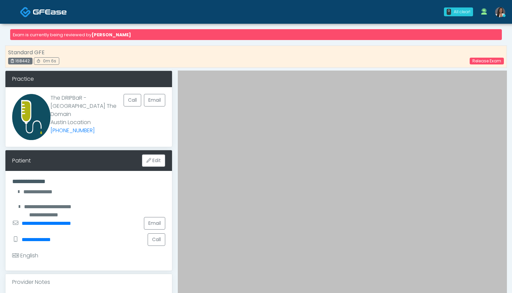
click at [42, 12] on img at bounding box center [50, 11] width 34 height 7
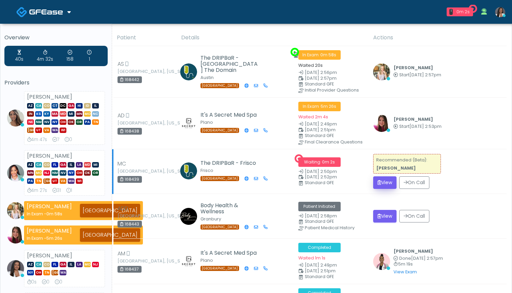
click at [384, 179] on button "View" at bounding box center [384, 182] width 23 height 13
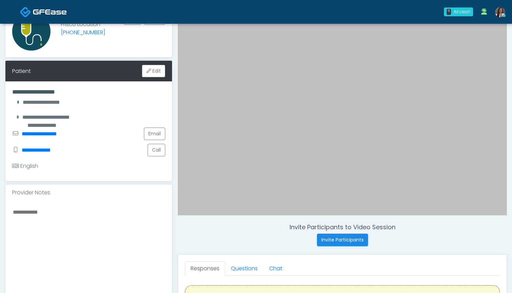
scroll to position [155, 0]
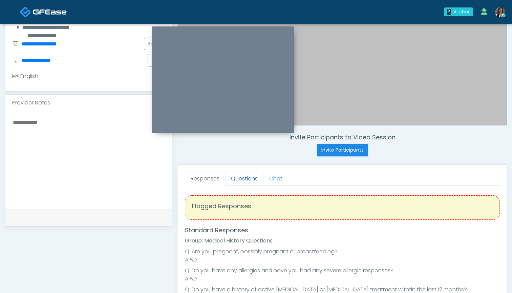
click at [244, 179] on link "Questions" at bounding box center [244, 178] width 38 height 14
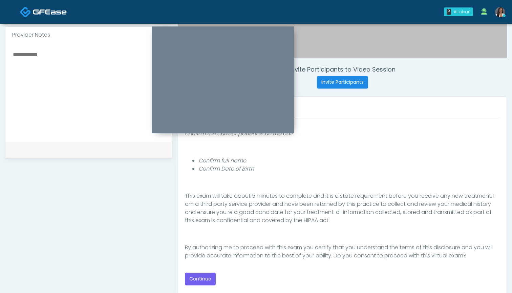
scroll to position [223, 0]
click at [203, 278] on button "Continue" at bounding box center [200, 278] width 31 height 13
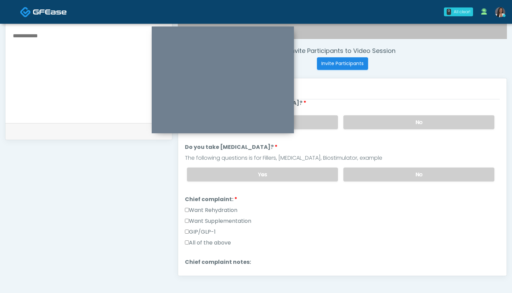
scroll to position [237, 0]
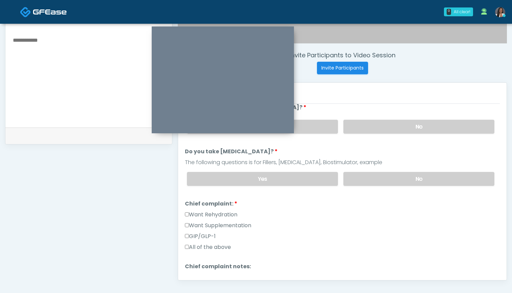
click at [207, 214] on label "Want Rehydration" at bounding box center [211, 214] width 52 height 8
click at [207, 227] on label "Want Supplementation" at bounding box center [218, 225] width 66 height 8
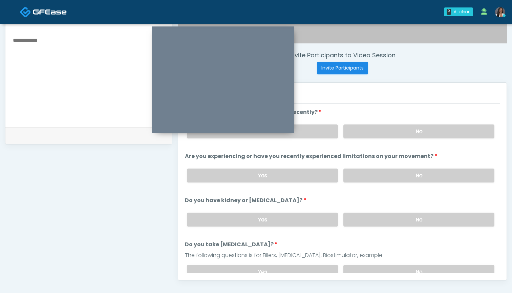
scroll to position [212, 0]
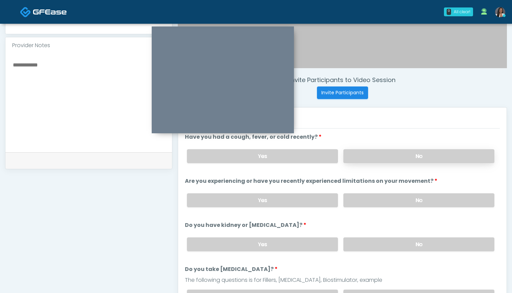
click at [373, 151] on label "No" at bounding box center [418, 156] width 151 height 14
click at [378, 203] on label "No" at bounding box center [418, 200] width 151 height 14
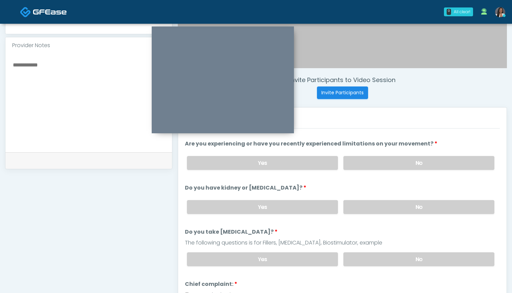
scroll to position [46, 0]
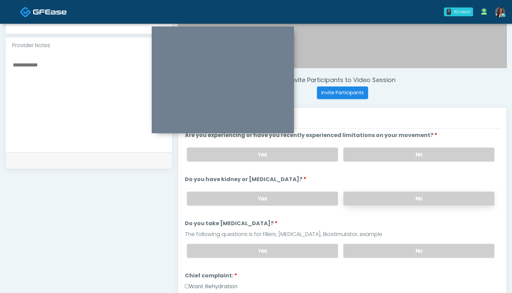
click at [366, 199] on label "No" at bounding box center [418, 198] width 151 height 14
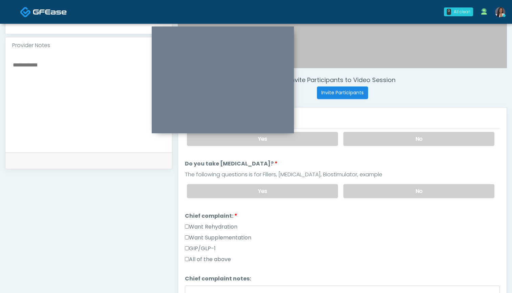
scroll to position [125, 0]
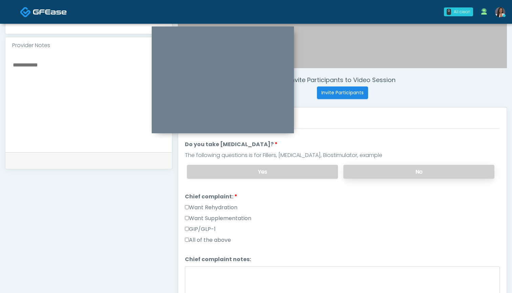
click at [372, 171] on label "No" at bounding box center [418, 172] width 151 height 14
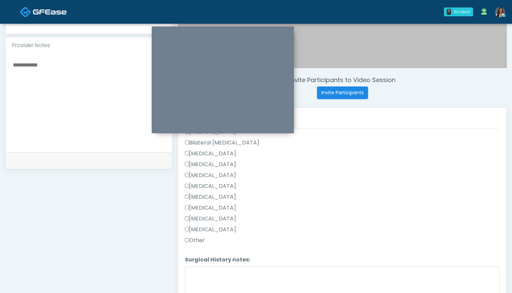
scroll to position [337, 0]
click at [193, 239] on label "Other" at bounding box center [195, 239] width 20 height 8
click at [215, 281] on textarea "Surgical History notes:" at bounding box center [342, 279] width 315 height 29
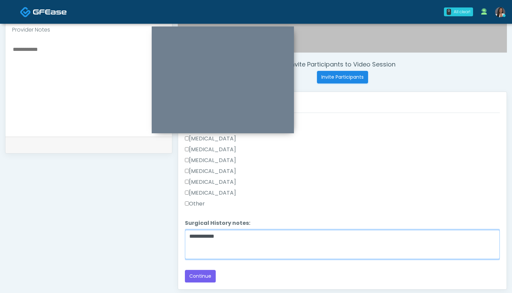
scroll to position [233, 0]
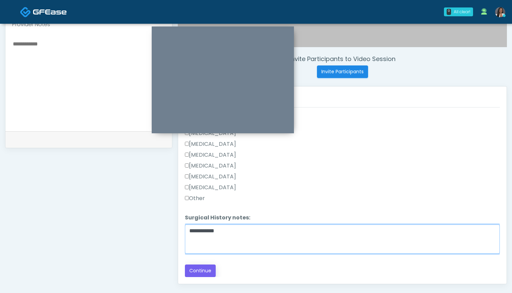
type textarea "**********"
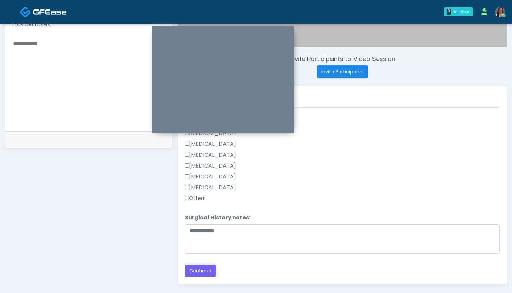
click at [192, 270] on button "Continue" at bounding box center [200, 270] width 31 height 13
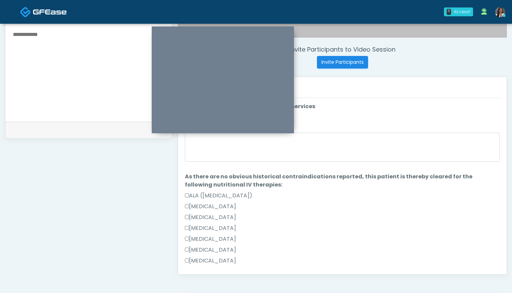
scroll to position [237, 0]
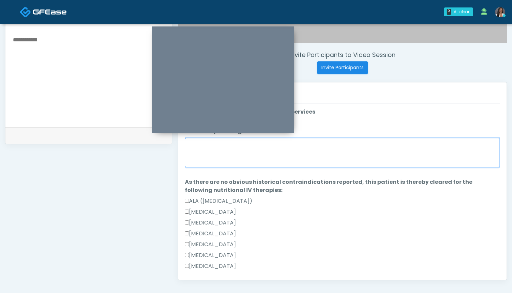
click at [344, 150] on textarea "When did you last get an IV or IM?" at bounding box center [342, 152] width 315 height 29
type textarea "*"
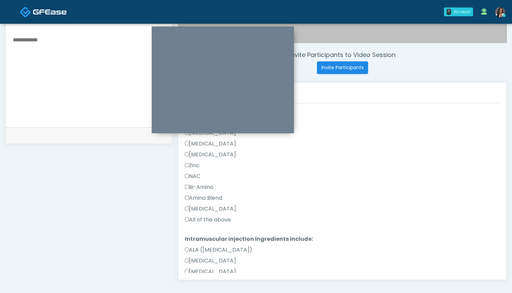
scroll to position [352, 0]
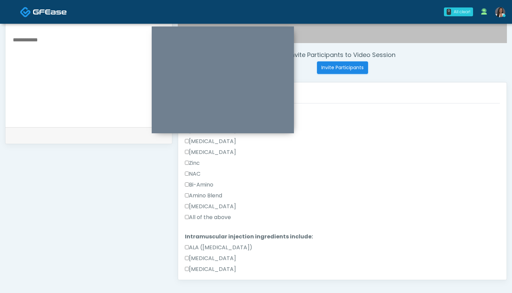
type textarea "*********"
click at [209, 219] on label "All of the above" at bounding box center [208, 217] width 46 height 8
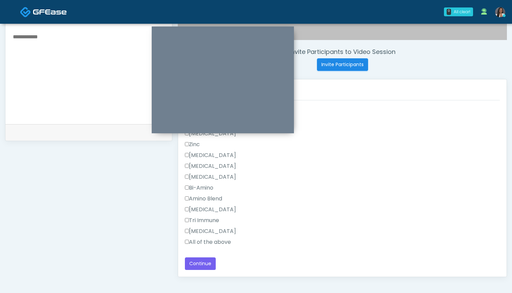
scroll to position [626, 0]
click at [224, 244] on label "All of the above" at bounding box center [208, 242] width 46 height 8
click at [202, 264] on button "Continue" at bounding box center [200, 263] width 31 height 13
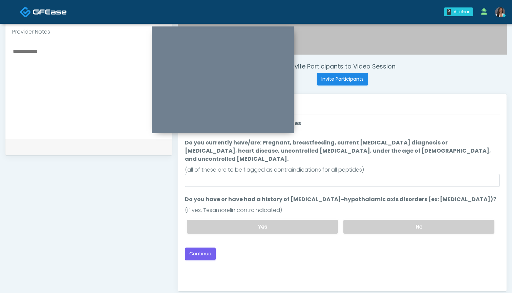
scroll to position [213, 0]
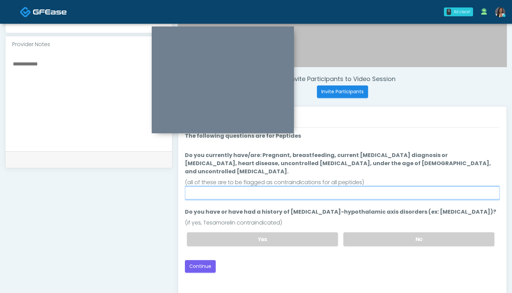
click at [335, 186] on input "Do you currently have/are: Pregnant, breastfeeding, current cancer diagnosis or…" at bounding box center [342, 192] width 315 height 13
type input "**"
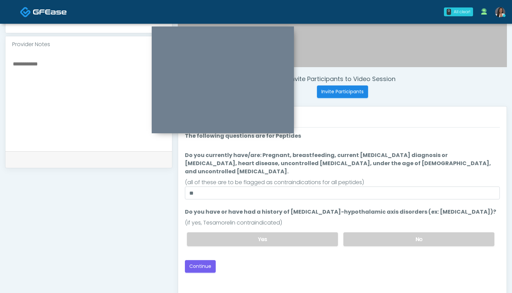
click at [354, 248] on div "Loading... Connecting to your agent... Please wait while we prepare your person…" at bounding box center [342, 202] width 315 height 141
click at [373, 232] on label "No" at bounding box center [418, 239] width 151 height 14
click at [199, 260] on button "Continue" at bounding box center [200, 266] width 31 height 13
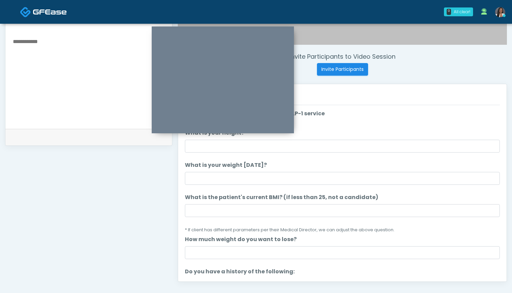
scroll to position [231, 0]
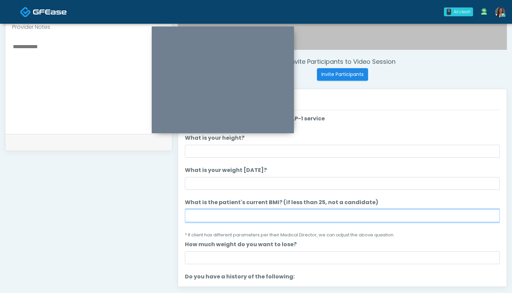
click at [249, 218] on input "What is the patient's current BMI? (if less than 25, not a candidate)" at bounding box center [342, 215] width 315 height 13
type input "****"
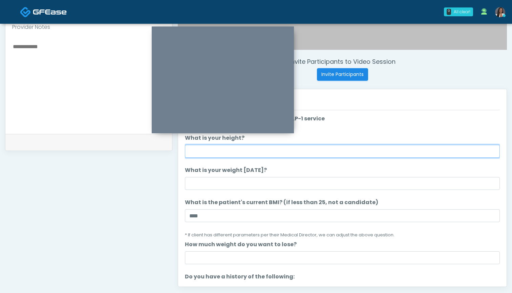
click at [253, 152] on input "What is your height?" at bounding box center [342, 151] width 315 height 13
type input "*****"
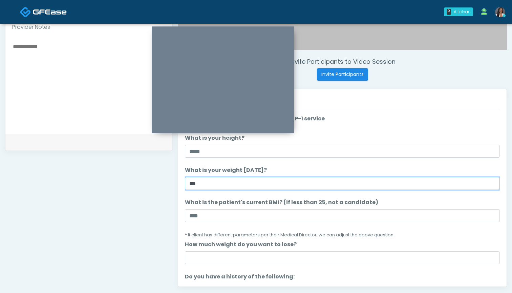
type input "***"
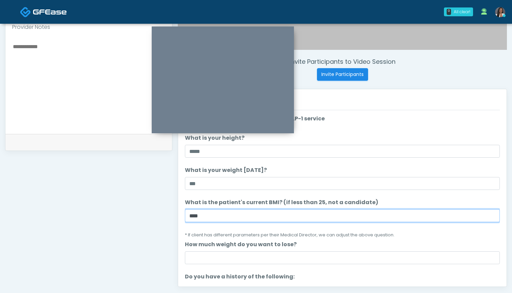
drag, startPoint x: 205, startPoint y: 215, endPoint x: 160, endPoint y: 215, distance: 44.4
click at [160, 215] on div "**********" at bounding box center [256, 82] width 502 height 517
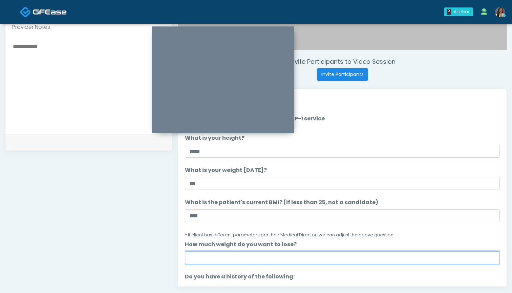
click at [212, 255] on input "How much weight do you want to lose?" at bounding box center [342, 257] width 315 height 13
type input "*"
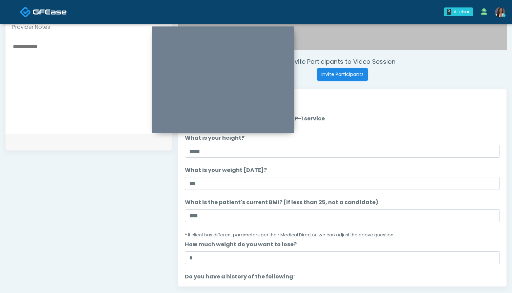
click at [80, 86] on textarea at bounding box center [88, 83] width 153 height 83
paste textarea "*****"
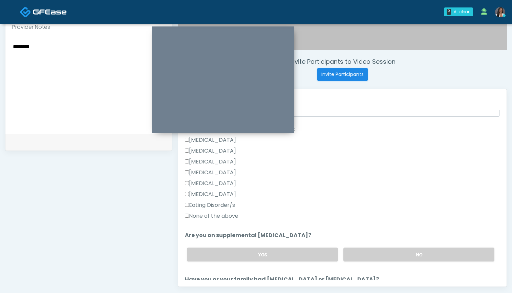
scroll to position [162, 0]
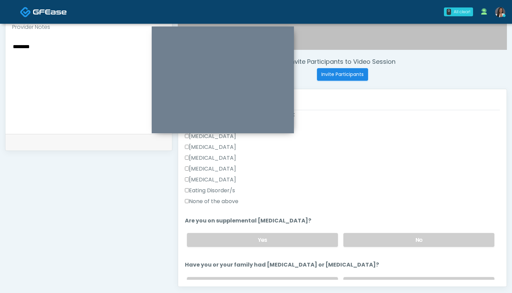
type textarea "********"
click at [225, 200] on label "None of the above" at bounding box center [212, 201] width 54 height 8
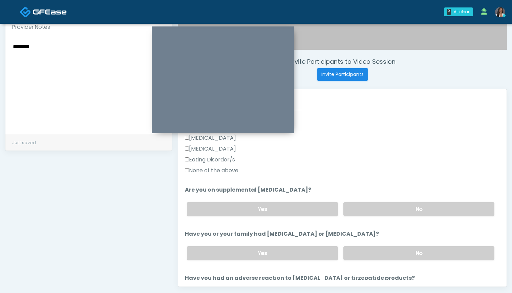
scroll to position [197, 0]
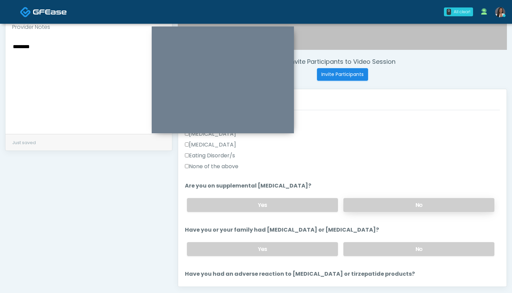
click at [379, 202] on label "No" at bounding box center [418, 205] width 151 height 14
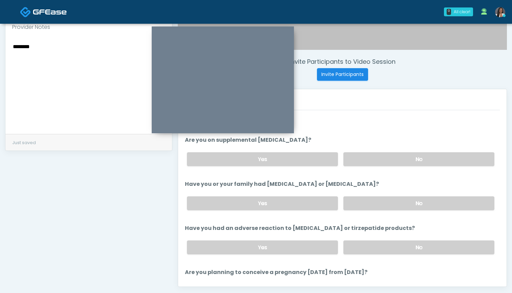
scroll to position [248, 0]
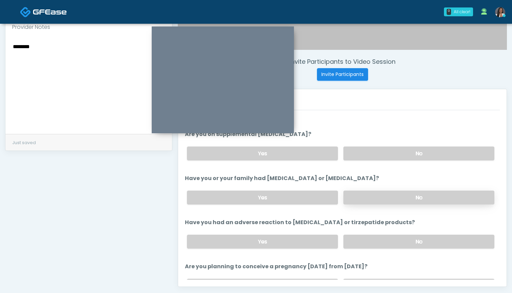
click at [381, 199] on label "No" at bounding box center [418, 197] width 151 height 14
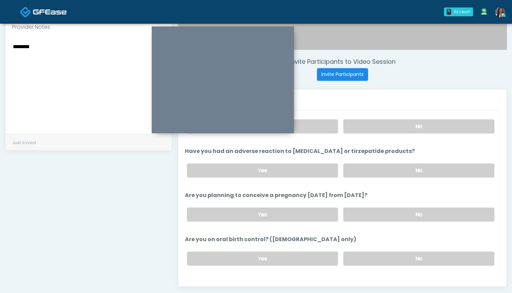
scroll to position [319, 0]
click at [370, 172] on label "No" at bounding box center [418, 171] width 151 height 14
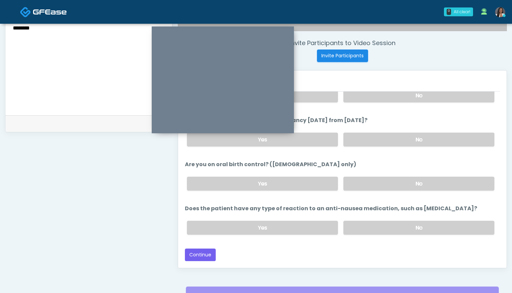
scroll to position [249, 0]
click at [363, 227] on label "No" at bounding box center [418, 227] width 151 height 14
click at [203, 253] on button "Continue" at bounding box center [200, 254] width 31 height 13
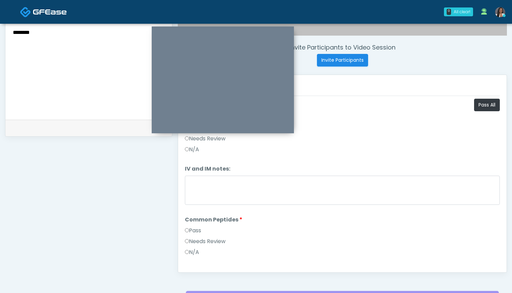
scroll to position [237, 0]
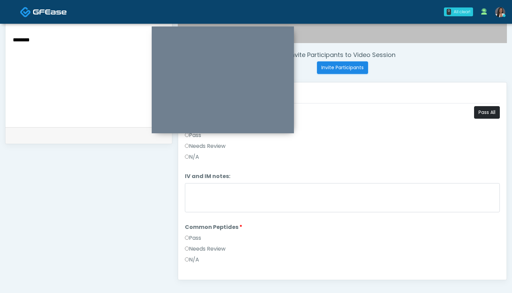
click at [486, 112] on button "Pass All" at bounding box center [487, 112] width 26 height 13
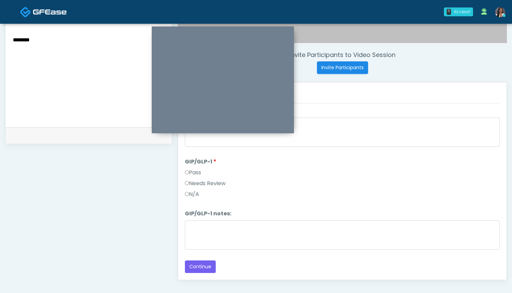
scroll to position [168, 0]
click at [199, 184] on label "Needs Review" at bounding box center [205, 183] width 41 height 8
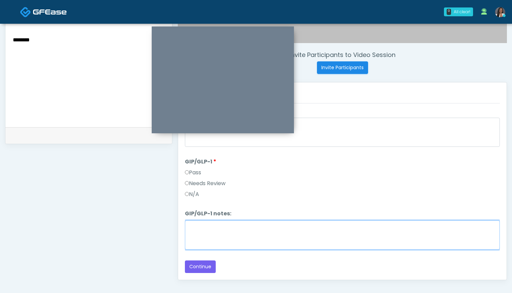
click at [227, 243] on textarea "GIP/GLP-1 notes:" at bounding box center [342, 234] width 315 height 29
paste textarea "*****"
type textarea "********"
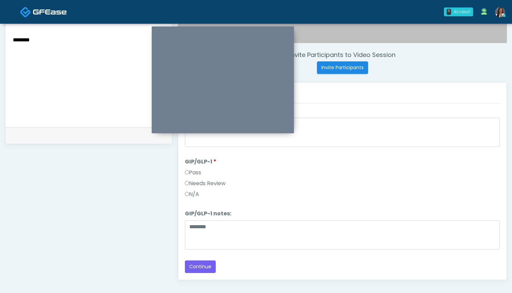
click at [88, 61] on textarea "********" at bounding box center [88, 76] width 153 height 83
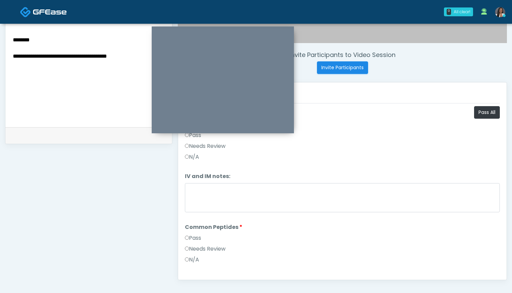
scroll to position [0, 0]
type textarea "**********"
click at [203, 143] on label "Needs Review" at bounding box center [205, 146] width 41 height 8
drag, startPoint x: 143, startPoint y: 61, endPoint x: 6, endPoint y: 56, distance: 136.6
click at [6, 56] on div "**********" at bounding box center [88, 77] width 167 height 99
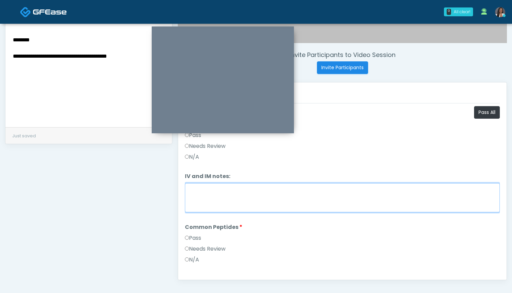
click at [271, 204] on textarea "IV and IM notes:" at bounding box center [342, 197] width 315 height 29
paste textarea "**********"
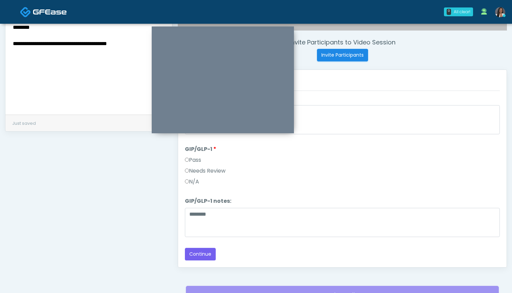
scroll to position [254, 0]
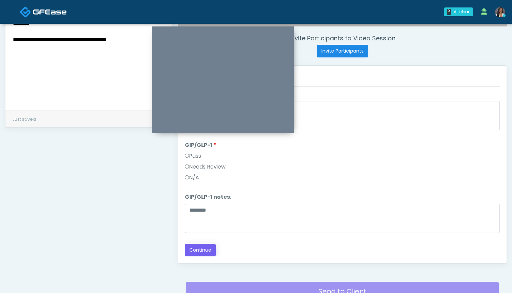
type textarea "**********"
click at [194, 252] on button "Continue" at bounding box center [200, 250] width 31 height 13
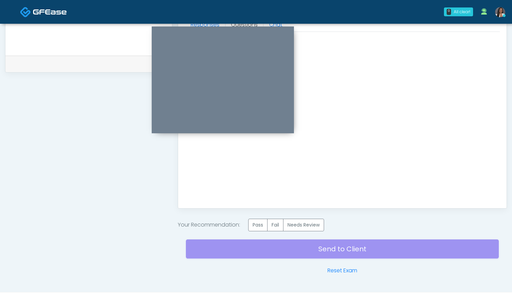
scroll to position [317, 0]
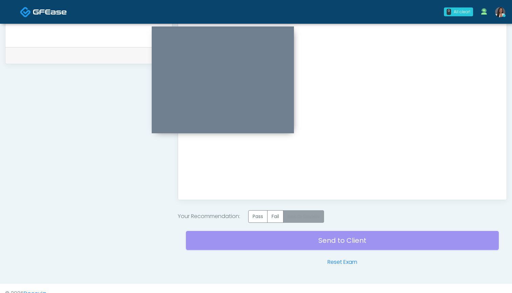
click at [314, 217] on label "Needs Review" at bounding box center [303, 216] width 41 height 13
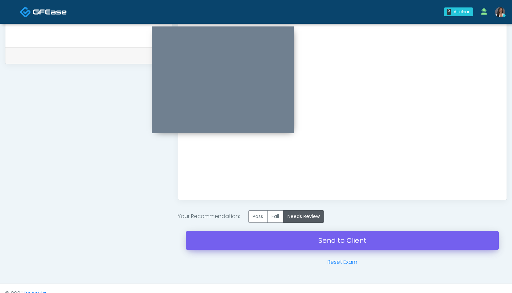
click at [338, 243] on link "Send to Client" at bounding box center [342, 240] width 313 height 19
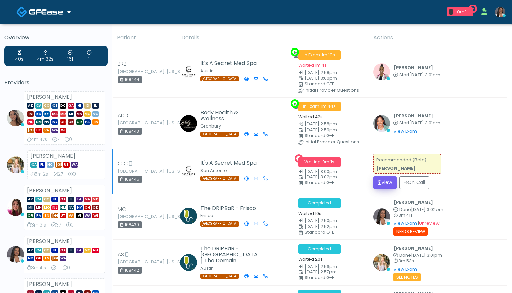
click at [389, 179] on button "View" at bounding box center [384, 182] width 23 height 13
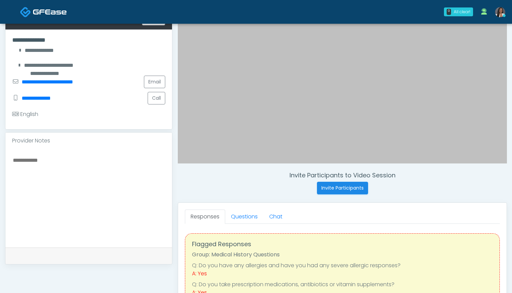
scroll to position [122, 0]
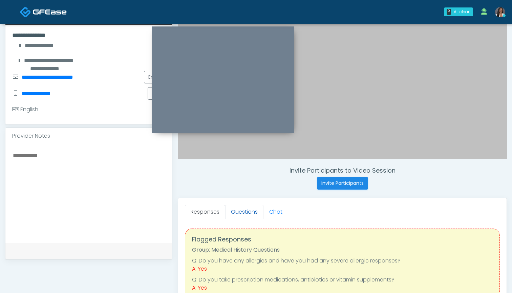
click at [240, 213] on link "Questions" at bounding box center [244, 212] width 38 height 14
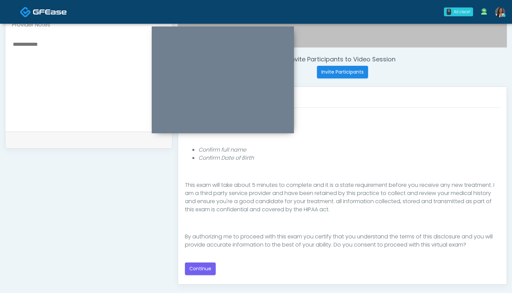
scroll to position [233, 0]
click at [197, 266] on button "Continue" at bounding box center [200, 268] width 31 height 13
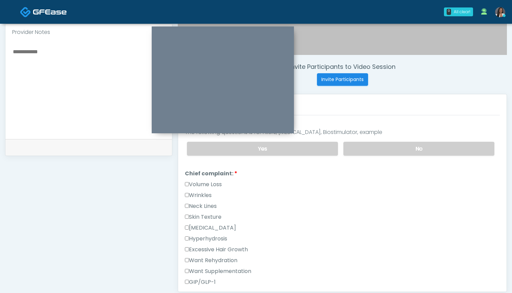
scroll to position [226, 0]
click at [208, 194] on label "Wrinkles" at bounding box center [198, 194] width 27 height 8
click at [209, 213] on label "Skin Texture" at bounding box center [203, 216] width 37 height 8
click at [209, 184] on label "Volume Loss" at bounding box center [203, 184] width 37 height 8
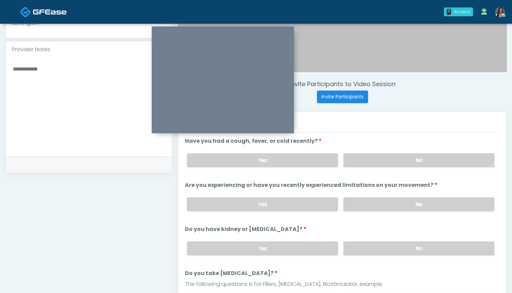
scroll to position [207, 0]
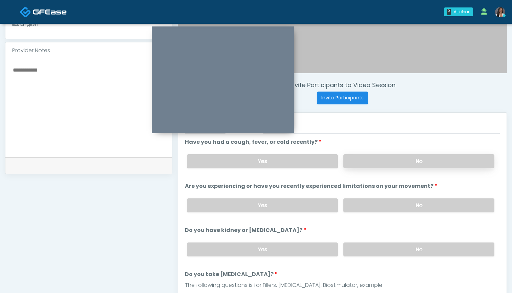
click at [363, 163] on label "No" at bounding box center [418, 161] width 151 height 14
click at [365, 204] on label "No" at bounding box center [418, 205] width 151 height 14
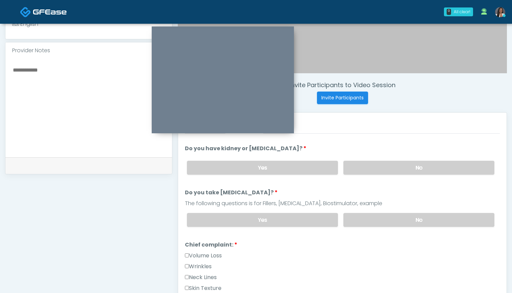
scroll to position [82, 0]
click at [366, 166] on label "No" at bounding box center [418, 167] width 151 height 14
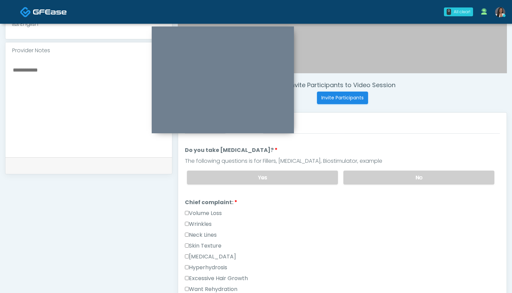
scroll to position [129, 0]
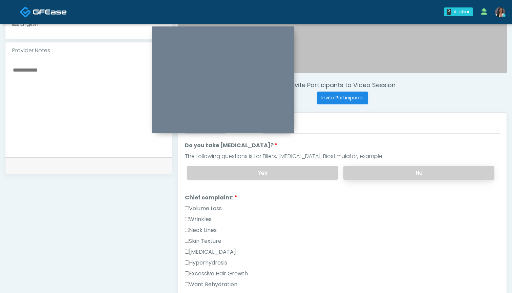
click at [365, 170] on label "No" at bounding box center [418, 173] width 151 height 14
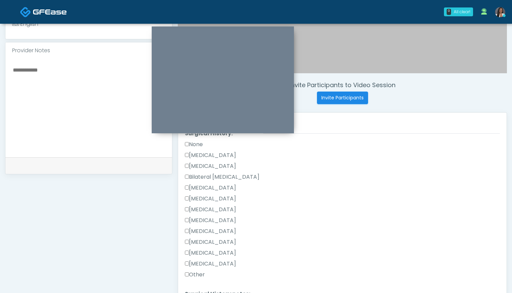
scroll to position [396, 0]
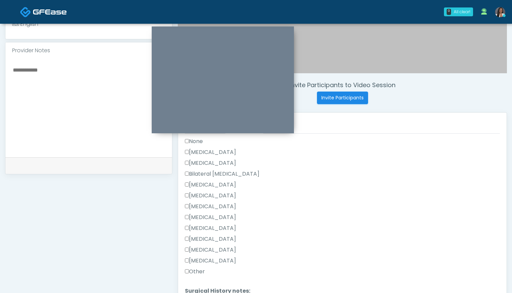
click at [200, 271] on label "Other" at bounding box center [195, 271] width 20 height 8
click at [201, 272] on label "Other" at bounding box center [195, 271] width 20 height 8
click at [195, 274] on label "Other" at bounding box center [195, 271] width 20 height 8
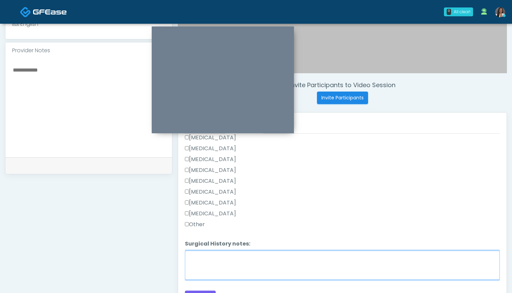
click at [209, 256] on textarea "Surgical History notes:" at bounding box center [342, 264] width 315 height 29
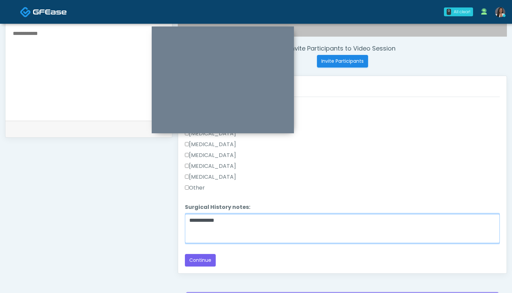
scroll to position [245, 0]
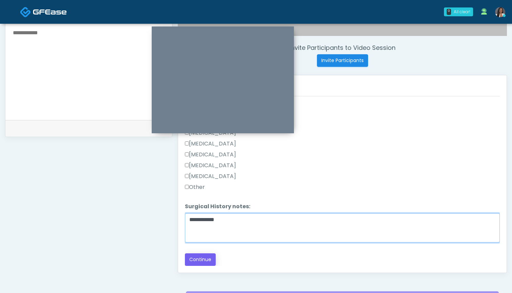
type textarea "**********"
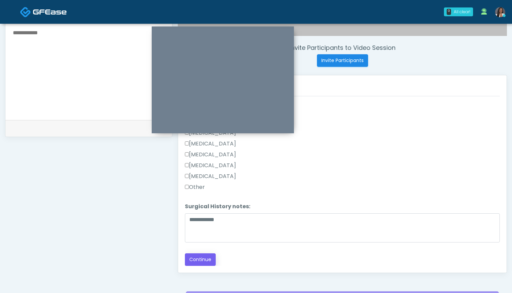
click at [201, 259] on button "Continue" at bounding box center [200, 259] width 31 height 13
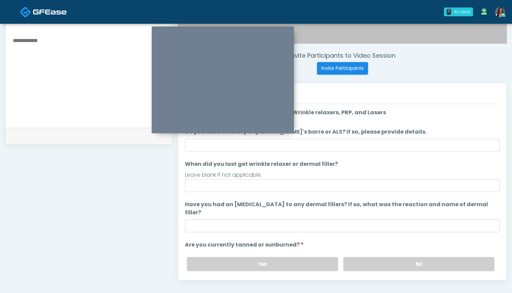
scroll to position [234, 0]
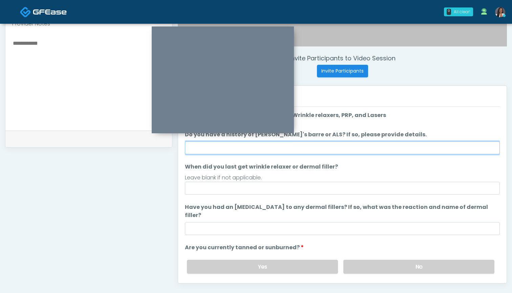
click at [343, 145] on input "Do you have a history of Guillain's barre or ALS? If so, please provide details." at bounding box center [342, 147] width 315 height 13
type input "**"
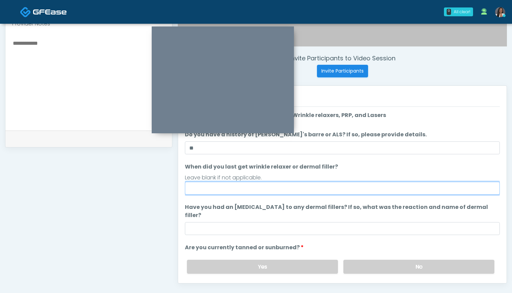
click at [332, 189] on input "When did you last get wrinkle relaxer or dermal filler?" at bounding box center [342, 188] width 315 height 13
type input "*"
type input "***"
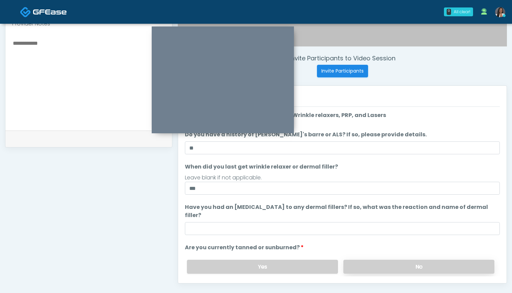
click at [366, 260] on label "No" at bounding box center [418, 266] width 151 height 14
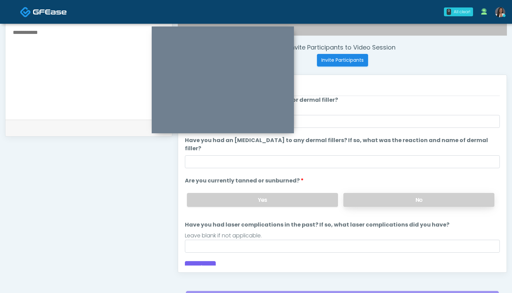
scroll to position [246, 0]
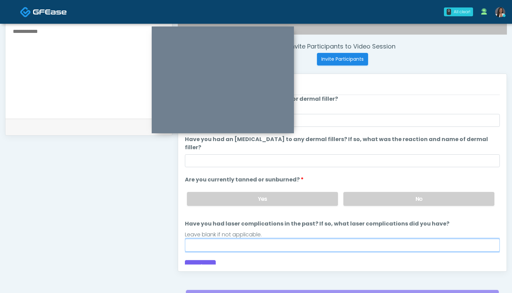
click at [281, 239] on input "Have you had laser complications in the past? If so, what laser complications d…" at bounding box center [342, 244] width 315 height 13
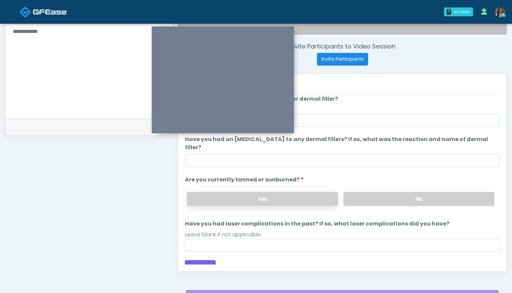
click at [267, 192] on label "Yes" at bounding box center [262, 199] width 151 height 14
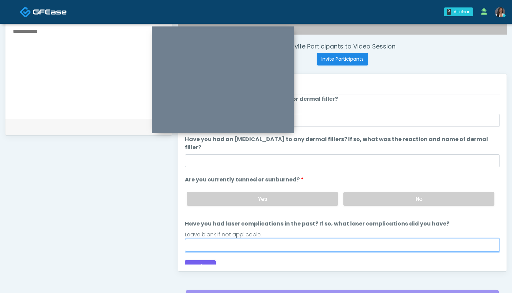
click at [257, 238] on input "Have you had laser complications in the past? If so, what laser complications d…" at bounding box center [342, 244] width 315 height 13
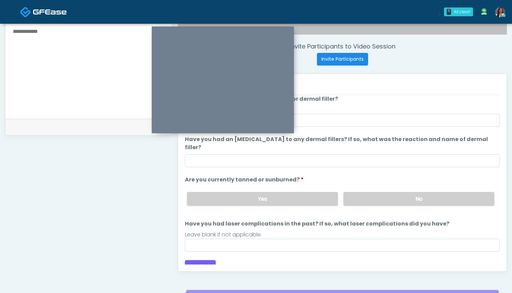
click at [62, 41] on textarea at bounding box center [88, 68] width 153 height 83
drag, startPoint x: 65, startPoint y: 30, endPoint x: 10, endPoint y: 31, distance: 55.2
click at [10, 31] on div "**********" at bounding box center [88, 69] width 167 height 99
type textarea "**********"
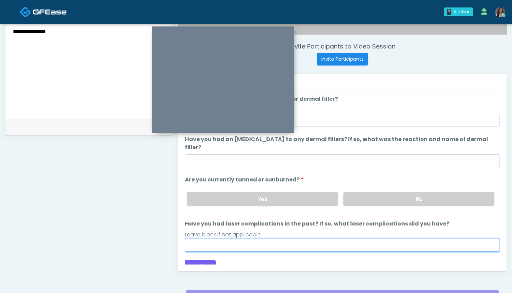
click at [244, 238] on input "Have you had laser complications in the past? If so, what laser complications d…" at bounding box center [342, 244] width 315 height 13
type input "***"
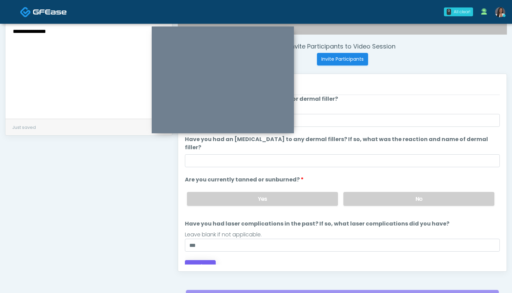
click at [194, 260] on button "Continue" at bounding box center [200, 266] width 31 height 13
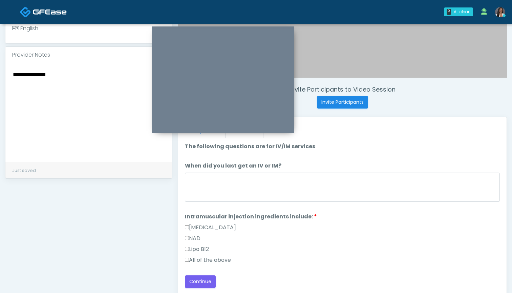
scroll to position [191, 0]
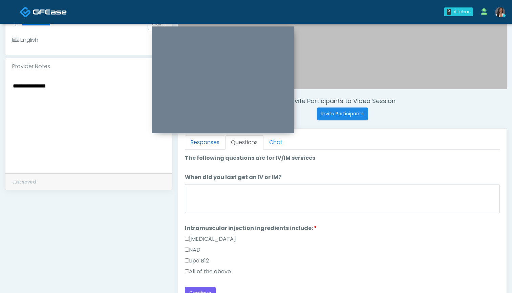
click at [197, 148] on link "Responses" at bounding box center [205, 142] width 40 height 14
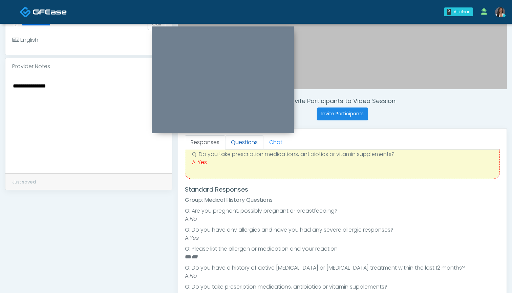
click at [249, 147] on link "Questions" at bounding box center [244, 142] width 38 height 14
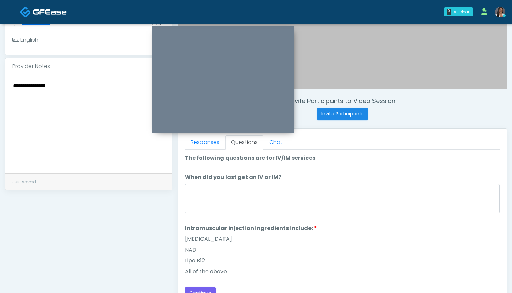
scroll to position [0, 0]
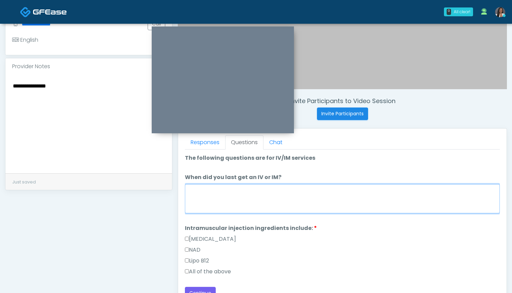
click at [267, 203] on textarea "When did you last get an IV or IM?" at bounding box center [342, 198] width 315 height 29
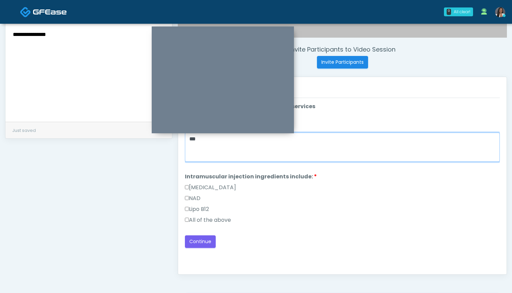
scroll to position [246, 0]
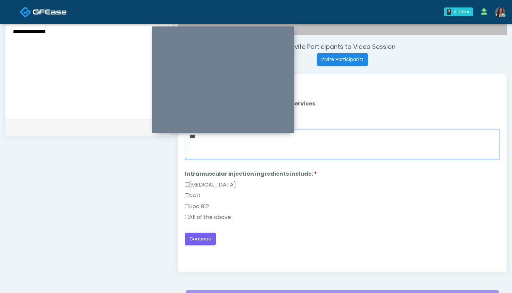
type textarea "***"
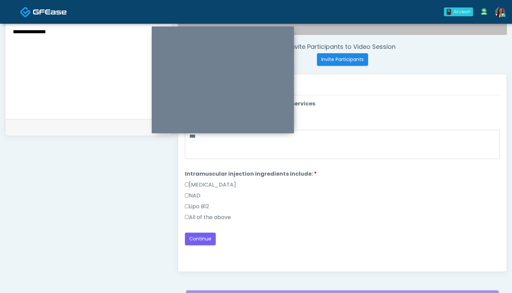
click at [224, 217] on label "All of the above" at bounding box center [208, 217] width 46 height 8
click at [78, 39] on textarea "**********" at bounding box center [88, 68] width 153 height 83
click at [11, 35] on div "**********" at bounding box center [88, 69] width 167 height 99
click at [13, 32] on textarea "**********" at bounding box center [88, 68] width 153 height 83
click at [69, 37] on textarea "**********" at bounding box center [88, 68] width 153 height 83
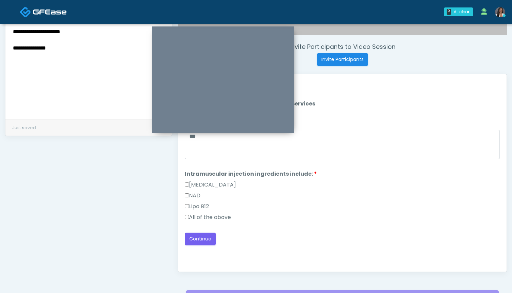
click at [70, 34] on textarea "**********" at bounding box center [88, 68] width 153 height 83
type textarea "**********"
click at [197, 234] on button "Continue" at bounding box center [200, 238] width 31 height 13
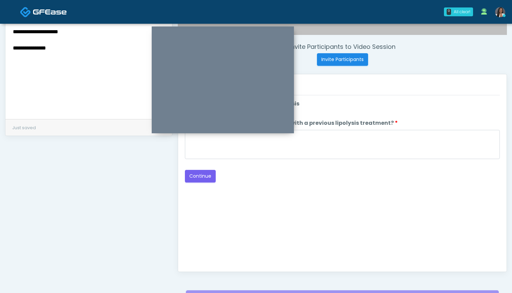
scroll to position [244, 0]
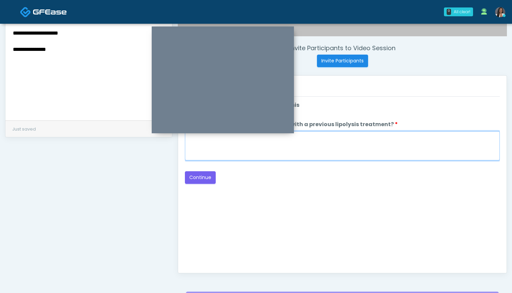
click at [337, 154] on textarea "When did you have the area treated with a previous lipolysis treatment?" at bounding box center [342, 145] width 315 height 29
type textarea "***"
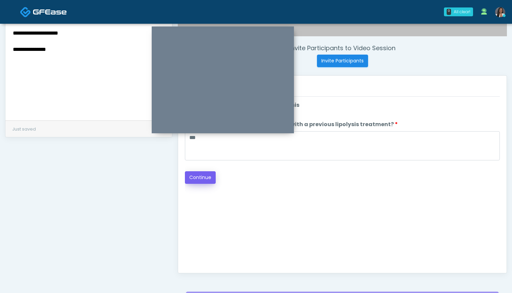
click at [206, 176] on button "Continue" at bounding box center [200, 177] width 31 height 13
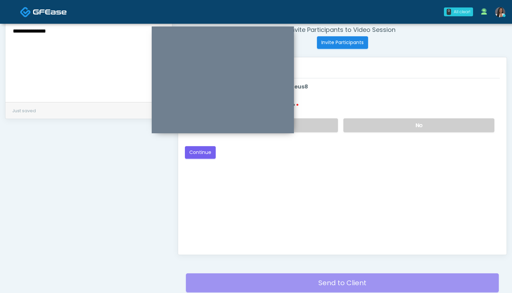
scroll to position [228, 0]
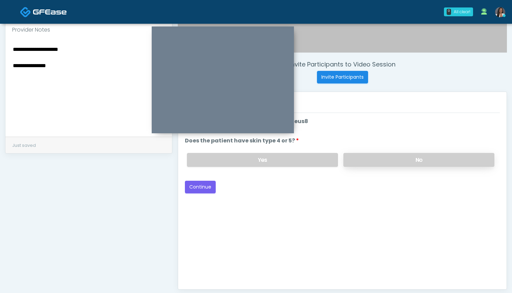
click at [371, 163] on label "No" at bounding box center [418, 160] width 151 height 14
click at [205, 189] on button "Continue" at bounding box center [200, 187] width 31 height 13
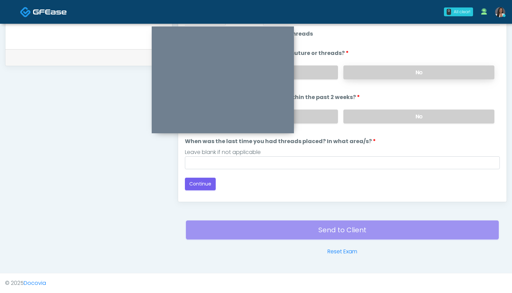
click at [383, 78] on label "No" at bounding box center [418, 72] width 151 height 14
click at [377, 121] on label "No" at bounding box center [418, 116] width 151 height 14
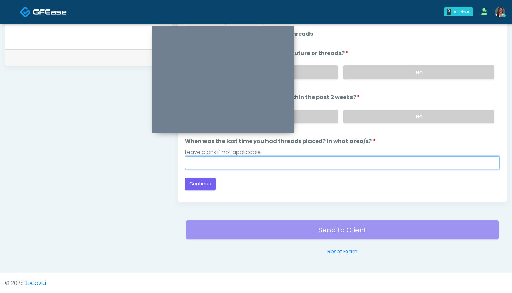
click at [360, 161] on input "When was the last time you had threads placed? In what area/s?" at bounding box center [342, 162] width 315 height 13
type input "***"
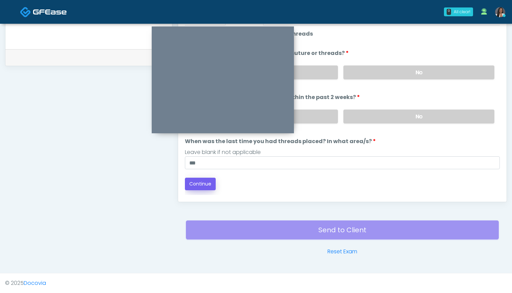
click at [203, 182] on button "Continue" at bounding box center [200, 183] width 31 height 13
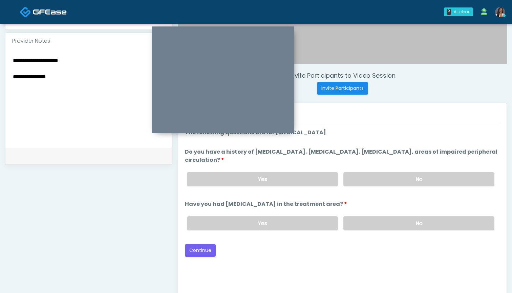
scroll to position [214, 0]
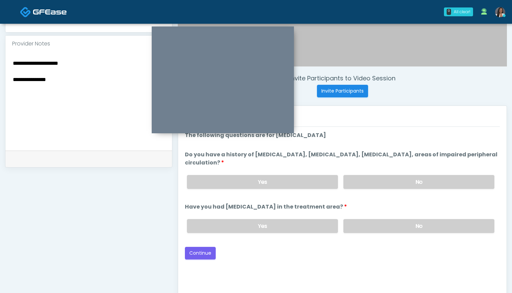
click at [100, 75] on textarea "**********" at bounding box center [88, 100] width 153 height 83
click at [401, 181] on label "No" at bounding box center [418, 182] width 151 height 14
click at [374, 227] on label "No" at bounding box center [418, 226] width 151 height 14
click at [206, 252] on button "Continue" at bounding box center [200, 253] width 31 height 13
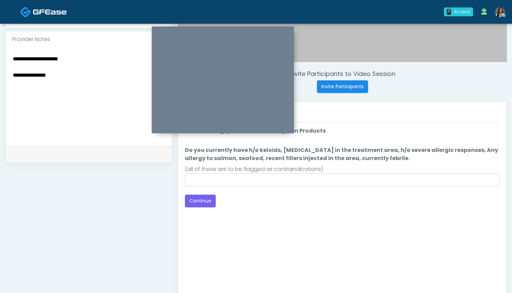
scroll to position [220, 0]
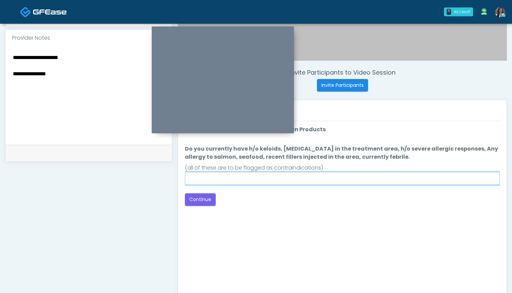
click at [318, 180] on input "Do you currently have h/o keloids, skin infection in the treatment area, h/o se…" at bounding box center [342, 178] width 315 height 13
type input "**"
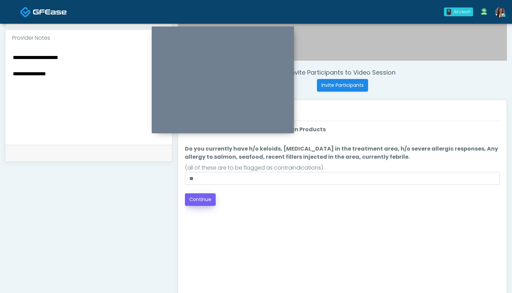
click at [204, 201] on button "Continue" at bounding box center [200, 199] width 31 height 13
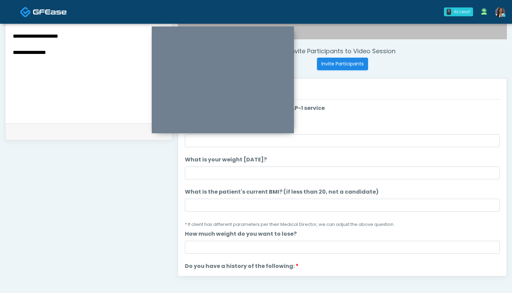
scroll to position [232, 0]
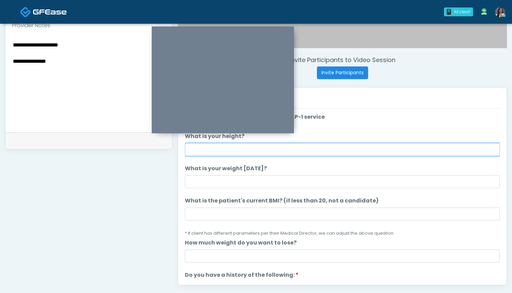
click at [244, 150] on input "What is your height?" at bounding box center [342, 149] width 315 height 13
type input "*****"
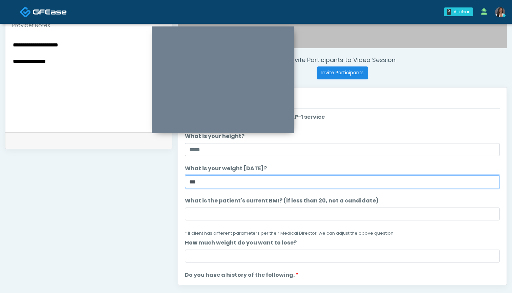
type input "***"
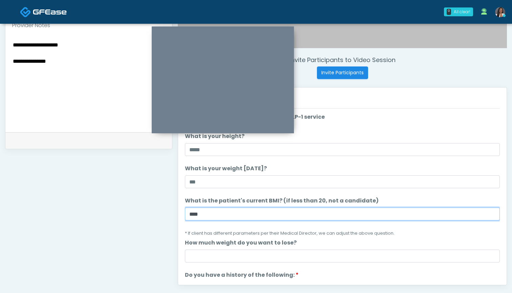
type input "****"
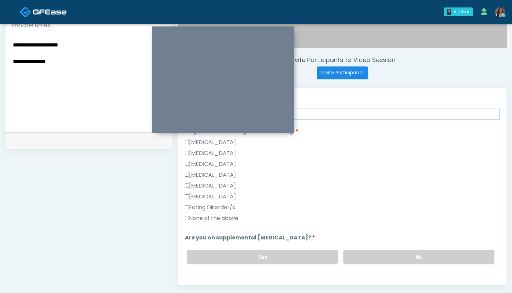
scroll to position [149, 0]
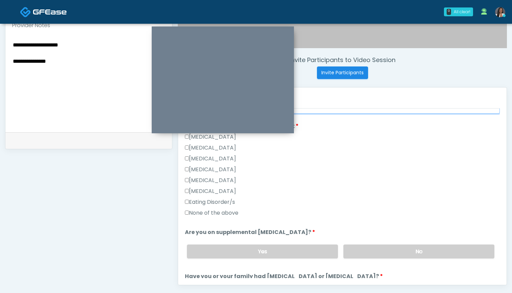
type input "*"
click at [215, 212] on label "None of the above" at bounding box center [212, 213] width 54 height 8
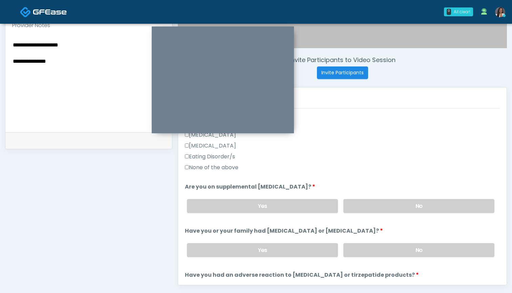
scroll to position [194, 0]
click at [393, 210] on label "No" at bounding box center [418, 206] width 151 height 14
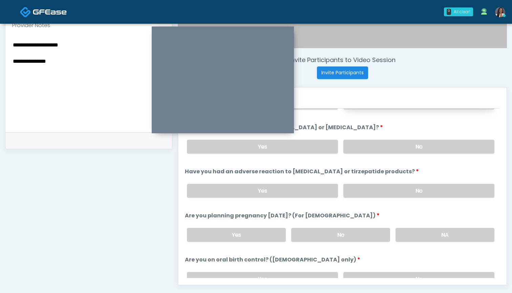
scroll to position [283, 0]
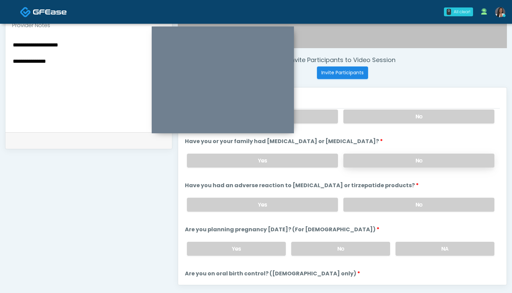
click at [373, 160] on label "No" at bounding box center [418, 160] width 151 height 14
click at [304, 157] on label "Yes" at bounding box center [262, 160] width 151 height 14
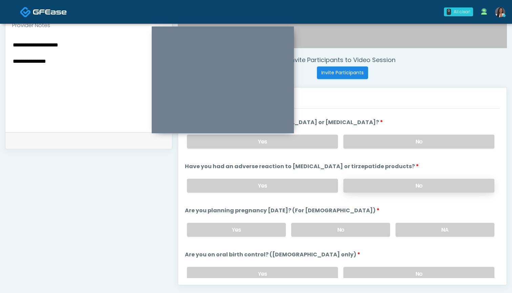
click at [379, 186] on label "No" at bounding box center [418, 185] width 151 height 14
click at [334, 231] on label "No" at bounding box center [340, 230] width 99 height 14
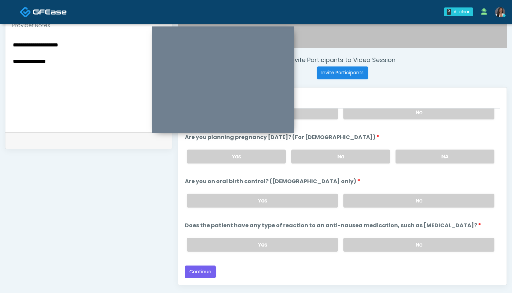
scroll to position [376, 0]
click at [365, 201] on label "No" at bounding box center [418, 200] width 151 height 14
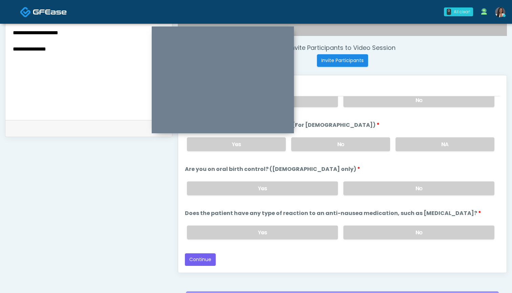
scroll to position [245, 0]
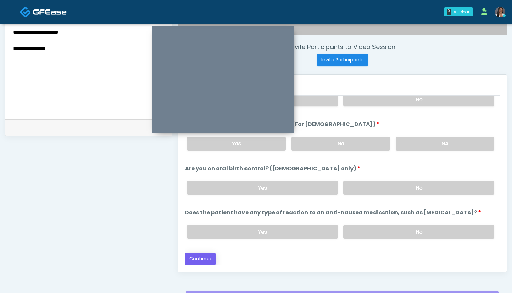
click at [207, 256] on button "Continue" at bounding box center [200, 258] width 31 height 13
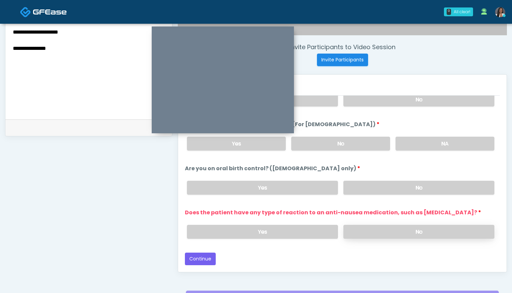
click at [367, 228] on label "No" at bounding box center [418, 232] width 151 height 14
click at [204, 255] on button "Continue" at bounding box center [200, 258] width 31 height 13
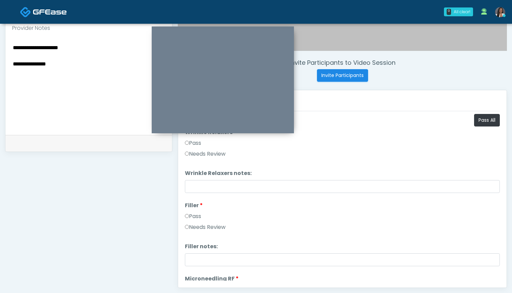
scroll to position [228, 0]
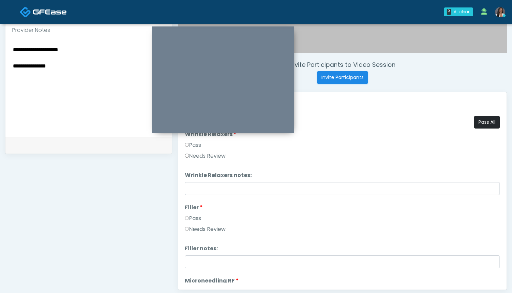
click at [480, 120] on button "Pass All" at bounding box center [487, 122] width 26 height 13
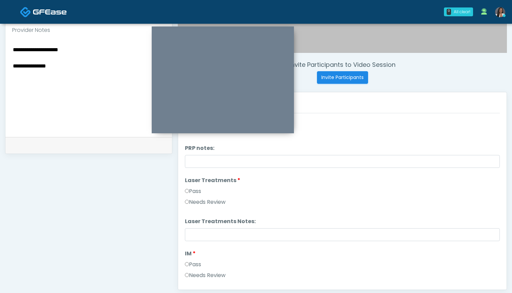
scroll to position [255, 0]
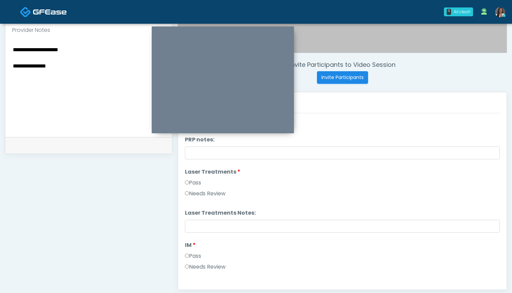
click at [210, 193] on label "Needs Review" at bounding box center [205, 193] width 41 height 8
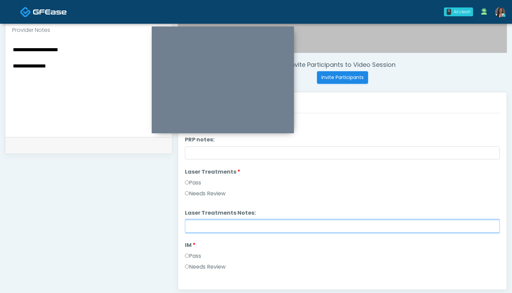
click at [216, 225] on input "Laser Treatments Notes:" at bounding box center [342, 225] width 315 height 13
paste input "**********"
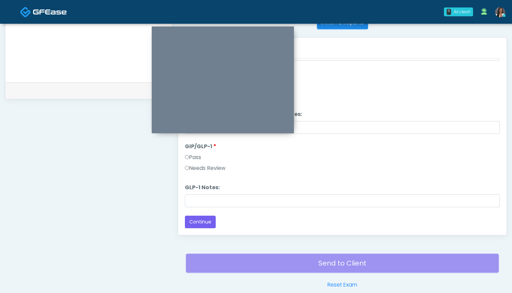
scroll to position [283, 0]
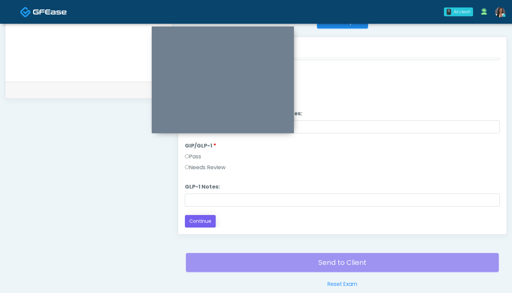
type input "**********"
click at [198, 223] on button "Continue" at bounding box center [200, 221] width 31 height 13
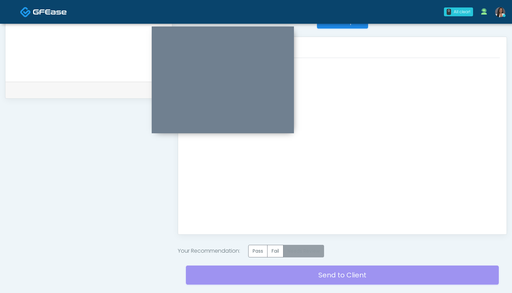
click at [304, 253] on label "Needs Review" at bounding box center [303, 251] width 41 height 13
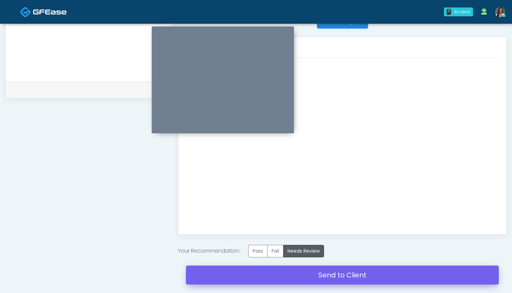
click at [337, 276] on link "Send to Client" at bounding box center [342, 274] width 313 height 19
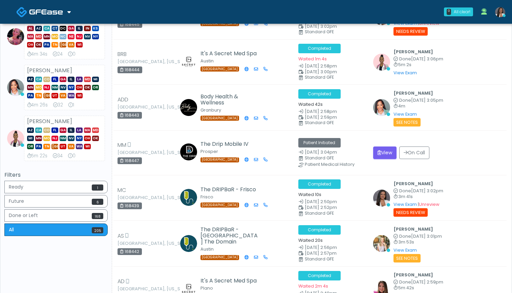
scroll to position [240, 0]
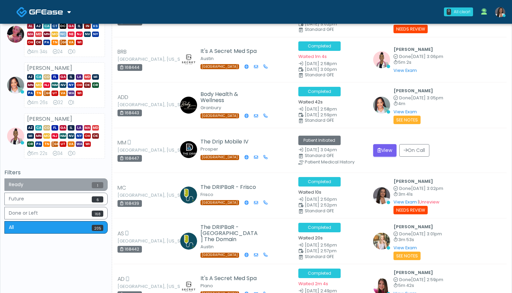
click at [60, 184] on button "Ready 1" at bounding box center [55, 184] width 103 height 13
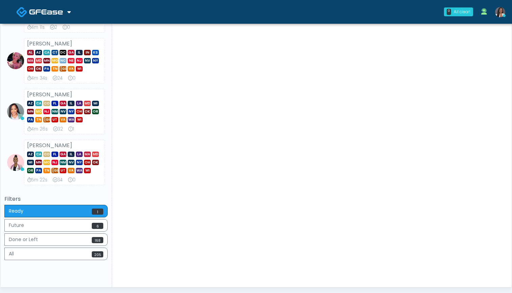
scroll to position [229, 0]
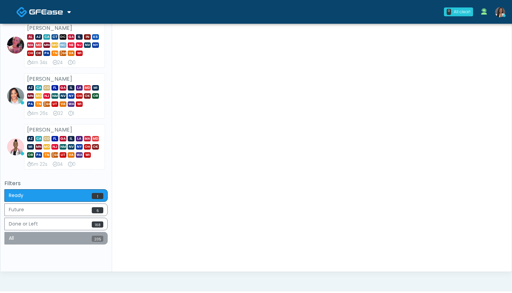
click at [69, 235] on button "All 205" at bounding box center [55, 238] width 103 height 13
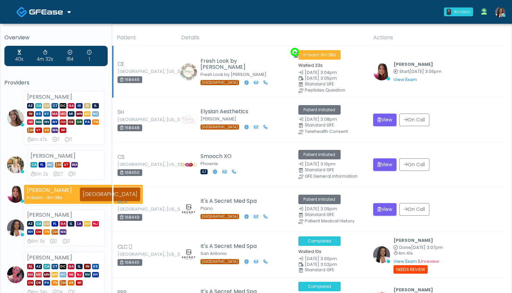
scroll to position [0, 0]
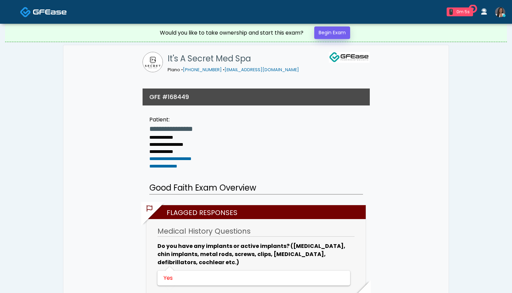
click at [331, 33] on link "Begin Exam" at bounding box center [332, 32] width 36 height 13
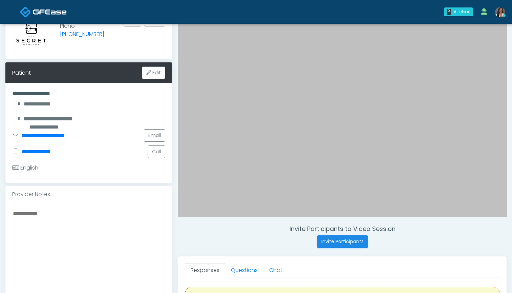
scroll to position [119, 0]
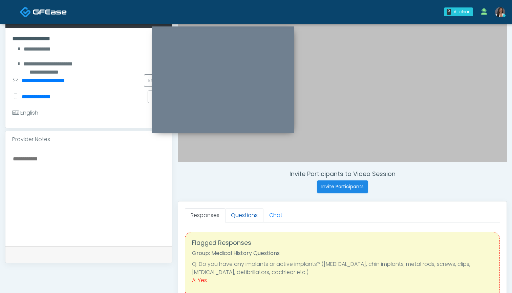
click at [247, 217] on link "Questions" at bounding box center [244, 215] width 38 height 14
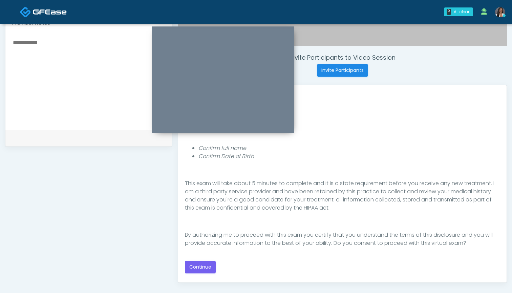
scroll to position [234, 0]
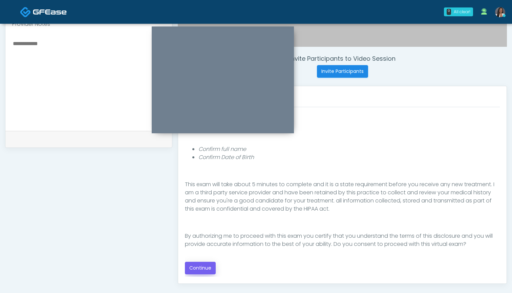
click at [206, 267] on button "Continue" at bounding box center [200, 267] width 31 height 13
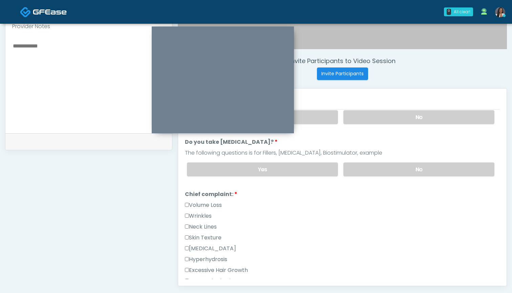
scroll to position [233, 0]
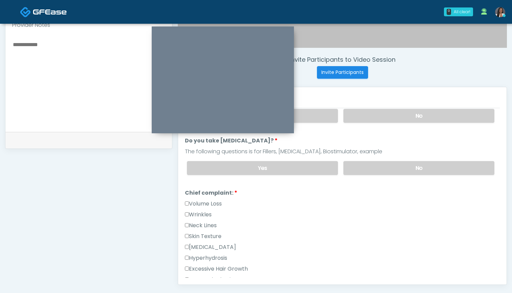
click at [205, 213] on label "Wrinkles" at bounding box center [198, 214] width 27 height 8
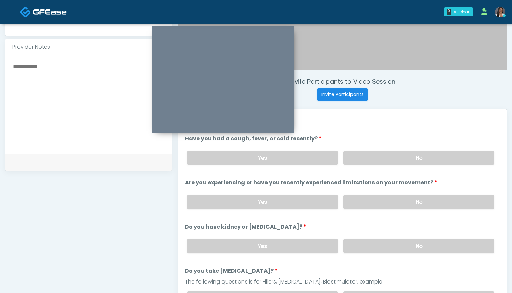
scroll to position [204, 0]
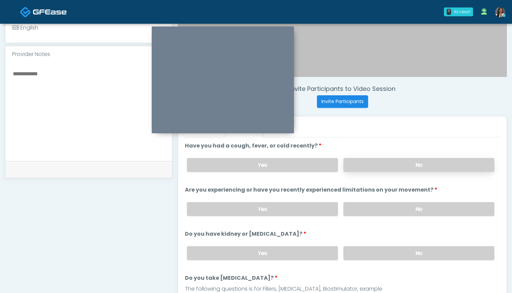
click at [354, 171] on label "No" at bounding box center [418, 165] width 151 height 14
click at [367, 209] on label "No" at bounding box center [418, 209] width 151 height 14
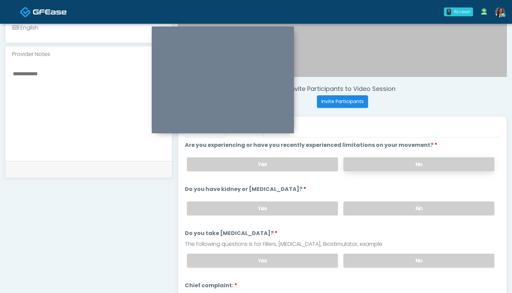
scroll to position [60, 0]
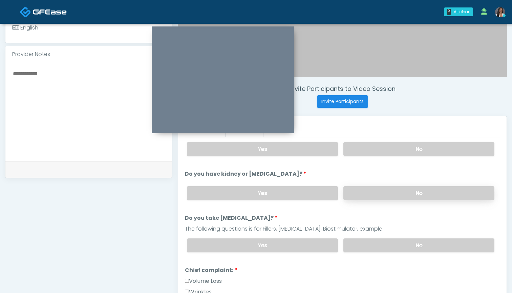
click at [372, 193] on label "No" at bounding box center [418, 193] width 151 height 14
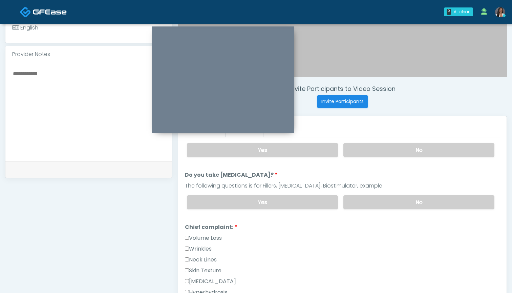
scroll to position [114, 0]
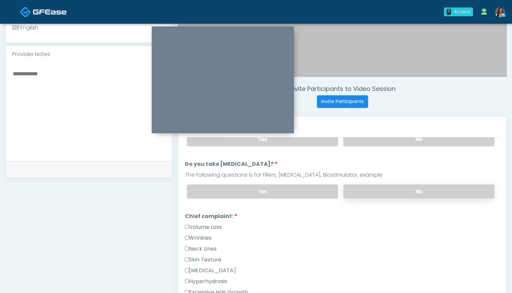
click at [373, 194] on label "No" at bounding box center [418, 191] width 151 height 14
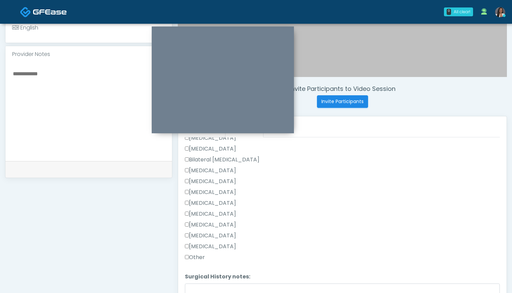
scroll to position [430, 0]
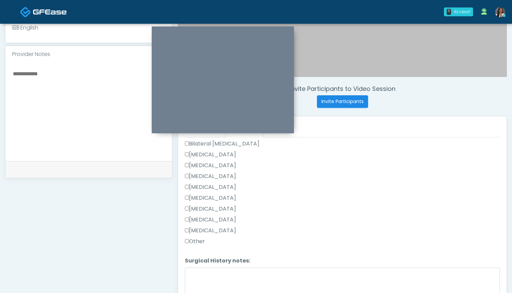
click at [197, 240] on label "Other" at bounding box center [195, 241] width 20 height 8
click at [203, 276] on textarea "Surgical History notes:" at bounding box center [342, 281] width 315 height 29
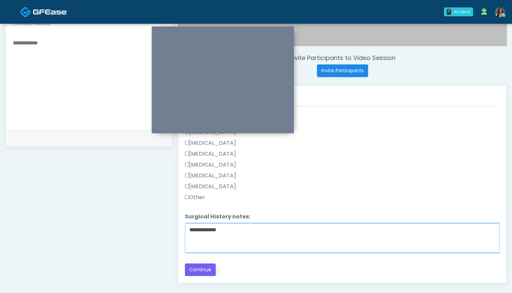
scroll to position [236, 0]
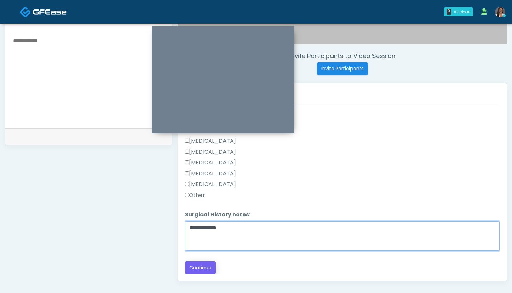
type textarea "**********"
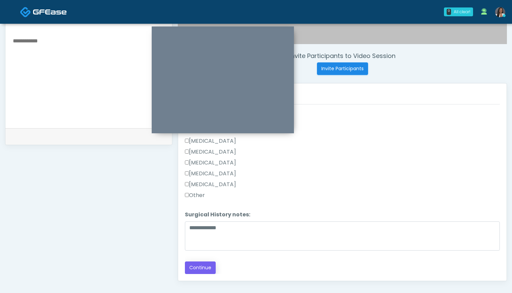
click at [196, 267] on button "Continue" at bounding box center [200, 267] width 31 height 13
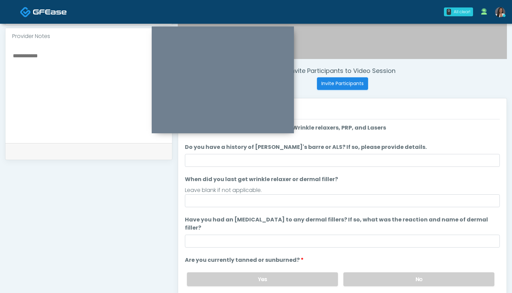
scroll to position [217, 0]
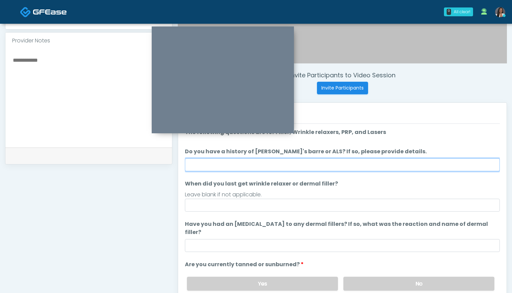
click at [345, 161] on input "Do you have a history of Guillain's barre or ALS? If so, please provide details." at bounding box center [342, 164] width 315 height 13
type input "**"
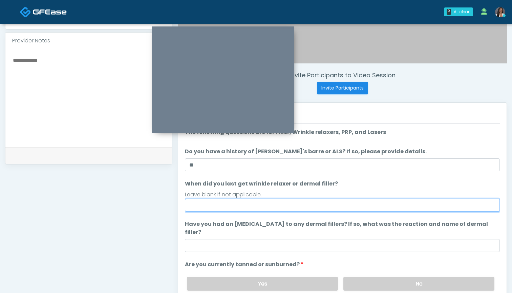
click at [325, 210] on input "When did you last get wrinkle relaxer or dermal filler?" at bounding box center [342, 204] width 315 height 13
drag, startPoint x: 206, startPoint y: 205, endPoint x: 175, endPoint y: 203, distance: 30.9
click at [175, 203] on div "Invite Participants to Video Session Invite Participants Responses Questions Ch…" at bounding box center [339, 95] width 335 height 517
type input "******"
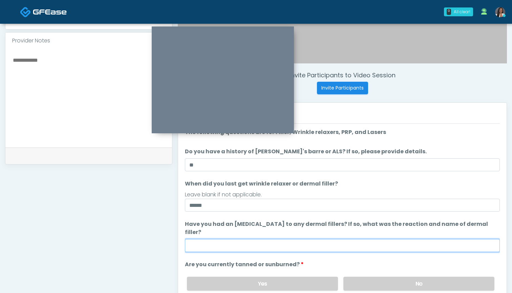
click at [263, 239] on input "Have you had an allergic response to any dermal fillers? If so, what was the re…" at bounding box center [342, 245] width 315 height 13
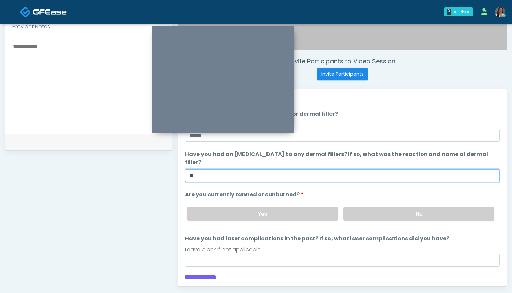
scroll to position [233, 0]
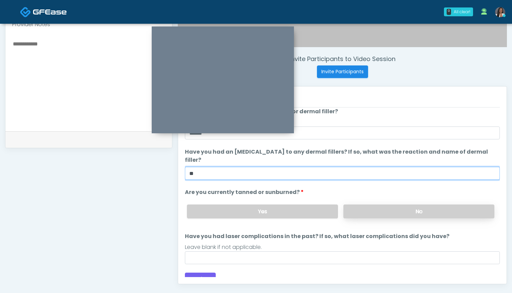
type input "**"
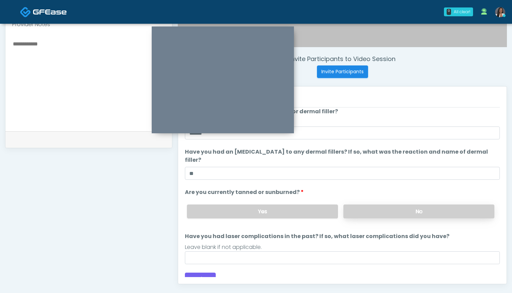
click at [368, 204] on label "No" at bounding box center [418, 211] width 151 height 14
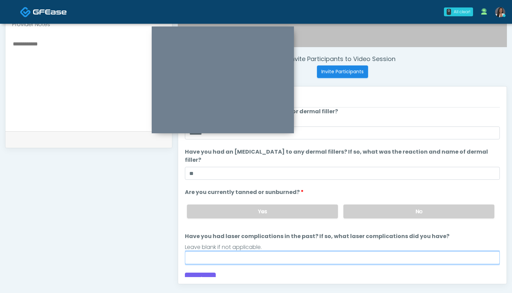
click at [307, 251] on input "Have you had laser complications in the past? If so, what laser complications d…" at bounding box center [342, 257] width 315 height 13
type input "**********"
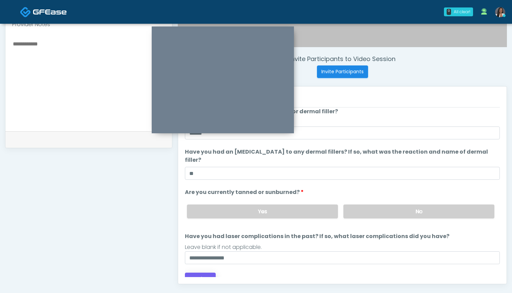
drag, startPoint x: 308, startPoint y: 248, endPoint x: 202, endPoint y: 270, distance: 107.5
click at [202, 272] on button "Continue" at bounding box center [200, 278] width 31 height 13
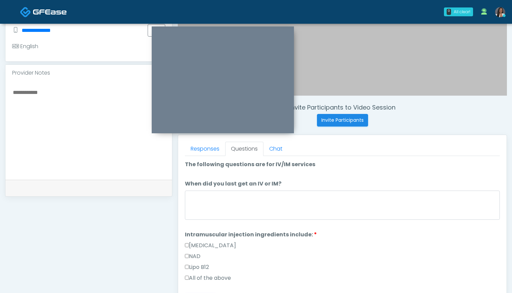
scroll to position [0, 0]
click at [212, 149] on link "Responses" at bounding box center [205, 149] width 40 height 14
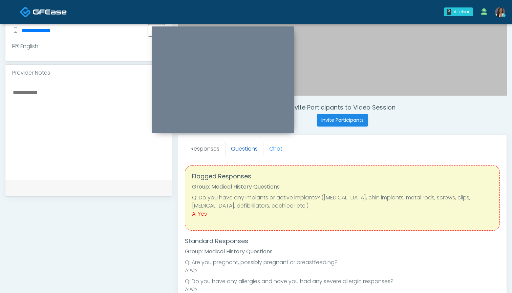
click at [239, 148] on link "Questions" at bounding box center [244, 149] width 38 height 14
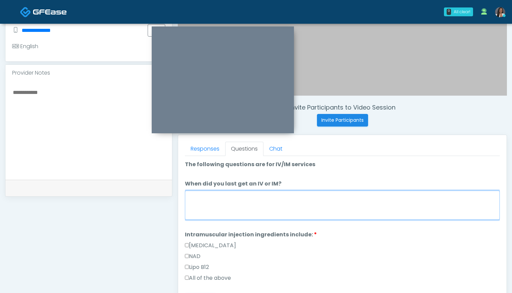
click at [249, 206] on textarea "When did you last get an IV or IM?" at bounding box center [342, 204] width 315 height 29
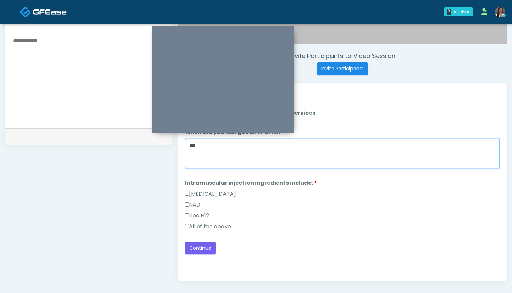
scroll to position [246, 0]
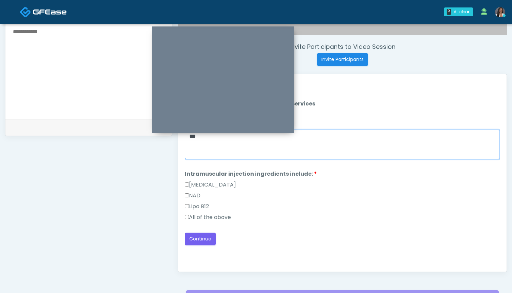
type textarea "***"
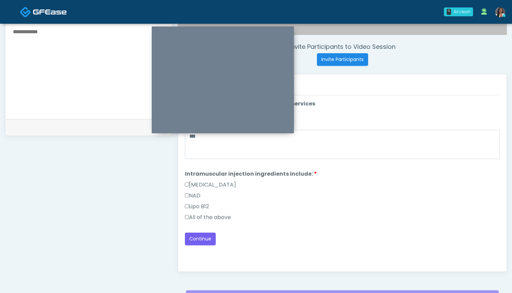
click at [218, 216] on label "All of the above" at bounding box center [208, 217] width 46 height 8
click at [37, 77] on textarea at bounding box center [88, 68] width 153 height 83
type textarea "*"
type textarea "**********"
click at [207, 244] on button "Continue" at bounding box center [200, 238] width 31 height 13
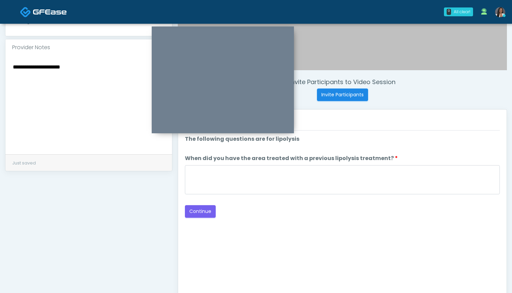
scroll to position [210, 0]
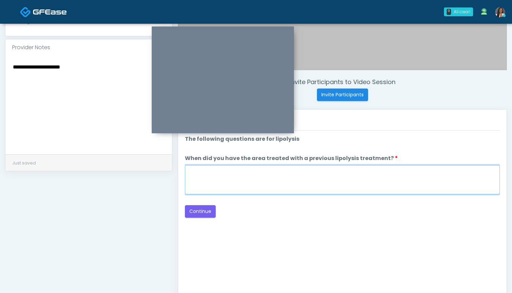
click at [307, 165] on textarea "When did you have the area treated with a previous lipolysis treatment?" at bounding box center [342, 179] width 315 height 29
type textarea "***"
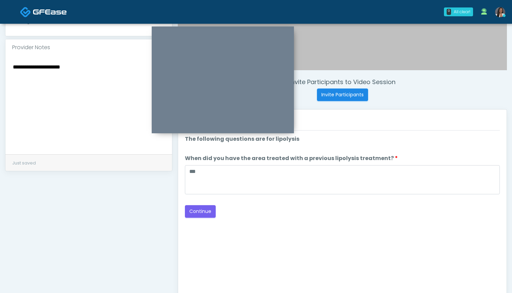
drag, startPoint x: 197, startPoint y: 212, endPoint x: 254, endPoint y: 199, distance: 58.7
click at [254, 199] on div "Loading... Connecting to your agent... Please wait while we prepare your person…" at bounding box center [342, 176] width 315 height 83
click at [198, 211] on button "Continue" at bounding box center [200, 211] width 31 height 13
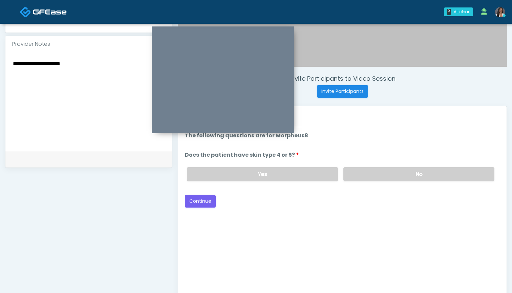
scroll to position [204, 0]
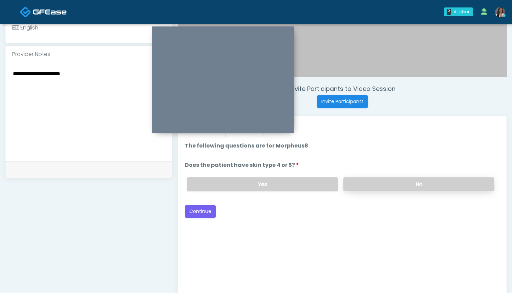
click at [375, 190] on label "No" at bounding box center [418, 184] width 151 height 14
click at [191, 213] on button "Continue" at bounding box center [200, 211] width 31 height 13
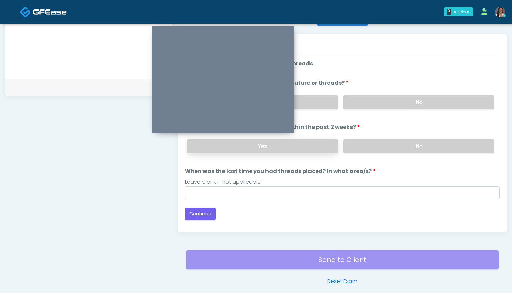
scroll to position [278, 0]
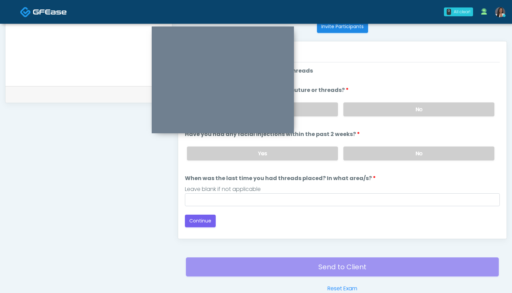
drag, startPoint x: 359, startPoint y: 109, endPoint x: 359, endPoint y: 138, distance: 29.1
click at [359, 109] on label "No" at bounding box center [418, 109] width 151 height 14
click at [359, 155] on label "No" at bounding box center [418, 153] width 151 height 14
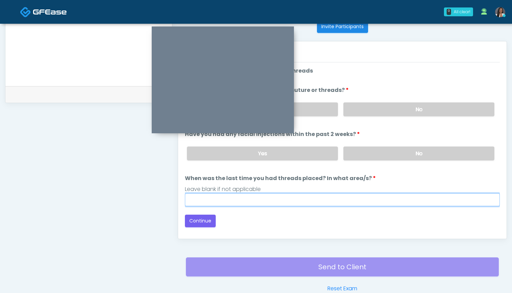
click at [347, 203] on input "When was the last time you had threads placed? In what area/s?" at bounding box center [342, 199] width 315 height 13
type input "***"
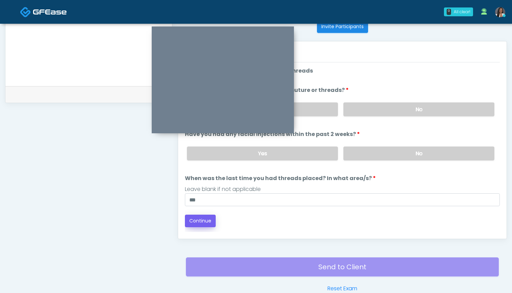
click at [190, 218] on button "Continue" at bounding box center [200, 220] width 31 height 13
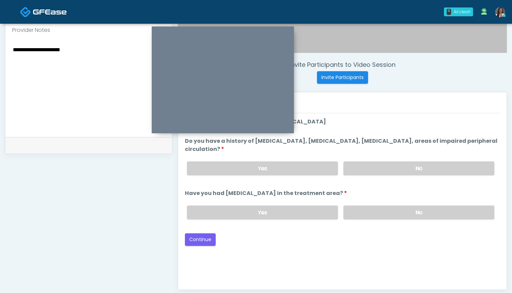
scroll to position [224, 0]
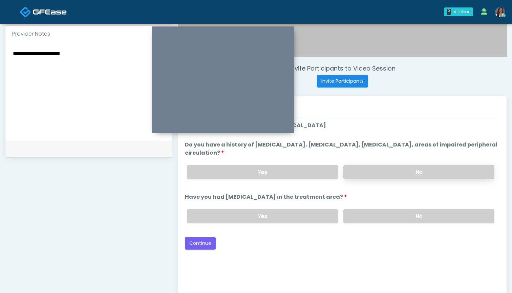
click at [358, 166] on label "No" at bounding box center [418, 172] width 151 height 14
click at [370, 217] on label "No" at bounding box center [418, 216] width 151 height 14
click at [195, 246] on button "Continue" at bounding box center [200, 243] width 31 height 13
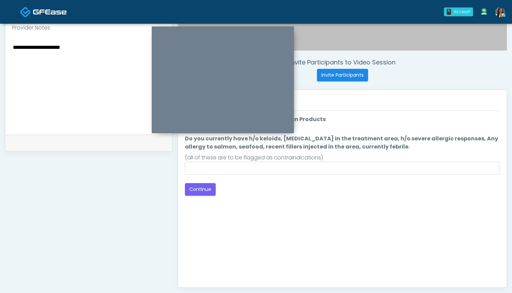
scroll to position [225, 0]
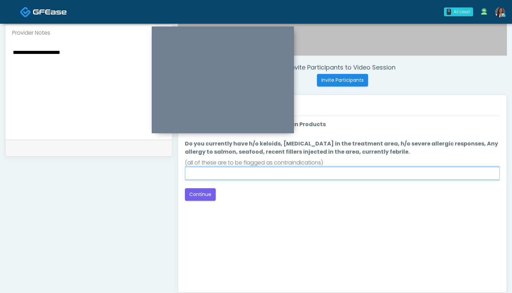
click at [326, 171] on input "Do you currently have h/o keloids, skin infection in the treatment area, h/o se…" at bounding box center [342, 173] width 315 height 13
type input "**"
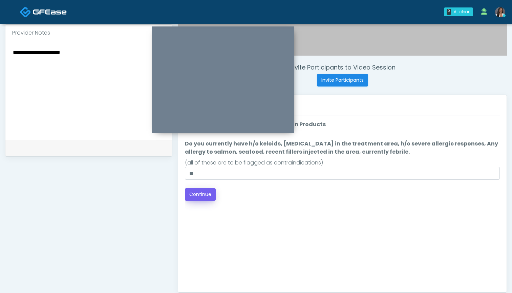
click at [210, 194] on button "Continue" at bounding box center [200, 194] width 31 height 13
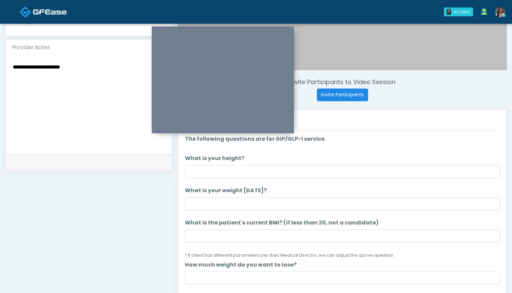
scroll to position [207, 0]
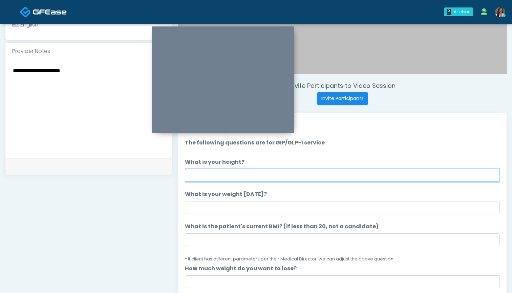
click at [255, 173] on input "What is your height?" at bounding box center [342, 175] width 315 height 13
type input "*****"
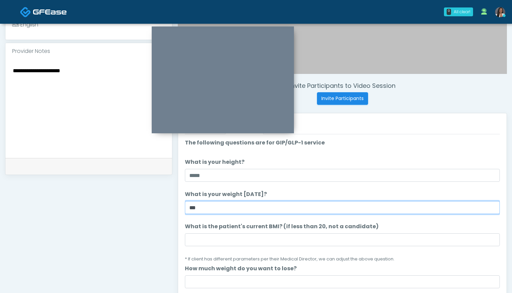
type input "***"
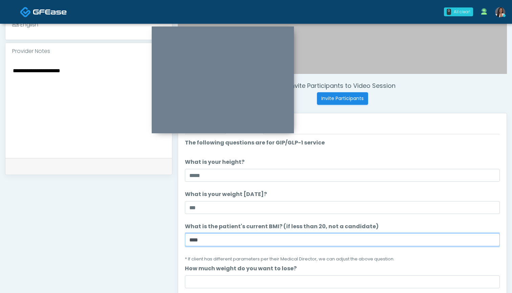
type input "****"
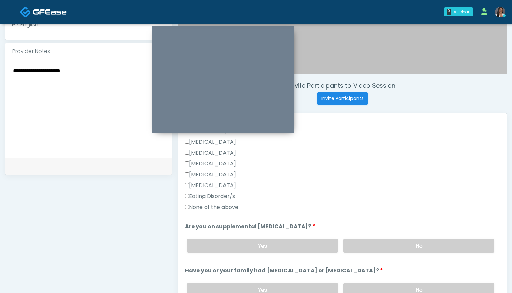
scroll to position [205, 0]
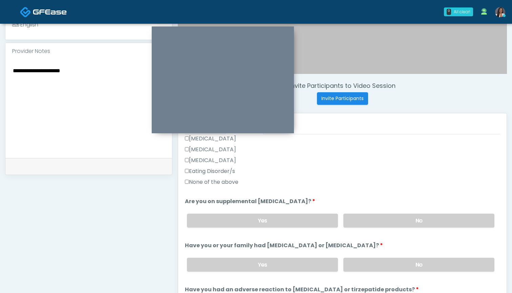
type input "*"
click at [228, 180] on label "None of the above" at bounding box center [212, 182] width 54 height 8
click at [397, 218] on label "No" at bounding box center [418, 220] width 151 height 14
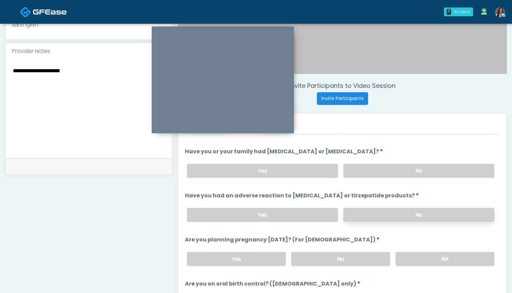
scroll to position [302, 0]
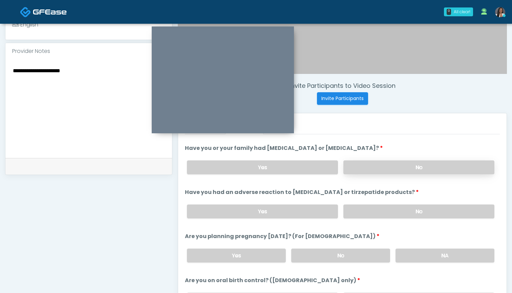
click at [386, 168] on label "No" at bounding box center [418, 167] width 151 height 14
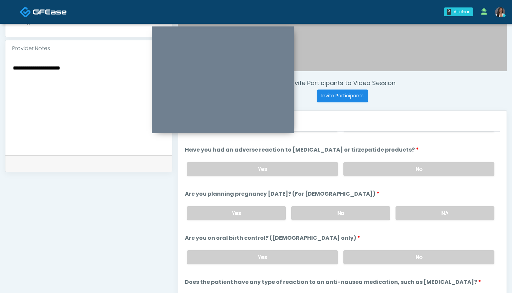
scroll to position [210, 0]
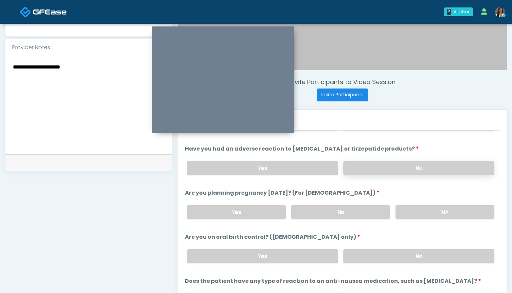
click at [378, 164] on label "No" at bounding box center [418, 168] width 151 height 14
click at [329, 213] on label "No" at bounding box center [340, 212] width 99 height 14
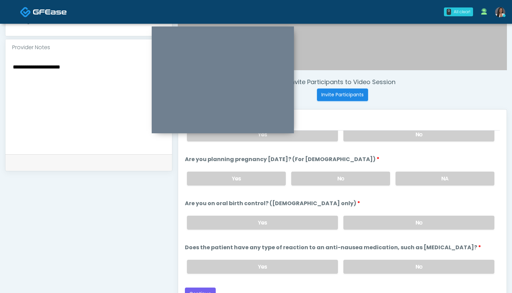
scroll to position [230, 0]
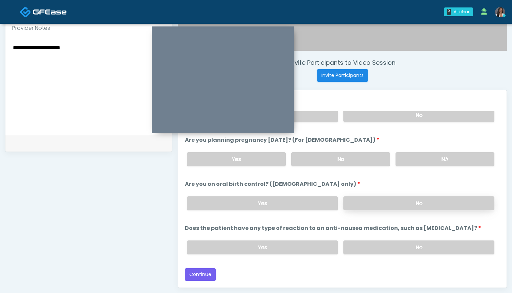
click at [362, 202] on label "No" at bounding box center [418, 203] width 151 height 14
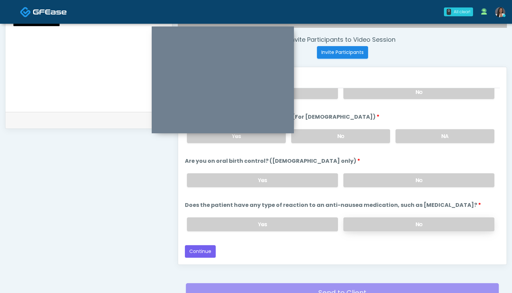
scroll to position [253, 0]
click at [370, 224] on label "No" at bounding box center [418, 224] width 151 height 14
click at [199, 252] on button "Continue" at bounding box center [200, 251] width 31 height 13
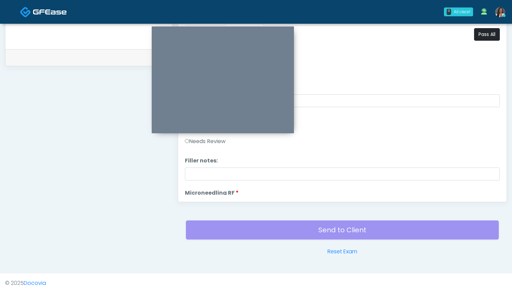
scroll to position [0, 0]
click at [482, 34] on button "Pass All" at bounding box center [487, 34] width 26 height 13
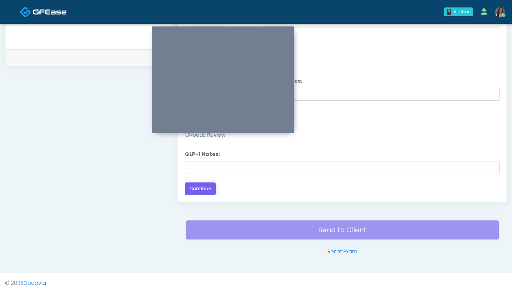
scroll to position [1334, 0]
click at [207, 188] on button "Continue" at bounding box center [200, 188] width 31 height 13
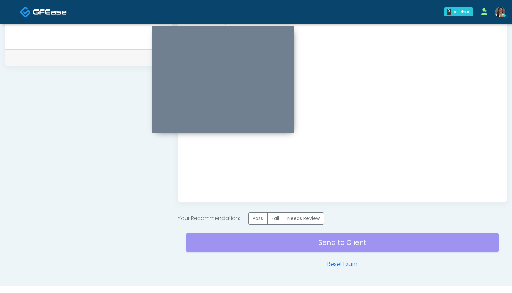
scroll to position [0, 0]
click at [258, 220] on label "Pass" at bounding box center [257, 218] width 19 height 13
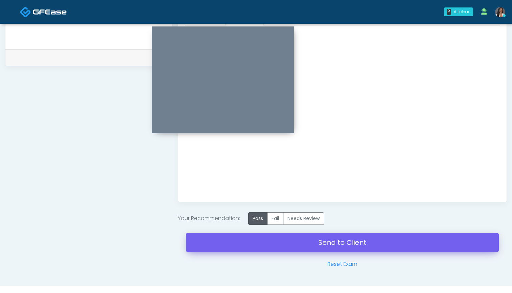
click at [335, 241] on link "Send to Client" at bounding box center [342, 242] width 313 height 19
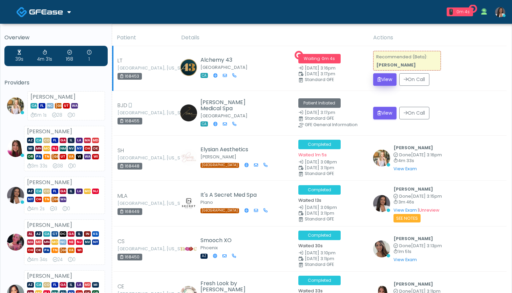
click at [382, 78] on button "View" at bounding box center [384, 79] width 23 height 13
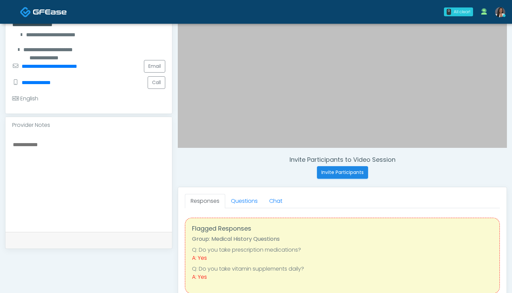
scroll to position [145, 0]
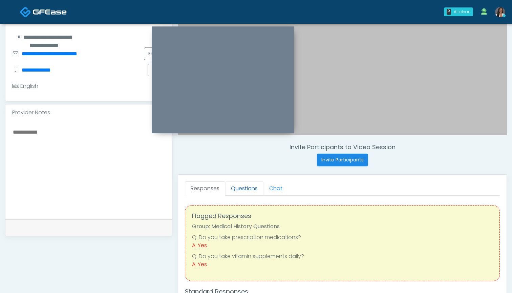
click at [249, 188] on link "Questions" at bounding box center [244, 188] width 38 height 14
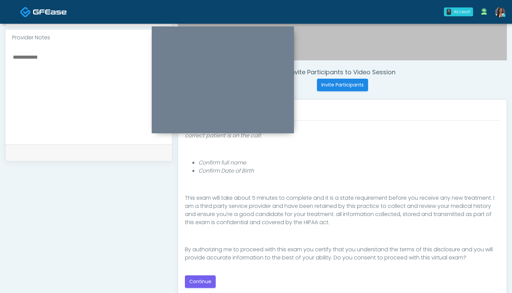
scroll to position [220, 0]
click at [205, 281] on button "Continue" at bounding box center [200, 281] width 31 height 13
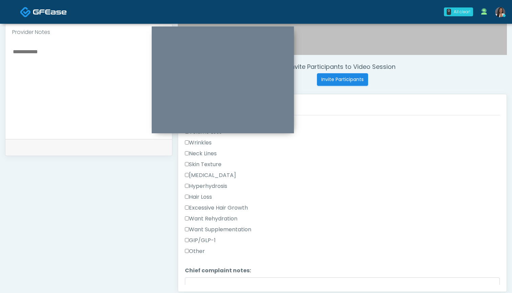
scroll to position [224, 0]
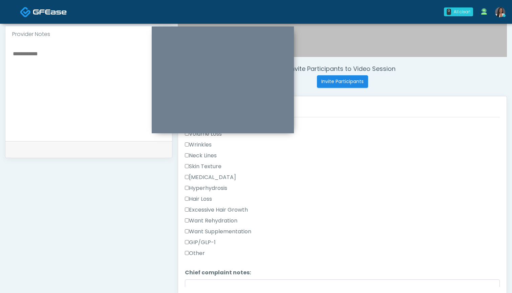
click at [194, 145] on label "Wrinkles" at bounding box center [198, 145] width 27 height 8
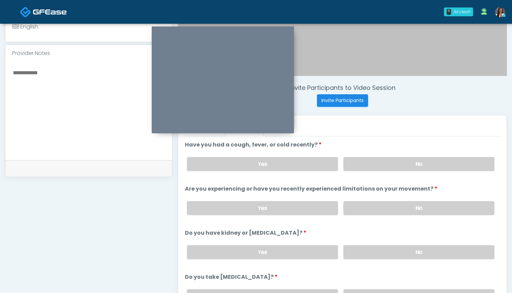
scroll to position [203, 0]
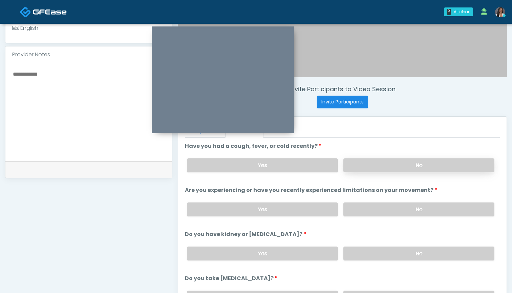
click at [371, 162] on label "No" at bounding box center [418, 165] width 151 height 14
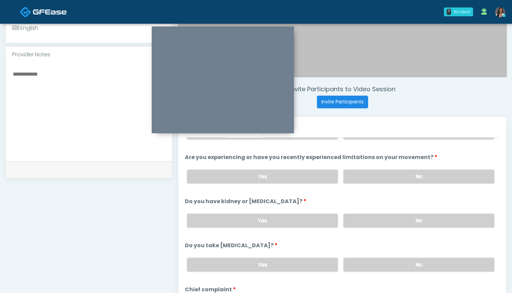
scroll to position [38, 0]
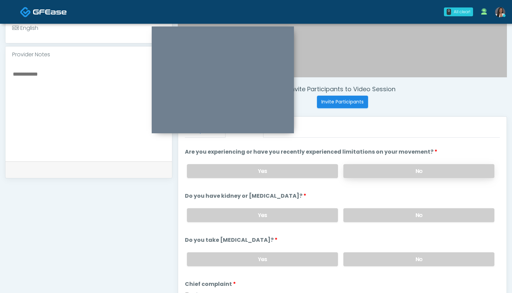
click at [360, 173] on label "No" at bounding box center [418, 171] width 151 height 14
click at [367, 219] on label "No" at bounding box center [418, 215] width 151 height 14
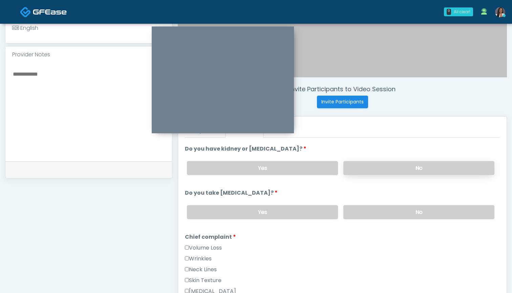
scroll to position [100, 0]
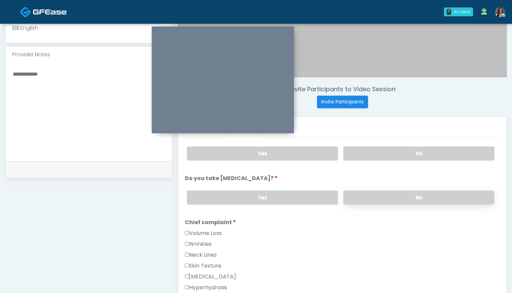
click at [367, 194] on label "No" at bounding box center [418, 197] width 151 height 14
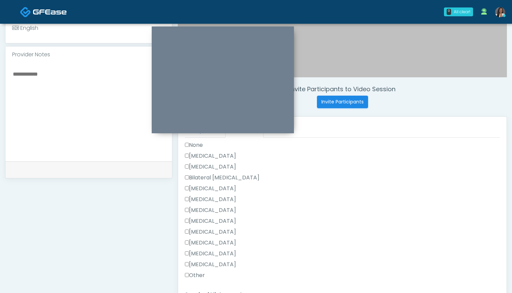
scroll to position [391, 0]
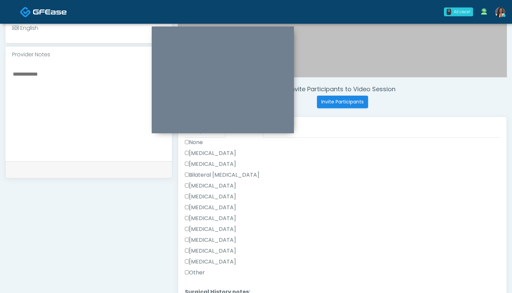
click at [196, 268] on label "Other" at bounding box center [195, 272] width 20 height 8
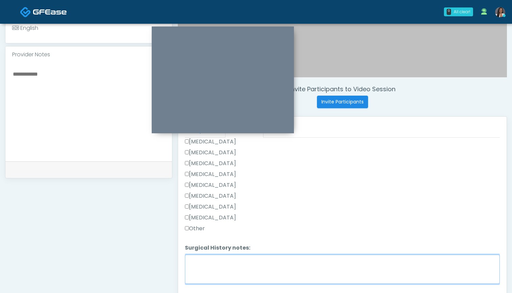
click at [247, 267] on textarea "Surgical History notes:" at bounding box center [342, 268] width 315 height 29
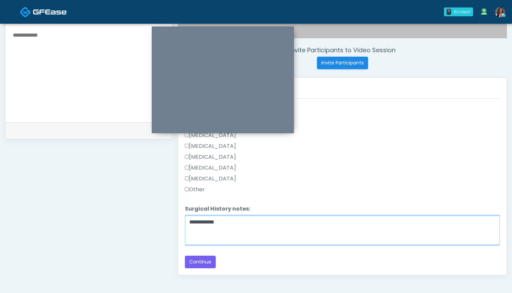
scroll to position [287, 0]
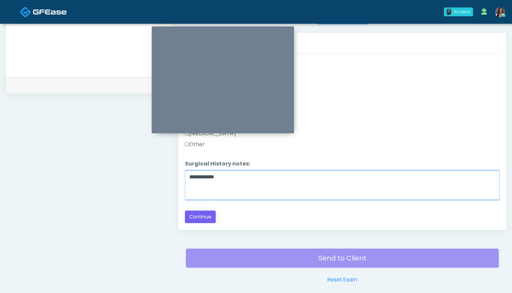
type textarea "**********"
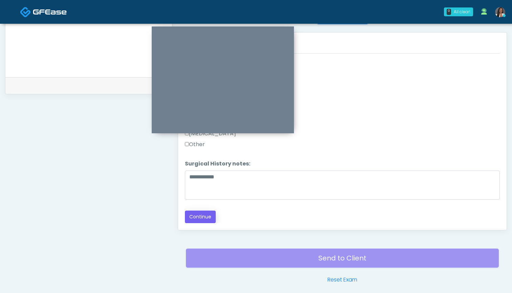
click at [201, 215] on button "Continue" at bounding box center [200, 216] width 31 height 13
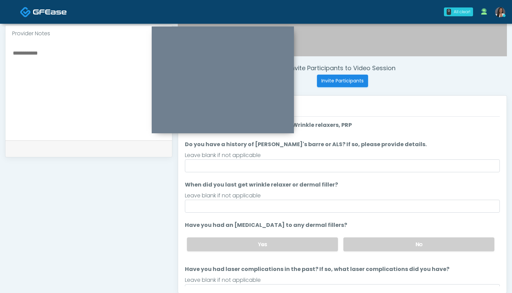
scroll to position [219, 0]
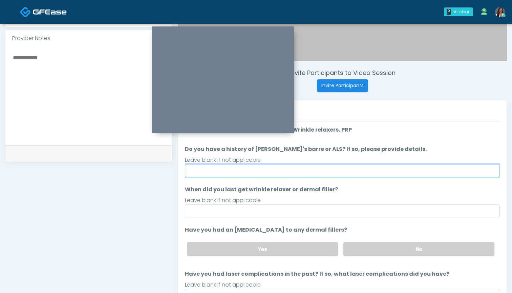
click at [318, 167] on input "Do you have a history of Guillain's barre or ALS? If so, please provide details." at bounding box center [342, 170] width 315 height 13
type input "**"
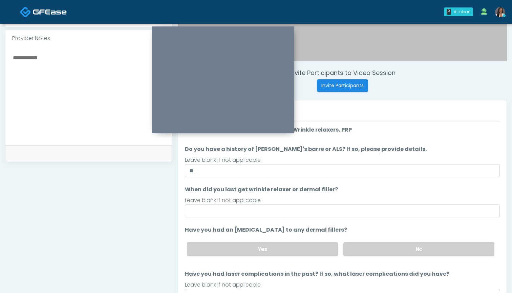
click at [296, 224] on ol "The following questions are for Filler, Wrinkle relaxers, PRP The following que…" at bounding box center [342, 214] width 315 height 176
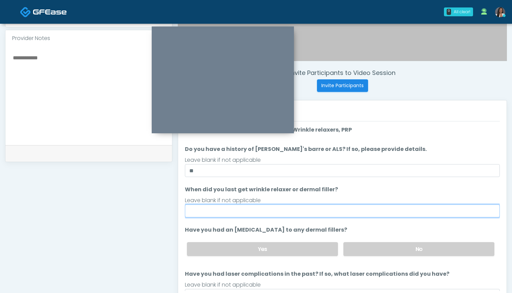
click at [299, 211] on input "When did you last get wrinkle relaxer or dermal filler?" at bounding box center [342, 210] width 315 height 13
type input "*"
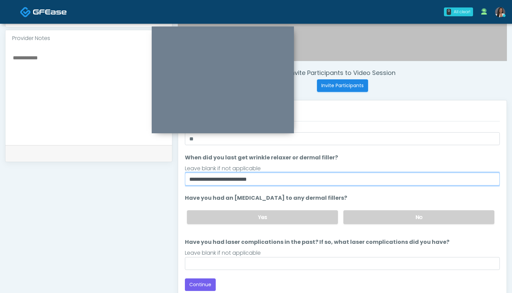
scroll to position [32, 0]
type input "**********"
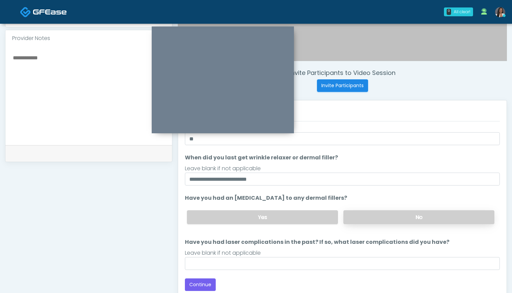
click at [362, 214] on label "No" at bounding box center [418, 217] width 151 height 14
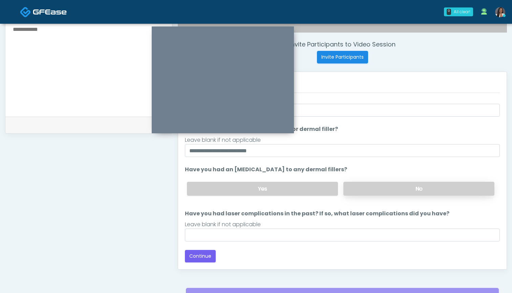
scroll to position [248, 0]
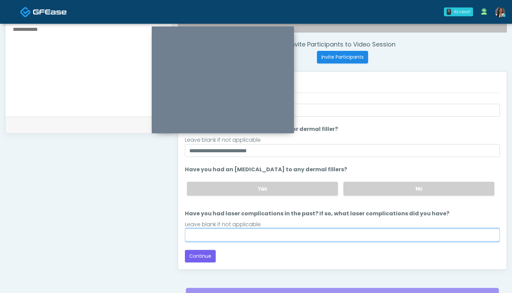
click at [325, 235] on input "Have you had laser complications in the past? If so, what laser complications d…" at bounding box center [342, 234] width 315 height 13
type input "**********"
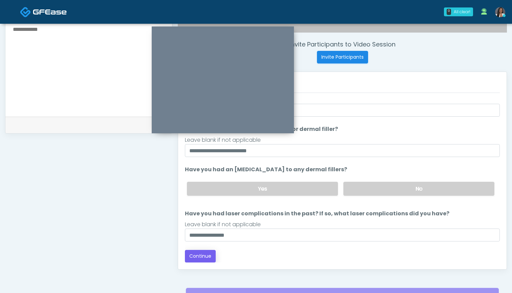
drag, startPoint x: 325, startPoint y: 235, endPoint x: 199, endPoint y: 258, distance: 127.7
click at [199, 258] on button "Continue" at bounding box center [200, 256] width 31 height 13
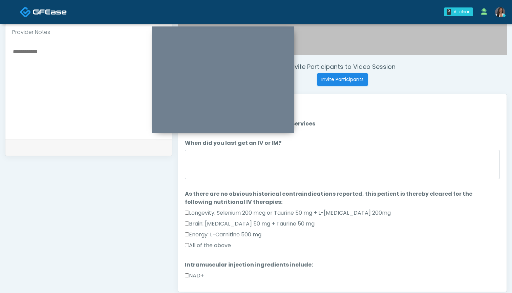
scroll to position [221, 0]
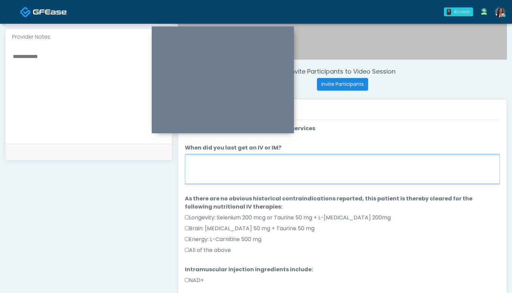
click at [326, 170] on textarea "When did you last get an IV or IM?" at bounding box center [342, 168] width 315 height 29
type textarea "***"
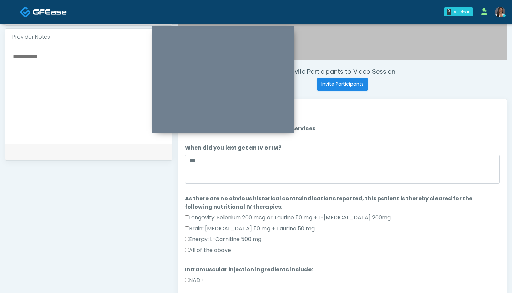
click at [214, 250] on label "All of the above" at bounding box center [208, 250] width 46 height 8
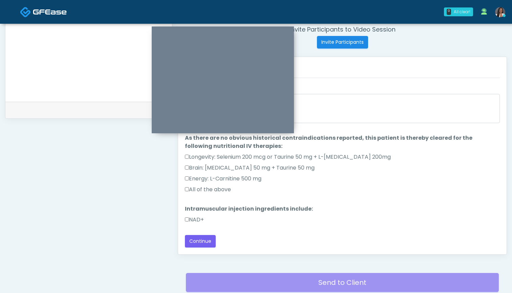
scroll to position [264, 0]
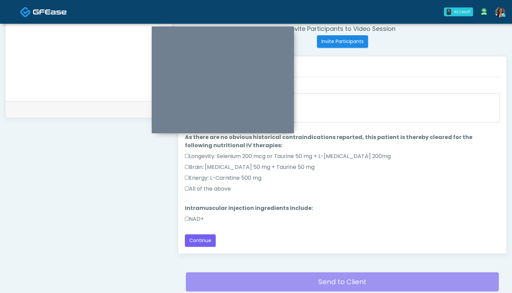
click at [194, 219] on label "NAD+" at bounding box center [194, 219] width 19 height 8
click at [197, 239] on button "Continue" at bounding box center [200, 240] width 31 height 13
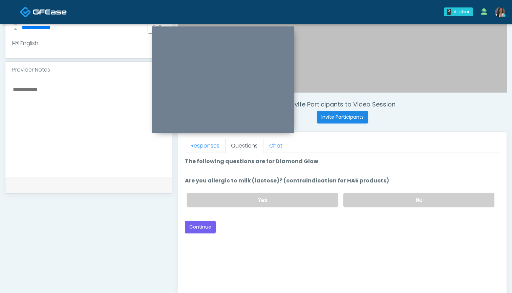
scroll to position [0, 0]
click at [364, 179] on label "Are you allergic to milk (lactose)? (contraindication for HA5 products)" at bounding box center [287, 180] width 204 height 8
click at [363, 197] on label "No" at bounding box center [418, 200] width 151 height 14
click at [195, 225] on button "Continue" at bounding box center [200, 226] width 31 height 13
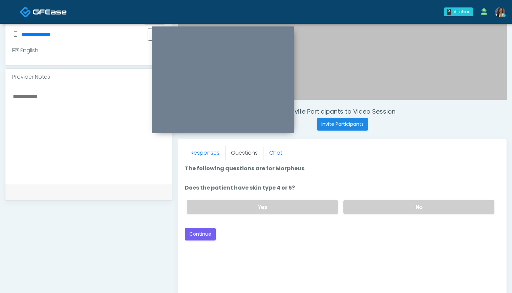
scroll to position [171, 0]
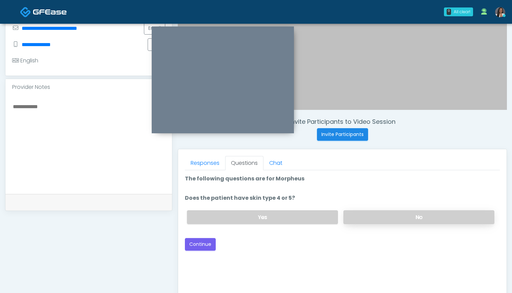
click at [365, 214] on label "No" at bounding box center [418, 217] width 151 height 14
click at [204, 241] on button "Continue" at bounding box center [200, 244] width 31 height 13
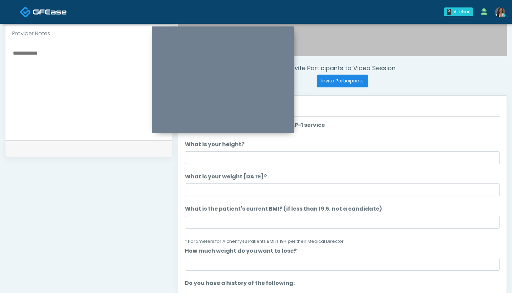
scroll to position [224, 0]
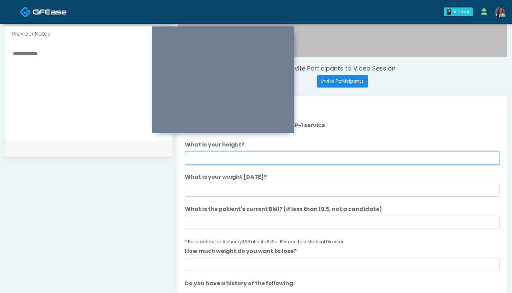
click at [254, 160] on input "What is your height?" at bounding box center [342, 157] width 315 height 13
type input "*****"
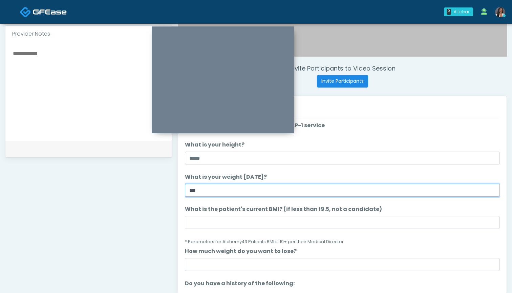
type input "***"
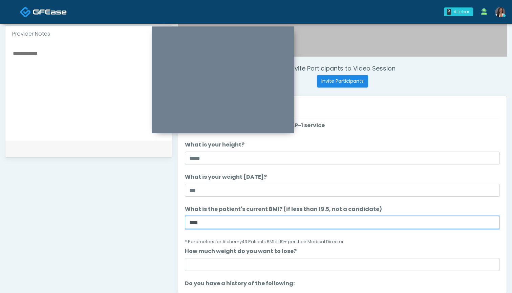
type input "****"
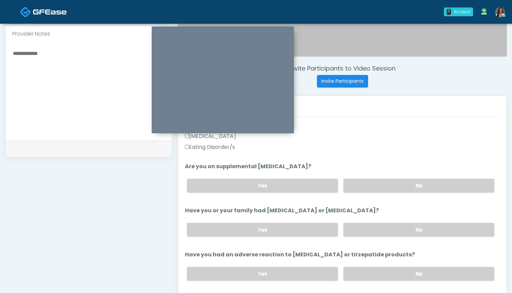
scroll to position [212, 0]
type input "*"
click at [363, 187] on label "No" at bounding box center [418, 185] width 151 height 14
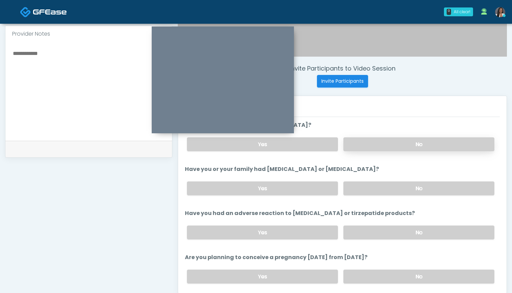
scroll to position [255, 0]
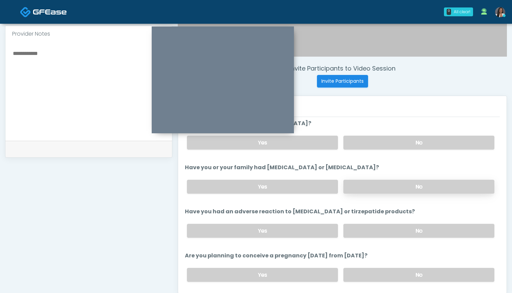
click at [377, 184] on label "No" at bounding box center [418, 187] width 151 height 14
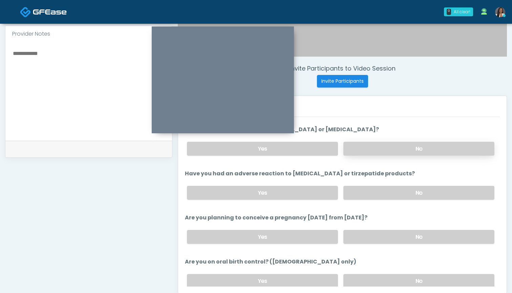
scroll to position [303, 0]
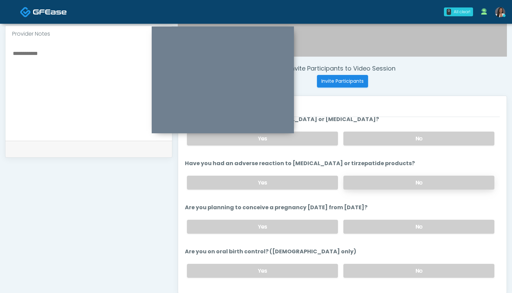
click at [381, 182] on label "No" at bounding box center [418, 182] width 151 height 14
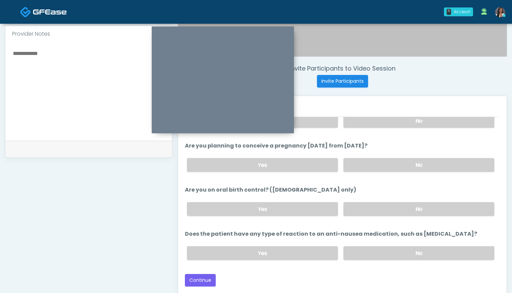
scroll to position [365, 0]
click at [366, 166] on label "No" at bounding box center [418, 165] width 151 height 14
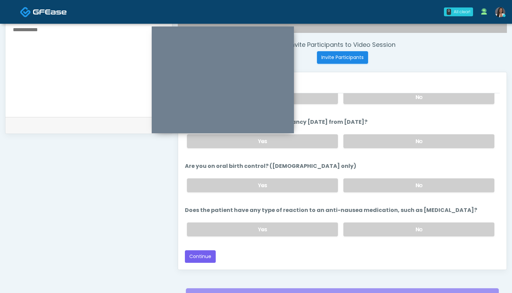
scroll to position [248, 0]
click at [369, 185] on label "No" at bounding box center [418, 184] width 151 height 14
click at [291, 188] on label "Yes" at bounding box center [262, 184] width 151 height 14
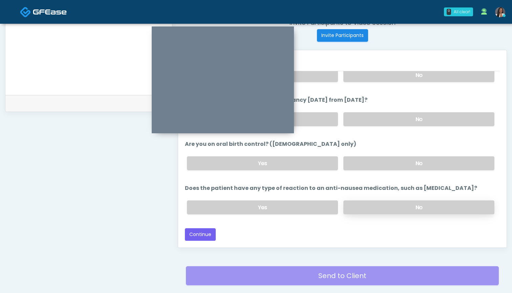
click at [371, 209] on label "No" at bounding box center [418, 207] width 151 height 14
click at [207, 234] on button "Continue" at bounding box center [200, 234] width 31 height 13
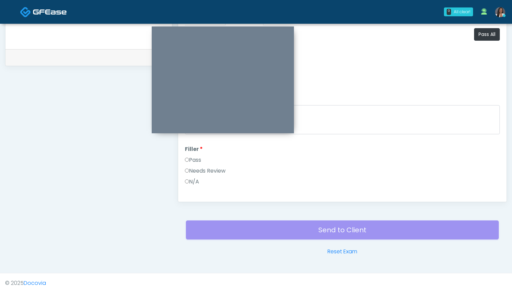
scroll to position [0, 0]
click at [489, 37] on button "Pass All" at bounding box center [487, 34] width 26 height 13
click at [199, 193] on button "Continue" at bounding box center [200, 188] width 31 height 13
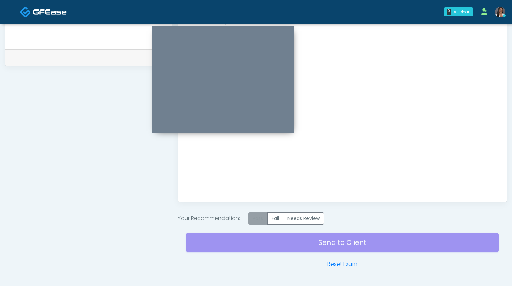
click at [258, 219] on label "Pass" at bounding box center [257, 218] width 19 height 13
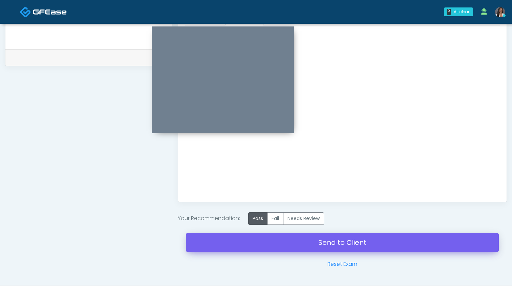
click at [349, 239] on link "Send to Client" at bounding box center [342, 242] width 313 height 19
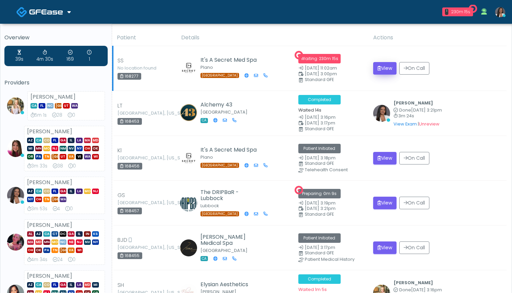
click at [382, 68] on button "View" at bounding box center [384, 68] width 23 height 13
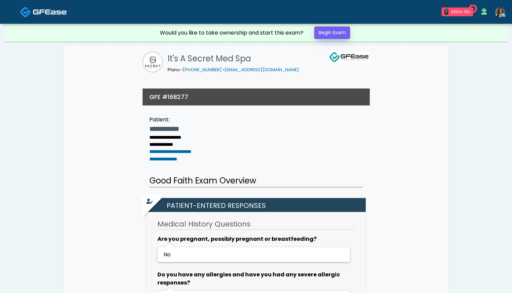
click at [333, 33] on link "Begin Exam" at bounding box center [332, 32] width 36 height 13
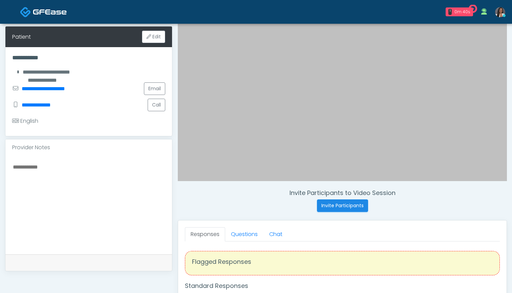
scroll to position [102, 0]
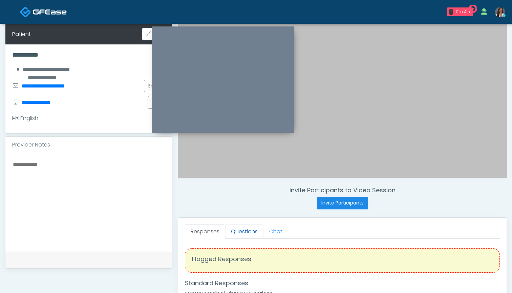
click at [249, 230] on link "Questions" at bounding box center [244, 231] width 38 height 14
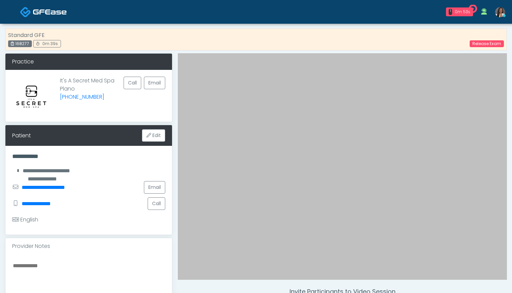
scroll to position [1, 0]
drag, startPoint x: 31, startPoint y: 44, endPoint x: 16, endPoint y: 45, distance: 15.3
click at [16, 45] on div "168277" at bounding box center [20, 43] width 24 height 7
copy div "168277"
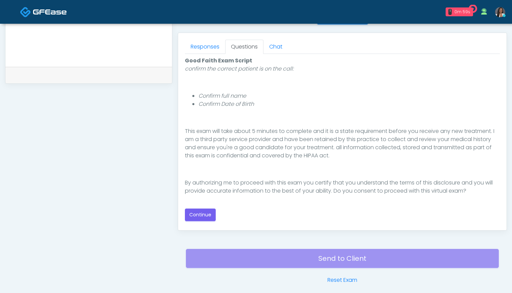
scroll to position [286, 0]
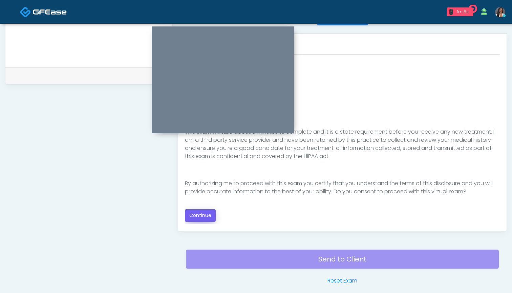
click at [204, 215] on button "Continue" at bounding box center [200, 215] width 31 height 13
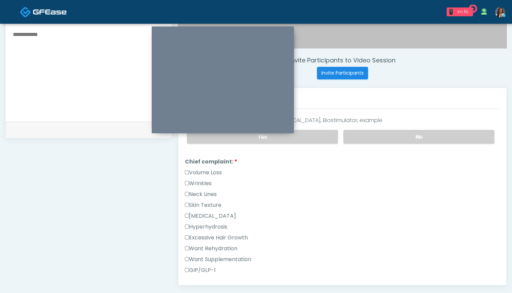
scroll to position [142, 0]
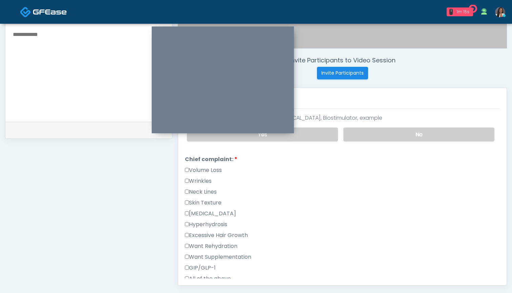
click at [204, 184] on label "Wrinkles" at bounding box center [198, 181] width 27 height 8
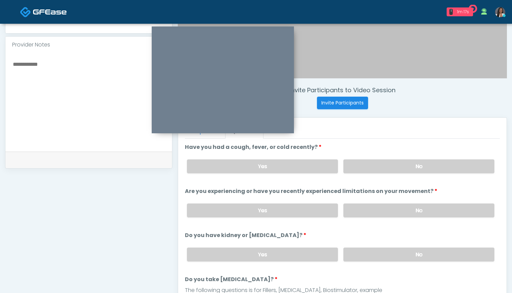
scroll to position [200, 0]
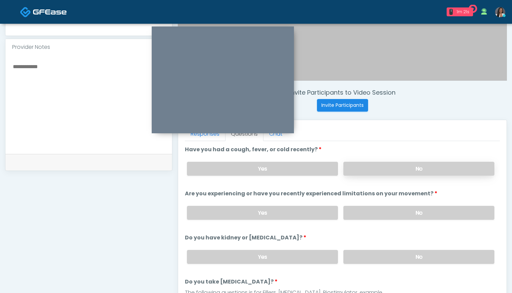
click at [385, 167] on label "No" at bounding box center [418, 169] width 151 height 14
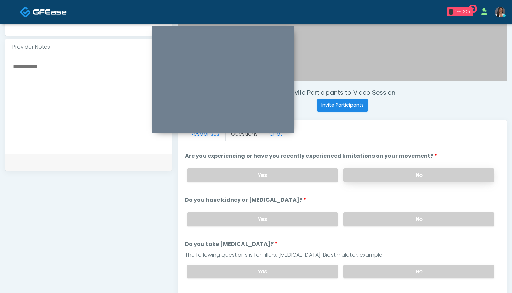
scroll to position [41, 0]
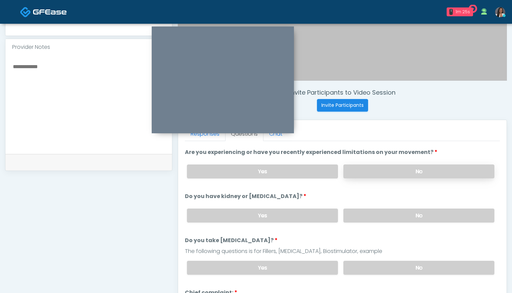
click at [377, 171] on label "No" at bounding box center [418, 171] width 151 height 14
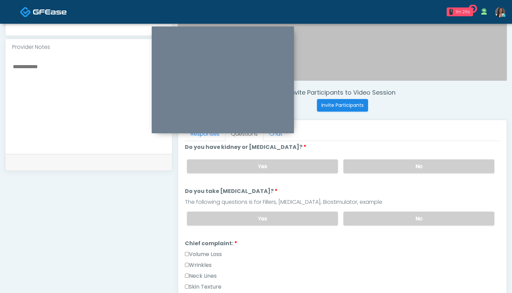
scroll to position [90, 0]
click at [373, 163] on label "No" at bounding box center [418, 166] width 151 height 14
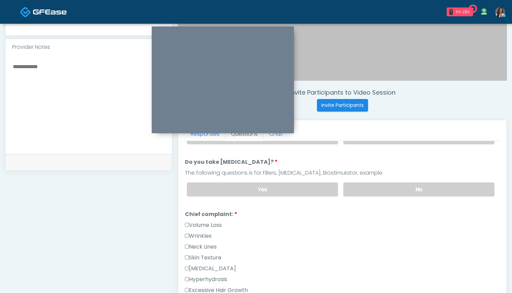
scroll to position [127, 0]
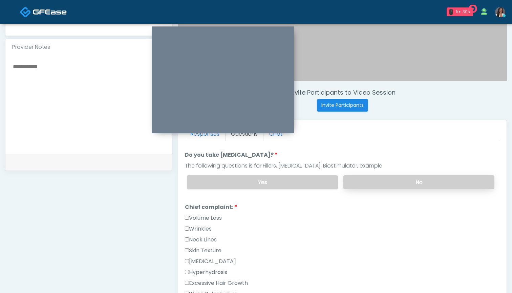
click at [372, 183] on label "No" at bounding box center [418, 182] width 151 height 14
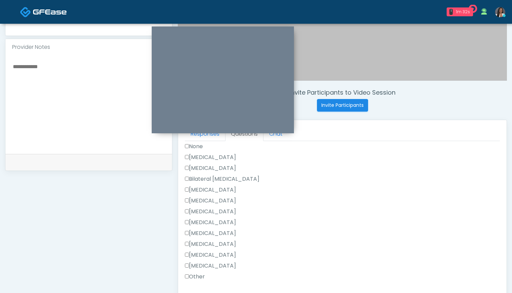
scroll to position [399, 0]
click at [201, 276] on label "Other" at bounding box center [195, 276] width 20 height 8
click at [218, 168] on label "Hysterectomy" at bounding box center [210, 168] width 51 height 8
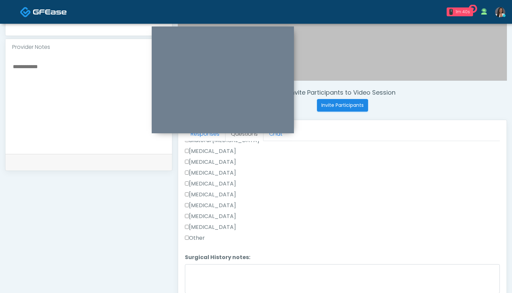
scroll to position [443, 0]
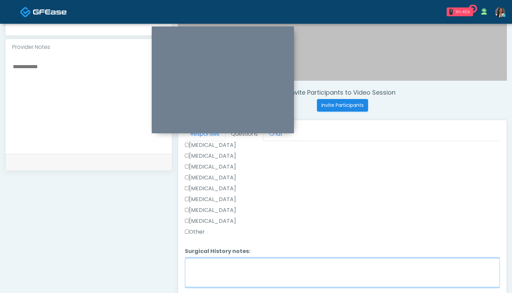
click at [239, 275] on textarea "Surgical History notes:" at bounding box center [342, 272] width 315 height 29
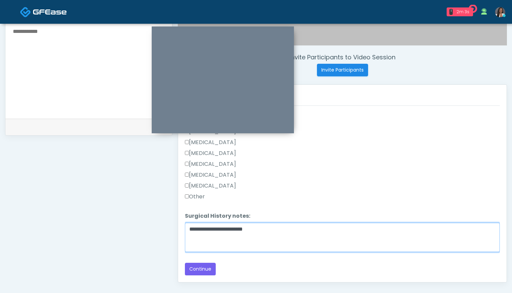
scroll to position [250, 0]
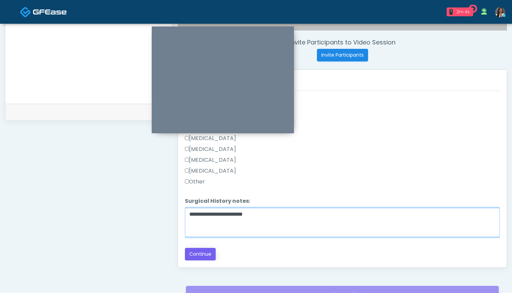
type textarea "**********"
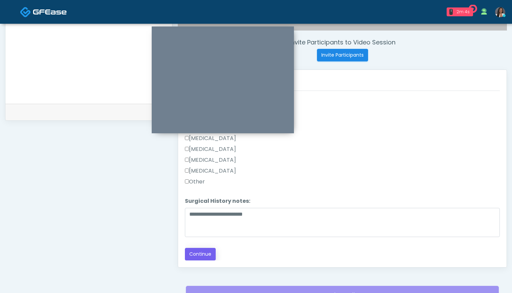
click at [201, 255] on button "Continue" at bounding box center [200, 254] width 31 height 13
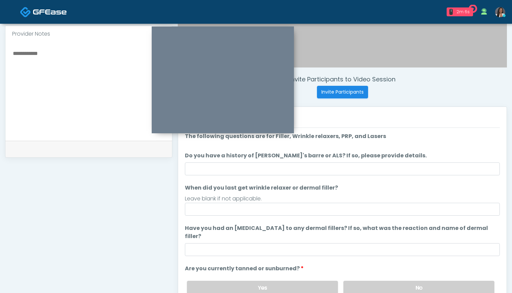
scroll to position [213, 0]
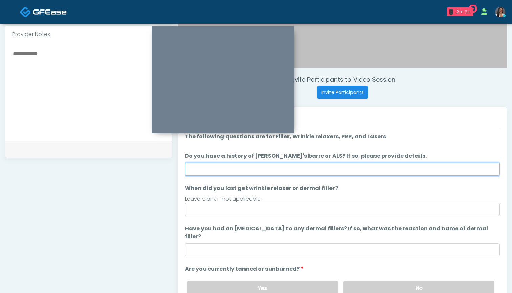
click at [358, 165] on input "Do you have a history of Guillain's barre or ALS? If so, please provide details." at bounding box center [342, 169] width 315 height 13
type input "**"
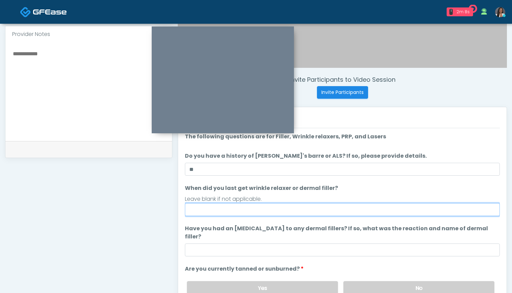
click at [324, 209] on input "When did you last get wrinkle relaxer or dermal filler?" at bounding box center [342, 209] width 315 height 13
type input "**********"
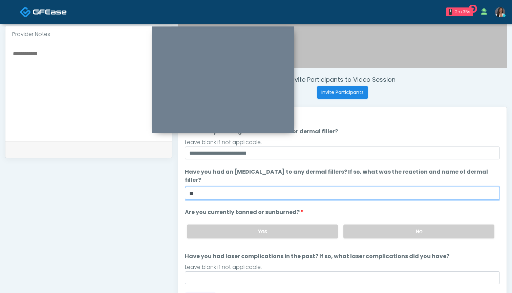
scroll to position [227, 0]
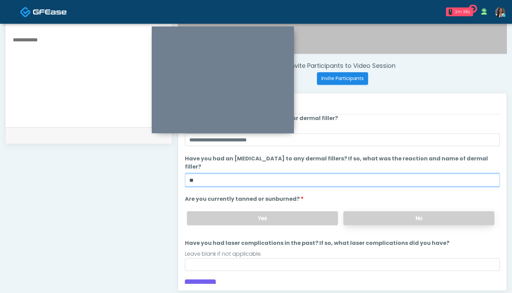
type input "**"
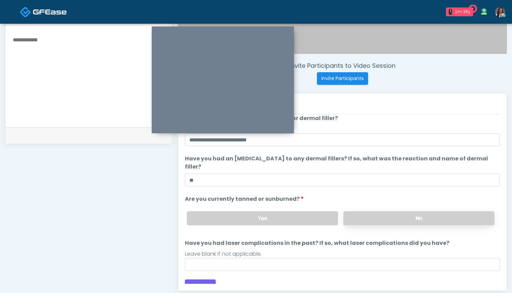
click at [371, 211] on label "No" at bounding box center [418, 218] width 151 height 14
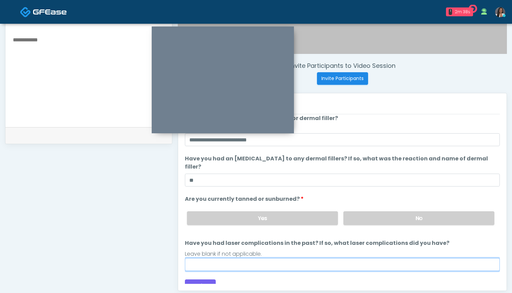
click at [335, 258] on input "Have you had laser complications in the past? If so, what laser complications d…" at bounding box center [342, 264] width 315 height 13
type input "**********"
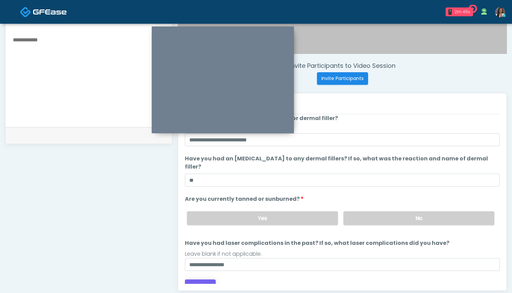
drag, startPoint x: 184, startPoint y: 261, endPoint x: 199, endPoint y: 278, distance: 22.8
click at [199, 279] on button "Continue" at bounding box center [200, 285] width 31 height 13
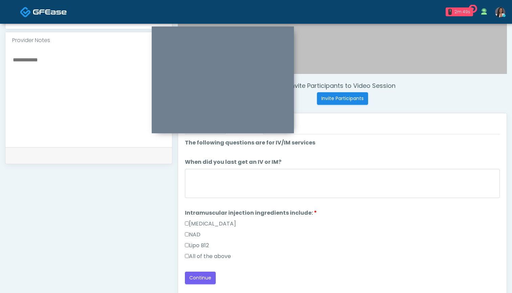
scroll to position [192, 0]
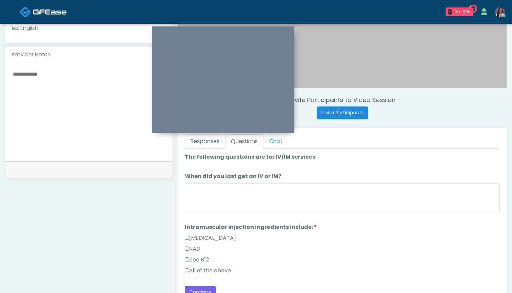
click at [205, 143] on link "Responses" at bounding box center [205, 141] width 40 height 14
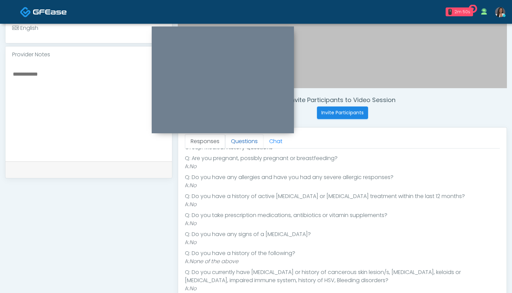
click at [245, 141] on link "Questions" at bounding box center [244, 141] width 38 height 14
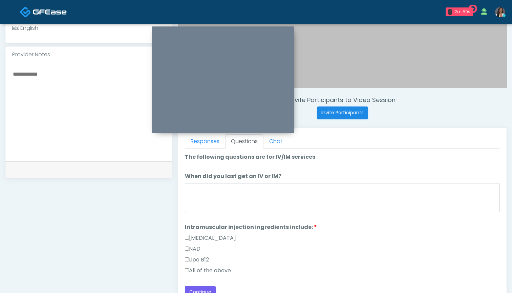
scroll to position [0, 0]
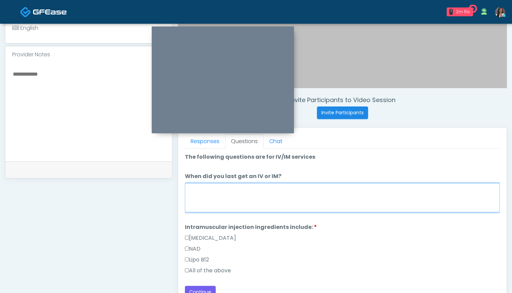
click at [252, 195] on textarea "When did you last get an IV or IM?" at bounding box center [342, 197] width 315 height 29
type textarea "***"
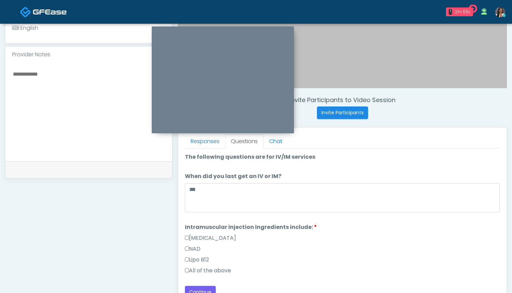
click at [215, 269] on label "All of the above" at bounding box center [208, 270] width 46 height 8
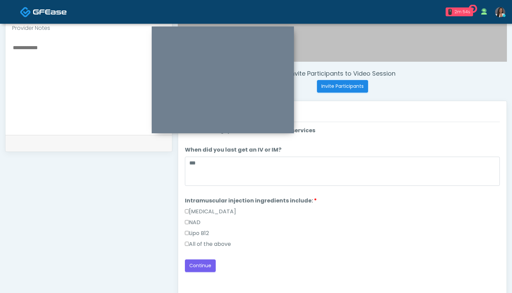
scroll to position [224, 0]
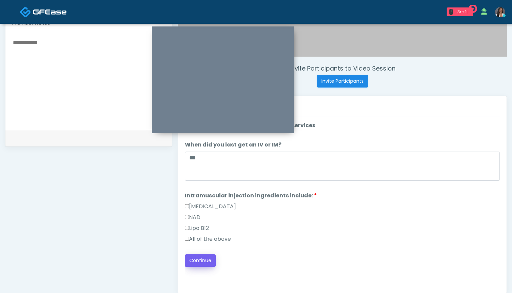
click at [202, 260] on button "Continue" at bounding box center [200, 260] width 31 height 13
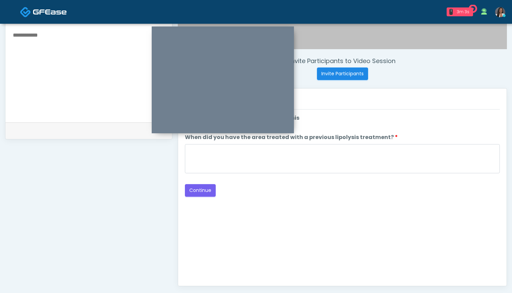
scroll to position [229, 0]
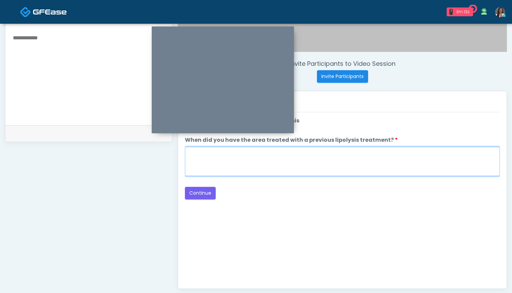
click at [214, 164] on textarea "When did you have the area treated with a previous lipolysis treatment?" at bounding box center [342, 161] width 315 height 29
type textarea "***"
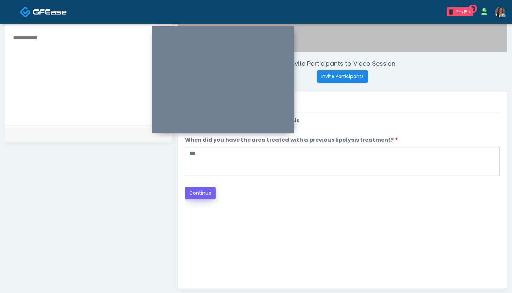
click at [194, 195] on button "Continue" at bounding box center [200, 193] width 31 height 13
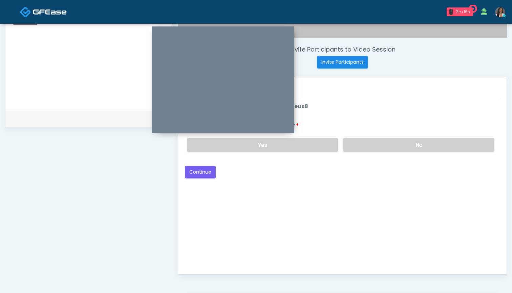
scroll to position [223, 0]
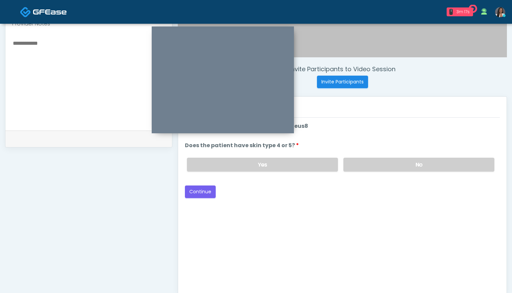
click at [370, 172] on div "Yes No" at bounding box center [341, 164] width 318 height 25
click at [369, 170] on label "No" at bounding box center [418, 164] width 151 height 14
click at [206, 192] on button "Continue" at bounding box center [200, 191] width 31 height 13
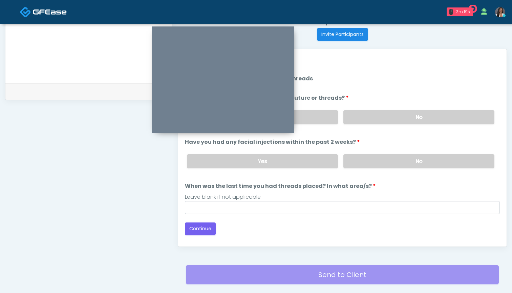
scroll to position [260, 0]
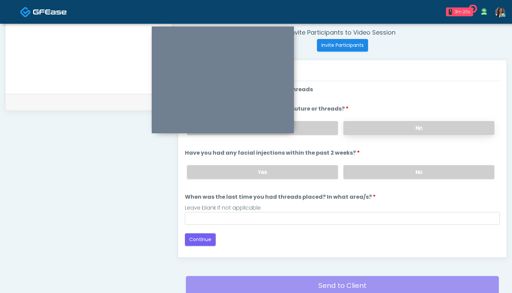
click at [358, 127] on label "No" at bounding box center [418, 128] width 151 height 14
click at [358, 170] on label "No" at bounding box center [418, 172] width 151 height 14
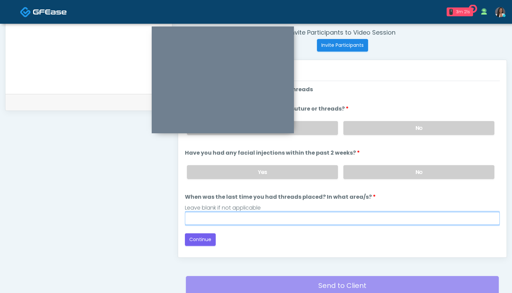
click at [348, 217] on input "When was the last time you had threads placed? In what area/s?" at bounding box center [342, 218] width 315 height 13
type input "***"
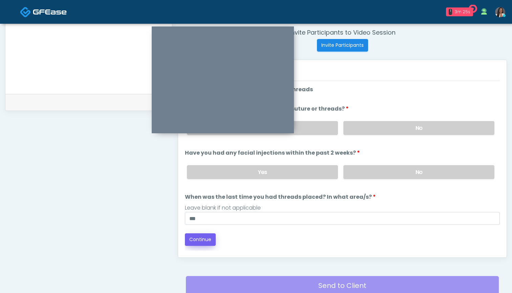
click at [202, 242] on button "Continue" at bounding box center [200, 239] width 31 height 13
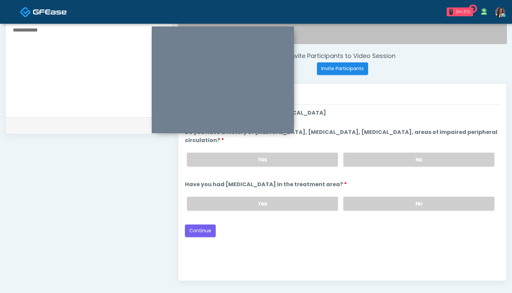
scroll to position [230, 0]
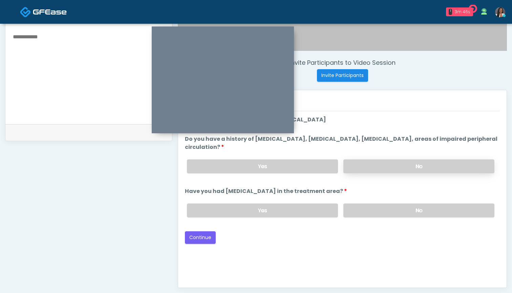
click at [383, 163] on label "No" at bounding box center [418, 166] width 151 height 14
click at [366, 212] on label "No" at bounding box center [418, 210] width 151 height 14
click at [199, 235] on button "Continue" at bounding box center [200, 237] width 31 height 13
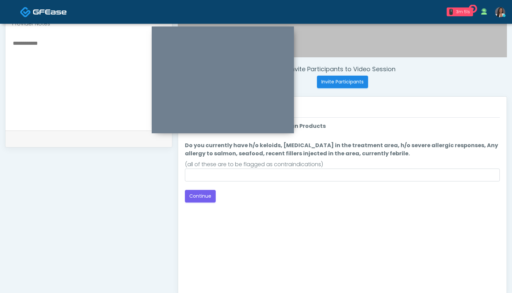
scroll to position [211, 0]
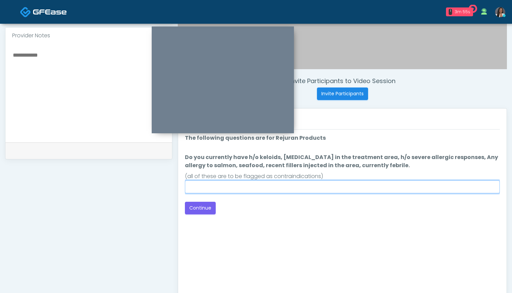
click at [342, 189] on input "Do you currently have h/o keloids, skin infection in the treatment area, h/o se…" at bounding box center [342, 186] width 315 height 13
type input "**"
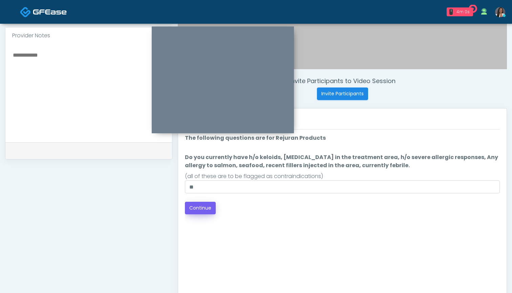
click at [197, 210] on button "Continue" at bounding box center [200, 208] width 31 height 13
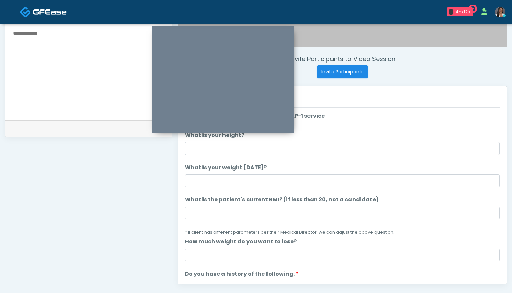
scroll to position [229, 0]
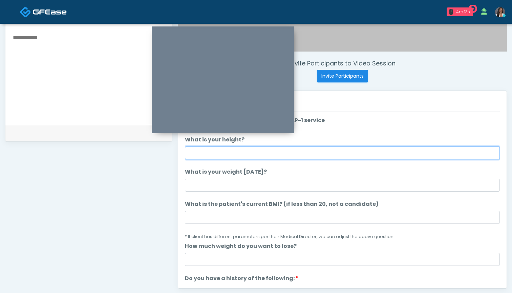
click at [209, 152] on input "What is your height?" at bounding box center [342, 152] width 315 height 13
type input "*****"
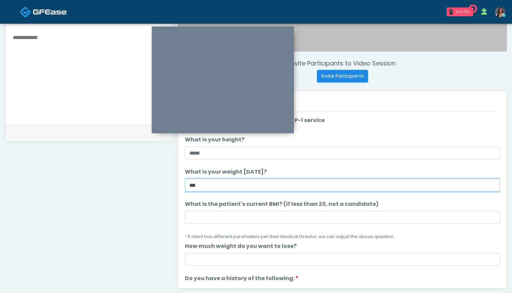
type input "***"
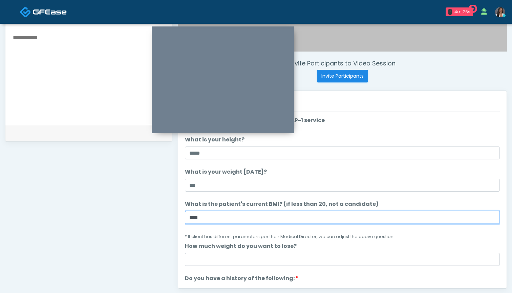
type input "****"
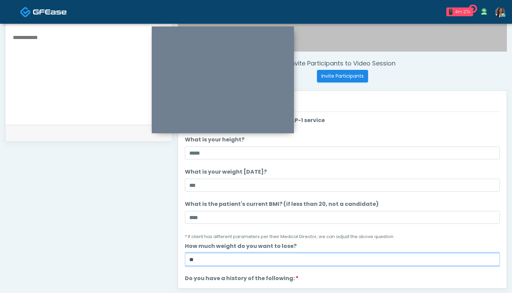
type input "**"
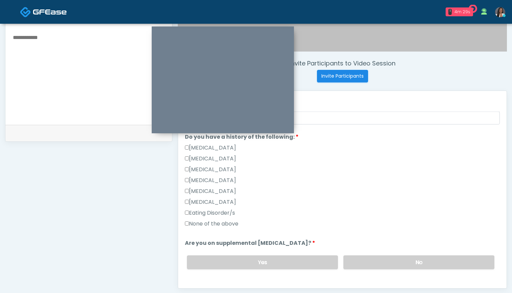
scroll to position [143, 0]
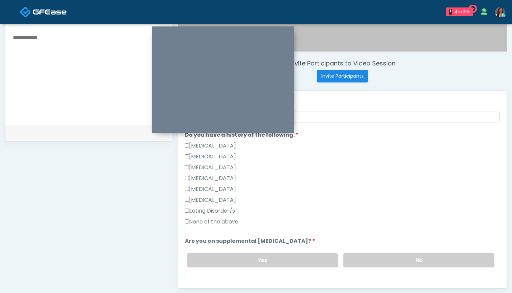
click at [229, 219] on label "None of the above" at bounding box center [212, 221] width 54 height 8
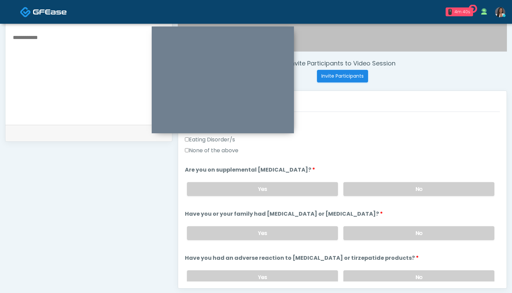
scroll to position [215, 0]
click at [369, 189] on label "No" at bounding box center [418, 189] width 151 height 14
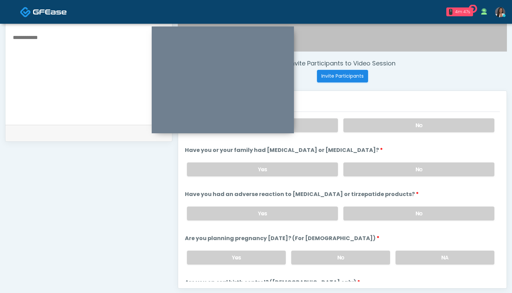
scroll to position [278, 0]
click at [365, 170] on label "No" at bounding box center [418, 169] width 151 height 14
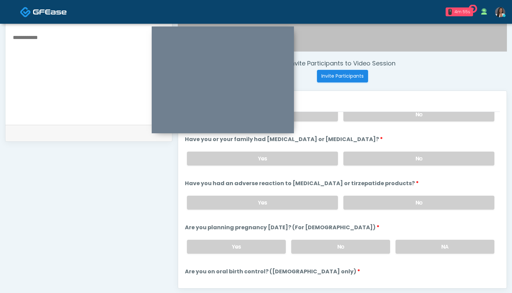
scroll to position [294, 0]
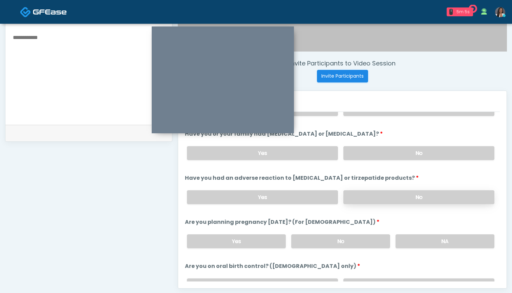
click at [369, 195] on label "No" at bounding box center [418, 197] width 151 height 14
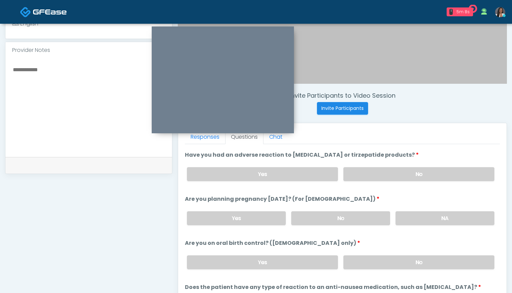
scroll to position [198, 0]
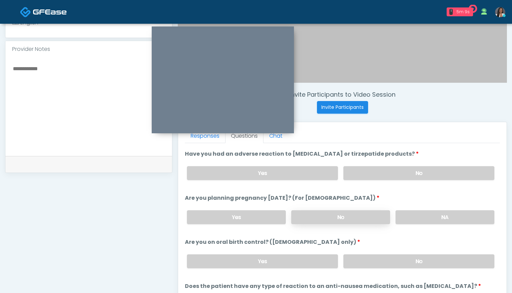
click at [353, 220] on label "No" at bounding box center [340, 217] width 99 height 14
click at [370, 264] on label "No" at bounding box center [418, 261] width 151 height 14
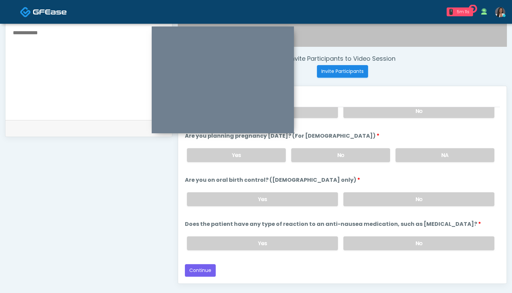
scroll to position [241, 0]
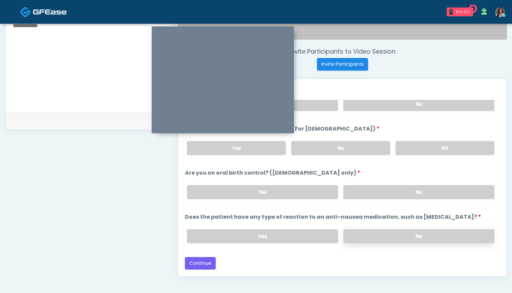
click at [370, 234] on label "No" at bounding box center [418, 236] width 151 height 14
click at [205, 261] on button "Continue" at bounding box center [200, 263] width 31 height 13
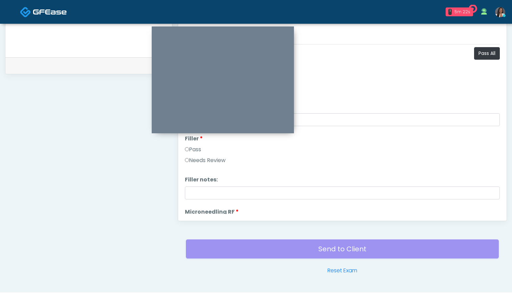
scroll to position [296, 0]
click at [488, 55] on button "Pass All" at bounding box center [487, 53] width 26 height 13
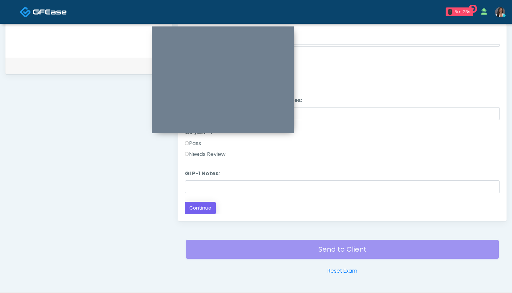
scroll to position [1334, 0]
click at [200, 206] on button "Continue" at bounding box center [200, 208] width 31 height 13
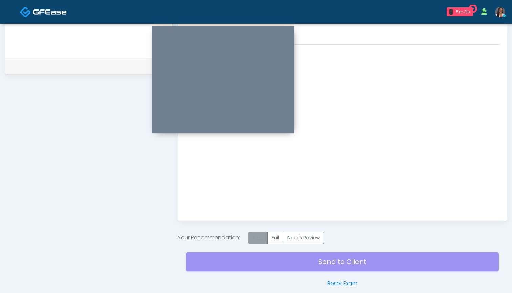
click at [258, 240] on label "Pass" at bounding box center [257, 237] width 19 height 13
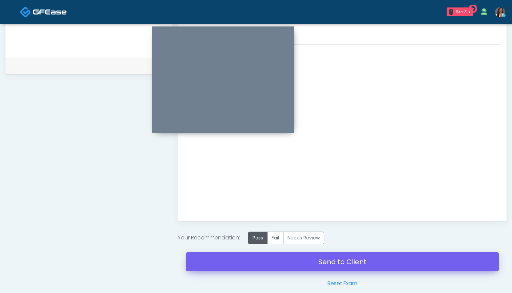
click at [331, 265] on link "Send to Client" at bounding box center [342, 261] width 313 height 19
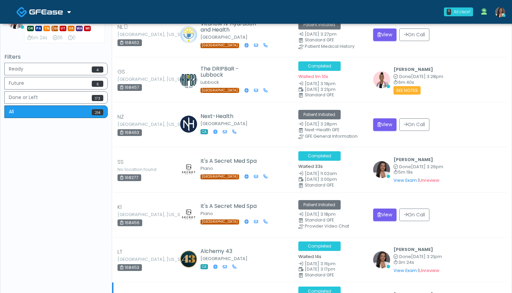
scroll to position [281, 0]
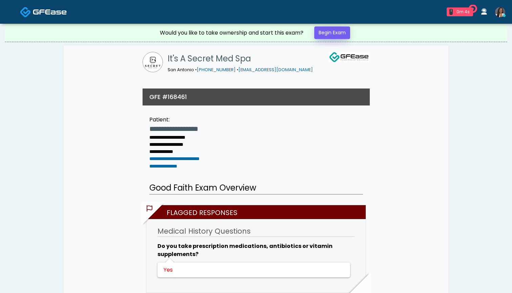
click at [328, 33] on link "Begin Exam" at bounding box center [332, 32] width 36 height 13
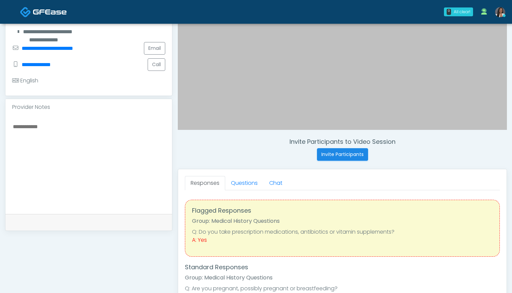
scroll to position [167, 0]
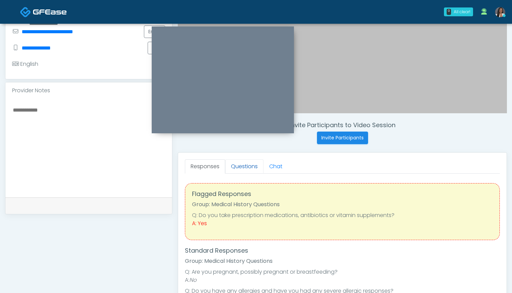
click at [234, 169] on link "Questions" at bounding box center [244, 166] width 38 height 14
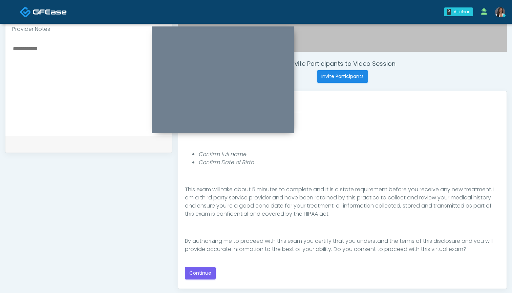
scroll to position [230, 0]
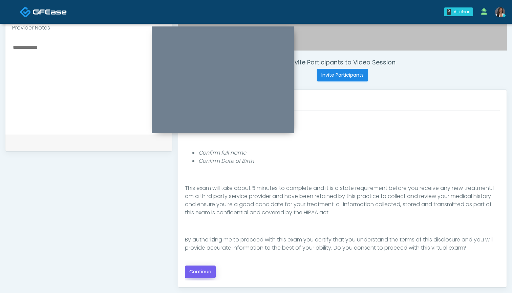
click at [199, 271] on button "Continue" at bounding box center [200, 271] width 31 height 13
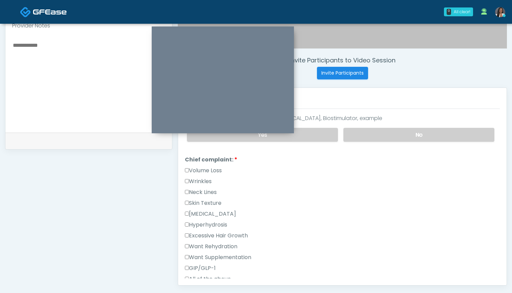
scroll to position [141, 0]
click at [206, 170] on label "Volume Loss" at bounding box center [203, 172] width 37 height 8
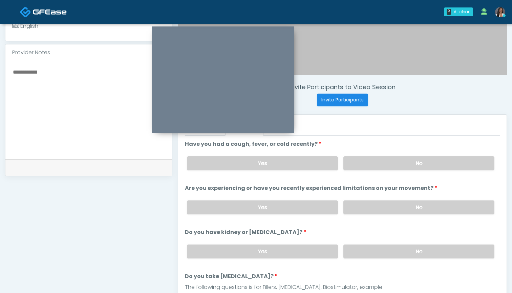
scroll to position [205, 0]
click at [369, 167] on label "No" at bounding box center [418, 164] width 151 height 14
click at [378, 205] on label "No" at bounding box center [418, 208] width 151 height 14
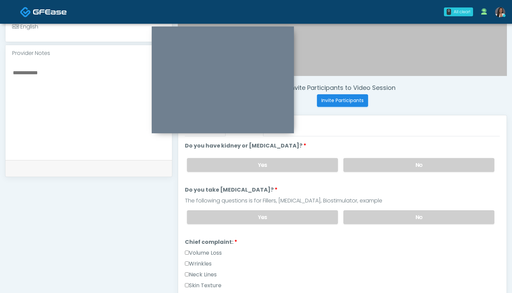
scroll to position [87, 0]
click at [364, 165] on label "No" at bounding box center [418, 165] width 151 height 14
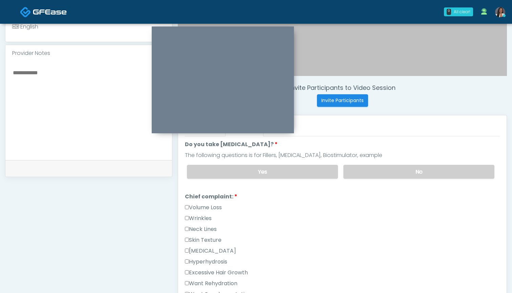
scroll to position [132, 0]
click at [373, 175] on label "No" at bounding box center [418, 172] width 151 height 14
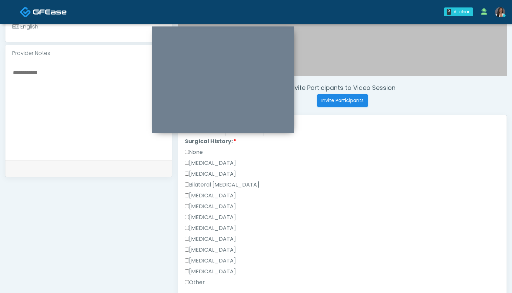
scroll to position [387, 0]
click at [196, 153] on label "None" at bounding box center [194, 153] width 18 height 8
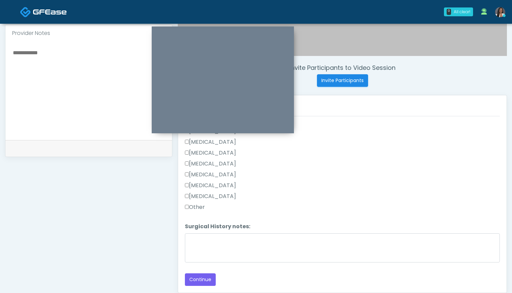
scroll to position [225, 0]
click at [199, 280] on button "Continue" at bounding box center [200, 279] width 31 height 13
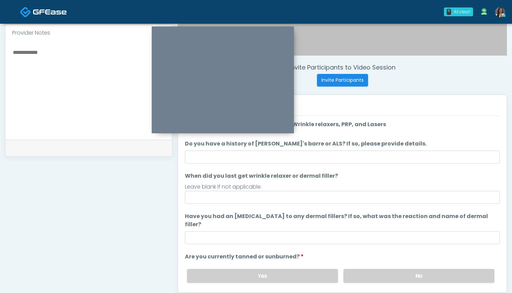
scroll to position [219, 0]
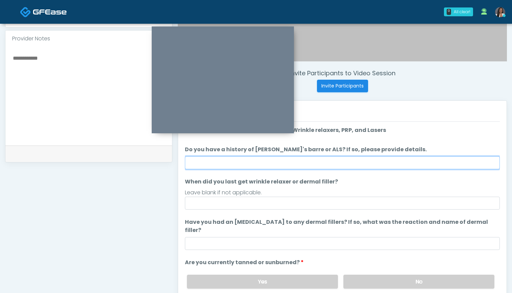
click at [353, 163] on input "Do you have a history of [PERSON_NAME]'s barre or ALS? If so, please provide de…" at bounding box center [342, 162] width 315 height 13
type input "**"
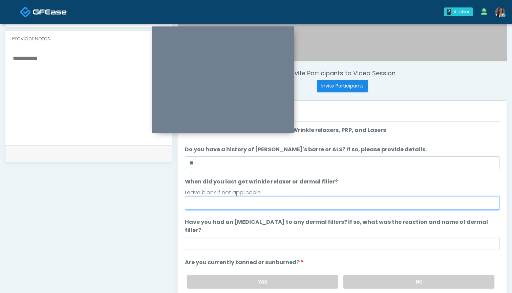
click at [304, 200] on input "When did you last get wrinkle relaxer or dermal filler?" at bounding box center [342, 202] width 315 height 13
type input "***"
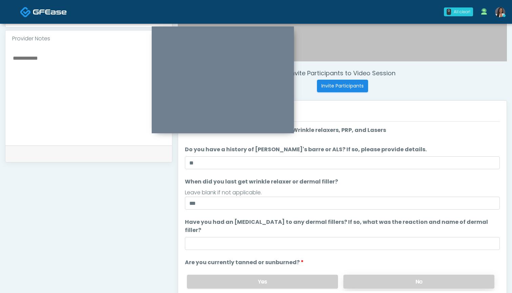
click at [361, 274] on label "No" at bounding box center [418, 281] width 151 height 14
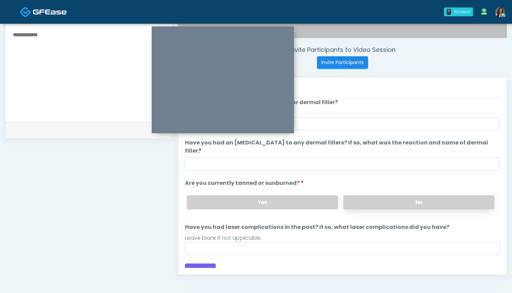
scroll to position [243, 0]
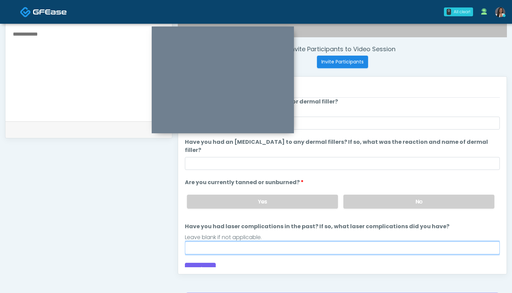
click at [324, 241] on input "Have you had laser complications in the past? If so, what laser complications d…" at bounding box center [342, 247] width 315 height 13
type input "***"
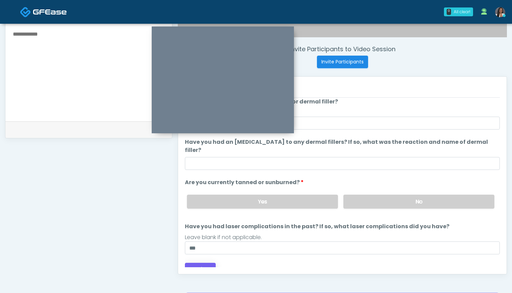
click at [200, 262] on button "Continue" at bounding box center [200, 268] width 31 height 13
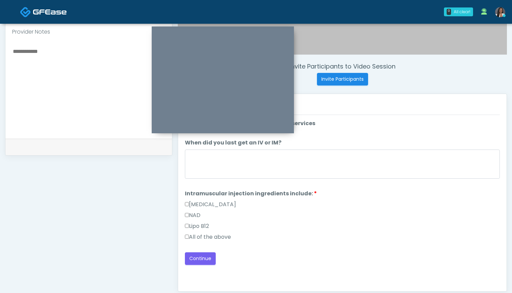
scroll to position [230, 0]
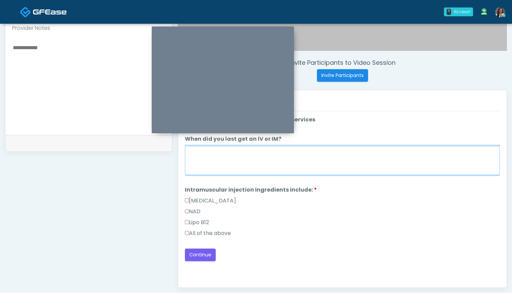
click at [284, 160] on textarea "When did you last get an IV or IM?" at bounding box center [342, 160] width 315 height 29
type textarea "***"
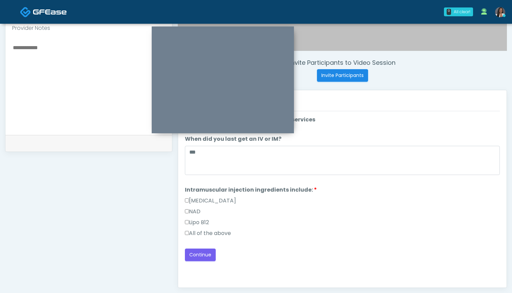
click at [197, 231] on label "All of the above" at bounding box center [208, 233] width 46 height 8
click at [203, 254] on button "Continue" at bounding box center [200, 254] width 31 height 13
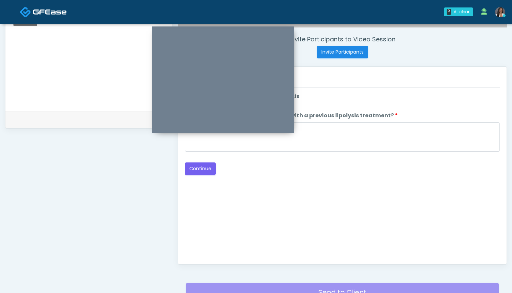
scroll to position [203, 0]
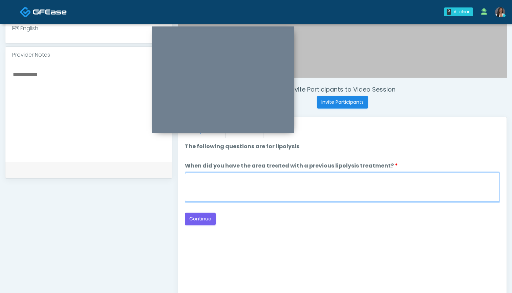
click at [340, 192] on textarea "When did you have the area treated with a previous lipolysis treatment?" at bounding box center [342, 186] width 315 height 29
type textarea "***"
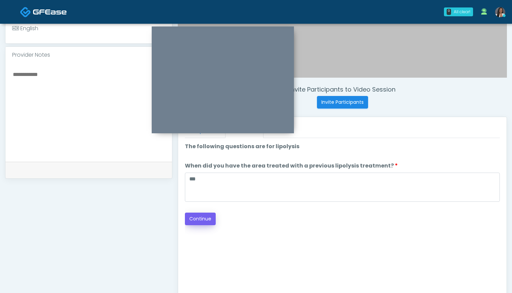
click at [202, 218] on button "Continue" at bounding box center [200, 218] width 31 height 13
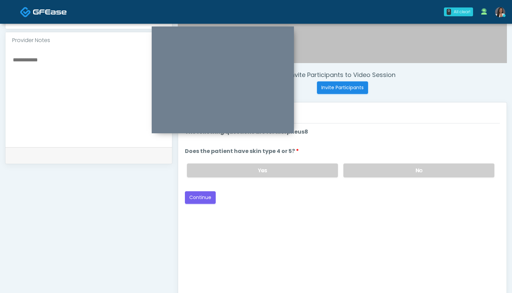
scroll to position [214, 0]
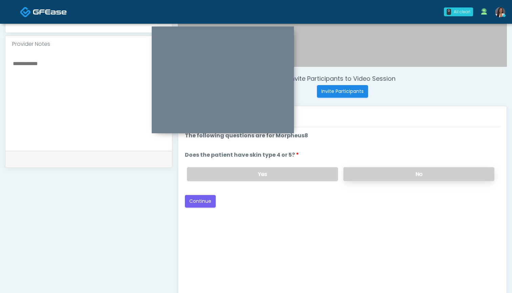
click at [364, 170] on label "No" at bounding box center [418, 174] width 151 height 14
click at [196, 202] on button "Continue" at bounding box center [200, 201] width 31 height 13
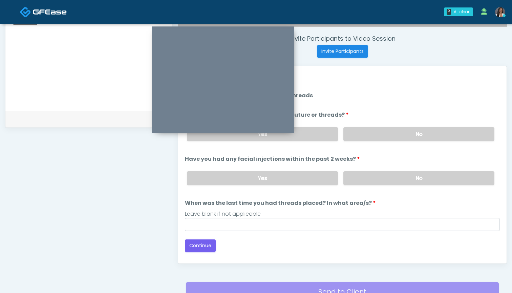
scroll to position [243, 0]
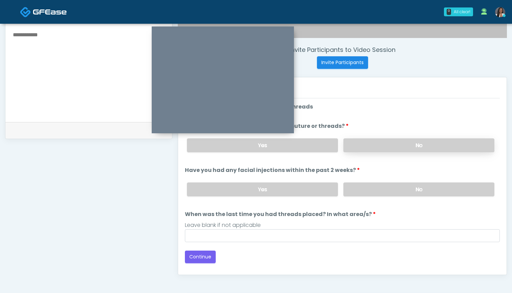
click at [370, 147] on label "No" at bounding box center [418, 145] width 151 height 14
click at [366, 199] on div "Yes No" at bounding box center [341, 189] width 318 height 25
click at [369, 191] on label "No" at bounding box center [418, 189] width 151 height 14
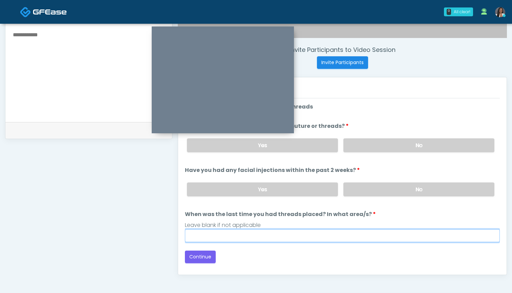
click at [342, 229] on input "When was the last time you had threads placed? In what area/s?" at bounding box center [342, 235] width 315 height 13
type input "***"
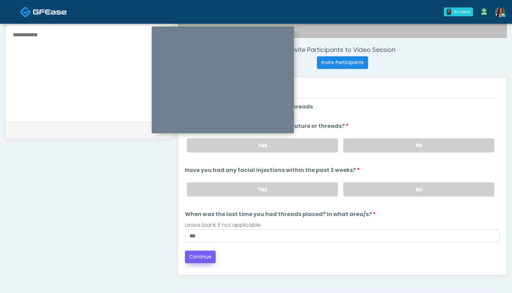
click at [202, 257] on button "Continue" at bounding box center [200, 256] width 31 height 13
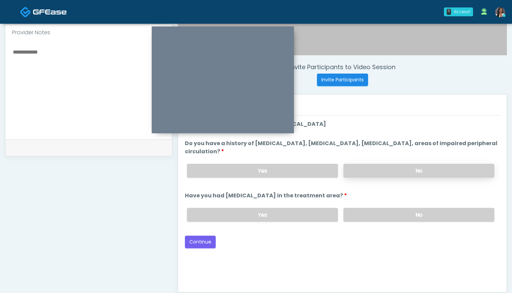
scroll to position [225, 0]
click at [371, 164] on label "No" at bounding box center [418, 171] width 151 height 14
click at [374, 217] on label "No" at bounding box center [418, 215] width 151 height 14
click at [207, 243] on button "Continue" at bounding box center [200, 242] width 31 height 13
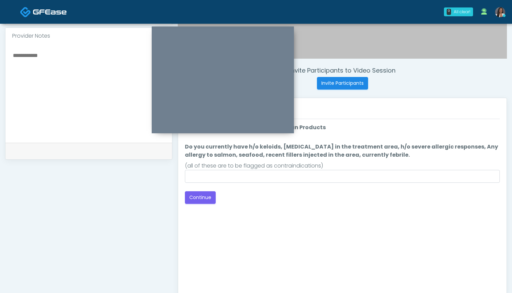
scroll to position [215, 0]
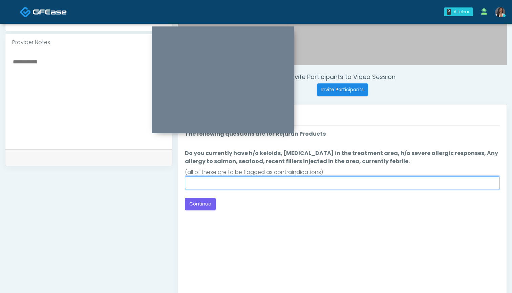
click at [315, 182] on input "Do you currently have h/o keloids, skin infection in the treatment area, h/o se…" at bounding box center [342, 182] width 315 height 13
type input "**"
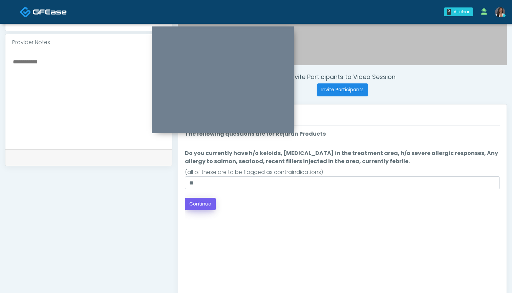
click at [206, 203] on button "Continue" at bounding box center [200, 203] width 31 height 13
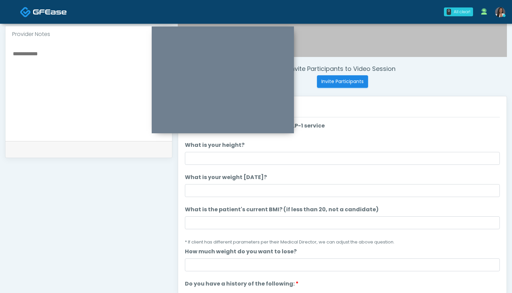
scroll to position [216, 0]
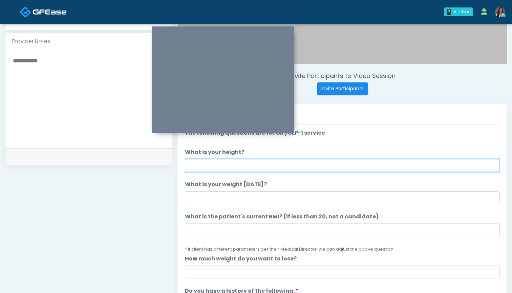
click input "What is your height?"
type input "*****"
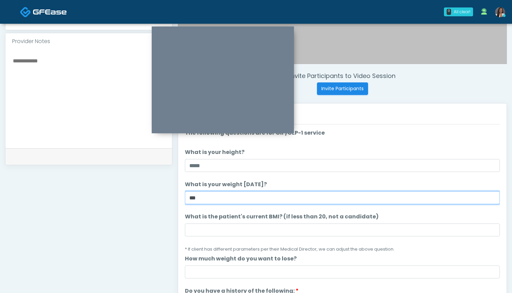
type input "***"
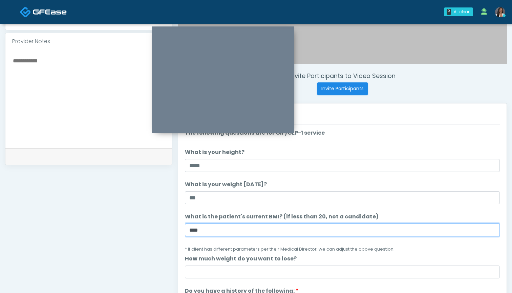
type input "****"
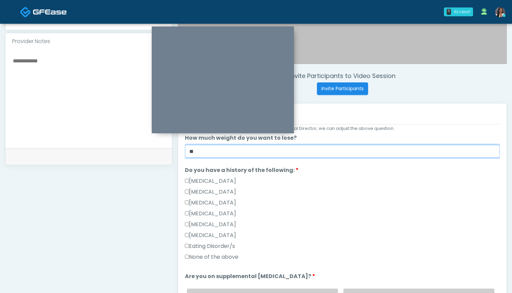
scroll to position [136, 0]
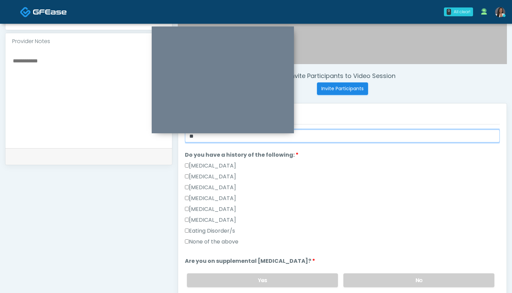
type input "**"
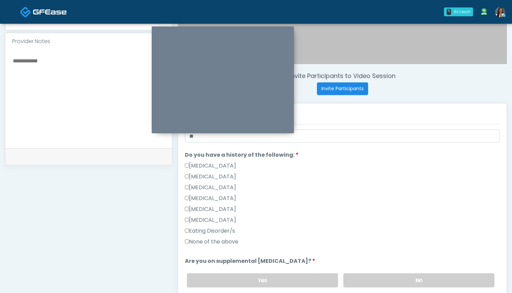
click label "None of the above"
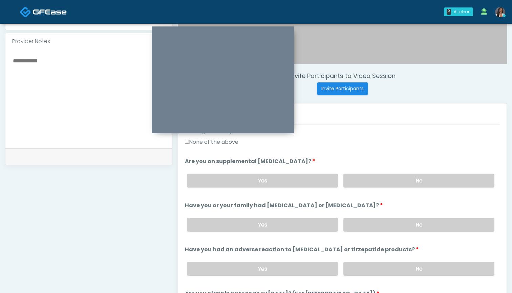
scroll to position [252, 0]
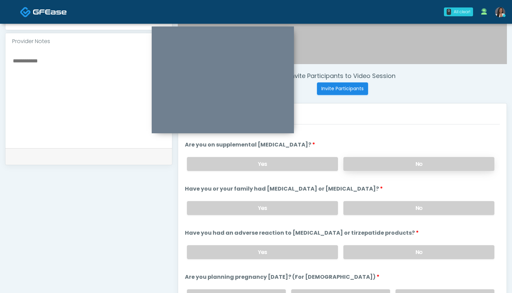
click label "No"
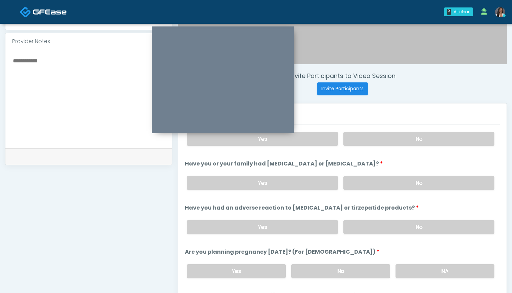
scroll to position [279, 0]
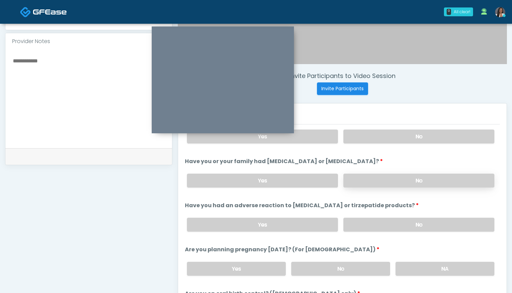
click label "No"
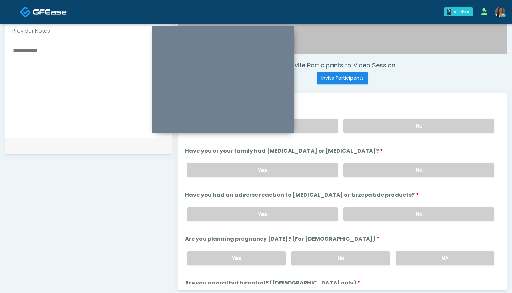
scroll to position [230, 0]
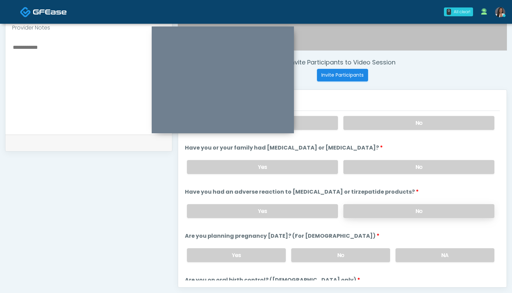
click label "No"
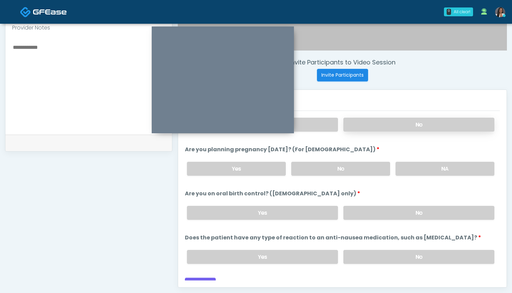
scroll to position [369, 0]
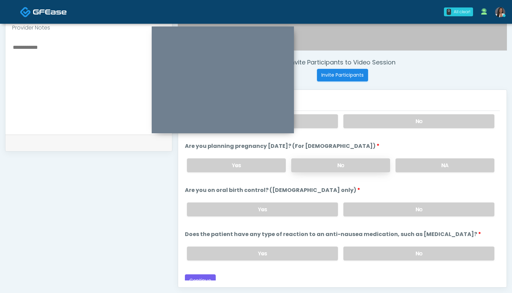
click label "No"
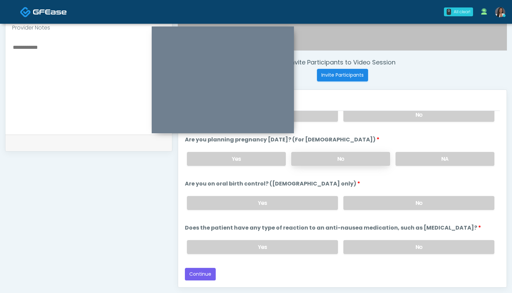
scroll to position [376, 0]
click label "No"
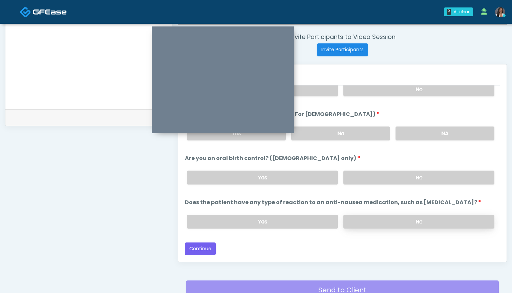
click label "No"
click button "Continue"
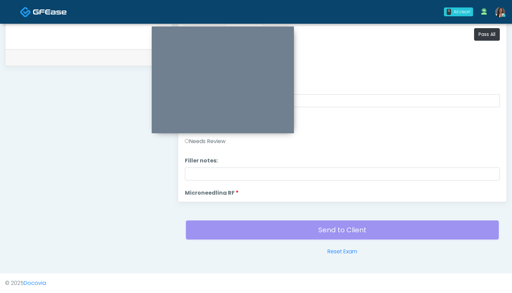
scroll to position [0, 0]
click button "Pass All"
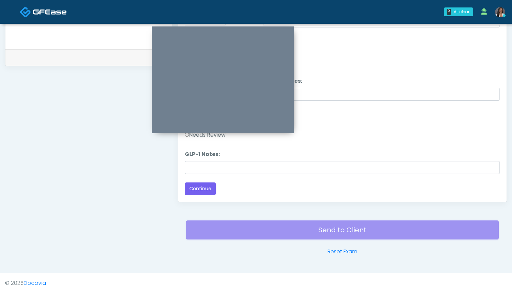
scroll to position [1334, 0]
click button "Continue"
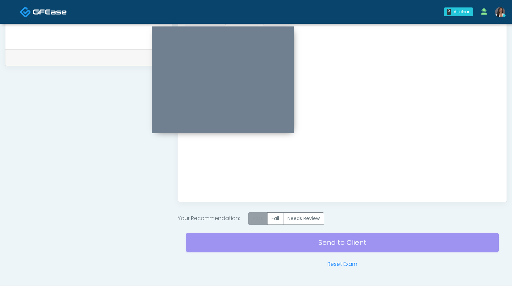
click label "Pass"
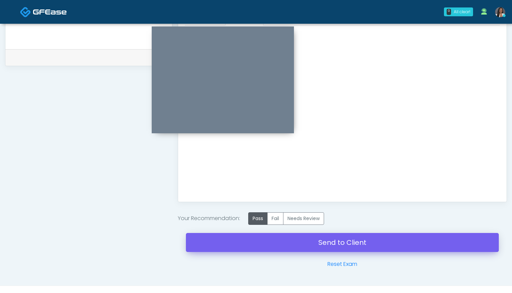
click link "Send to Client"
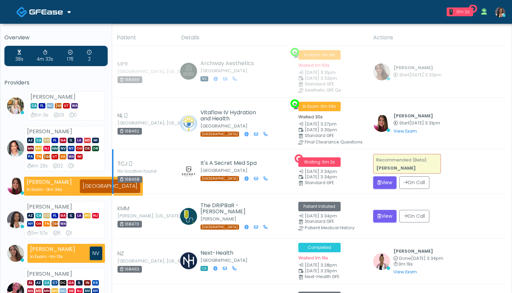
click at [385, 180] on button "View" at bounding box center [384, 182] width 23 height 13
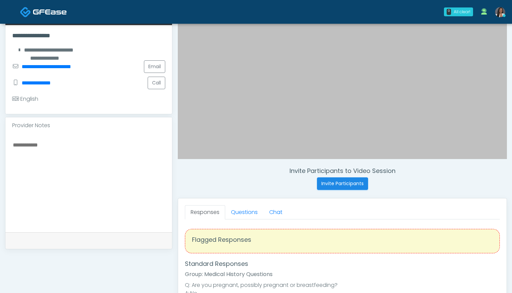
scroll to position [135, 0]
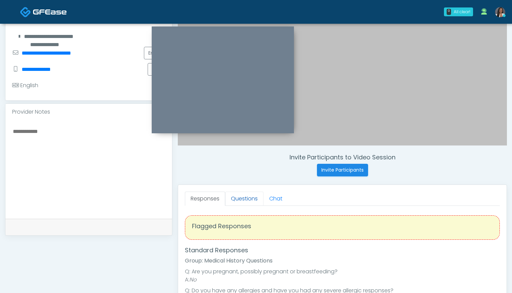
click at [251, 197] on link "Questions" at bounding box center [244, 198] width 38 height 14
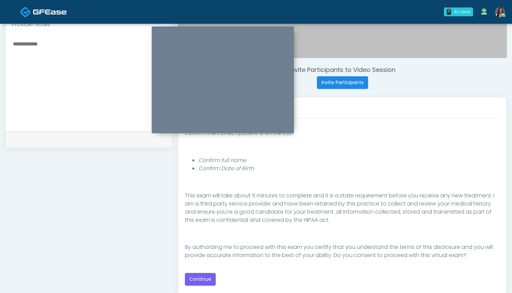
scroll to position [225, 0]
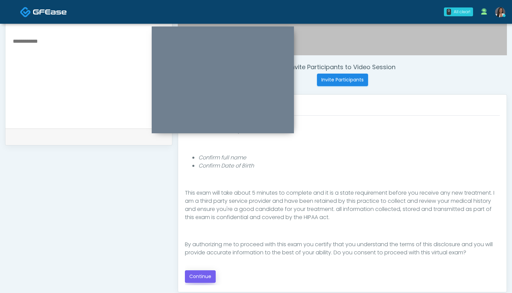
click at [200, 274] on button "Continue" at bounding box center [200, 276] width 31 height 13
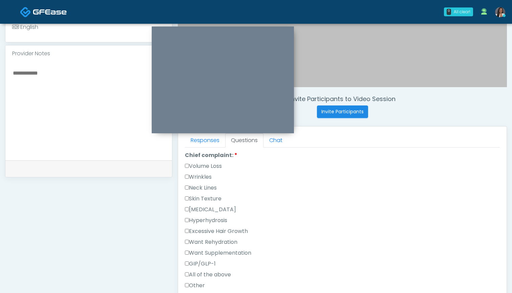
scroll to position [183, 0]
click at [207, 177] on label "Wrinkles" at bounding box center [198, 179] width 27 height 8
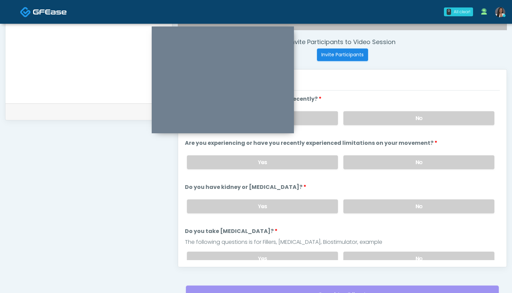
scroll to position [250, 0]
click at [364, 116] on label "No" at bounding box center [418, 118] width 151 height 14
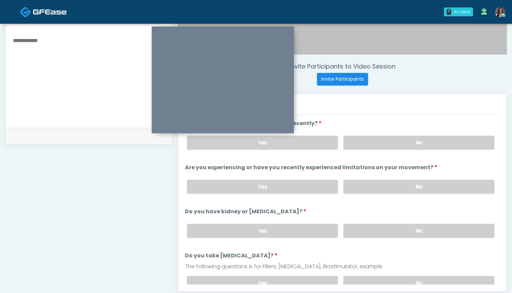
scroll to position [226, 0]
click at [373, 187] on label "No" at bounding box center [418, 187] width 151 height 14
click at [377, 231] on label "No" at bounding box center [418, 231] width 151 height 14
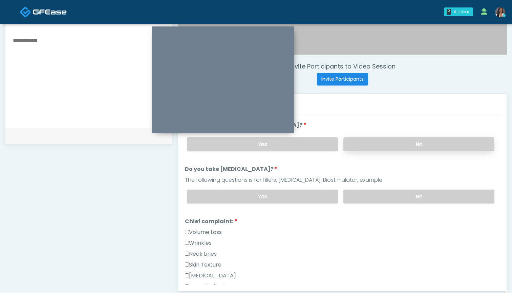
scroll to position [89, 0]
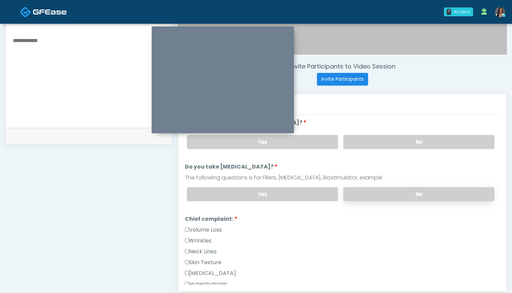
click at [374, 194] on label "No" at bounding box center [418, 194] width 151 height 14
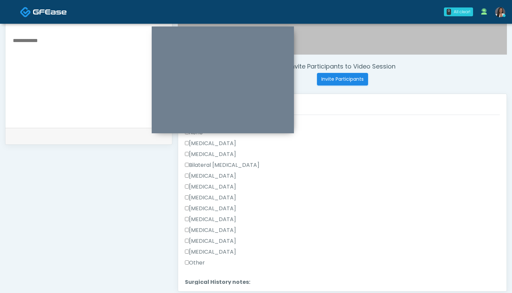
scroll to position [385, 0]
click at [212, 251] on label "[MEDICAL_DATA]" at bounding box center [210, 253] width 51 height 8
click at [212, 144] on label "[MEDICAL_DATA]" at bounding box center [210, 144] width 51 height 8
click at [261, 179] on div "[MEDICAL_DATA]" at bounding box center [342, 178] width 315 height 11
click at [218, 244] on label "[MEDICAL_DATA]" at bounding box center [210, 242] width 51 height 8
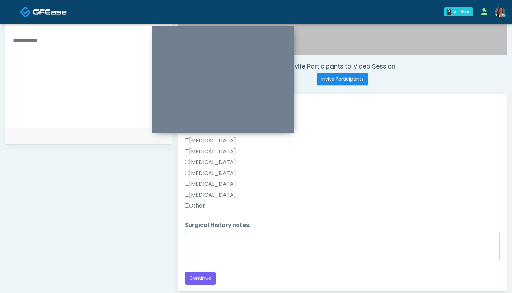
scroll to position [443, 0]
click at [204, 277] on button "Continue" at bounding box center [200, 278] width 31 height 13
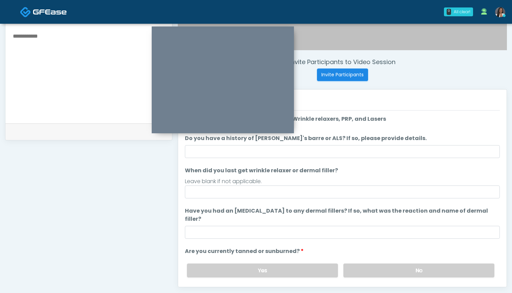
scroll to position [230, 0]
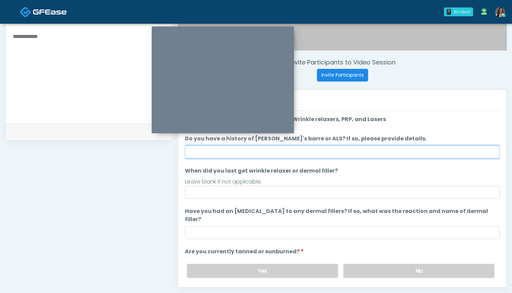
click at [343, 153] on input "Do you have a history of Guillain's barre or ALS? If so, please provide details." at bounding box center [342, 151] width 315 height 13
type input "**"
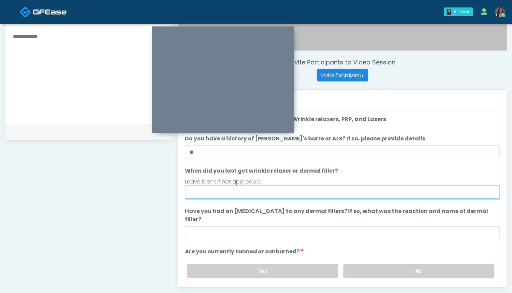
click at [336, 191] on input "When did you last get wrinkle relaxer or dermal filler?" at bounding box center [342, 192] width 315 height 13
drag, startPoint x: 206, startPoint y: 192, endPoint x: 169, endPoint y: 191, distance: 36.9
click at [169, 191] on div "**********" at bounding box center [256, 82] width 502 height 517
type input "******"
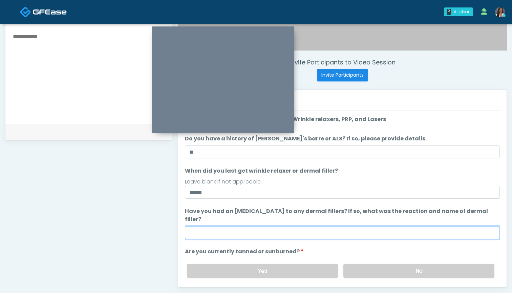
click at [230, 226] on input "Have you had an allergic response to any dermal fillers? If so, what was the re…" at bounding box center [342, 232] width 315 height 13
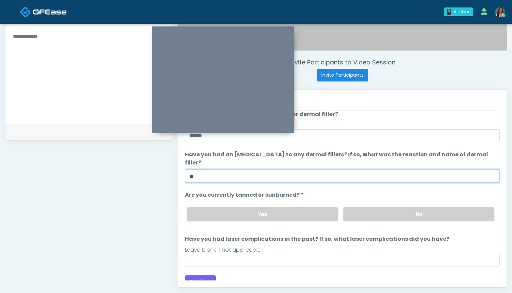
scroll to position [56, 0]
type input "**"
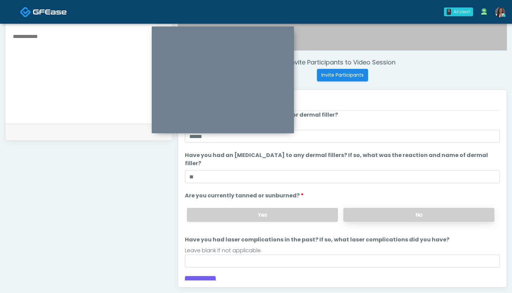
click at [378, 209] on label "No" at bounding box center [418, 215] width 151 height 14
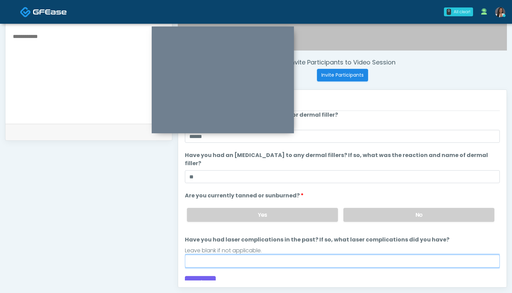
click at [311, 254] on input "Have you had laser complications in the past? If so, what laser complications d…" at bounding box center [342, 260] width 315 height 13
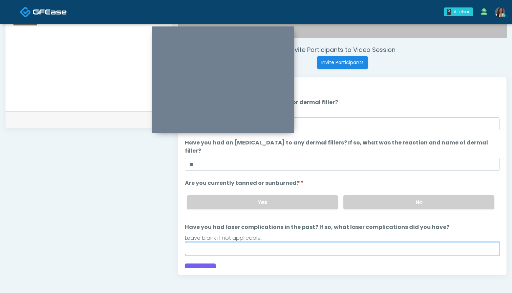
scroll to position [247, 0]
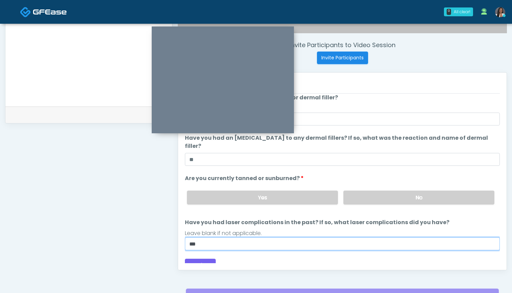
drag, startPoint x: 250, startPoint y: 233, endPoint x: 183, endPoint y: 231, distance: 67.1
click at [183, 231] on div "Responses Questions Chat Good Faith Exam Script Good Faith Exam Script INTRODUC…" at bounding box center [342, 170] width 329 height 197
type input "**********"
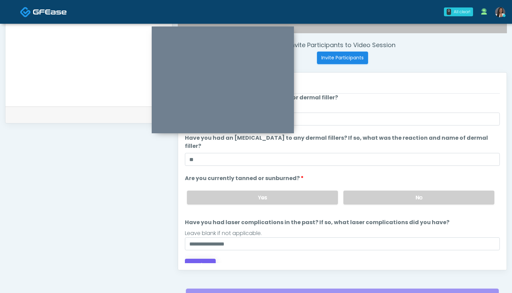
drag, startPoint x: 183, startPoint y: 231, endPoint x: 194, endPoint y: 258, distance: 29.2
click at [194, 258] on button "Continue" at bounding box center [200, 264] width 31 height 13
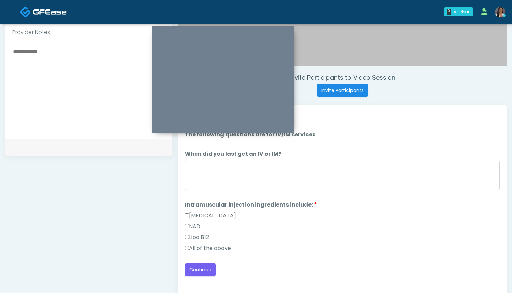
scroll to position [224, 0]
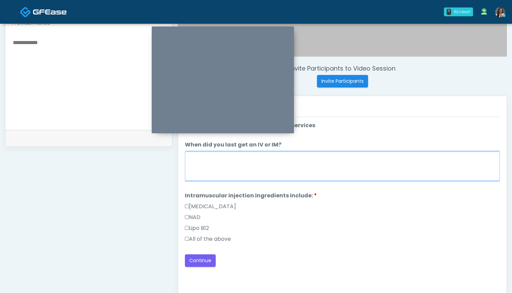
click at [303, 174] on textarea "When did you last get an IV or IM?" at bounding box center [342, 165] width 315 height 29
drag, startPoint x: 222, startPoint y: 167, endPoint x: 170, endPoint y: 157, distance: 52.7
click at [170, 157] on div "**********" at bounding box center [256, 88] width 502 height 517
type textarea "*******"
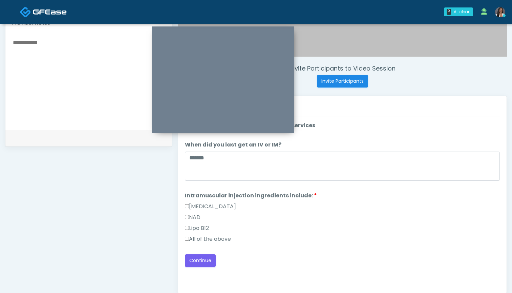
click at [222, 239] on label "All of the above" at bounding box center [208, 239] width 46 height 8
click at [208, 260] on button "Continue" at bounding box center [200, 260] width 31 height 13
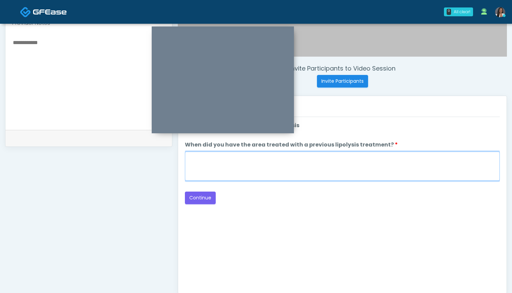
click at [347, 173] on textarea "When did you have the area treated with a previous lipolysis treatment?" at bounding box center [342, 165] width 315 height 29
type textarea "***"
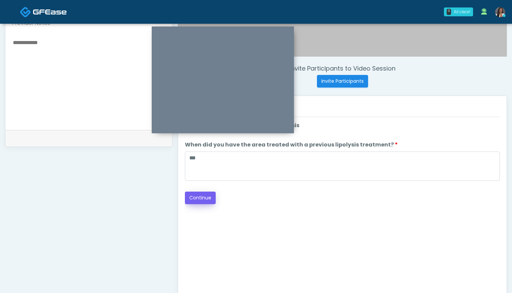
click at [200, 198] on button "Continue" at bounding box center [200, 197] width 31 height 13
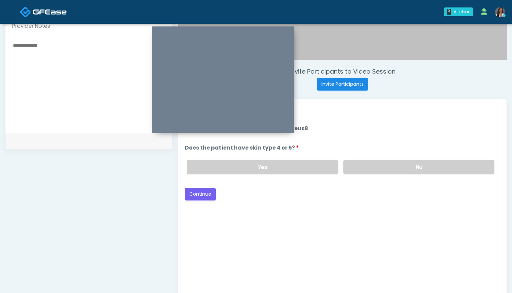
scroll to position [219, 0]
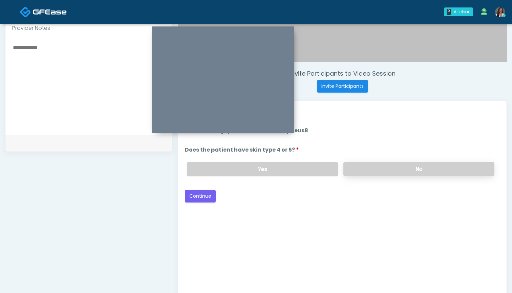
click at [361, 170] on label "No" at bounding box center [418, 169] width 151 height 14
click at [194, 194] on button "Continue" at bounding box center [200, 196] width 31 height 13
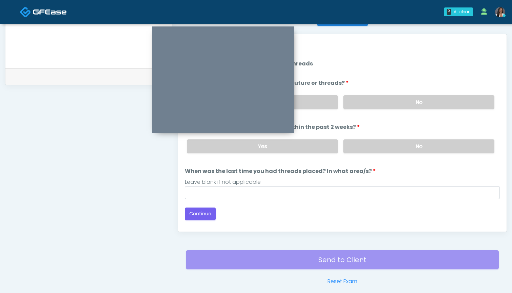
scroll to position [269, 0]
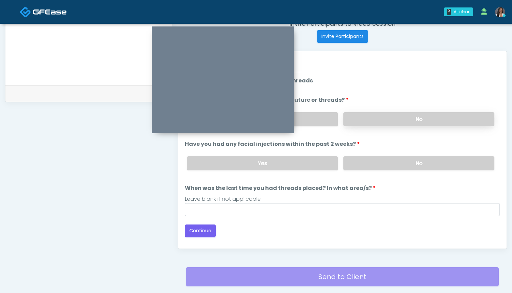
click at [360, 115] on label "No" at bounding box center [418, 119] width 151 height 14
click at [360, 162] on label "No" at bounding box center [418, 163] width 151 height 14
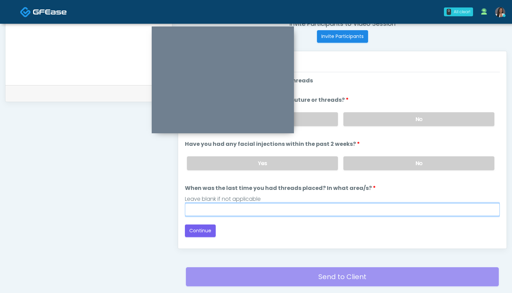
click at [334, 209] on input "When was the last time you had threads placed? In what area/s?" at bounding box center [342, 209] width 315 height 13
type input "***"
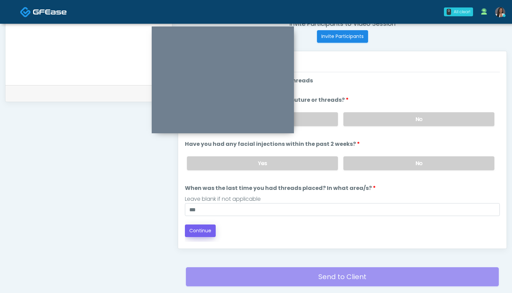
click at [202, 229] on button "Continue" at bounding box center [200, 230] width 31 height 13
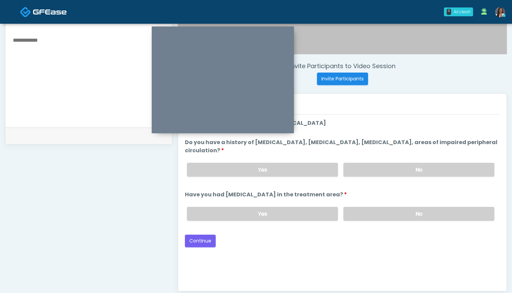
scroll to position [225, 0]
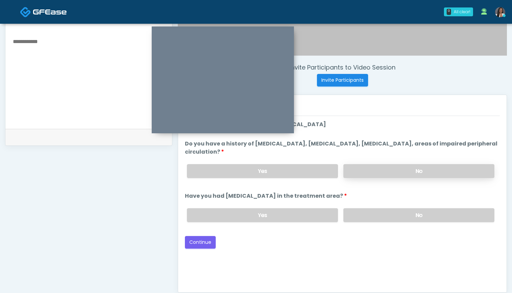
click at [381, 168] on label "No" at bounding box center [418, 171] width 151 height 14
click at [368, 214] on label "No" at bounding box center [418, 215] width 151 height 14
click at [202, 241] on button "Continue" at bounding box center [200, 242] width 31 height 13
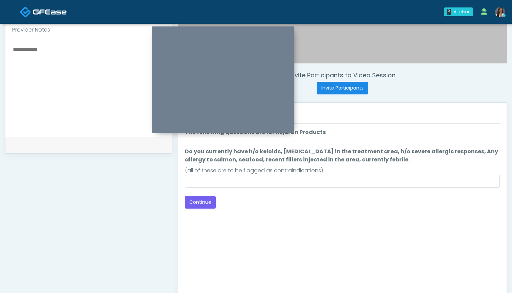
scroll to position [213, 0]
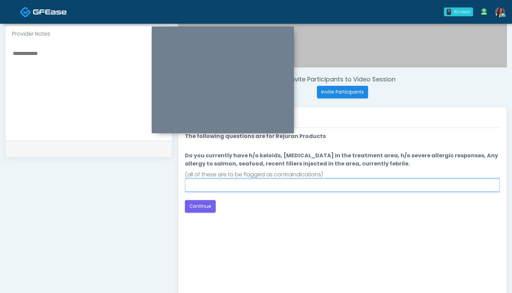
click at [325, 188] on input "Do you currently have h/o keloids, skin infection in the treatment area, h/o se…" at bounding box center [342, 184] width 315 height 13
type input "**"
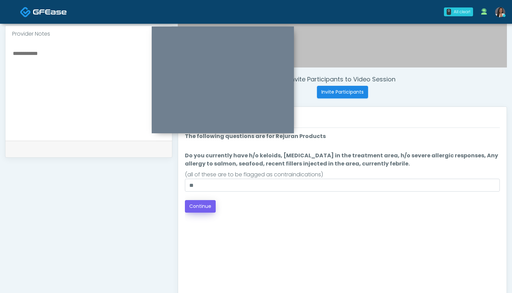
click at [198, 207] on button "Continue" at bounding box center [200, 206] width 31 height 13
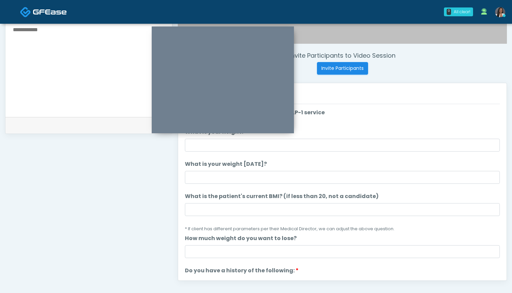
scroll to position [232, 0]
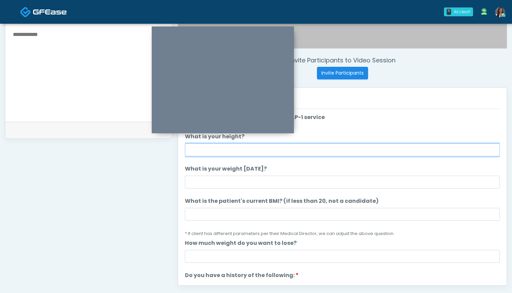
click at [259, 153] on input "What is your height?" at bounding box center [342, 149] width 315 height 13
type input "*****"
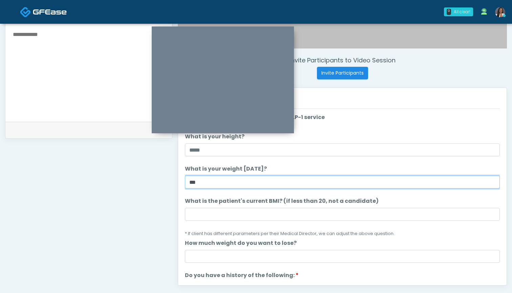
type input "***"
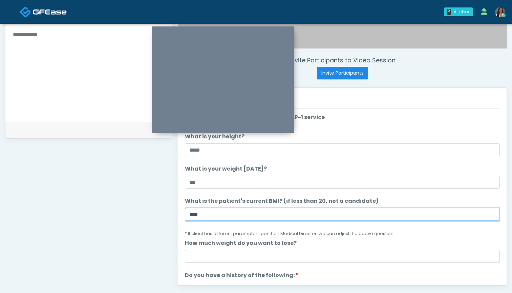
type input "****"
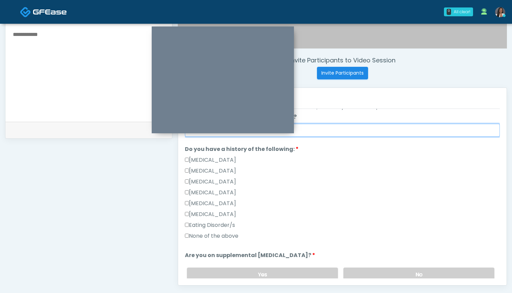
scroll to position [129, 0]
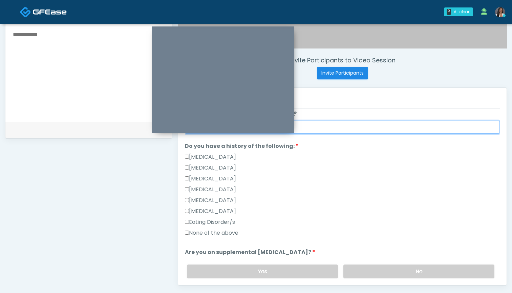
type input "**"
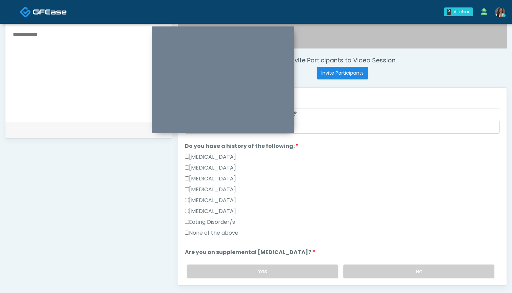
click at [205, 230] on label "None of the above" at bounding box center [212, 233] width 54 height 8
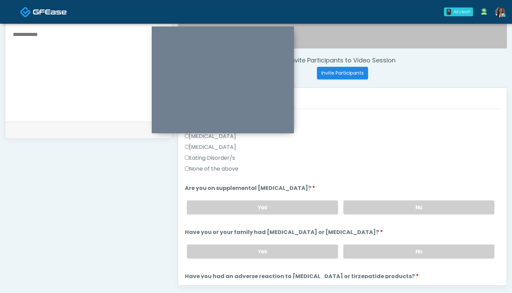
scroll to position [202, 0]
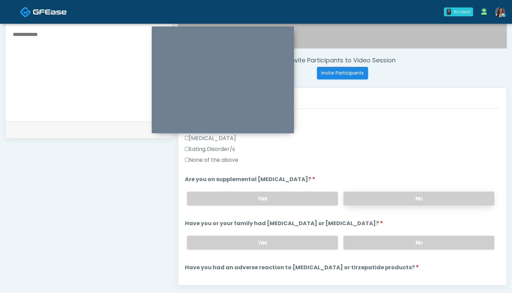
click at [379, 197] on label "No" at bounding box center [418, 198] width 151 height 14
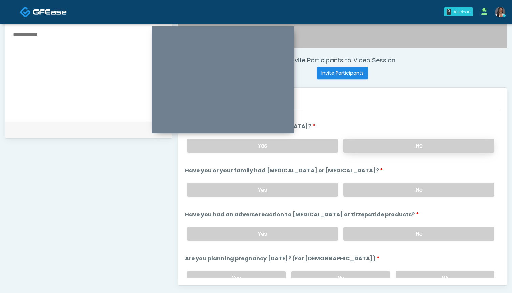
scroll to position [260, 0]
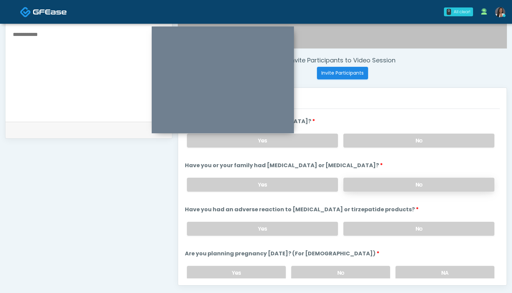
click at [379, 184] on label "No" at bounding box center [418, 184] width 151 height 14
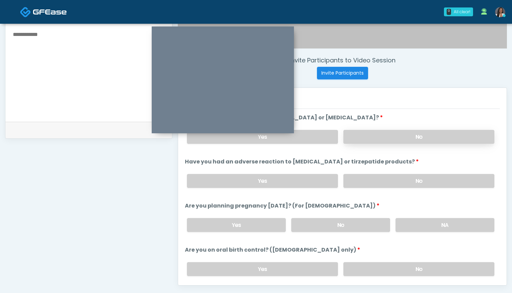
scroll to position [320, 0]
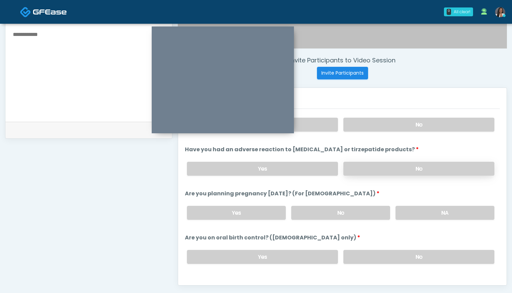
click at [378, 170] on label "No" at bounding box center [418, 169] width 151 height 14
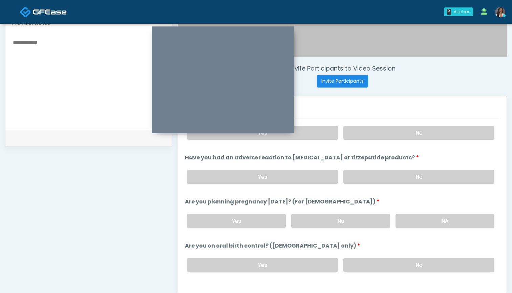
scroll to position [234, 0]
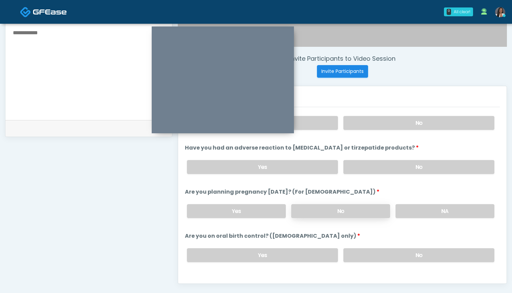
click at [359, 212] on label "No" at bounding box center [340, 211] width 99 height 14
click at [379, 255] on label "No" at bounding box center [418, 255] width 151 height 14
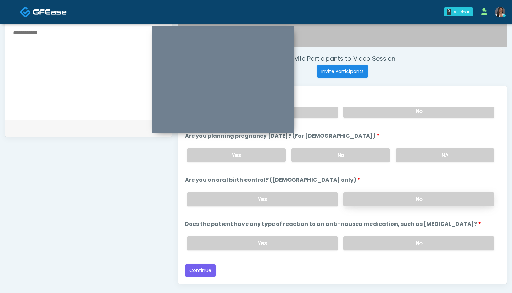
scroll to position [376, 0]
click at [382, 244] on label "No" at bounding box center [418, 243] width 151 height 14
click at [208, 269] on button "Continue" at bounding box center [200, 270] width 31 height 13
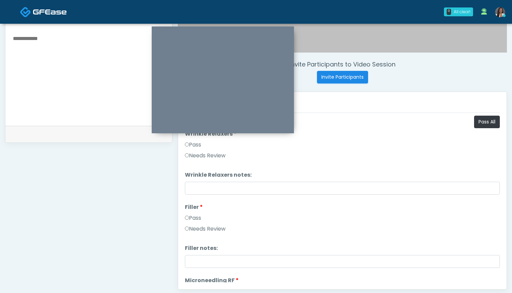
scroll to position [197, 0]
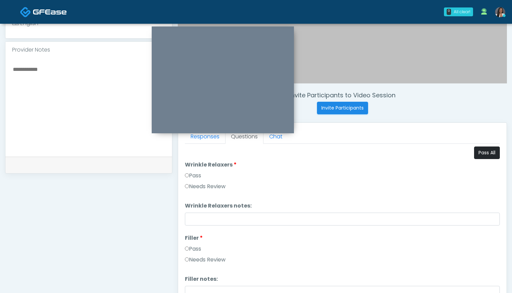
click at [488, 154] on button "Pass All" at bounding box center [487, 152] width 26 height 13
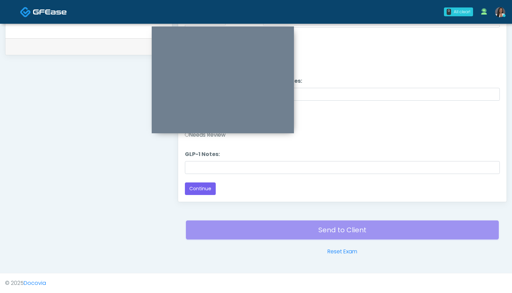
scroll to position [315, 0]
click at [206, 188] on button "Continue" at bounding box center [200, 188] width 31 height 13
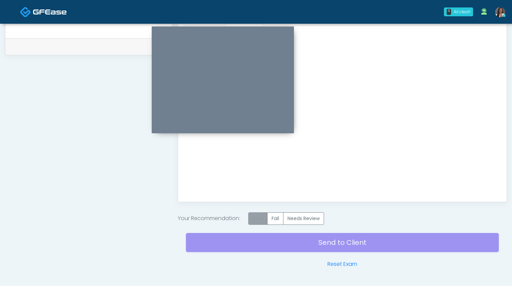
click at [262, 220] on label "Pass" at bounding box center [257, 218] width 19 height 13
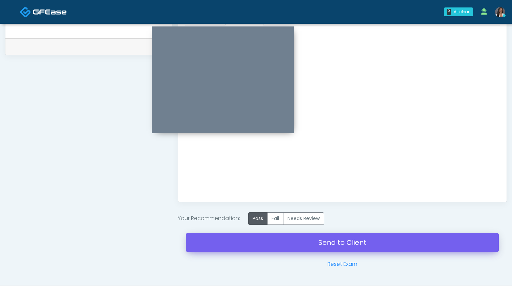
click at [335, 242] on link "Send to Client" at bounding box center [342, 242] width 313 height 19
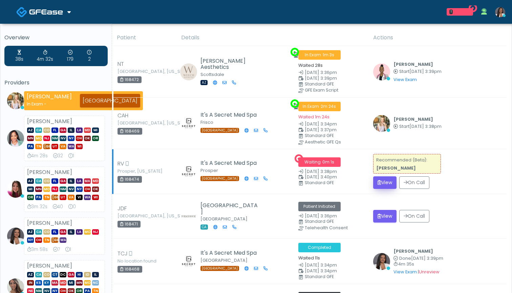
click at [382, 180] on button "View" at bounding box center [384, 182] width 23 height 13
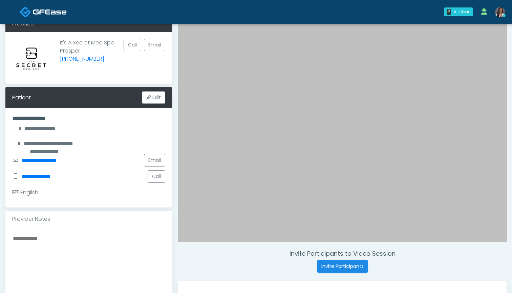
scroll to position [45, 0]
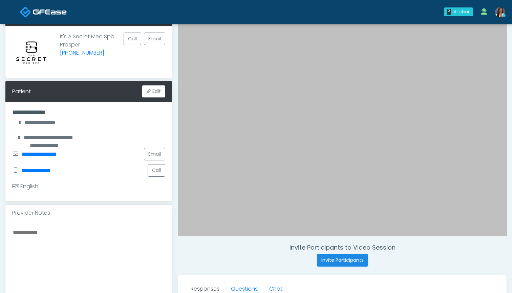
click at [105, 248] on textarea at bounding box center [88, 269] width 153 height 83
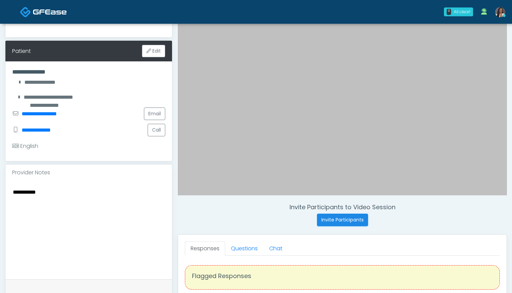
scroll to position [90, 0]
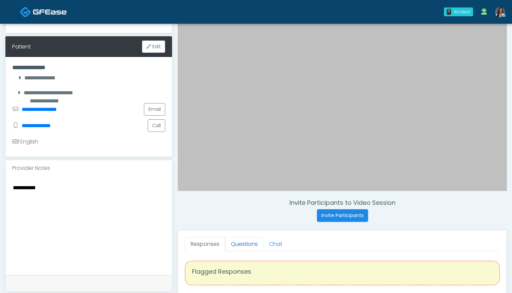
click at [248, 240] on link "Questions" at bounding box center [244, 244] width 38 height 14
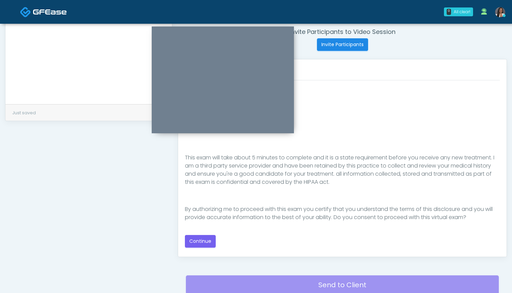
scroll to position [262, 0]
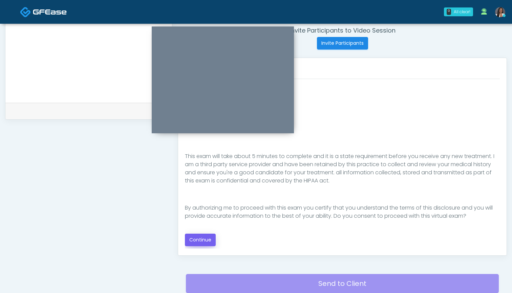
click at [201, 240] on button "Continue" at bounding box center [200, 239] width 31 height 13
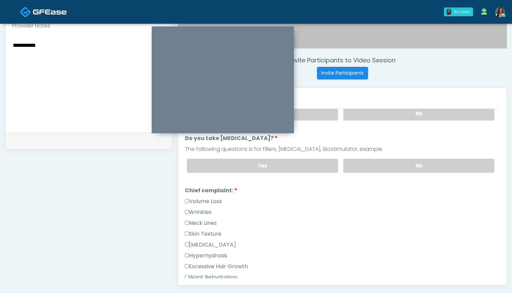
scroll to position [111, 0]
click at [202, 211] on label "Wrinkles" at bounding box center [198, 212] width 27 height 8
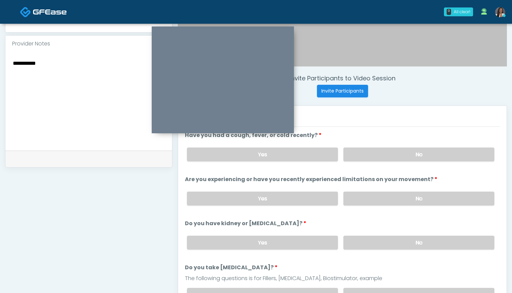
scroll to position [199, 0]
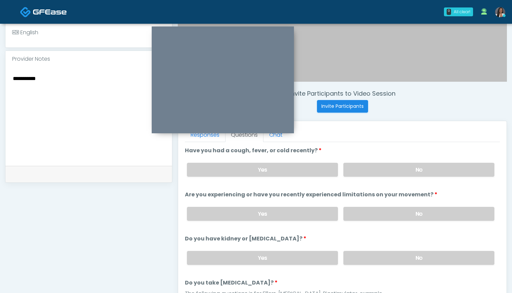
click at [106, 87] on textarea "**********" at bounding box center [88, 115] width 153 height 83
type textarea "**********"
click at [361, 172] on label "No" at bounding box center [418, 170] width 151 height 14
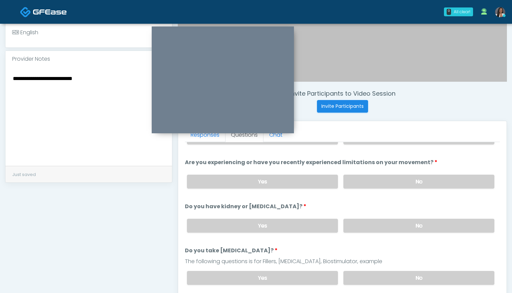
scroll to position [41, 0]
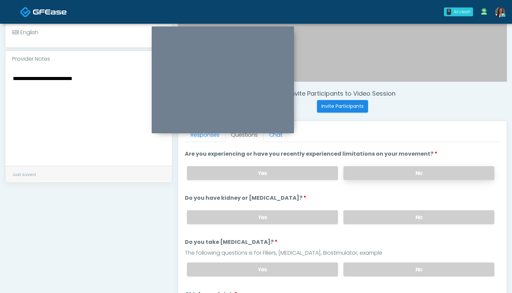
click at [364, 173] on label "No" at bounding box center [418, 173] width 151 height 14
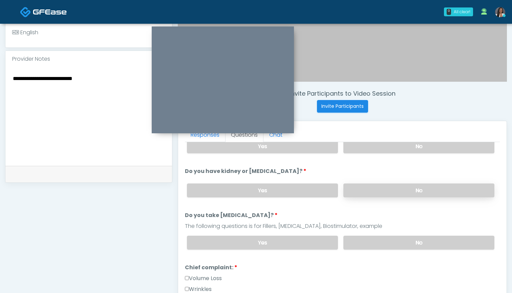
scroll to position [69, 0]
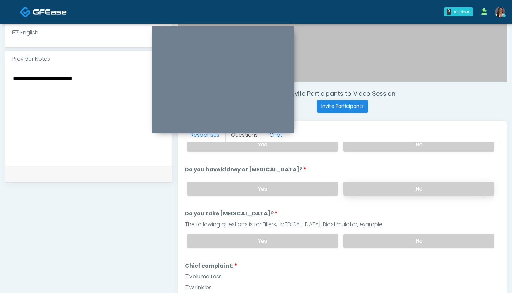
click at [373, 185] on label "No" at bounding box center [418, 189] width 151 height 14
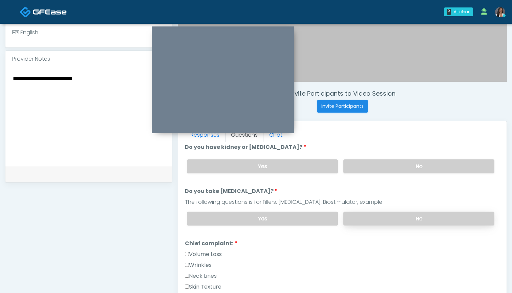
scroll to position [91, 0]
click at [381, 216] on label "No" at bounding box center [418, 219] width 151 height 14
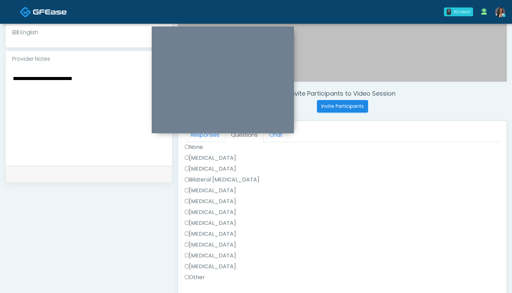
scroll to position [399, 0]
click at [230, 157] on label "[MEDICAL_DATA]" at bounding box center [210, 157] width 51 height 8
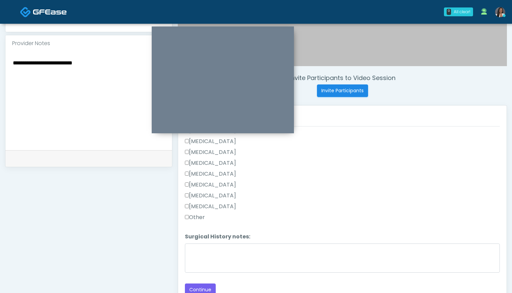
scroll to position [222, 0]
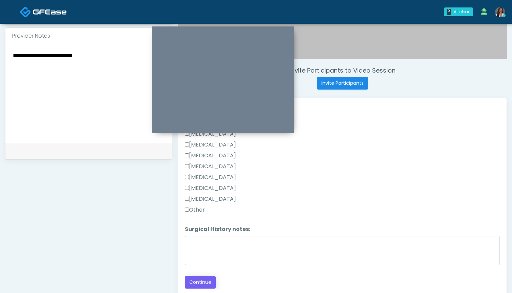
click at [199, 279] on button "Continue" at bounding box center [200, 282] width 31 height 13
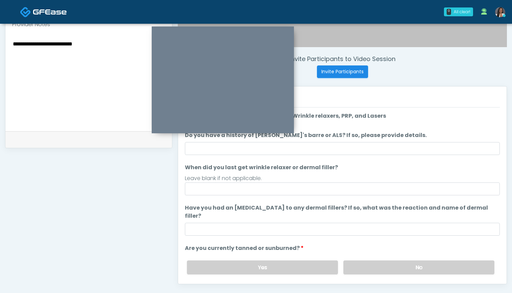
scroll to position [232, 0]
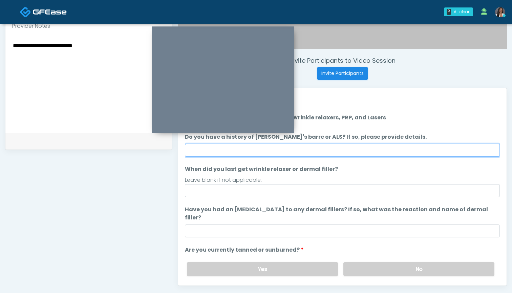
click at [341, 152] on input "Do you have a history of Guillain's barre or ALS? If so, please provide details." at bounding box center [342, 150] width 315 height 13
type input "**"
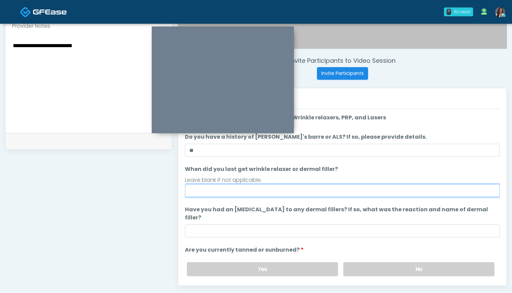
click at [292, 190] on input "When did you last get wrinkle relaxer or dermal filler?" at bounding box center [342, 190] width 315 height 13
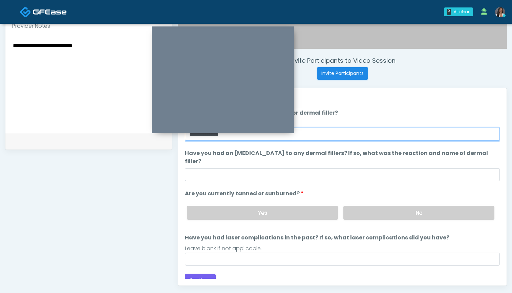
scroll to position [56, 0]
type input "**********"
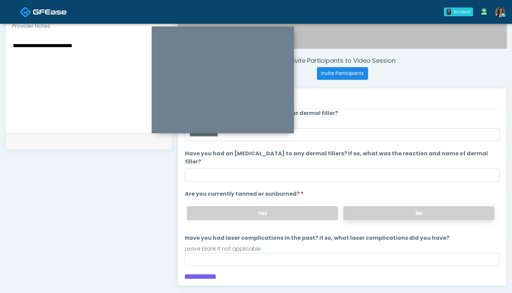
click at [377, 206] on label "No" at bounding box center [418, 213] width 151 height 14
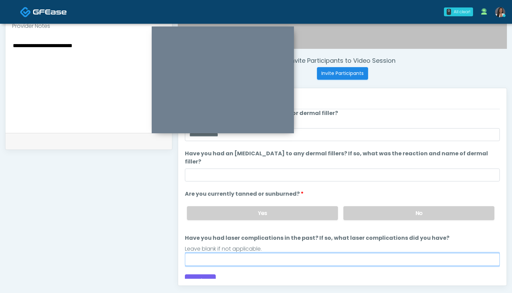
click at [311, 253] on input "Have you had laser complications in the past? If so, what laser complications d…" at bounding box center [342, 259] width 315 height 13
type input "***"
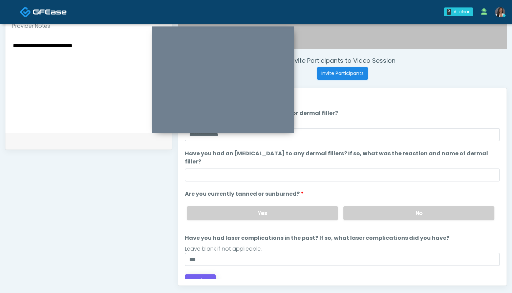
click at [203, 274] on button "Continue" at bounding box center [200, 280] width 31 height 13
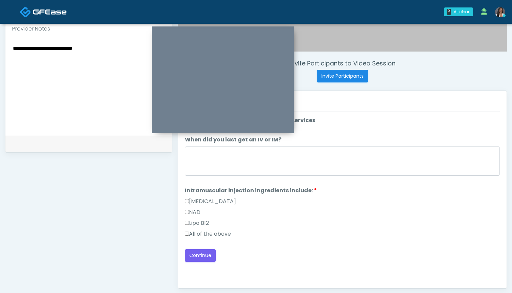
scroll to position [223, 0]
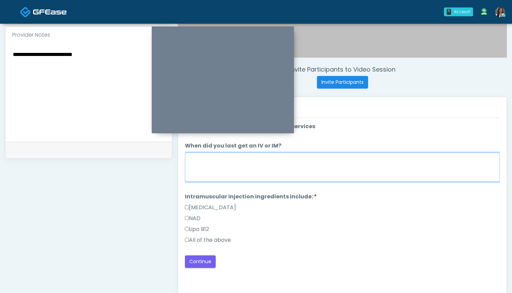
click at [352, 158] on textarea "When did you last get an IV or IM?" at bounding box center [342, 166] width 315 height 29
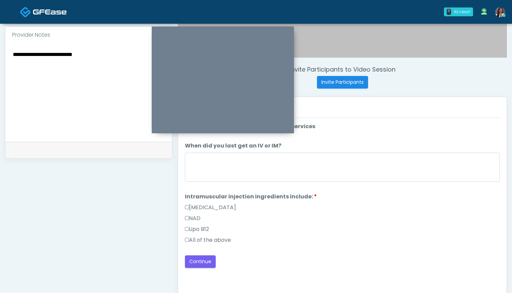
click at [212, 238] on label "All of the above" at bounding box center [208, 240] width 46 height 8
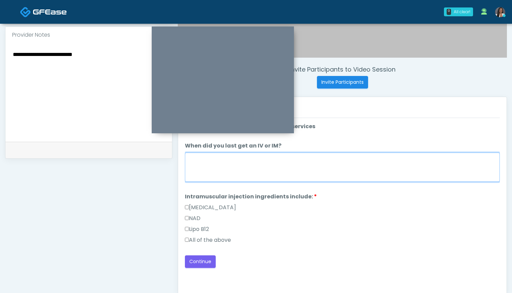
click at [285, 173] on textarea "When did you last get an IV or IM?" at bounding box center [342, 166] width 315 height 29
type textarea "***"
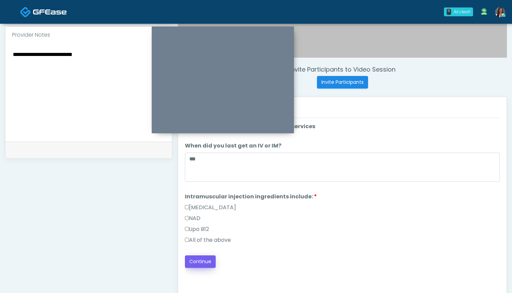
click at [197, 261] on button "Continue" at bounding box center [200, 261] width 31 height 13
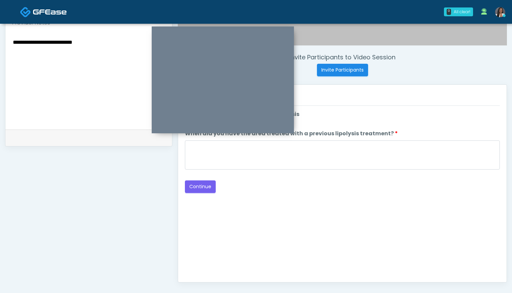
scroll to position [234, 0]
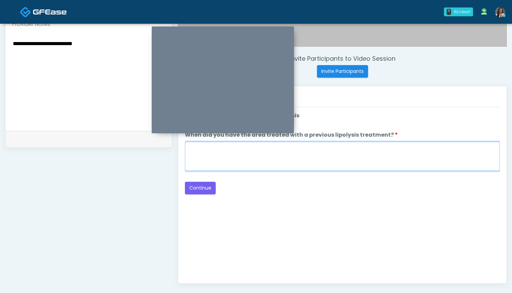
click at [342, 159] on textarea "When did you have the area treated with a previous lipolysis treatment?" at bounding box center [342, 156] width 315 height 29
type textarea "***"
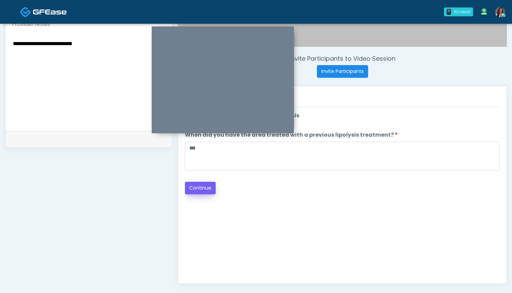
click at [197, 187] on button "Continue" at bounding box center [200, 188] width 31 height 13
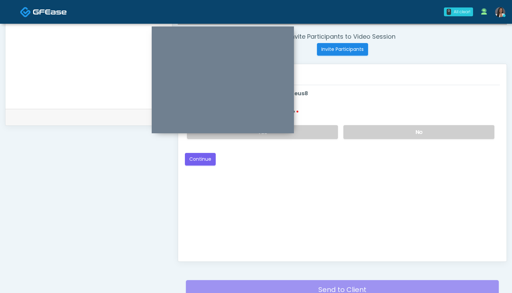
scroll to position [225, 0]
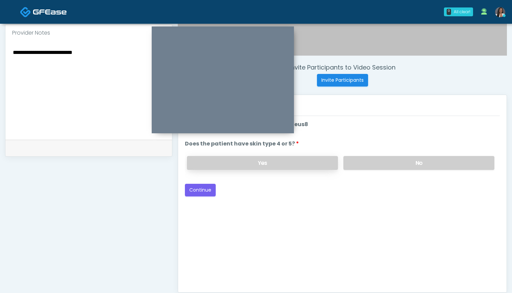
click at [302, 167] on label "Yes" at bounding box center [262, 163] width 151 height 14
click at [195, 190] on button "Continue" at bounding box center [200, 190] width 31 height 13
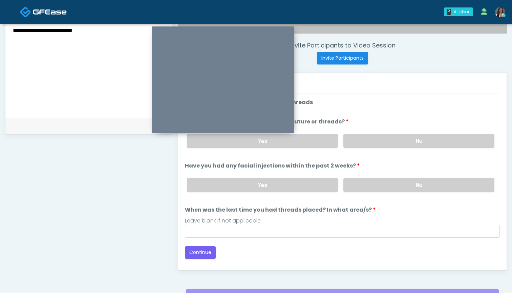
scroll to position [241, 0]
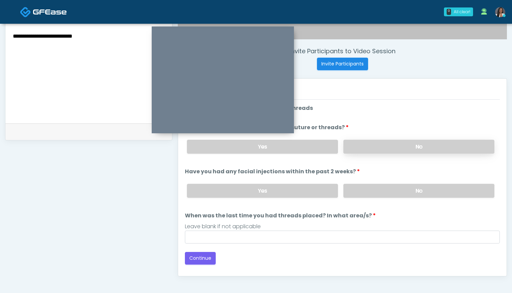
click at [356, 145] on label "No" at bounding box center [418, 147] width 151 height 14
click at [353, 195] on label "No" at bounding box center [418, 191] width 151 height 14
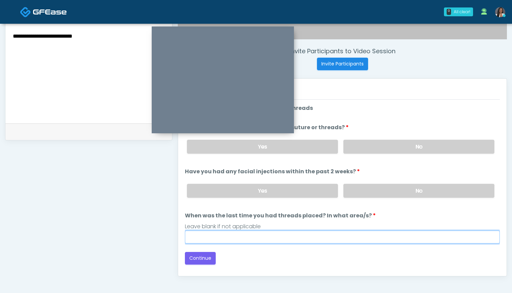
click at [319, 241] on input "When was the last time you had threads placed? In what area/s?" at bounding box center [342, 236] width 315 height 13
type input "***"
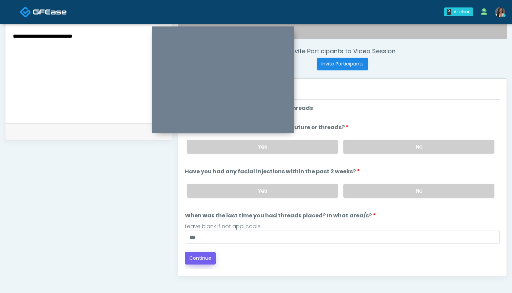
click at [205, 258] on button "Continue" at bounding box center [200, 258] width 31 height 13
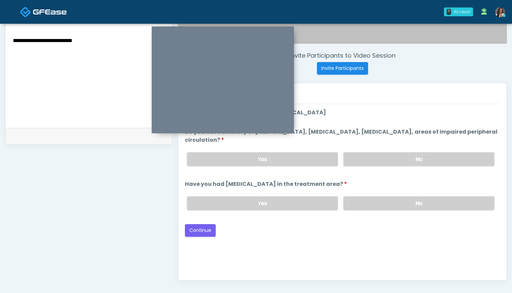
scroll to position [230, 0]
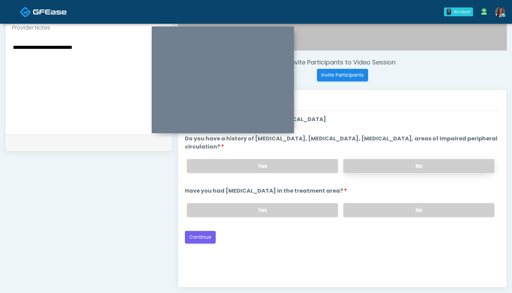
click at [371, 159] on label "No" at bounding box center [418, 166] width 151 height 14
click at [362, 212] on label "No" at bounding box center [418, 210] width 151 height 14
click at [196, 236] on button "Continue" at bounding box center [200, 237] width 31 height 13
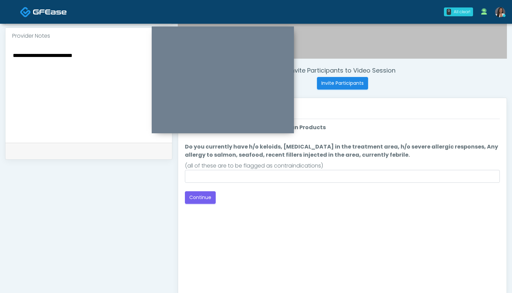
scroll to position [218, 0]
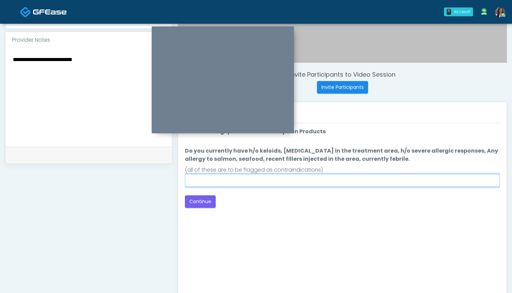
click at [324, 180] on input "Do you currently have h/o keloids, skin infection in the treatment area, h/o se…" at bounding box center [342, 180] width 315 height 13
type input "**"
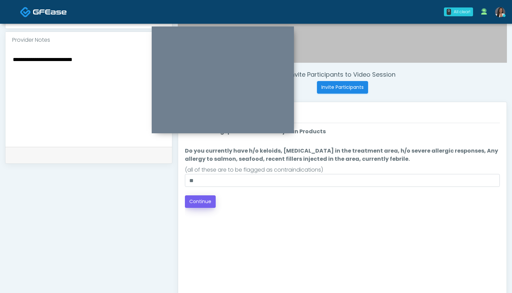
click at [193, 202] on button "Continue" at bounding box center [200, 201] width 31 height 13
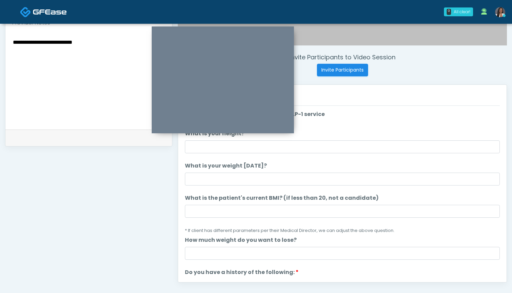
scroll to position [228, 0]
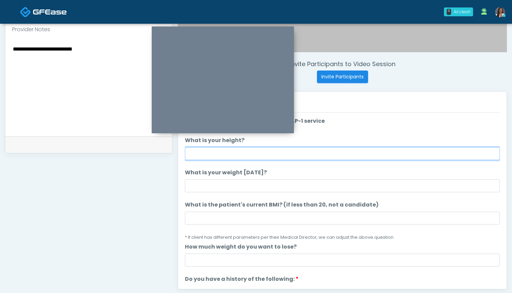
click at [255, 154] on input "What is your height?" at bounding box center [342, 153] width 315 height 13
type input "*****"
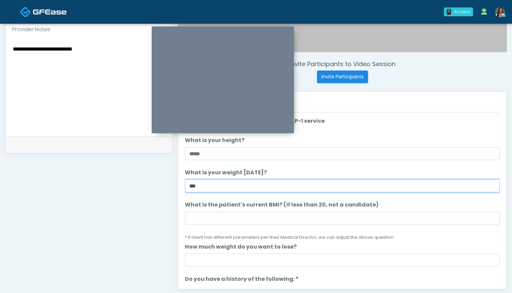
type input "***"
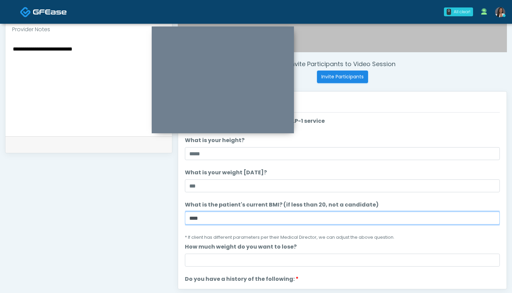
type input "****"
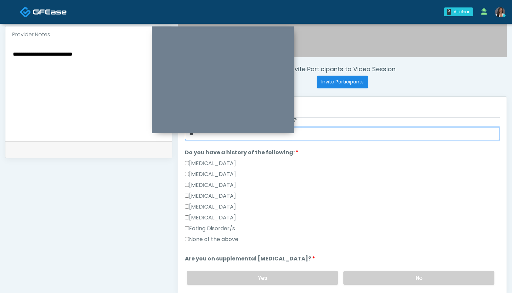
scroll to position [223, 0]
type input "**"
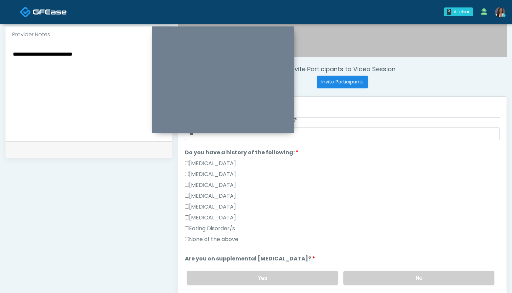
click at [235, 242] on label "None of the above" at bounding box center [212, 239] width 54 height 8
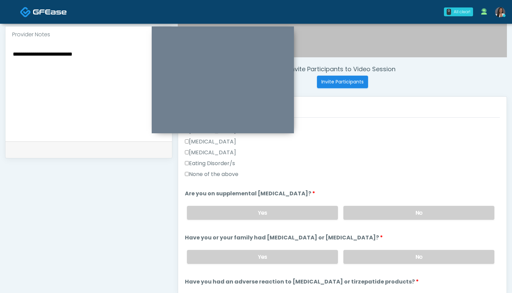
scroll to position [198, 0]
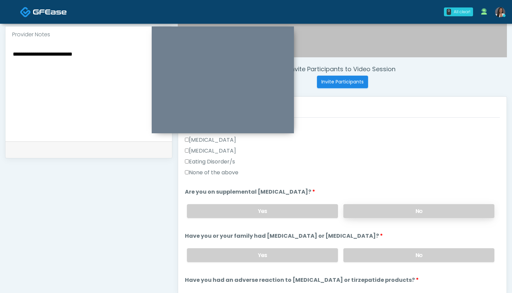
click at [374, 210] on label "No" at bounding box center [418, 211] width 151 height 14
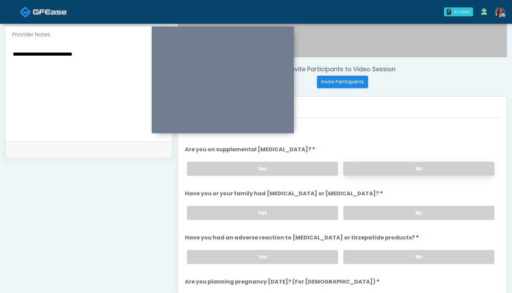
scroll to position [245, 0]
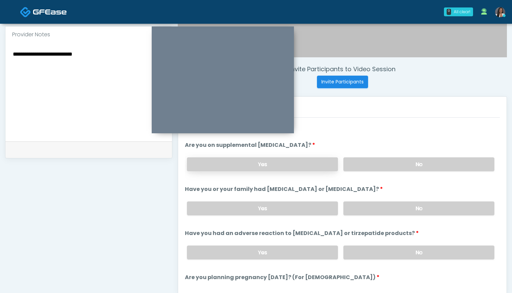
click at [307, 165] on label "Yes" at bounding box center [262, 164] width 151 height 14
click at [374, 167] on label "No" at bounding box center [418, 164] width 151 height 14
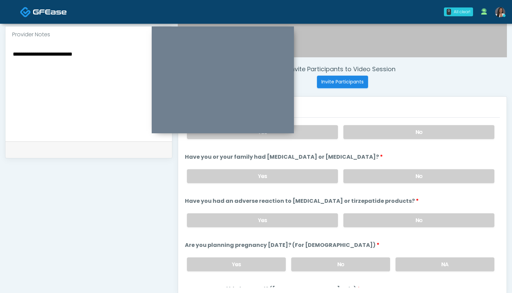
scroll to position [279, 0]
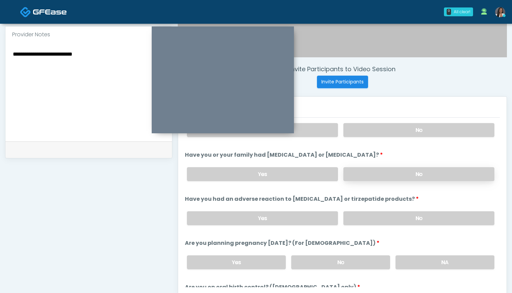
click at [375, 171] on label "No" at bounding box center [418, 174] width 151 height 14
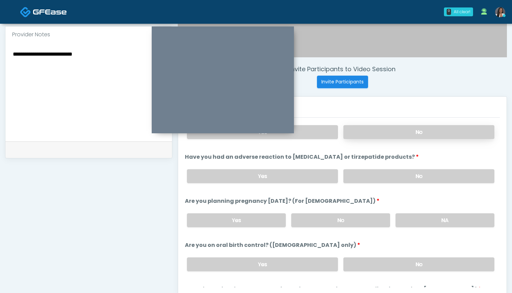
scroll to position [324, 0]
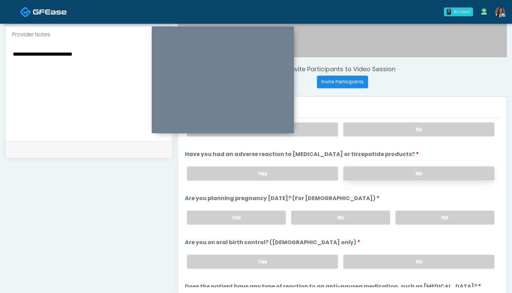
click at [382, 172] on label "No" at bounding box center [418, 173] width 151 height 14
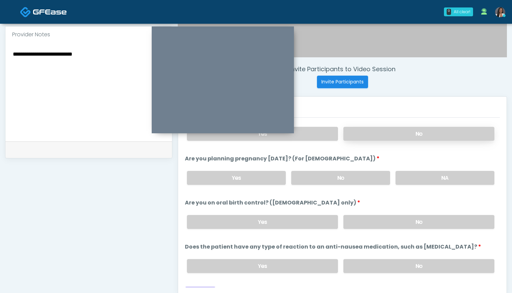
scroll to position [365, 0]
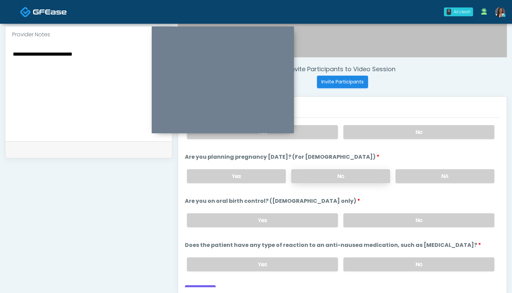
click at [337, 175] on label "No" at bounding box center [340, 176] width 99 height 14
click at [374, 219] on label "No" at bounding box center [418, 220] width 151 height 14
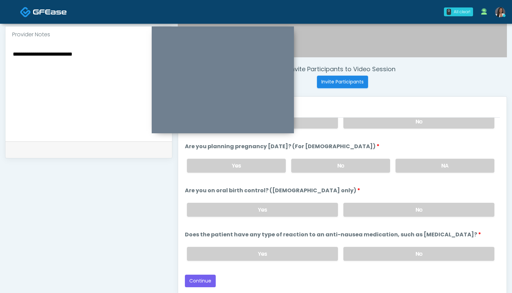
scroll to position [376, 0]
click at [362, 253] on label "No" at bounding box center [418, 254] width 151 height 14
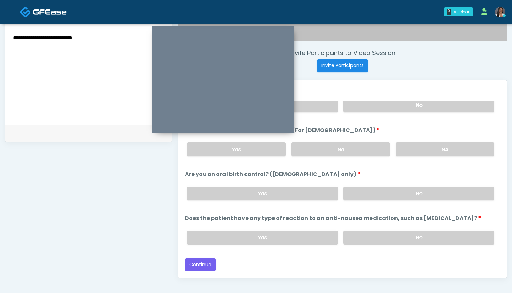
scroll to position [243, 0]
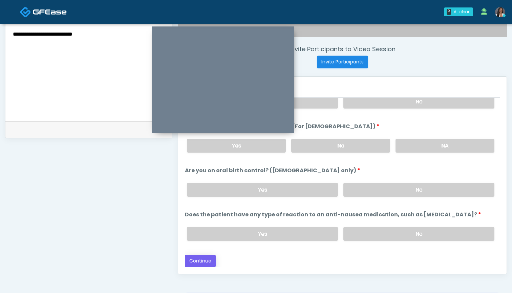
click at [205, 259] on button "Continue" at bounding box center [200, 260] width 31 height 13
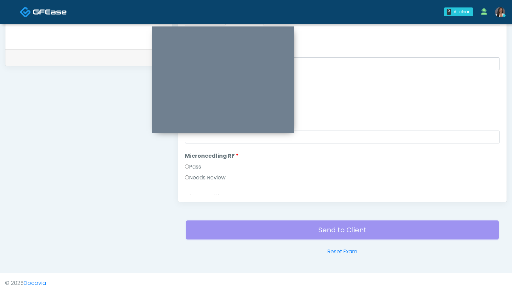
scroll to position [0, 0]
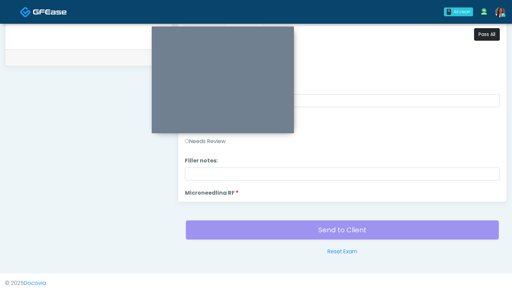
click at [483, 34] on button "Pass All" at bounding box center [487, 34] width 26 height 13
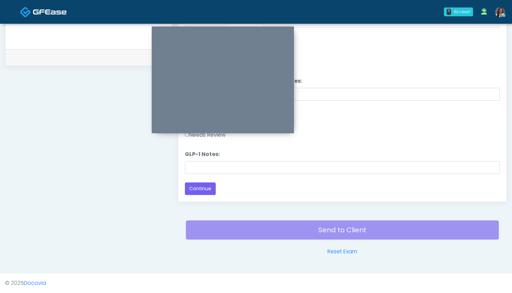
scroll to position [1334, 0]
click at [186, 187] on button "Continue" at bounding box center [200, 188] width 31 height 13
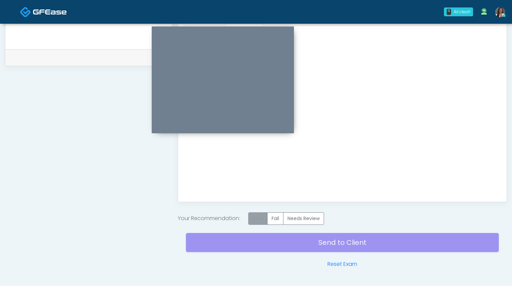
click at [254, 219] on label "Pass" at bounding box center [257, 218] width 19 height 13
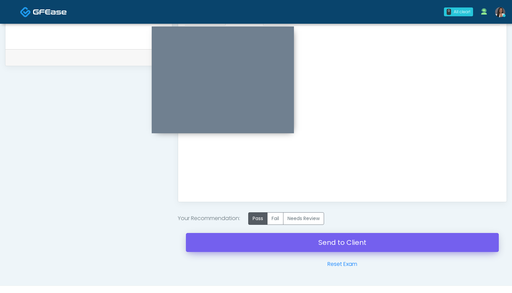
click at [342, 245] on link "Send to Client" at bounding box center [342, 242] width 313 height 19
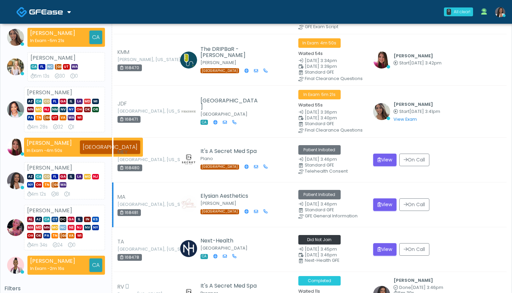
scroll to position [63, 0]
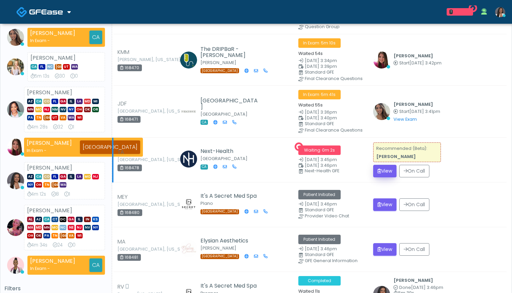
click at [386, 169] on button "View" at bounding box center [384, 171] width 23 height 13
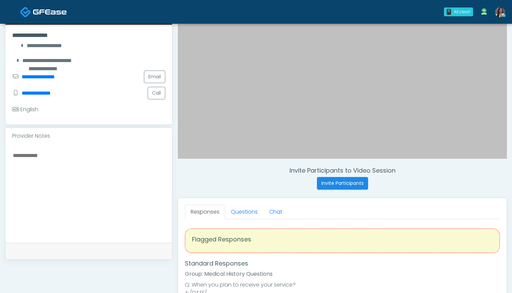
scroll to position [162, 0]
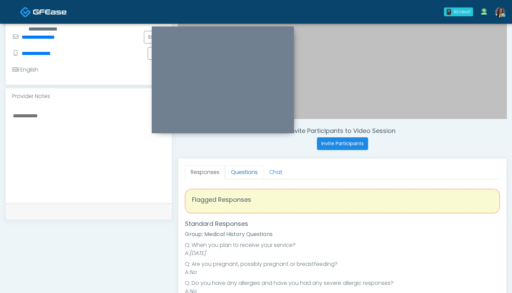
click at [246, 175] on link "Questions" at bounding box center [244, 172] width 38 height 14
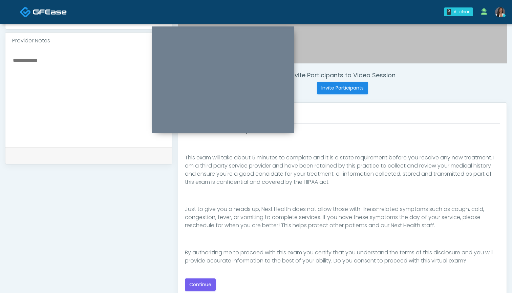
scroll to position [217, 0]
click at [198, 282] on button "Continue" at bounding box center [200, 284] width 31 height 13
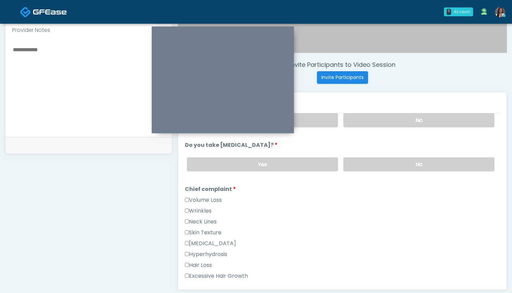
scroll to position [227, 0]
click at [208, 212] on label "Wrinkles" at bounding box center [198, 212] width 27 height 8
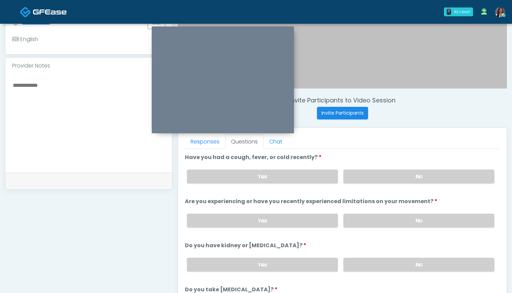
scroll to position [188, 0]
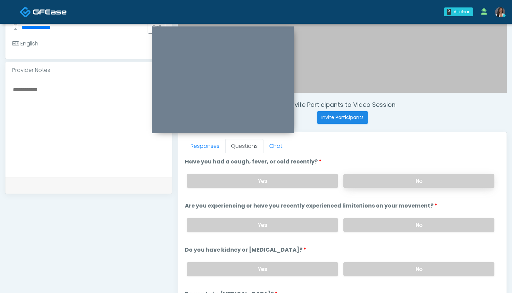
click at [362, 185] on label "No" at bounding box center [418, 181] width 151 height 14
click at [365, 223] on label "No" at bounding box center [418, 225] width 151 height 14
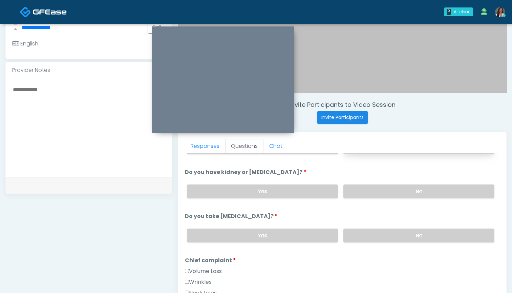
scroll to position [80, 0]
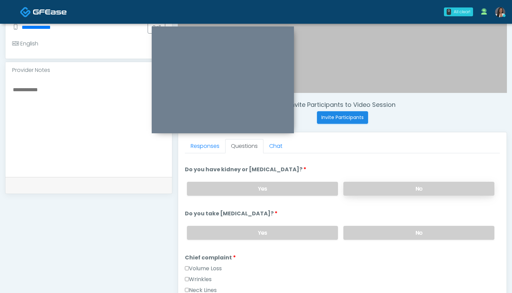
click at [368, 189] on label "No" at bounding box center [418, 189] width 151 height 14
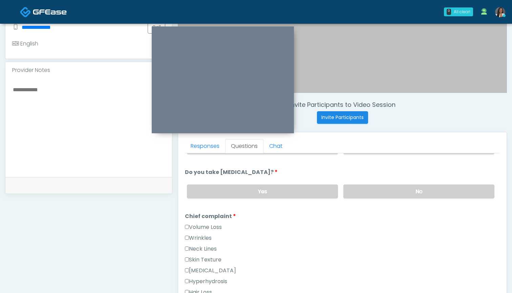
scroll to position [128, 0]
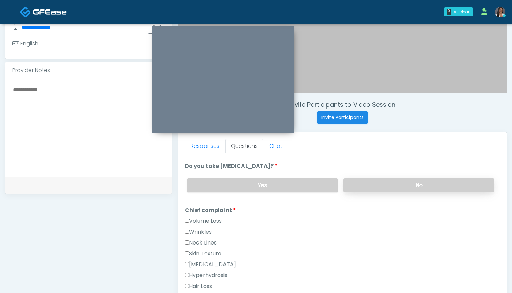
click at [356, 186] on label "No" at bounding box center [418, 185] width 151 height 14
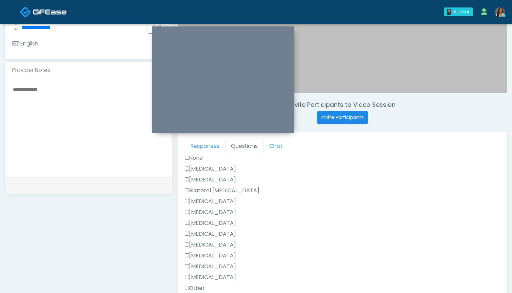
scroll to position [381, 0]
click at [196, 157] on label "None" at bounding box center [194, 157] width 18 height 8
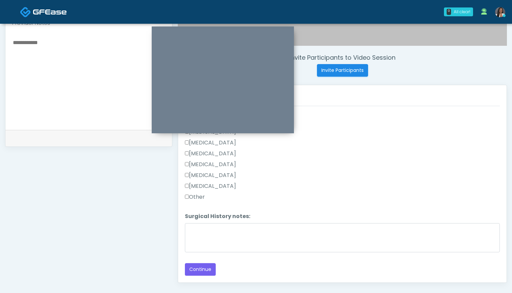
scroll to position [253, 0]
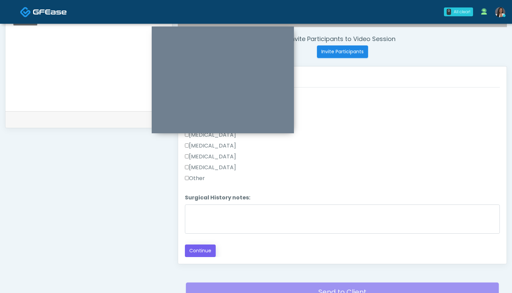
click at [198, 252] on button "Continue" at bounding box center [200, 250] width 31 height 13
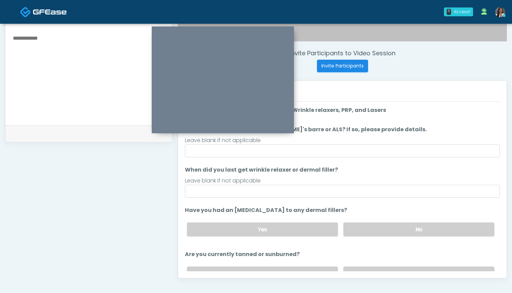
scroll to position [236, 0]
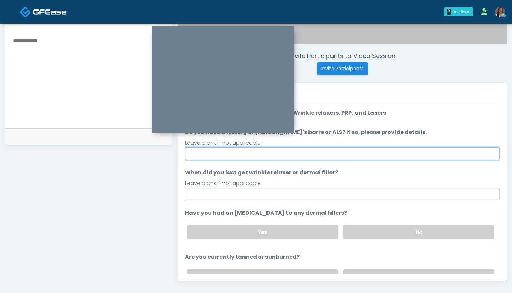
click at [338, 156] on input "Do you have a history of [PERSON_NAME]'s barre or ALS? If so, please provide de…" at bounding box center [342, 153] width 315 height 13
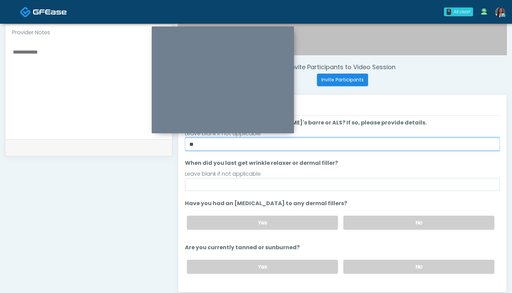
scroll to position [25, 0]
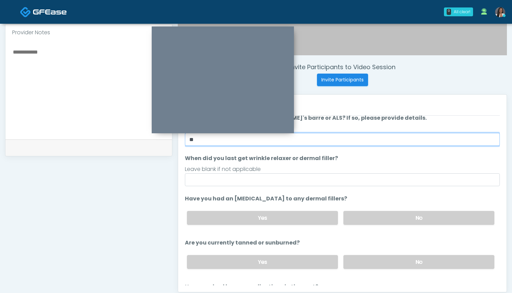
type input "**"
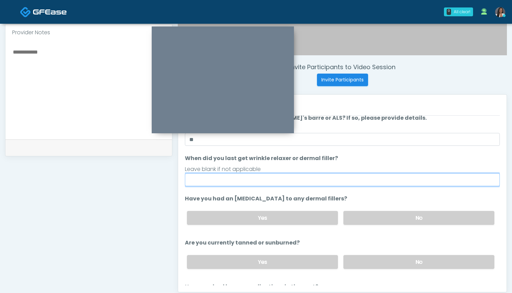
click at [327, 178] on input "When did you last get wrinkle relaxer or dermal filler?" at bounding box center [342, 179] width 315 height 13
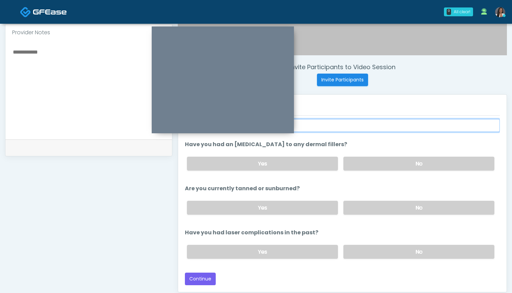
scroll to position [234, 0]
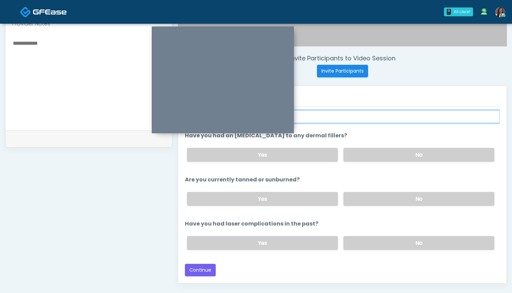
type input "**********"
click at [373, 206] on div "Yes No" at bounding box center [341, 198] width 318 height 25
click at [374, 200] on label "No" at bounding box center [418, 199] width 151 height 14
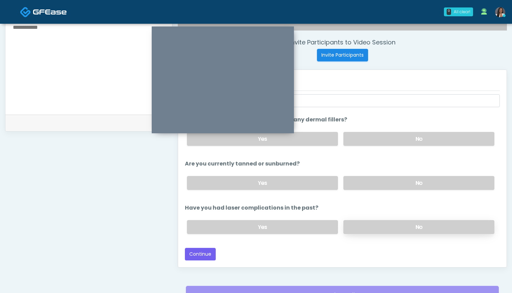
click at [367, 229] on label "No" at bounding box center [418, 227] width 151 height 14
click at [200, 251] on button "Continue" at bounding box center [200, 254] width 31 height 13
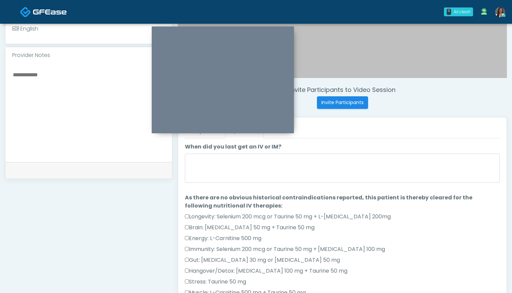
scroll to position [201, 0]
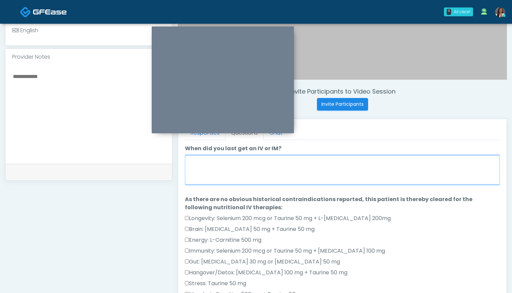
click at [322, 177] on textarea "When did you last get an IV or IM?" at bounding box center [342, 169] width 315 height 29
type textarea "*"
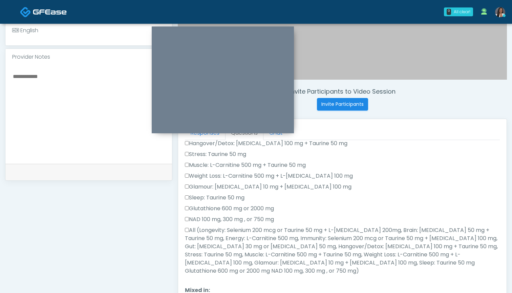
scroll to position [130, 0]
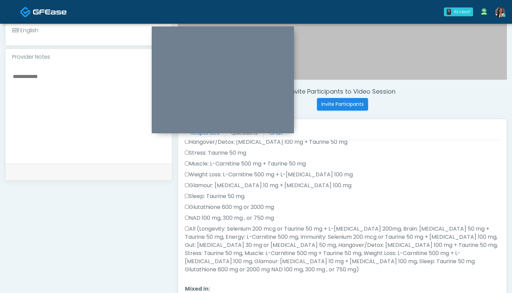
type textarea "*********"
click at [305, 232] on label "All (Longevity: Selenium 200 mcg or Taurine 50 mg + L-Arginine 200mg, Brain: Gl…" at bounding box center [342, 249] width 315 height 49
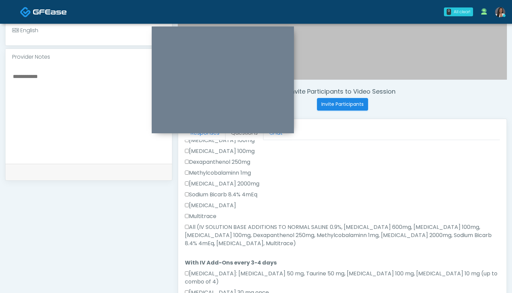
scroll to position [314, 0]
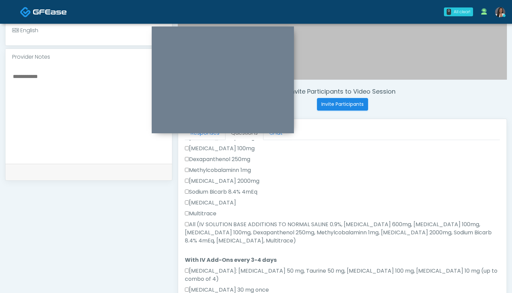
click at [234, 225] on label "All (IV SOLUTION BASE ADDITIONS TO NORMAL SALINE 0.9%, [MEDICAL_DATA] 600mg, [M…" at bounding box center [342, 232] width 315 height 24
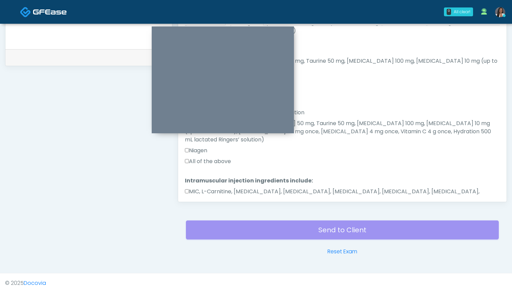
scroll to position [315, 0]
click at [218, 157] on label "All of the above" at bounding box center [208, 161] width 46 height 8
click at [221, 187] on label "MIC, L-Carnitine, [MEDICAL_DATA], [MEDICAL_DATA], [MEDICAL_DATA], [MEDICAL_DATA…" at bounding box center [342, 195] width 315 height 16
click at [204, 215] on button "Continue" at bounding box center [200, 221] width 31 height 13
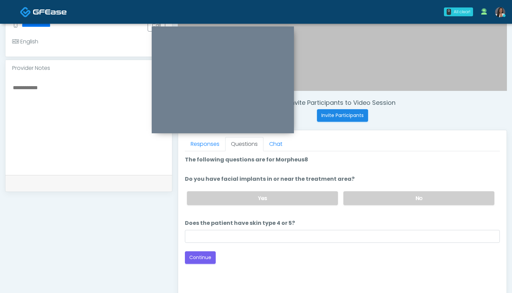
scroll to position [190, 0]
click at [213, 146] on link "Responses" at bounding box center [205, 144] width 40 height 14
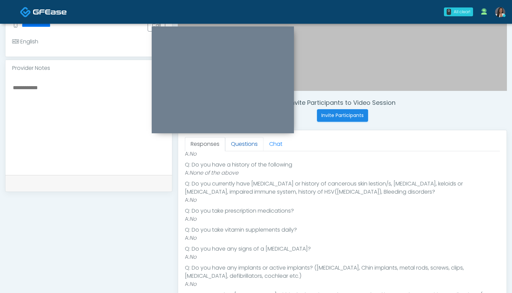
scroll to position [109, 0]
click at [243, 146] on link "Questions" at bounding box center [244, 144] width 38 height 14
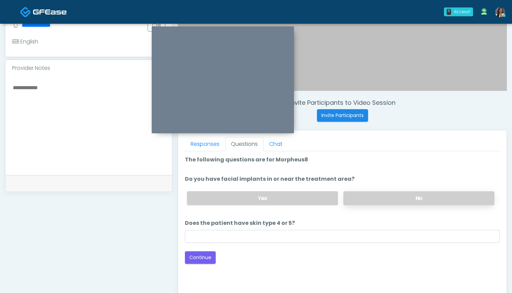
click at [367, 197] on label "No" at bounding box center [418, 198] width 151 height 14
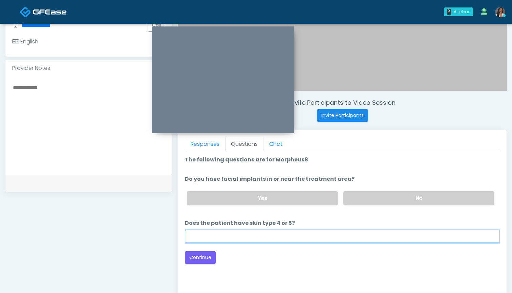
click at [341, 235] on input "Does the patient have skin type 4 or 5?" at bounding box center [342, 236] width 315 height 13
type input "***"
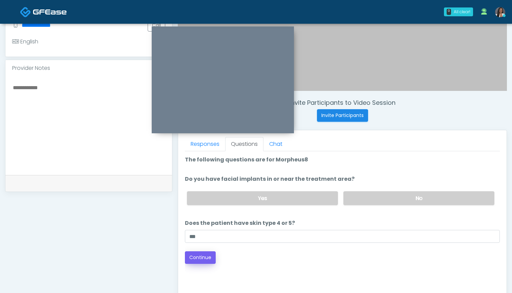
click at [210, 257] on button "Continue" at bounding box center [200, 257] width 31 height 13
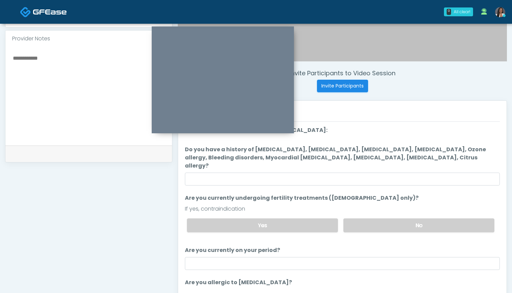
scroll to position [217, 0]
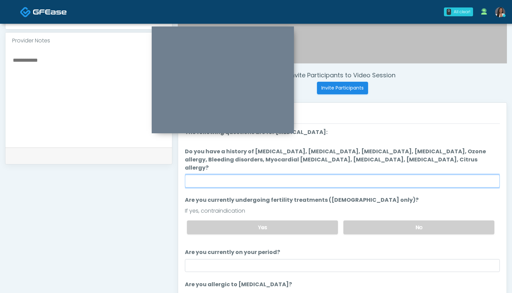
click at [310, 174] on input "Do you have a history of Hyperthyroidism, Hypotension, Hypocalcemia, Hypoglycem…" at bounding box center [342, 180] width 315 height 13
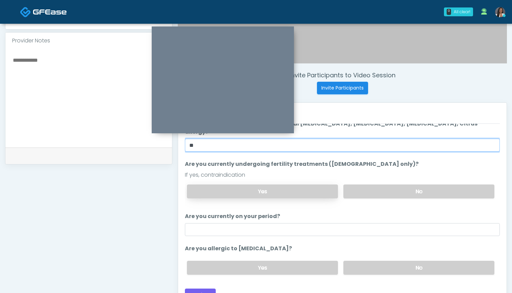
scroll to position [36, 0]
type input "**"
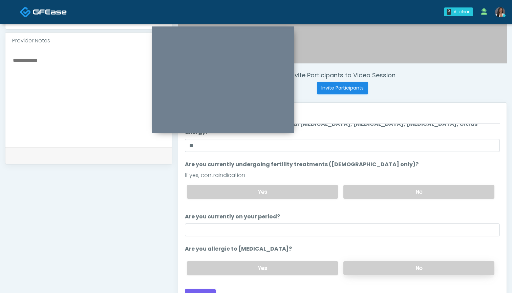
click at [366, 261] on label "No" at bounding box center [418, 268] width 151 height 14
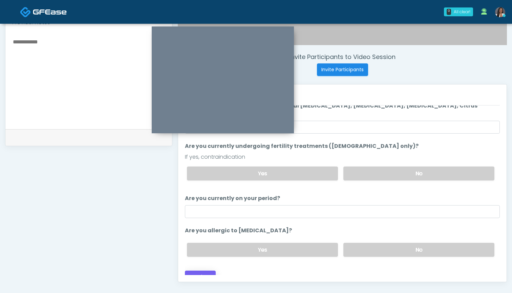
scroll to position [237, 0]
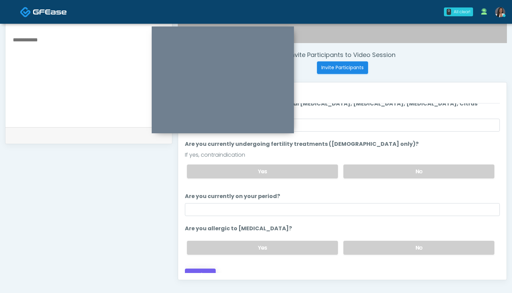
click at [202, 268] on button "Continue" at bounding box center [200, 274] width 31 height 13
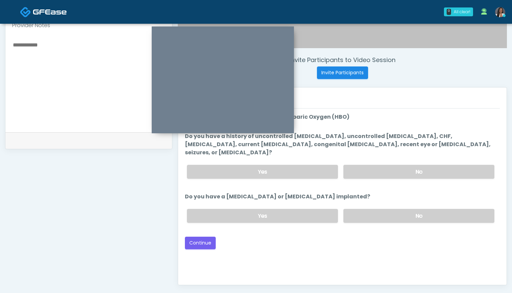
scroll to position [228, 0]
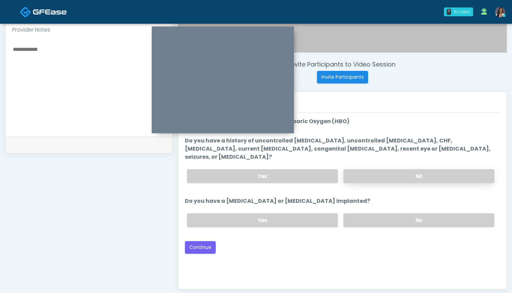
click at [377, 170] on label "No" at bounding box center [418, 176] width 151 height 14
click at [365, 216] on label "No" at bounding box center [418, 220] width 151 height 14
click at [199, 241] on button "Continue" at bounding box center [200, 247] width 31 height 13
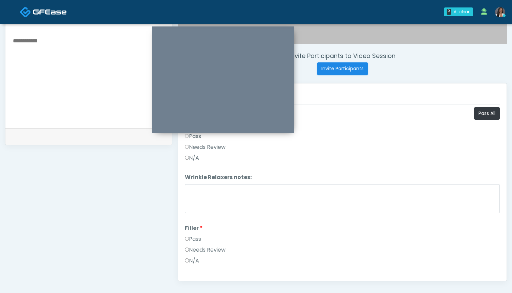
scroll to position [224, 0]
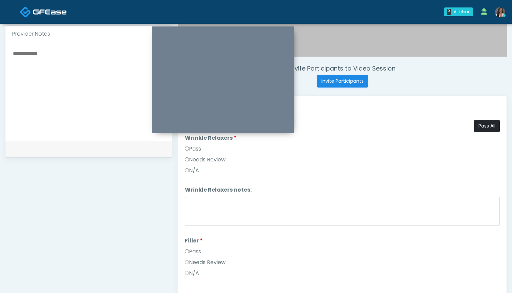
click at [481, 126] on button "Pass All" at bounding box center [487, 126] width 26 height 13
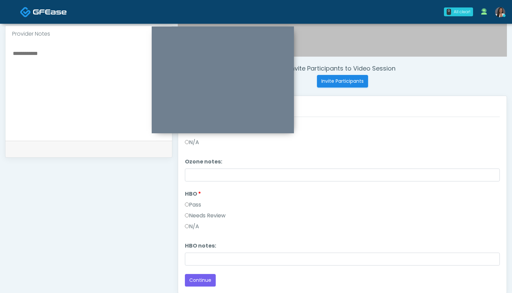
scroll to position [849, 0]
click at [204, 275] on button "Continue" at bounding box center [200, 280] width 31 height 13
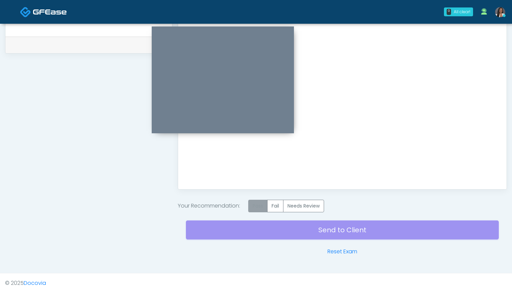
scroll to position [328, 0]
click at [256, 206] on label "Pass" at bounding box center [257, 205] width 19 height 13
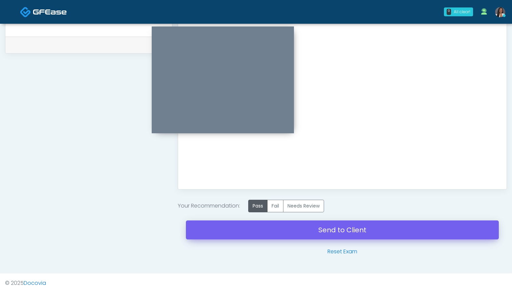
click at [335, 231] on link "Send to Client" at bounding box center [342, 229] width 313 height 19
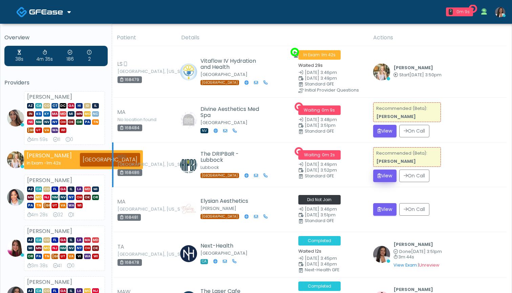
click at [391, 176] on button "View" at bounding box center [384, 175] width 23 height 13
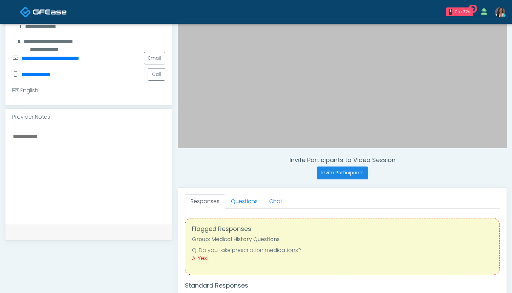
scroll to position [135, 0]
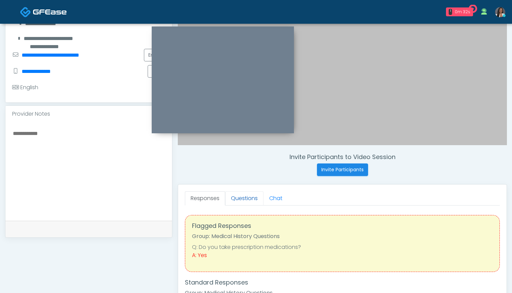
click at [242, 196] on link "Questions" at bounding box center [244, 198] width 38 height 14
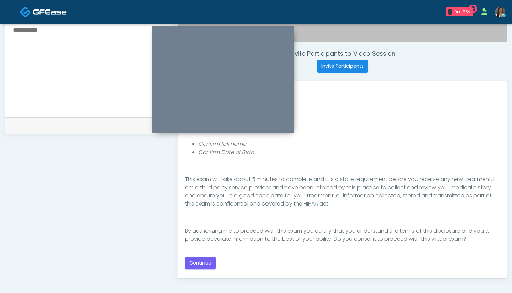
scroll to position [239, 0]
click at [200, 261] on button "Continue" at bounding box center [200, 262] width 31 height 13
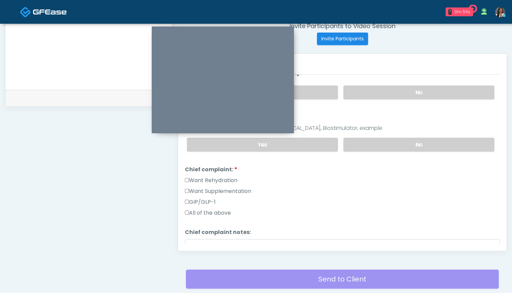
scroll to position [264, 0]
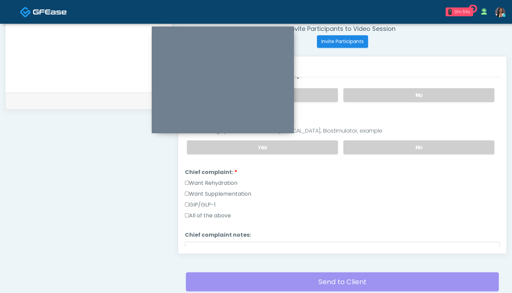
click at [206, 180] on label "Want Rehydration" at bounding box center [211, 183] width 52 height 8
click at [206, 194] on label "Want Supplementation" at bounding box center [218, 194] width 66 height 8
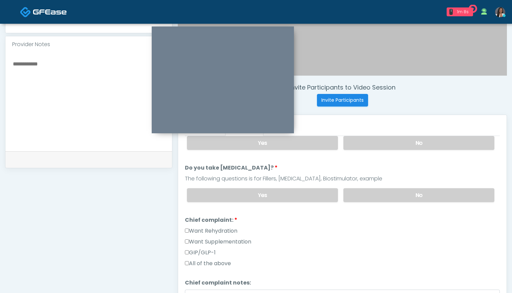
scroll to position [127, 0]
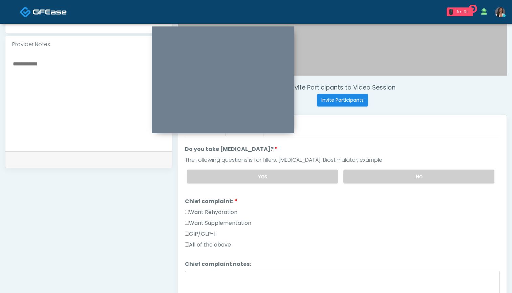
click at [203, 234] on label "GIP/GLP-1" at bounding box center [200, 234] width 31 height 8
click at [203, 245] on label "All of the above" at bounding box center [208, 244] width 46 height 8
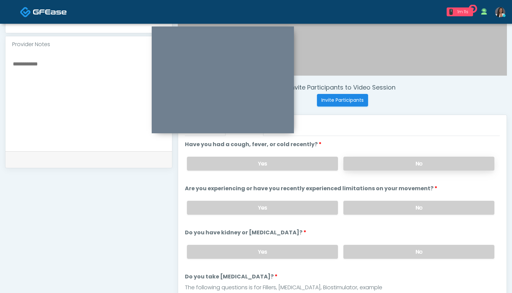
scroll to position [0, 0]
click at [371, 162] on label "No" at bounding box center [418, 163] width 151 height 14
click at [375, 205] on label "No" at bounding box center [418, 208] width 151 height 14
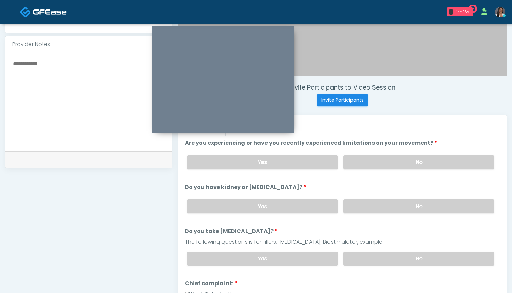
scroll to position [75, 0]
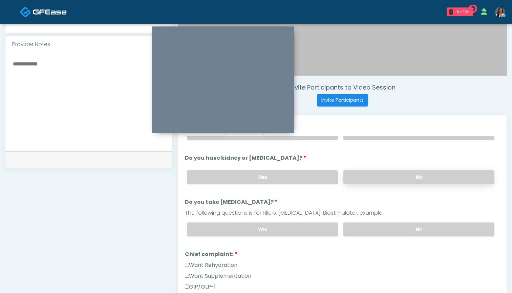
click at [366, 177] on label "No" at bounding box center [418, 177] width 151 height 14
click at [295, 177] on label "Yes" at bounding box center [262, 177] width 151 height 14
click at [71, 97] on textarea at bounding box center [88, 100] width 153 height 83
type textarea "**********"
click at [357, 230] on label "No" at bounding box center [418, 229] width 151 height 14
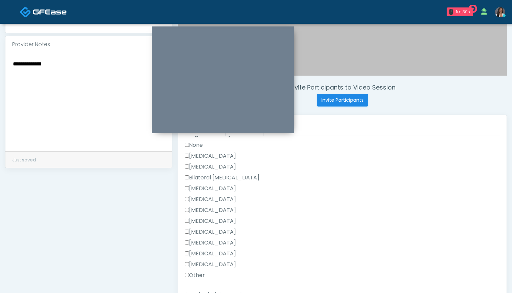
scroll to position [307, 0]
click at [200, 166] on label "[MEDICAL_DATA]" at bounding box center [210, 167] width 51 height 8
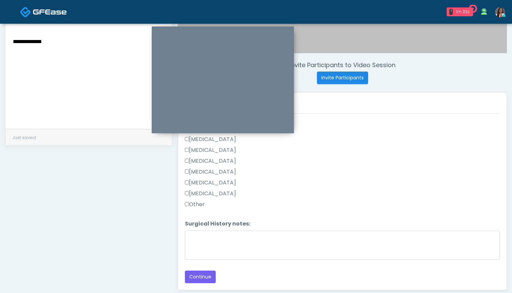
scroll to position [230, 0]
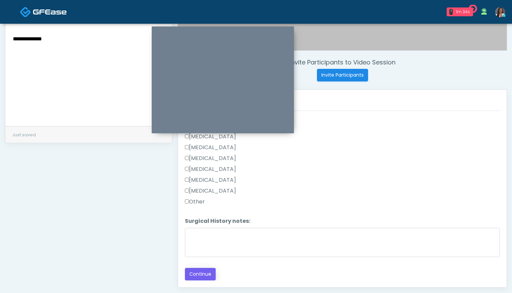
click at [207, 274] on button "Continue" at bounding box center [200, 274] width 31 height 13
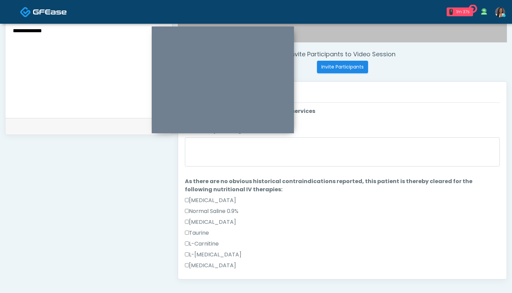
scroll to position [234, 0]
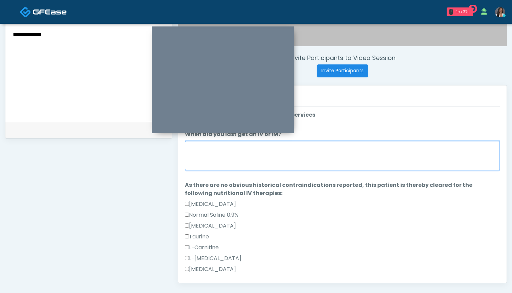
click at [326, 160] on textarea "When did you last get an IV or IM?" at bounding box center [342, 155] width 315 height 29
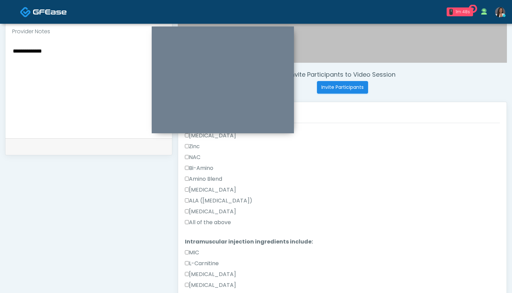
scroll to position [264, 0]
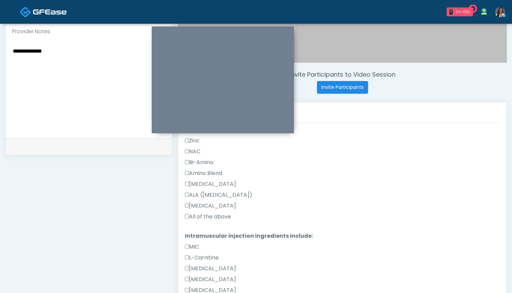
type textarea "********"
click at [200, 215] on label "All of the above" at bounding box center [208, 216] width 46 height 8
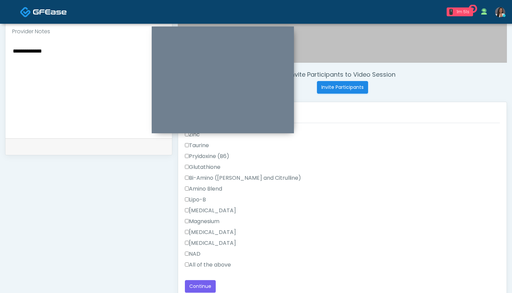
scroll to position [237, 0]
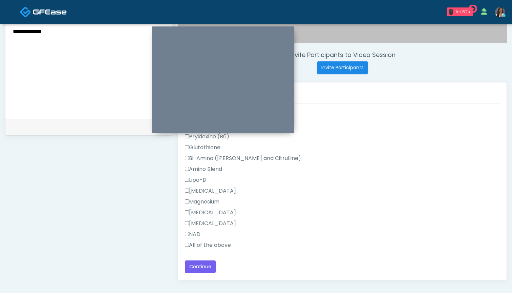
click at [200, 245] on label "All of the above" at bounding box center [208, 245] width 46 height 8
click at [200, 264] on button "Continue" at bounding box center [200, 266] width 31 height 13
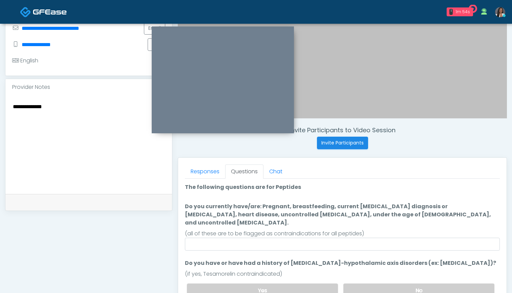
scroll to position [139, 0]
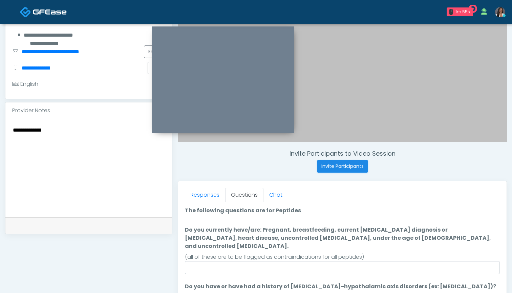
click at [209, 187] on div "Responses Questions Chat Good Faith Exam Script Good Faith Exam Script INTRODUC…" at bounding box center [342, 279] width 329 height 197
click at [209, 194] on link "Responses" at bounding box center [205, 195] width 40 height 14
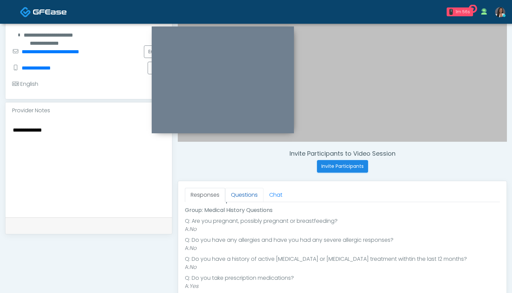
click at [235, 193] on link "Questions" at bounding box center [244, 195] width 38 height 14
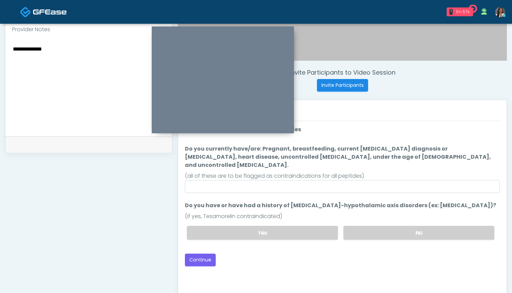
scroll to position [220, 0]
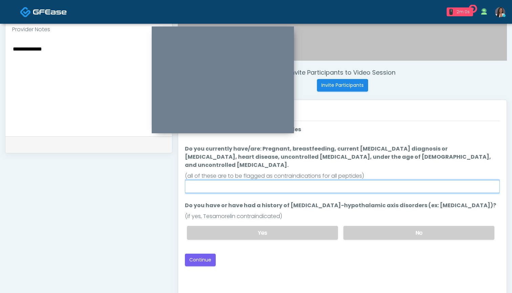
click at [212, 181] on input "Do you currently have/are: Pregnant, breastfeeding, current [MEDICAL_DATA] diag…" at bounding box center [342, 186] width 315 height 13
type input "**"
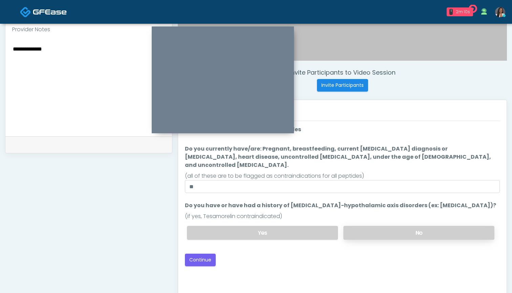
click at [375, 226] on label "No" at bounding box center [418, 233] width 151 height 14
click at [206, 253] on button "Continue" at bounding box center [200, 259] width 31 height 13
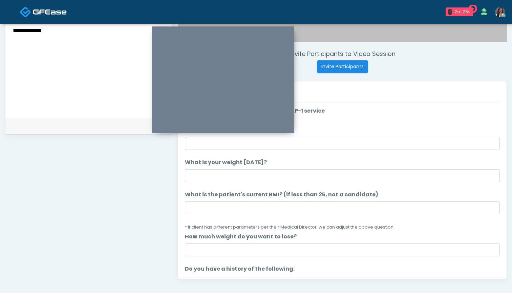
scroll to position [229, 0]
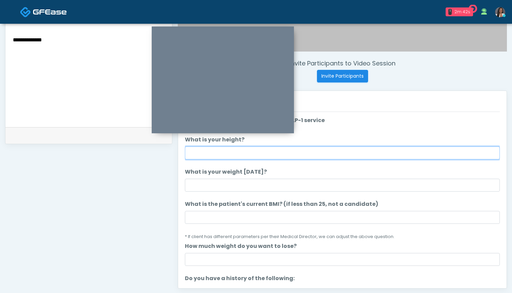
click at [241, 149] on input "What is your height?" at bounding box center [342, 152] width 315 height 13
type input "*****"
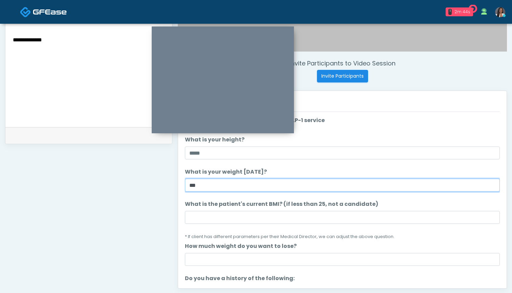
type input "***"
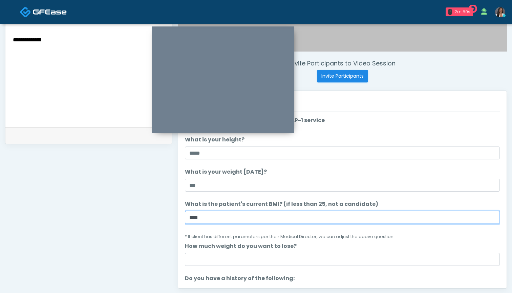
type input "****"
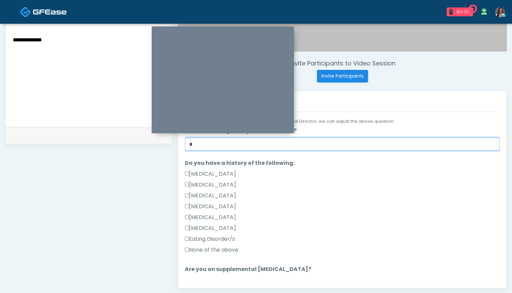
scroll to position [118, 0]
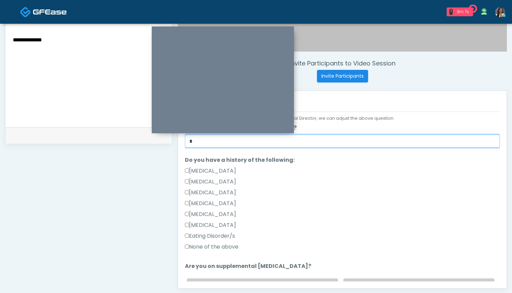
type input "*"
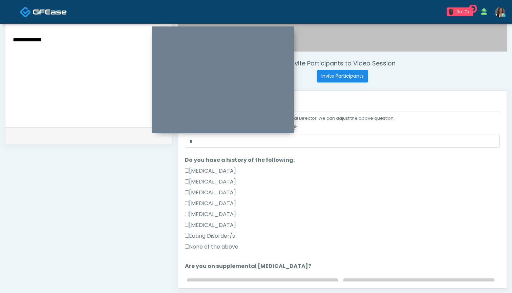
click at [215, 244] on label "None of the above" at bounding box center [212, 247] width 54 height 8
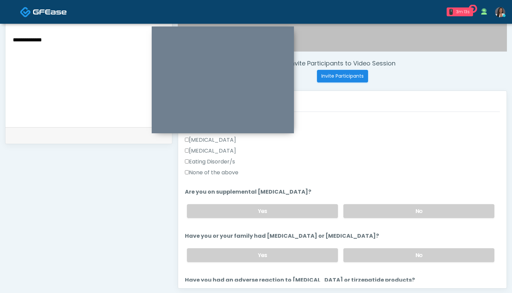
scroll to position [214, 0]
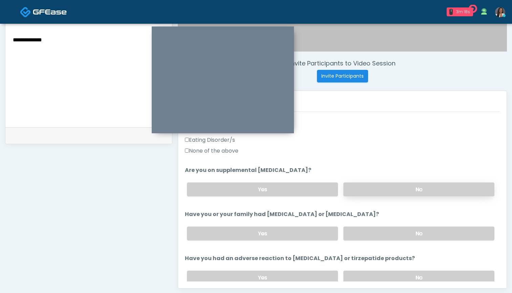
click at [359, 189] on label "No" at bounding box center [418, 189] width 151 height 14
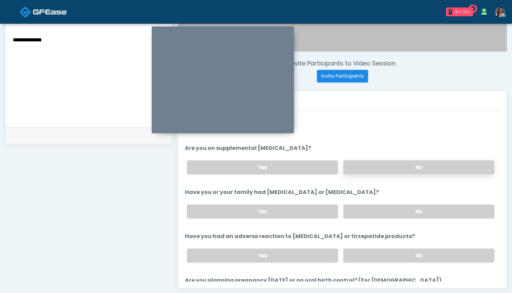
scroll to position [237, 0]
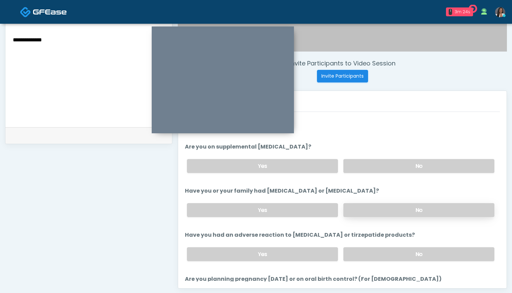
click at [371, 208] on label "No" at bounding box center [418, 210] width 151 height 14
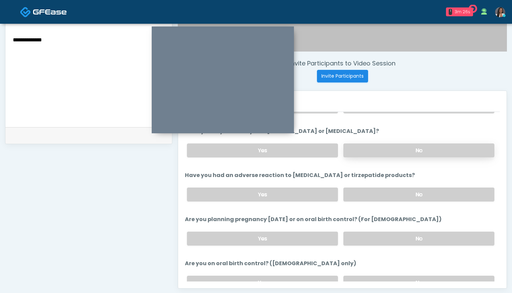
scroll to position [299, 0]
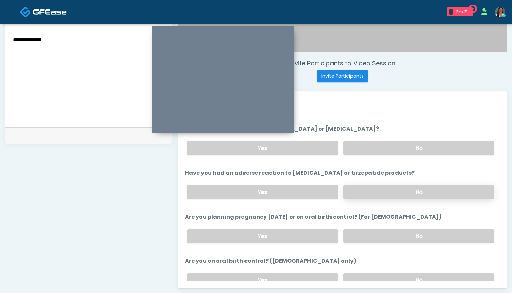
click at [369, 194] on label "No" at bounding box center [418, 192] width 151 height 14
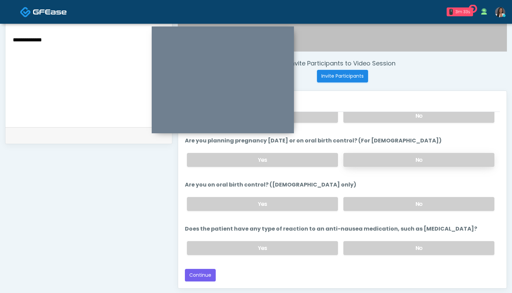
scroll to position [376, 0]
click at [368, 160] on label "No" at bounding box center [418, 160] width 151 height 14
click at [368, 209] on label "No" at bounding box center [418, 204] width 151 height 14
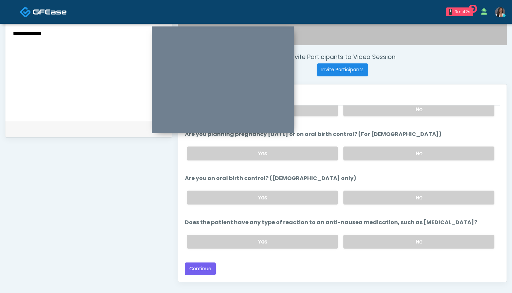
scroll to position [235, 0]
click at [365, 243] on label "No" at bounding box center [418, 242] width 151 height 14
click at [196, 267] on button "Continue" at bounding box center [200, 269] width 31 height 13
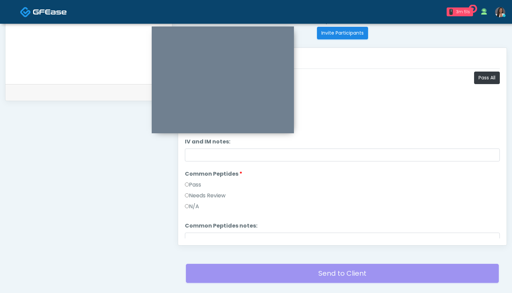
scroll to position [244, 0]
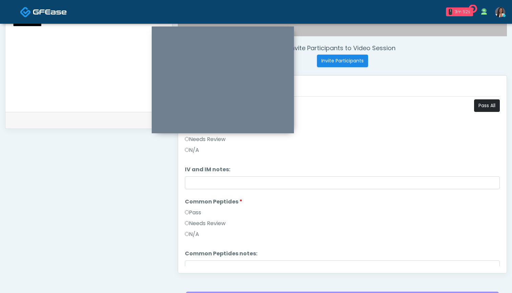
click at [483, 103] on button "Pass All" at bounding box center [487, 105] width 26 height 13
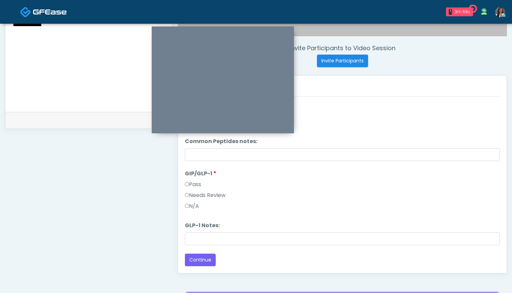
scroll to position [112, 0]
click at [204, 257] on button "Continue" at bounding box center [200, 259] width 31 height 13
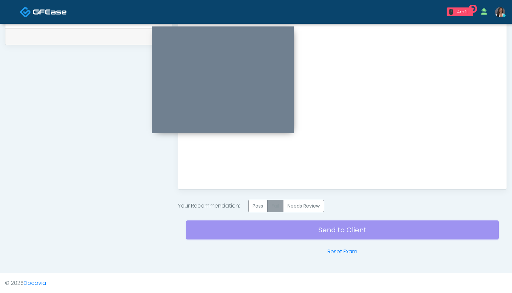
scroll to position [328, 0]
click at [255, 208] on label "Pass" at bounding box center [257, 205] width 19 height 13
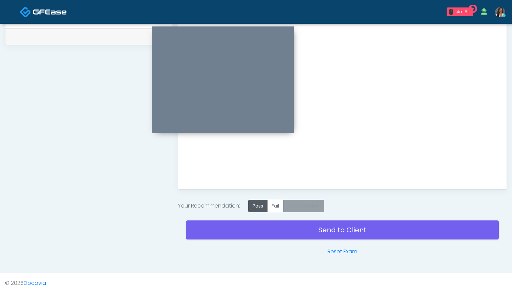
click at [307, 205] on label "Needs Review" at bounding box center [303, 205] width 41 height 13
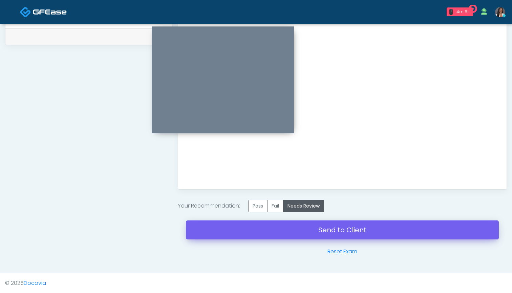
click at [335, 228] on link "Send to Client" at bounding box center [342, 229] width 313 height 19
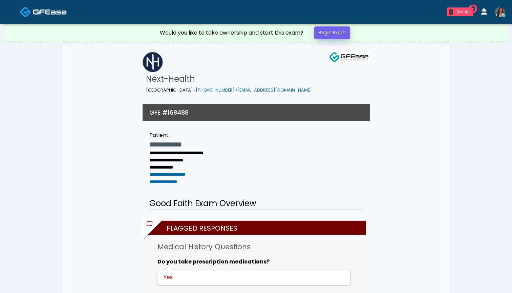
click at [335, 30] on link "Begin Exam" at bounding box center [332, 32] width 36 height 13
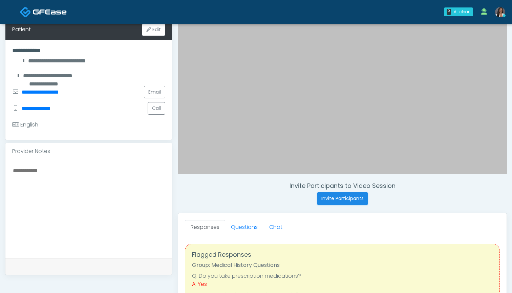
scroll to position [131, 0]
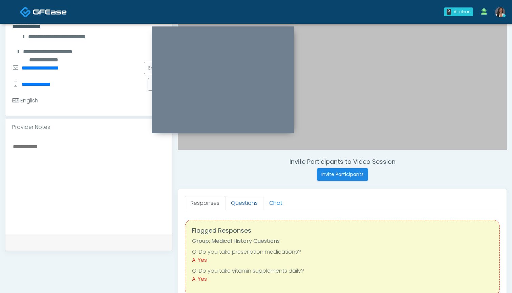
click at [246, 204] on link "Questions" at bounding box center [244, 203] width 38 height 14
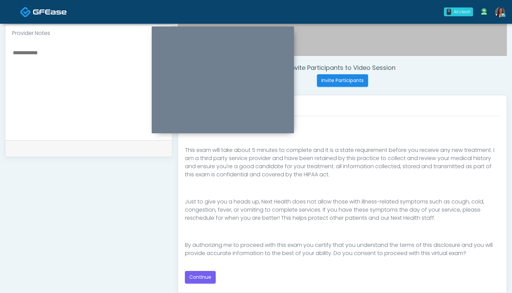
scroll to position [225, 0]
click at [197, 276] on button "Continue" at bounding box center [200, 277] width 31 height 13
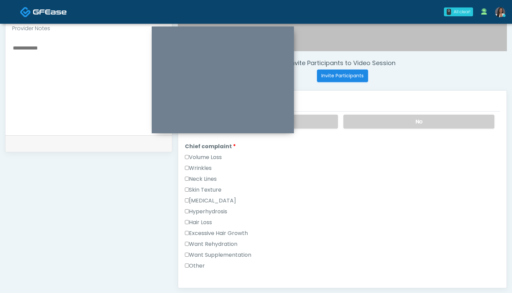
scroll to position [230, 0]
click at [230, 244] on label "Want Rehydration" at bounding box center [211, 243] width 52 height 8
click at [230, 256] on label "Want Supplementation" at bounding box center [218, 254] width 66 height 8
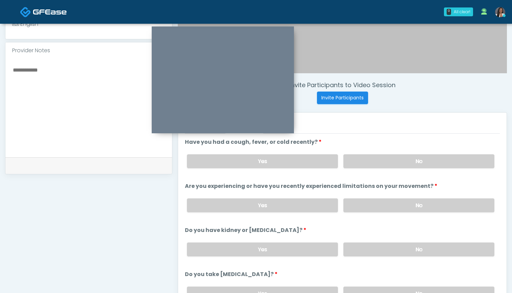
scroll to position [207, 0]
click at [368, 159] on label "No" at bounding box center [418, 161] width 151 height 14
click at [364, 204] on label "No" at bounding box center [418, 205] width 151 height 14
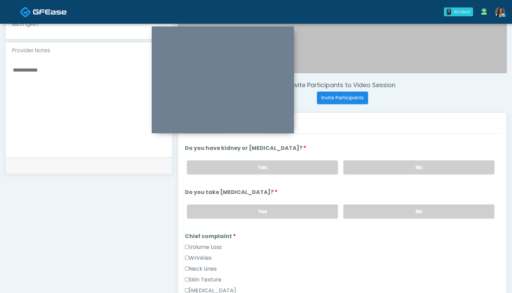
scroll to position [82, 0]
click at [365, 171] on label "No" at bounding box center [418, 168] width 151 height 14
click at [367, 211] on label "No" at bounding box center [418, 212] width 151 height 14
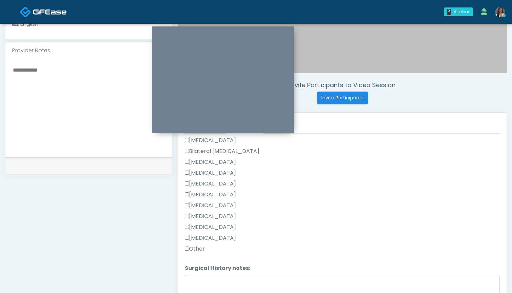
scroll to position [402, 0]
click at [200, 245] on label "Other" at bounding box center [195, 247] width 20 height 8
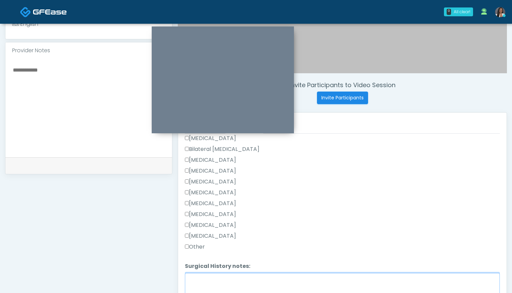
click at [213, 277] on textarea "Surgical History notes:" at bounding box center [342, 287] width 315 height 29
type textarea "*"
type textarea "**********"
click at [201, 236] on label "[MEDICAL_DATA]" at bounding box center [210, 236] width 51 height 8
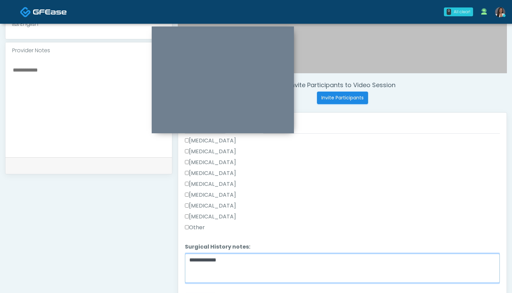
click at [253, 259] on textarea "**********" at bounding box center [342, 267] width 315 height 29
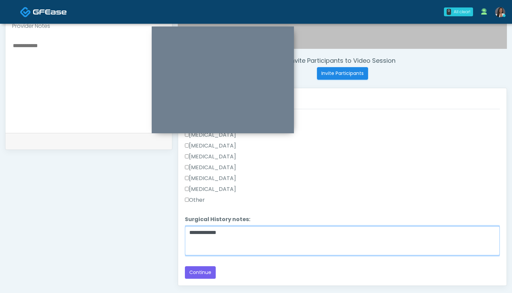
scroll to position [230, 0]
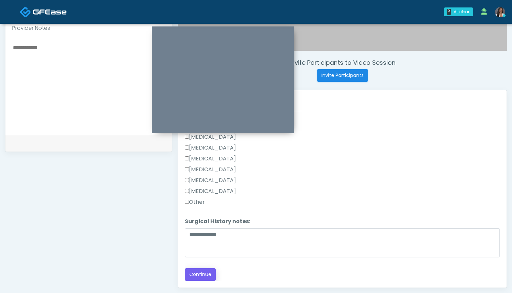
click at [199, 276] on button "Continue" at bounding box center [200, 274] width 31 height 13
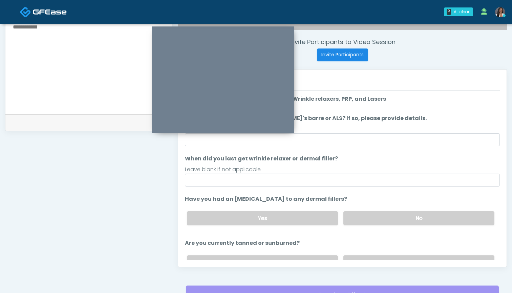
scroll to position [243, 0]
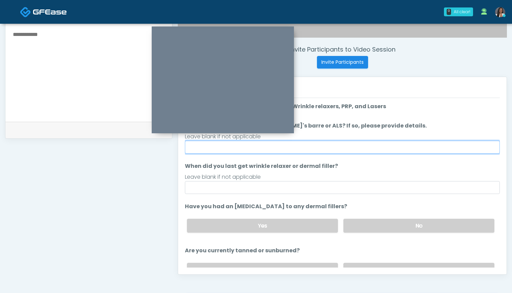
click at [336, 145] on input "Do you have a history of [PERSON_NAME]'s barre or ALS? If so, please provide de…" at bounding box center [342, 147] width 315 height 13
type input "**"
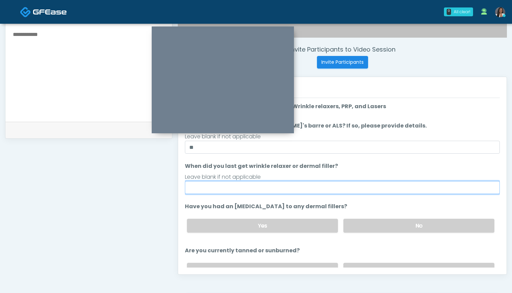
click at [322, 184] on input "When did you last get wrinkle relaxer or dermal filler?" at bounding box center [342, 187] width 315 height 13
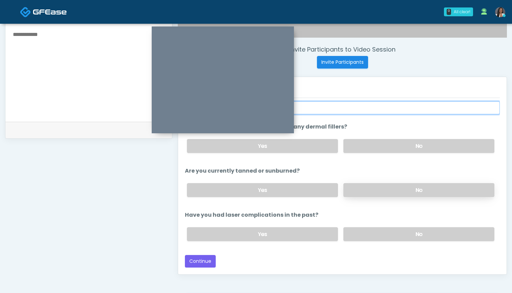
scroll to position [80, 0]
type input "***"
click at [363, 193] on label "No" at bounding box center [418, 190] width 151 height 14
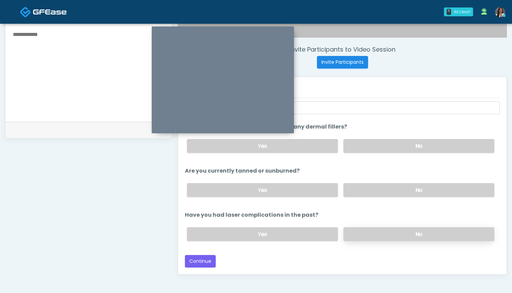
click at [356, 229] on label "No" at bounding box center [418, 234] width 151 height 14
click at [205, 262] on button "Continue" at bounding box center [200, 261] width 31 height 13
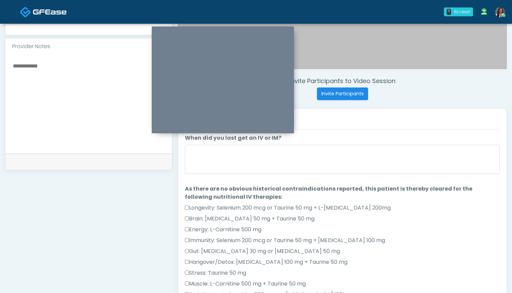
scroll to position [197, 0]
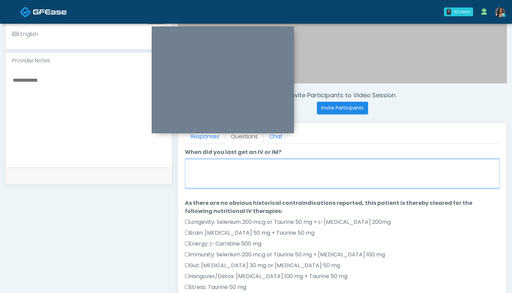
click at [343, 174] on textarea "When did you last get an IV or IM?" at bounding box center [342, 173] width 315 height 29
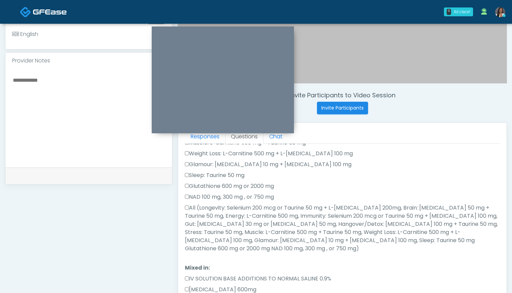
scroll to position [156, 0]
type textarea "******"
click at [292, 207] on label "All (Longevity: Selenium 200 mcg or Taurine 50 mg + L-[MEDICAL_DATA] 200mg, Bra…" at bounding box center [342, 226] width 315 height 49
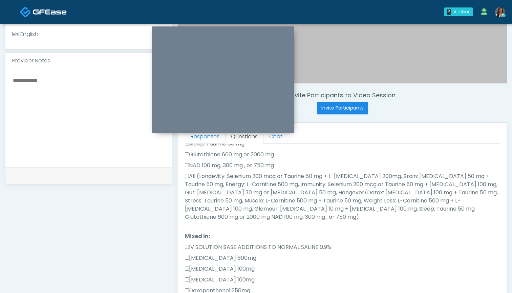
scroll to position [185, 0]
click at [101, 122] on textarea at bounding box center [88, 117] width 153 height 83
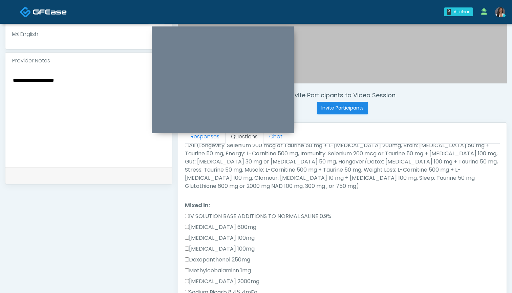
scroll to position [237, 0]
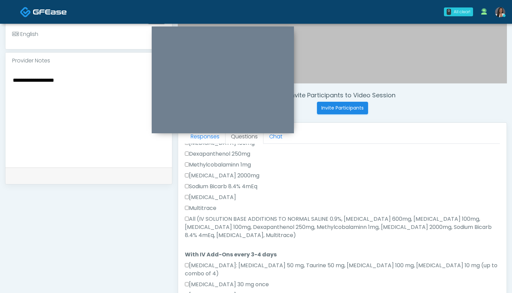
type textarea "**********"
click at [245, 215] on label "All (IV SOLUTION BASE ADDITIONS TO NORMAL SALINE 0.9%, [MEDICAL_DATA] 600mg, [M…" at bounding box center [342, 227] width 315 height 24
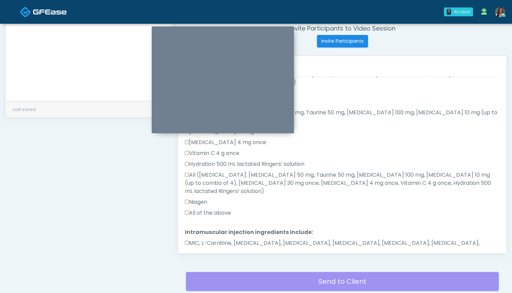
scroll to position [271, 0]
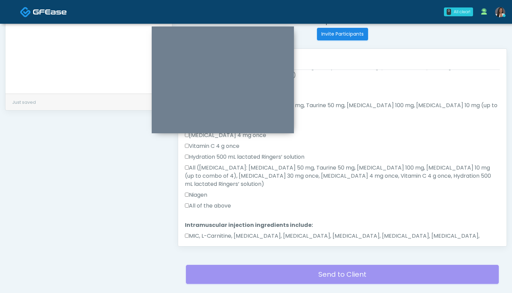
click at [218, 202] on label "All of the above" at bounding box center [208, 206] width 46 height 8
click at [225, 232] on label "MIC, L-Carnitine, [MEDICAL_DATA], [MEDICAL_DATA], [MEDICAL_DATA], [MEDICAL_DATA…" at bounding box center [342, 240] width 315 height 16
click at [202, 259] on button "Continue" at bounding box center [200, 265] width 31 height 13
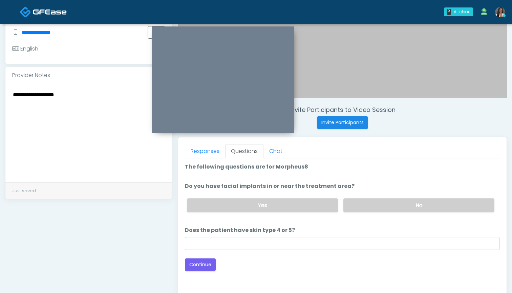
scroll to position [178, 0]
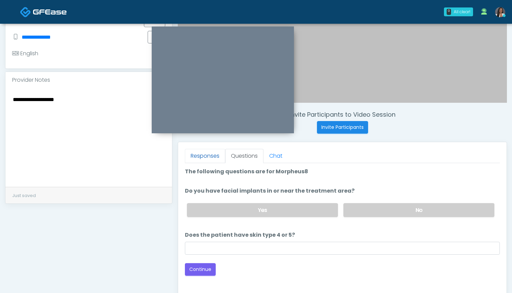
click at [204, 154] on link "Responses" at bounding box center [205, 156] width 40 height 14
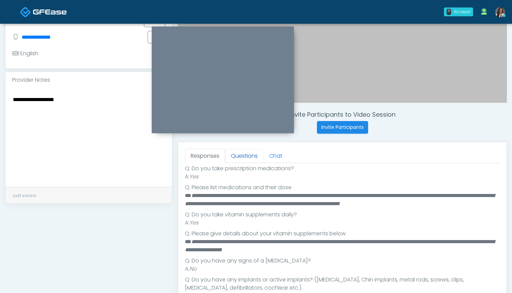
click at [242, 154] on link "Questions" at bounding box center [244, 156] width 38 height 14
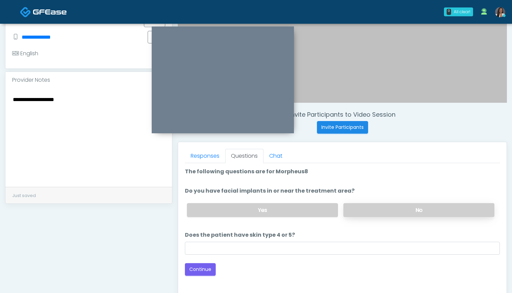
click at [353, 209] on label "No" at bounding box center [418, 210] width 151 height 14
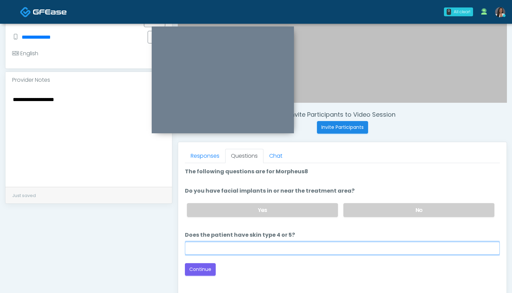
click at [340, 254] on input "Does the patient have skin type 4 or 5?" at bounding box center [342, 247] width 315 height 13
type input "**"
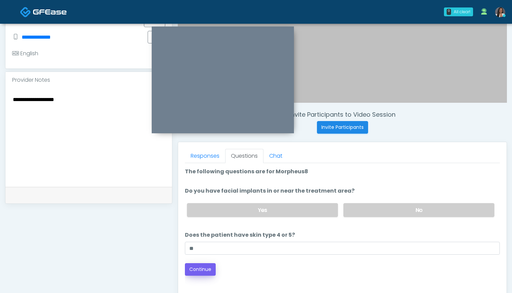
click at [200, 266] on button "Continue" at bounding box center [200, 269] width 31 height 13
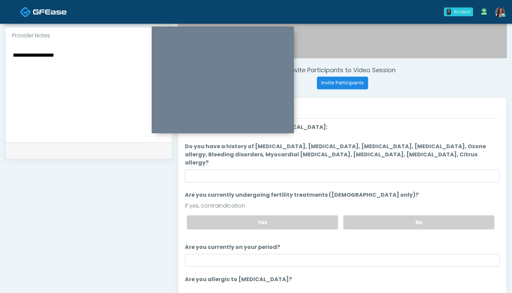
scroll to position [221, 0]
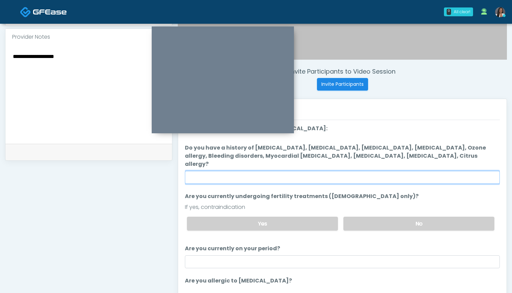
click at [316, 171] on input "Do you have a history of [MEDICAL_DATA], [MEDICAL_DATA], [MEDICAL_DATA], [MEDIC…" at bounding box center [342, 177] width 315 height 13
click at [303, 172] on input "Do you have a history of Hyperthyroidism, Hypotension, Hypocalcemia, Hypoglycem…" at bounding box center [342, 177] width 315 height 13
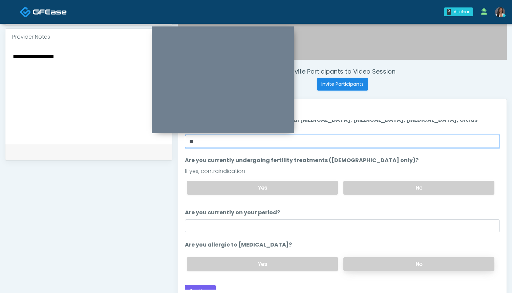
type input "**"
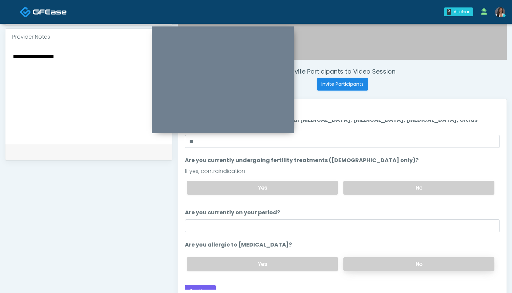
scroll to position [36, 0]
click at [370, 257] on label "No" at bounding box center [418, 264] width 151 height 14
click at [190, 285] on button "Continue" at bounding box center [200, 291] width 31 height 13
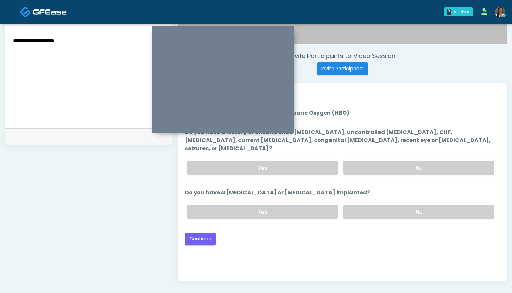
scroll to position [228, 0]
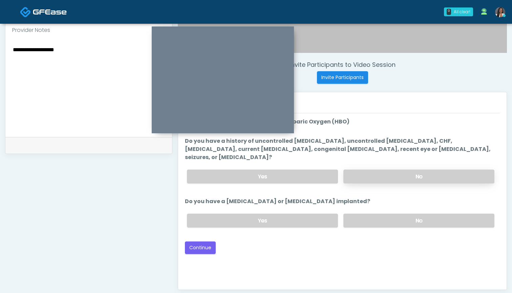
click at [391, 169] on label "No" at bounding box center [418, 176] width 151 height 14
click at [376, 213] on label "No" at bounding box center [418, 220] width 151 height 14
click at [203, 241] on button "Continue" at bounding box center [200, 247] width 31 height 13
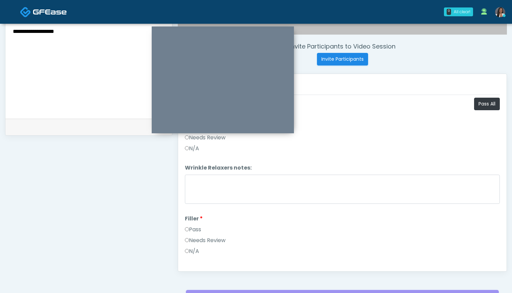
scroll to position [238, 0]
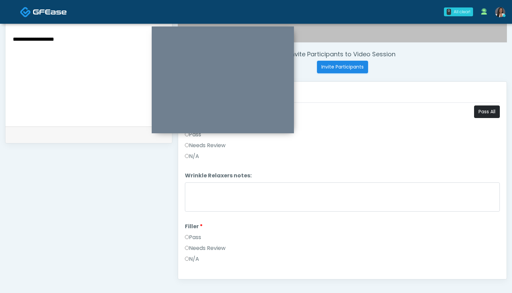
click at [489, 110] on button "Pass All" at bounding box center [487, 111] width 26 height 13
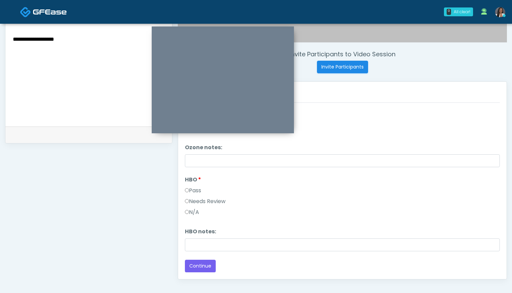
scroll to position [849, 0]
click at [208, 266] on button "Continue" at bounding box center [200, 265] width 31 height 13
drag, startPoint x: 73, startPoint y: 41, endPoint x: 43, endPoint y: 42, distance: 30.1
click at [43, 42] on textarea "**********" at bounding box center [88, 76] width 153 height 83
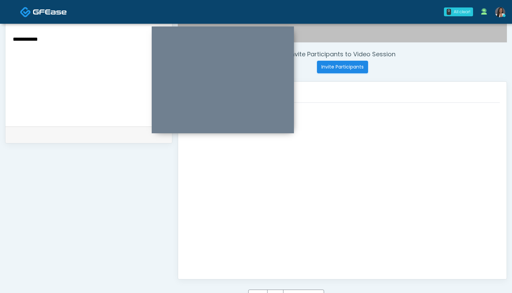
paste textarea "* *********"
click at [14, 46] on textarea "**********" at bounding box center [88, 76] width 153 height 83
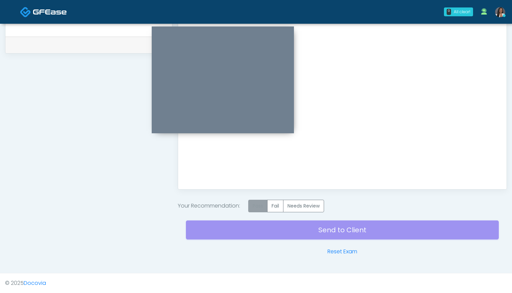
scroll to position [328, 0]
type textarea "**********"
click at [262, 204] on label "Pass" at bounding box center [257, 205] width 19 height 13
click at [351, 232] on div "Send to Client Reset Exam" at bounding box center [342, 233] width 313 height 43
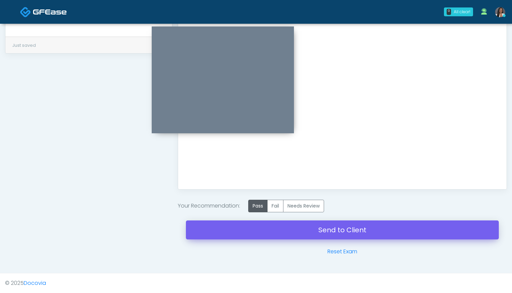
click at [352, 229] on link "Send to Client" at bounding box center [342, 229] width 313 height 19
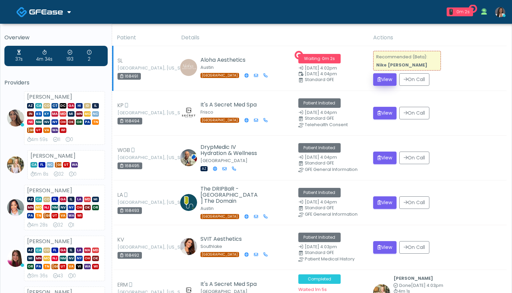
click at [383, 78] on button "View" at bounding box center [384, 79] width 23 height 13
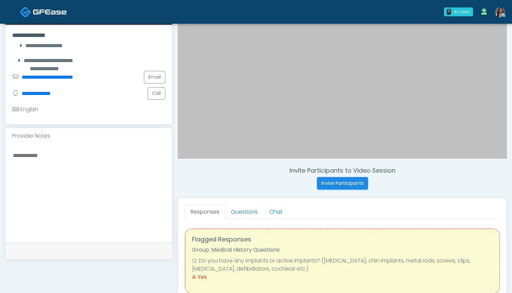
scroll to position [123, 0]
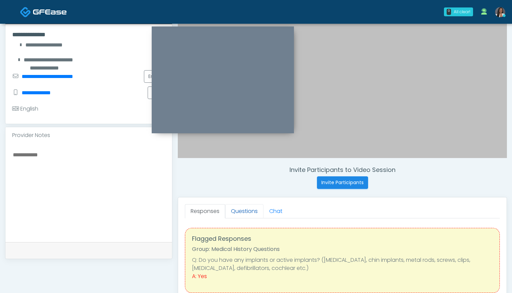
click at [244, 209] on link "Questions" at bounding box center [244, 211] width 38 height 14
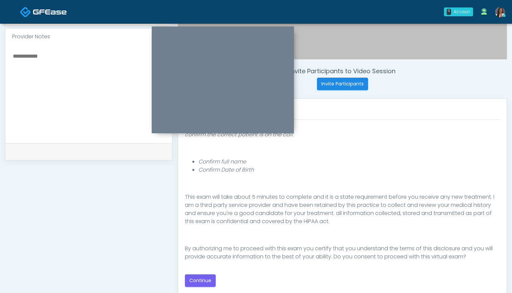
scroll to position [221, 0]
click at [202, 283] on button "Continue" at bounding box center [200, 280] width 31 height 13
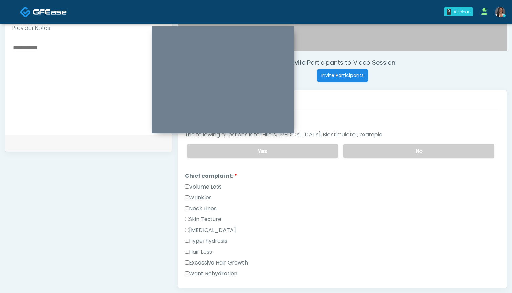
scroll to position [130, 0]
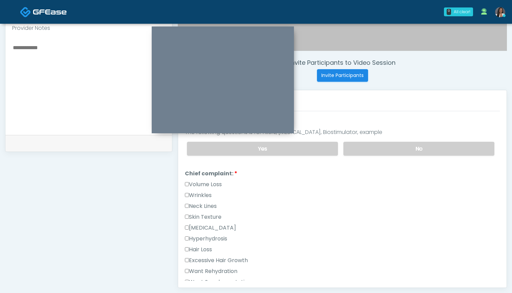
click at [209, 192] on label "Wrinkles" at bounding box center [198, 195] width 27 height 8
click at [211, 183] on label "Volume Loss" at bounding box center [203, 184] width 37 height 8
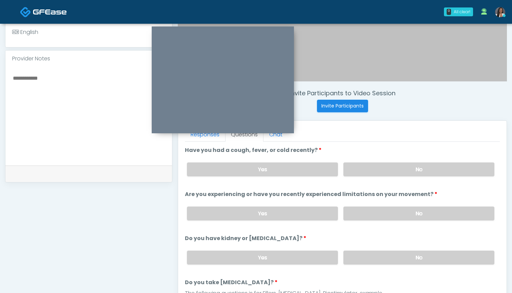
scroll to position [194, 0]
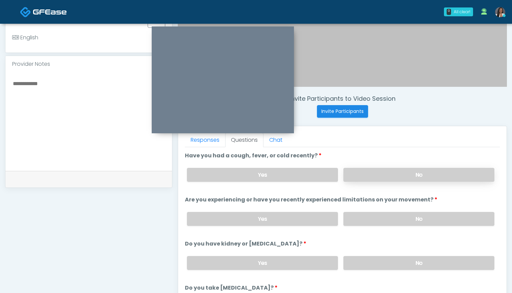
click at [377, 173] on label "No" at bounding box center [418, 175] width 151 height 14
click at [373, 220] on label "No" at bounding box center [418, 219] width 151 height 14
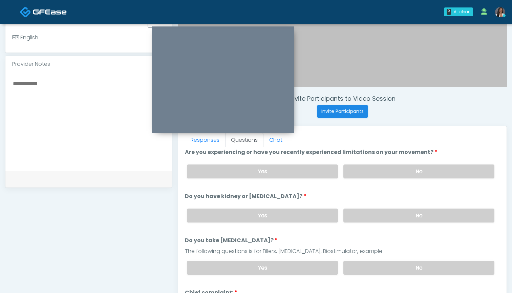
scroll to position [51, 0]
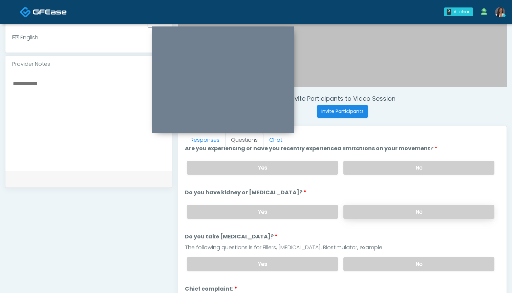
click at [373, 213] on label "No" at bounding box center [418, 212] width 151 height 14
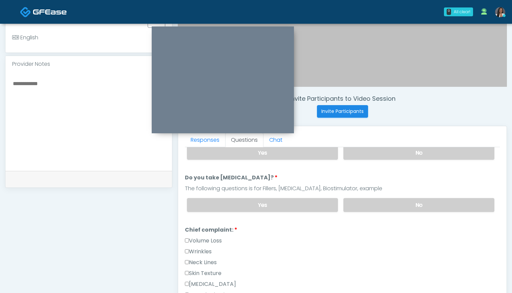
scroll to position [117, 0]
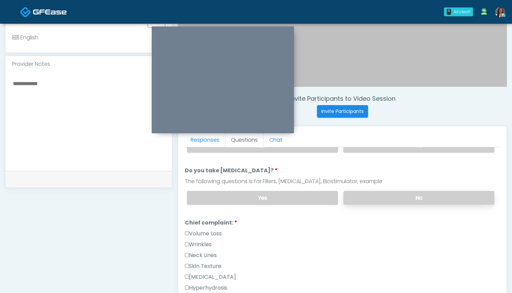
click at [371, 199] on label "No" at bounding box center [418, 198] width 151 height 14
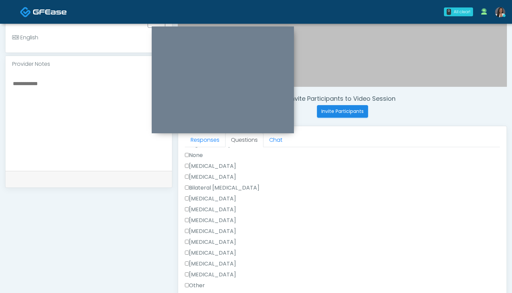
scroll to position [397, 0]
click at [213, 199] on label "Breast Augmentation" at bounding box center [210, 197] width 51 height 8
click at [213, 223] on label "Rhinoplasty" at bounding box center [210, 219] width 51 height 8
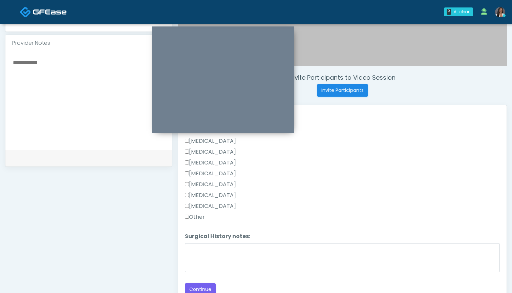
scroll to position [232, 0]
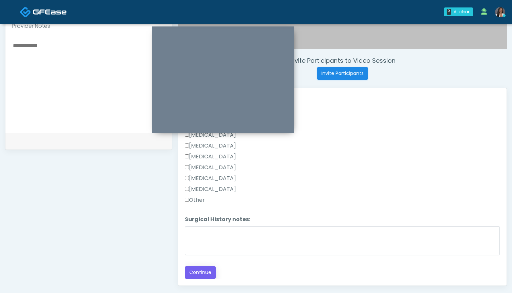
click at [200, 275] on button "Continue" at bounding box center [200, 272] width 31 height 13
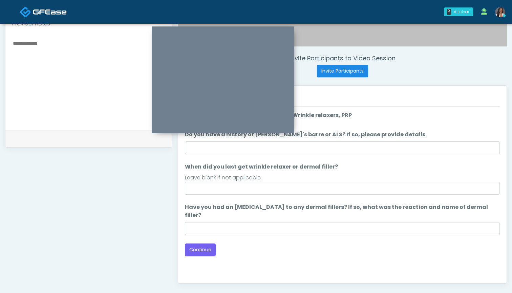
scroll to position [186, 0]
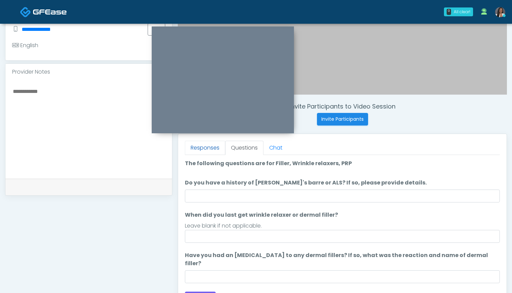
click at [210, 146] on link "Responses" at bounding box center [205, 148] width 40 height 14
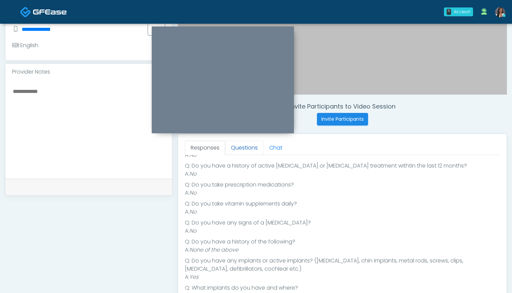
scroll to position [133, 0]
click at [240, 148] on link "Questions" at bounding box center [244, 148] width 38 height 14
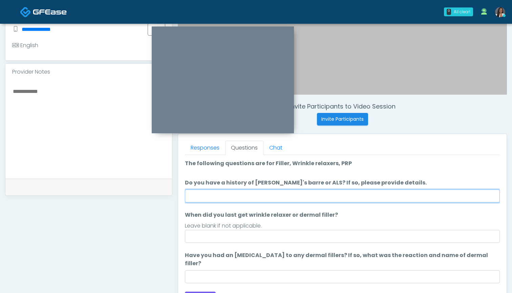
click at [272, 192] on input "Do you have a history of Guillain's barre or ALS? If so, please provide details." at bounding box center [342, 195] width 315 height 13
type input "**"
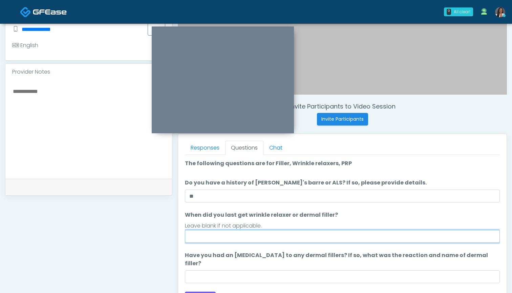
click at [291, 236] on input "When did you last get wrinkle relaxer or dermal filler?" at bounding box center [342, 236] width 315 height 13
drag, startPoint x: 206, startPoint y: 236, endPoint x: 173, endPoint y: 231, distance: 33.5
click at [173, 231] on div "Invite Participants to Video Session Invite Participants Responses Questions Ch…" at bounding box center [339, 126] width 335 height 517
type input "*******"
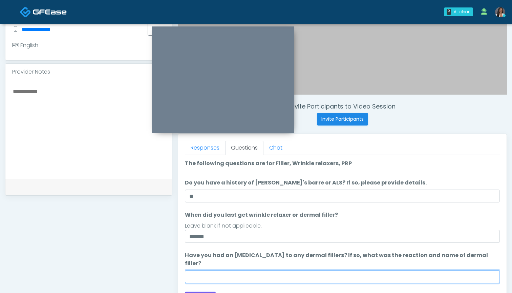
click at [212, 270] on input "Have you had an allergic response to any dermal fillers? If so, what was the re…" at bounding box center [342, 276] width 315 height 13
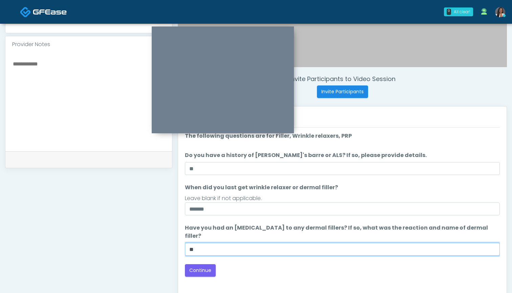
scroll to position [213, 0]
type input "**"
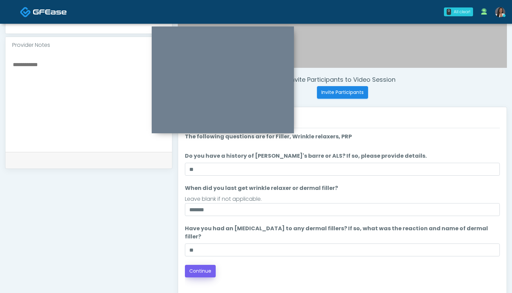
click at [207, 265] on button "Continue" at bounding box center [200, 271] width 31 height 13
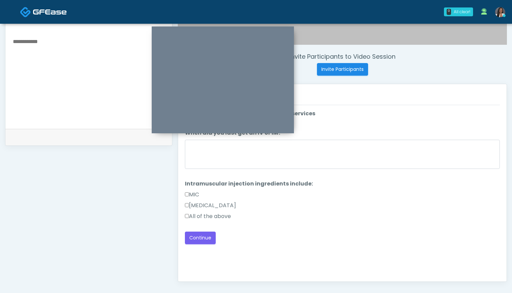
scroll to position [232, 0]
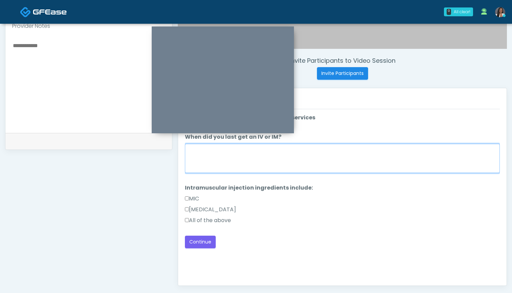
click at [338, 157] on textarea "When did you last get an IV or IM?" at bounding box center [342, 158] width 315 height 29
type textarea "***"
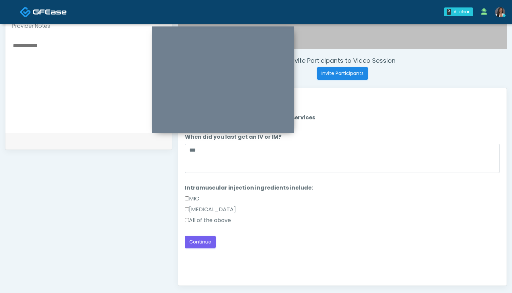
click at [220, 220] on label "All of the above" at bounding box center [208, 220] width 46 height 8
click at [204, 240] on button "Continue" at bounding box center [200, 241] width 31 height 13
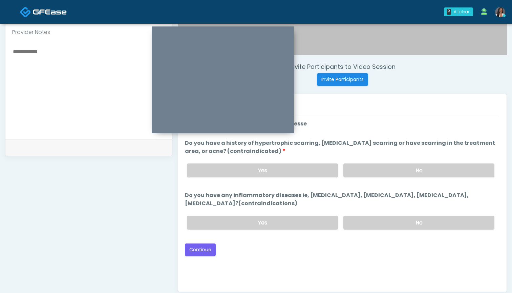
scroll to position [220, 0]
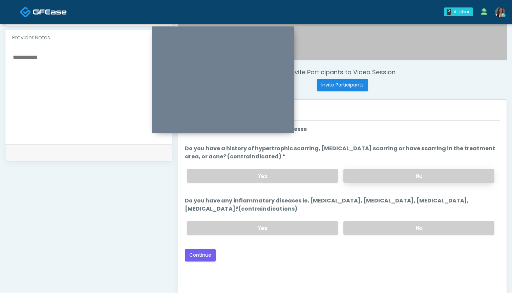
click at [377, 175] on label "No" at bounding box center [418, 176] width 151 height 14
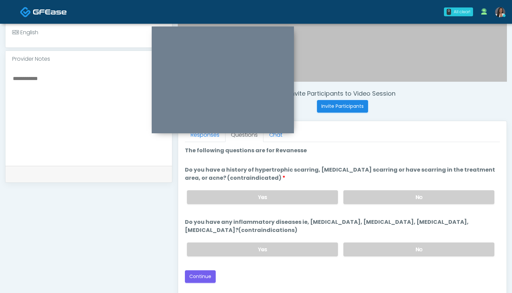
scroll to position [201, 0]
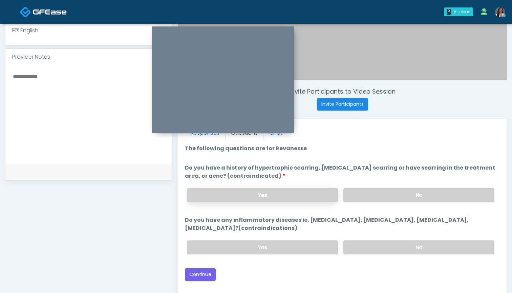
click at [314, 193] on label "Yes" at bounding box center [262, 195] width 151 height 14
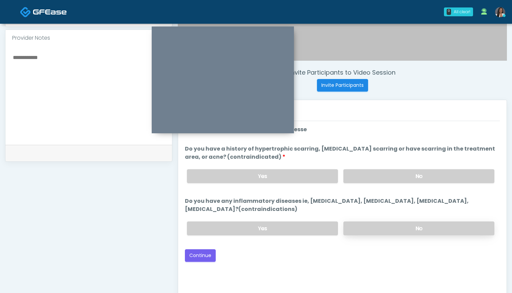
click at [371, 232] on label "No" at bounding box center [418, 228] width 151 height 14
click at [71, 84] on textarea at bounding box center [88, 94] width 153 height 83
type textarea "*******"
click at [205, 256] on button "Continue" at bounding box center [200, 255] width 31 height 13
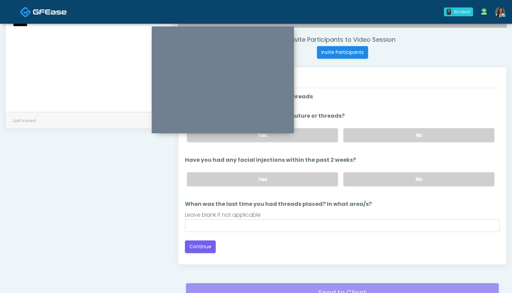
scroll to position [248, 0]
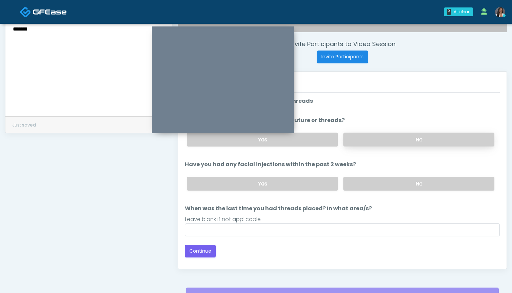
click at [372, 143] on label "No" at bounding box center [418, 139] width 151 height 14
click at [371, 183] on label "No" at bounding box center [418, 183] width 151 height 14
click at [355, 223] on li "When was the last time you had threads placed? In what area/s? When was the las…" at bounding box center [342, 220] width 315 height 32
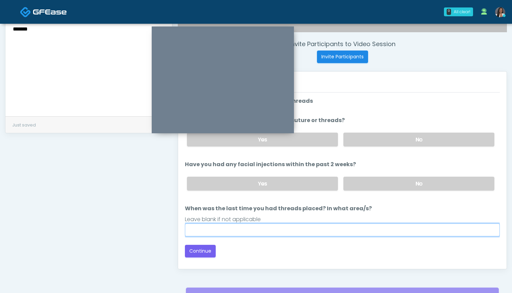
click at [353, 235] on input "When was the last time you had threads placed? In what area/s?" at bounding box center [342, 229] width 315 height 13
type input "***"
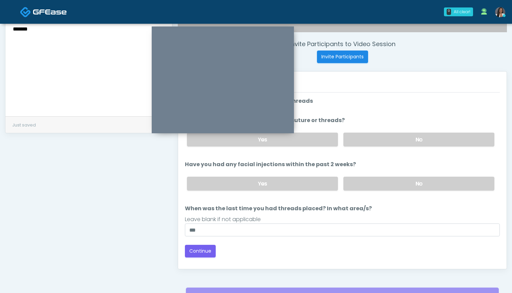
drag, startPoint x: 35, startPoint y: 31, endPoint x: 9, endPoint y: 31, distance: 26.1
click at [9, 31] on div "*******" at bounding box center [88, 67] width 167 height 99
click at [190, 249] on button "Continue" at bounding box center [200, 251] width 31 height 13
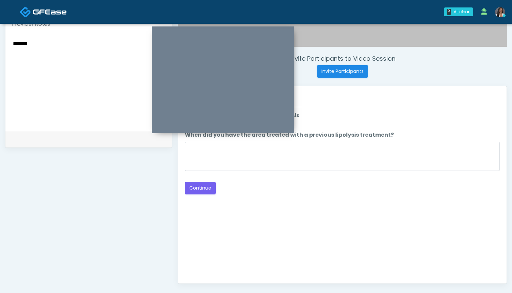
scroll to position [229, 0]
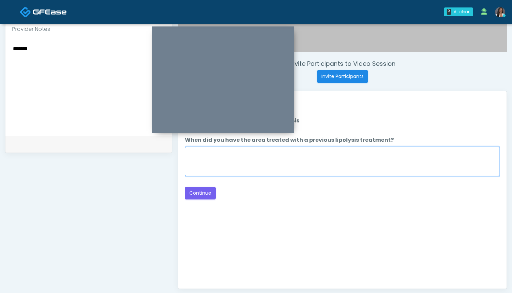
click at [343, 160] on textarea "When did you have the area treated with a previous lipolysis treatment?" at bounding box center [342, 161] width 315 height 29
type textarea "***"
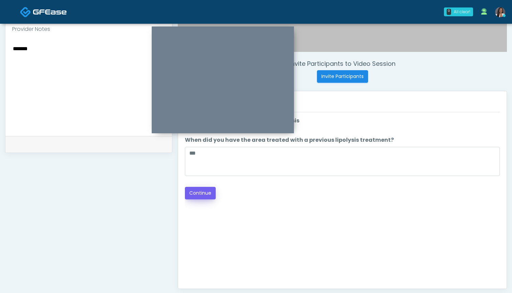
click at [204, 192] on button "Continue" at bounding box center [200, 193] width 31 height 13
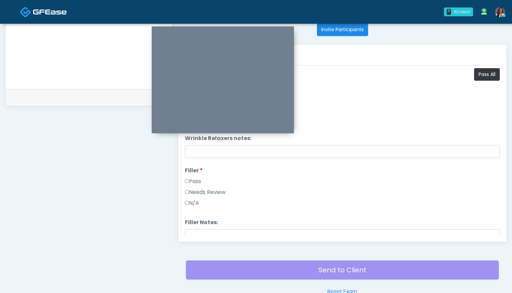
scroll to position [270, 0]
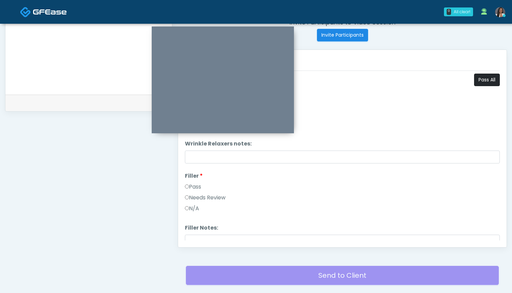
click at [477, 82] on button "Pass All" at bounding box center [487, 79] width 26 height 13
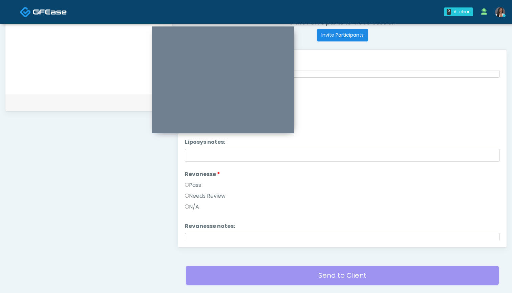
scroll to position [347, 0]
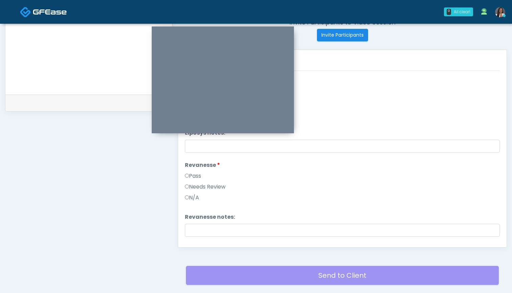
click at [213, 185] on label "Needs Review" at bounding box center [205, 187] width 41 height 8
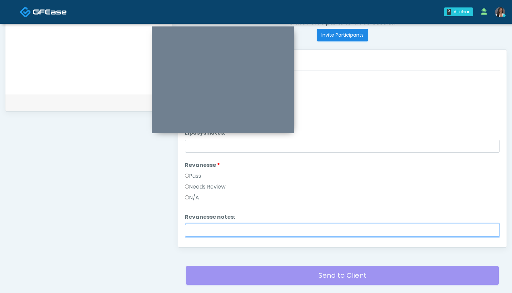
click at [215, 233] on input "Revanesse notes:" at bounding box center [342, 230] width 315 height 13
paste input "*******"
type input "*******"
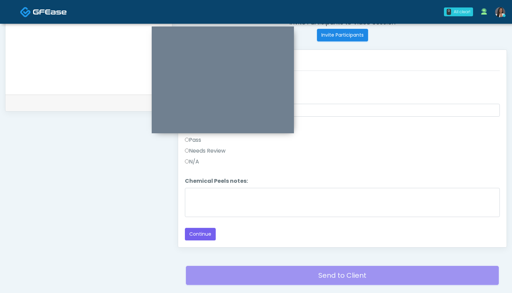
scroll to position [635, 0]
click at [209, 235] on button "Continue" at bounding box center [200, 234] width 31 height 13
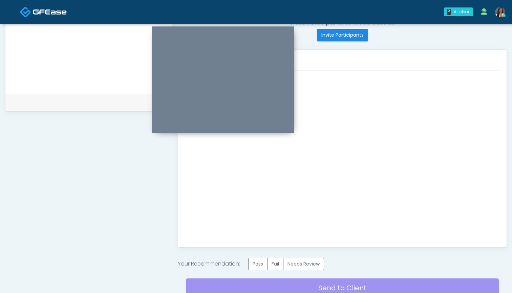
scroll to position [0, 0]
click at [310, 266] on label "Needs Review" at bounding box center [303, 263] width 41 height 13
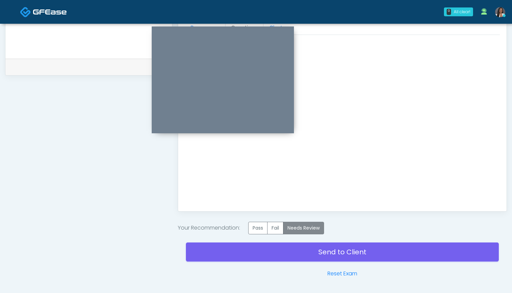
scroll to position [320, 0]
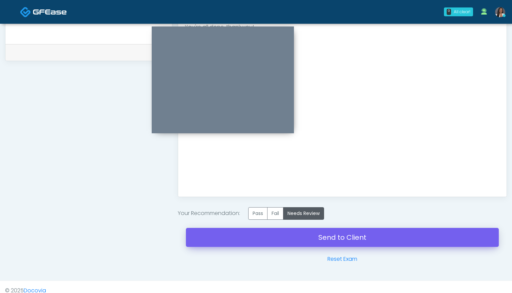
click at [323, 243] on link "Send to Client" at bounding box center [342, 237] width 313 height 19
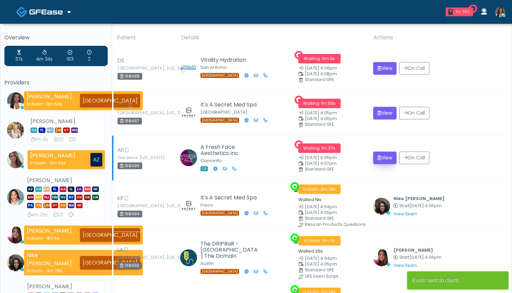
click at [384, 157] on button "View" at bounding box center [384, 157] width 23 height 13
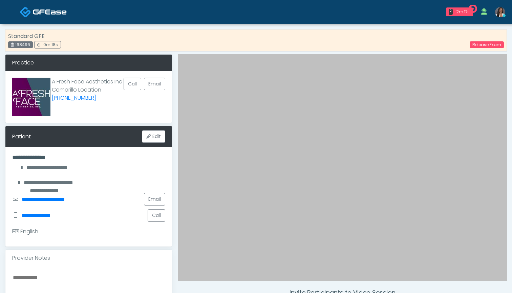
drag, startPoint x: 29, startPoint y: 45, endPoint x: 16, endPoint y: 45, distance: 13.6
click at [16, 45] on div "168496" at bounding box center [20, 44] width 25 height 7
copy div "168496"
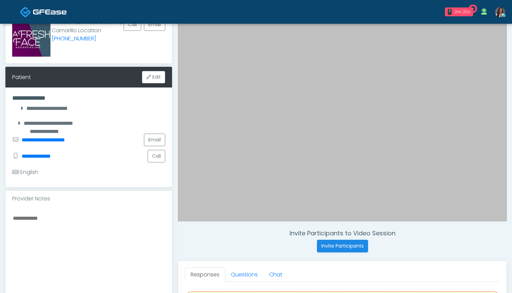
scroll to position [60, 0]
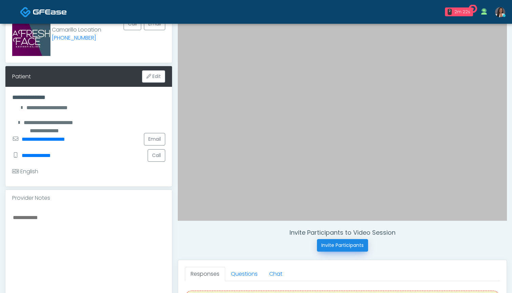
click at [348, 244] on button "Invite Participants" at bounding box center [342, 245] width 51 height 13
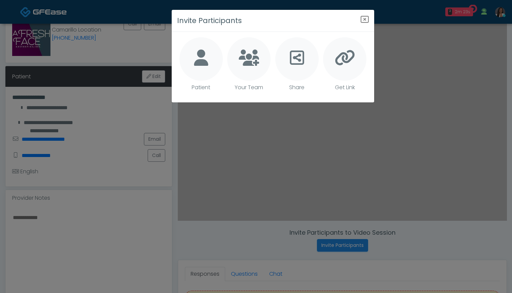
click at [200, 54] on icon at bounding box center [201, 57] width 14 height 16
type textarea "**********"
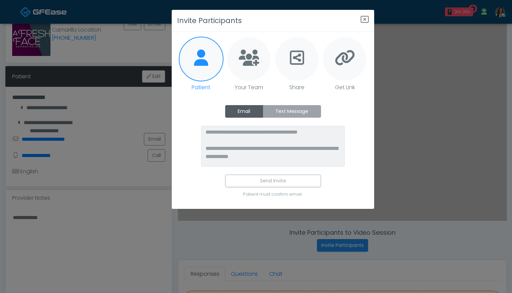
click at [278, 112] on label "Text Message" at bounding box center [292, 111] width 58 height 13
click at [244, 114] on label "Email" at bounding box center [244, 111] width 38 height 13
click at [365, 19] on icon "Close" at bounding box center [365, 19] width 8 height 8
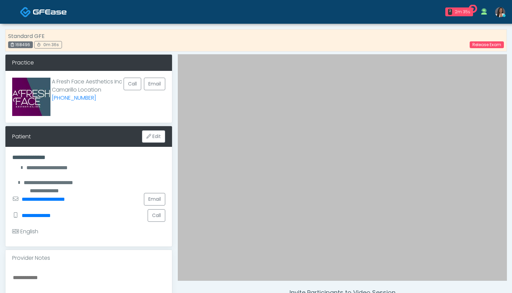
scroll to position [0, 0]
click at [480, 44] on link "Release Exam" at bounding box center [487, 44] width 34 height 7
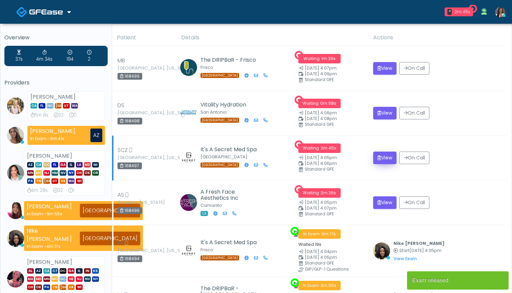
click at [379, 157] on icon "submit" at bounding box center [380, 157] width 4 height 5
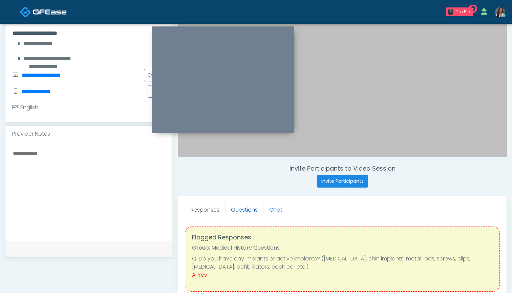
click at [239, 210] on link "Questions" at bounding box center [244, 210] width 38 height 14
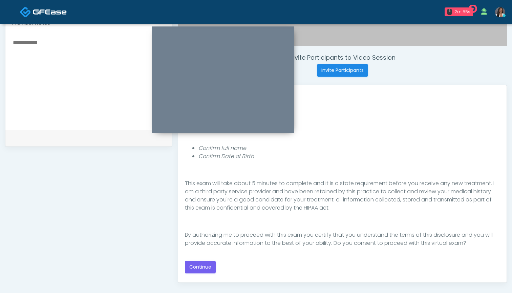
scroll to position [231, 0]
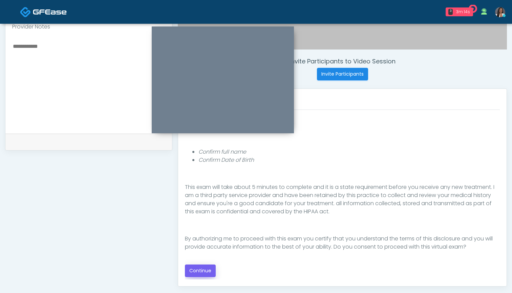
click at [205, 269] on button "Continue" at bounding box center [200, 270] width 31 height 13
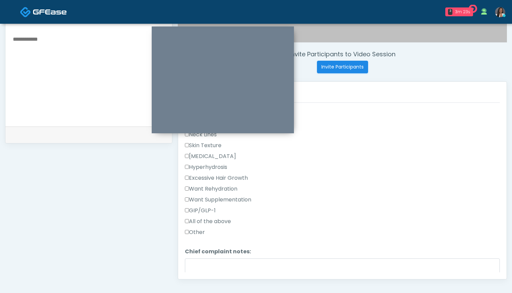
scroll to position [184, 0]
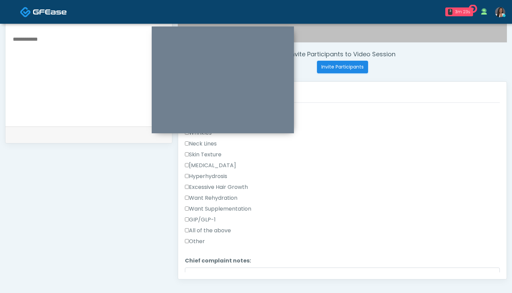
click at [213, 152] on label "Skin Texture" at bounding box center [203, 154] width 37 height 8
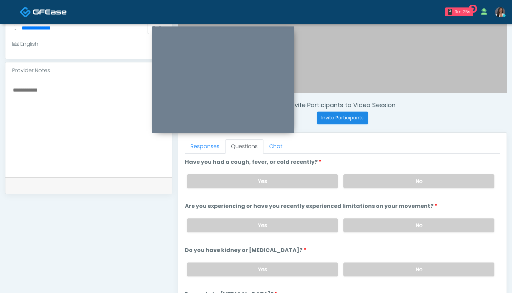
scroll to position [180, 0]
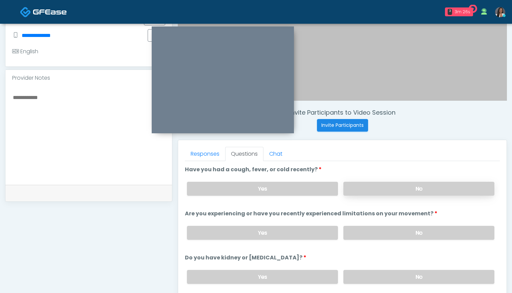
click at [381, 189] on label "No" at bounding box center [418, 189] width 151 height 14
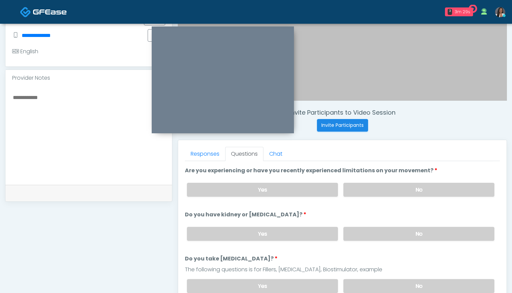
scroll to position [42, 0]
click at [381, 189] on label "No" at bounding box center [418, 190] width 151 height 14
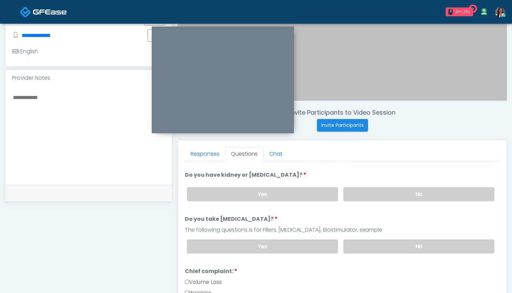
scroll to position [90, 0]
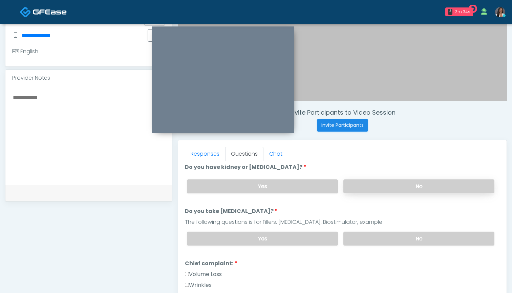
click at [382, 185] on label "No" at bounding box center [418, 186] width 151 height 14
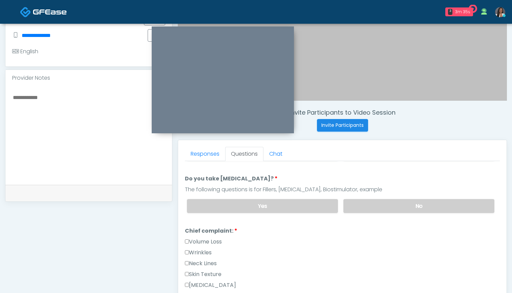
scroll to position [129, 0]
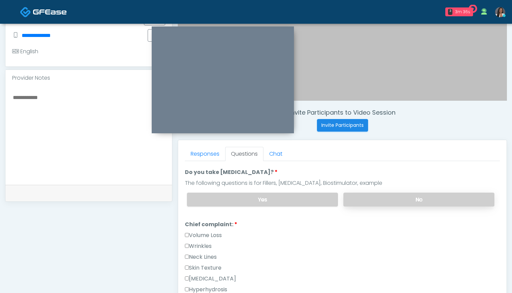
click at [372, 202] on label "No" at bounding box center [418, 199] width 151 height 14
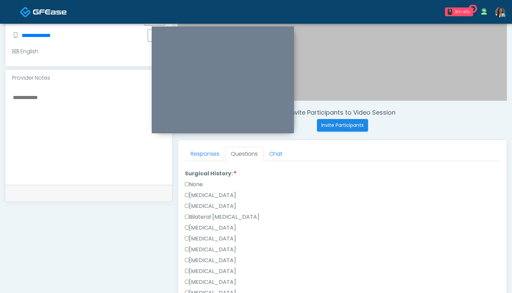
scroll to position [395, 0]
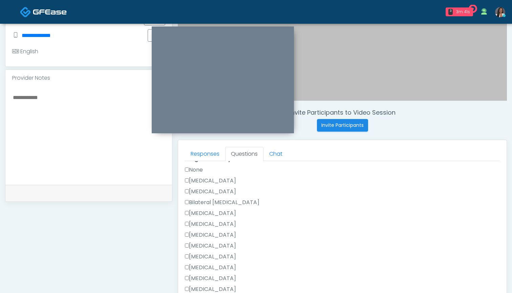
click at [216, 182] on label "[MEDICAL_DATA]" at bounding box center [210, 180] width 51 height 8
click at [214, 213] on label "[MEDICAL_DATA]" at bounding box center [210, 213] width 51 height 8
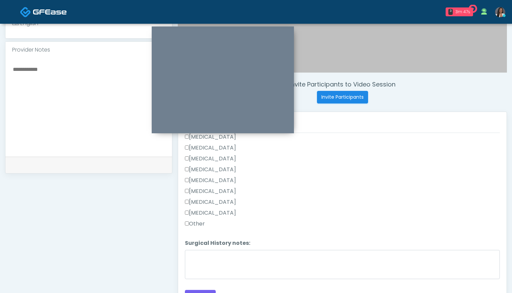
scroll to position [212, 0]
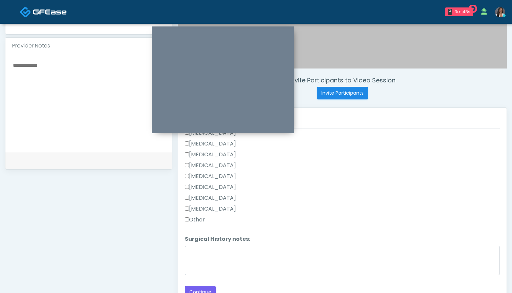
click at [196, 221] on label "Other" at bounding box center [195, 219] width 20 height 8
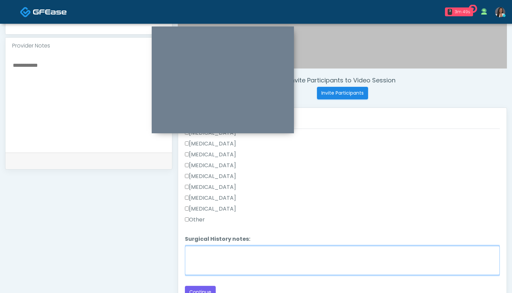
click at [203, 250] on textarea "Surgical History notes:" at bounding box center [342, 260] width 315 height 29
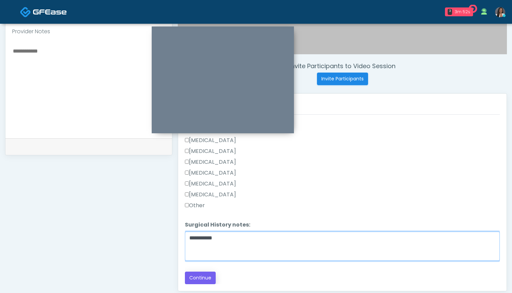
type textarea "**********"
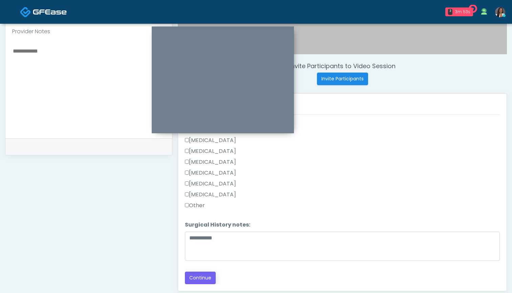
click at [197, 279] on button "Continue" at bounding box center [200, 277] width 31 height 13
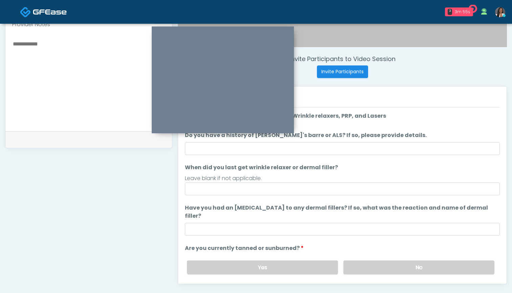
scroll to position [232, 0]
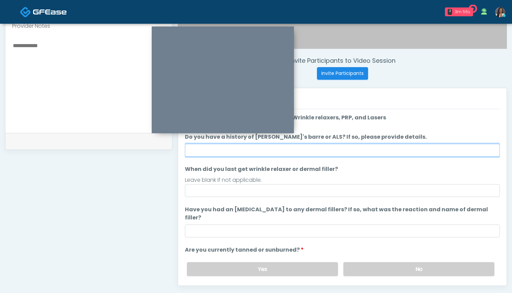
click at [343, 148] on input "Do you have a history of Guillain's barre or ALS? If so, please provide details." at bounding box center [342, 150] width 315 height 13
type input "**"
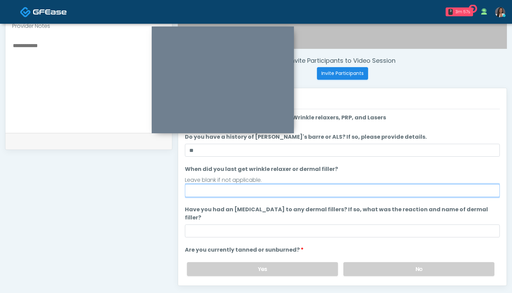
click at [342, 194] on input "When did you last get wrinkle relaxer or dermal filler?" at bounding box center [342, 190] width 315 height 13
type input "********"
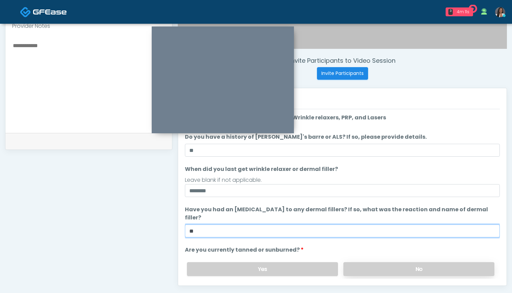
type input "**"
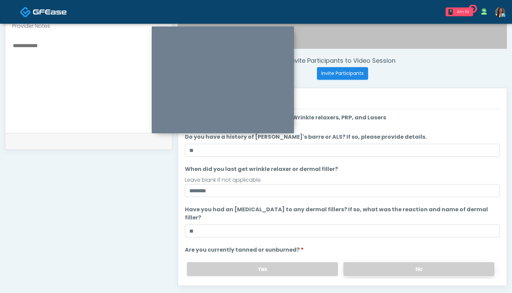
click at [375, 262] on label "No" at bounding box center [418, 269] width 151 height 14
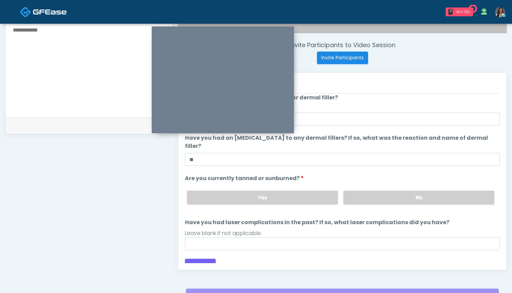
scroll to position [251, 0]
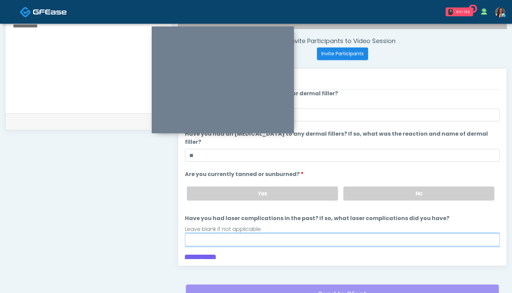
click at [335, 233] on input "Have you had laser complications in the past? If so, what laser complications d…" at bounding box center [342, 239] width 315 height 13
type input "*"
type input "**********"
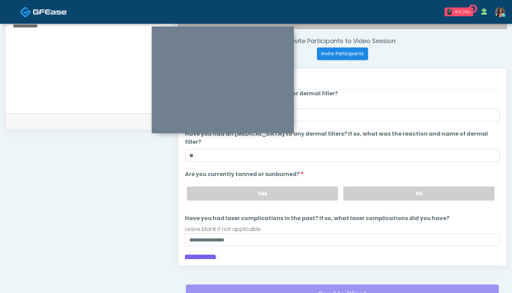
drag, startPoint x: 335, startPoint y: 233, endPoint x: 195, endPoint y: 257, distance: 142.2
click at [195, 257] on button "Continue" at bounding box center [200, 260] width 31 height 13
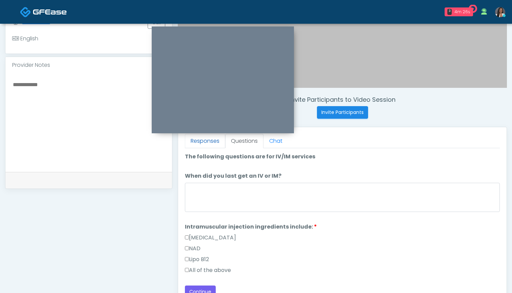
scroll to position [191, 0]
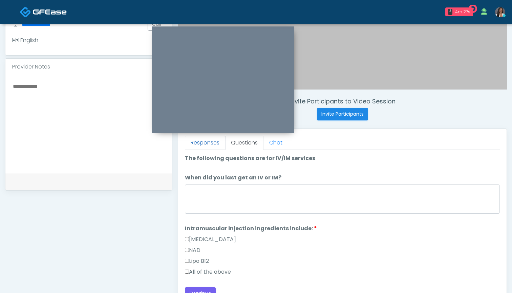
click at [196, 142] on link "Responses" at bounding box center [205, 142] width 40 height 14
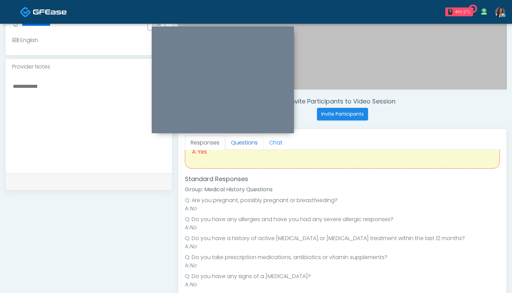
click at [257, 141] on link "Questions" at bounding box center [244, 142] width 38 height 14
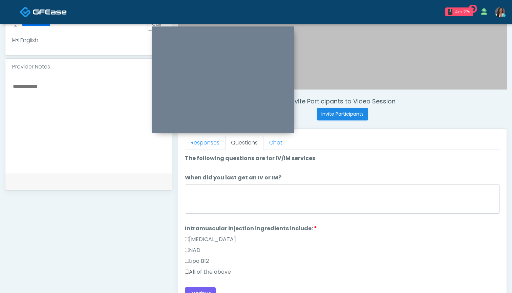
scroll to position [0, 0]
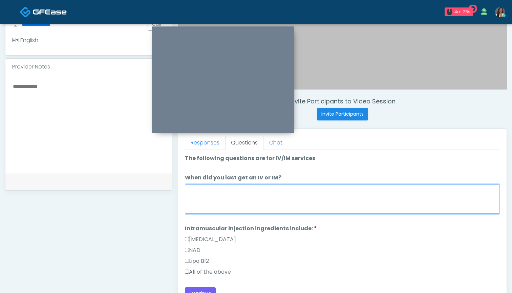
click at [259, 197] on textarea "When did you last get an IV or IM?" at bounding box center [342, 198] width 315 height 29
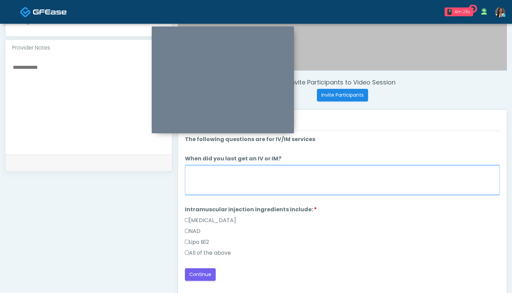
scroll to position [210, 0]
type textarea "*******"
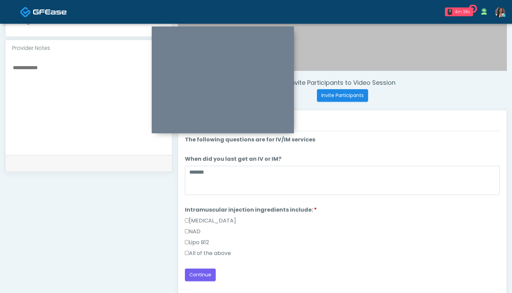
click at [218, 253] on label "All of the above" at bounding box center [208, 253] width 46 height 8
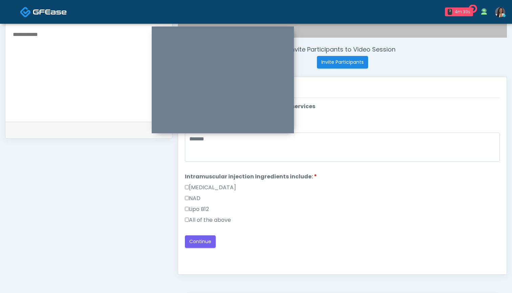
scroll to position [248, 0]
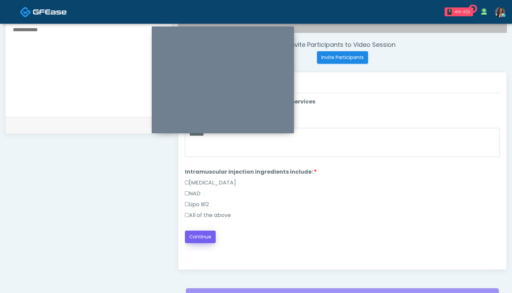
click at [212, 239] on button "Continue" at bounding box center [200, 236] width 31 height 13
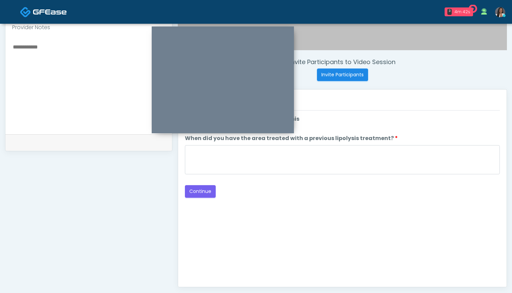
scroll to position [228, 0]
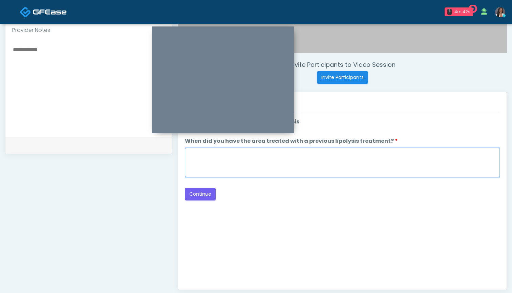
click at [358, 166] on textarea "When did you have the area treated with a previous lipolysis treatment?" at bounding box center [342, 162] width 315 height 29
type textarea "***"
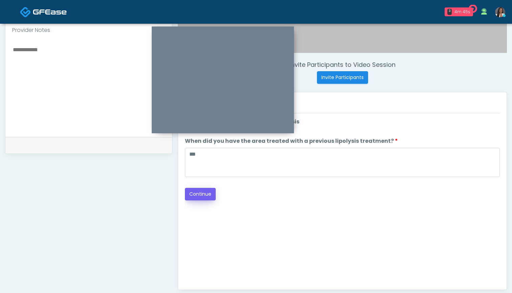
click at [201, 192] on button "Continue" at bounding box center [200, 194] width 31 height 13
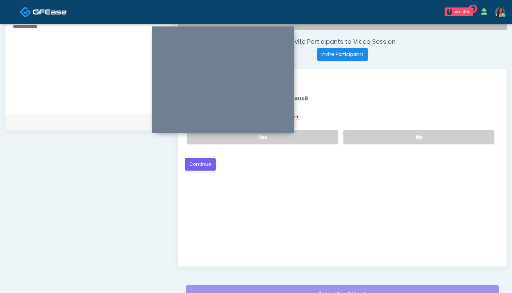
scroll to position [204, 0]
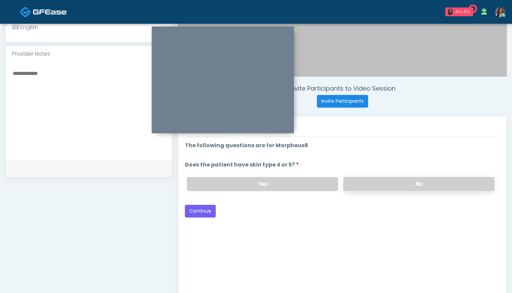
click at [372, 187] on label "No" at bounding box center [418, 184] width 151 height 14
click at [197, 213] on button "Continue" at bounding box center [200, 211] width 31 height 13
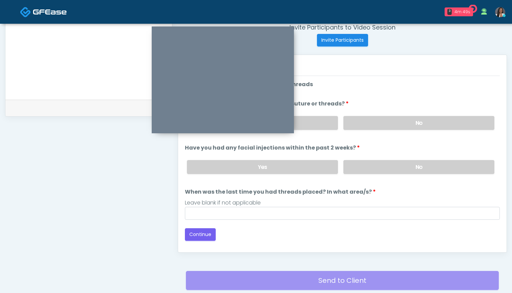
scroll to position [255, 0]
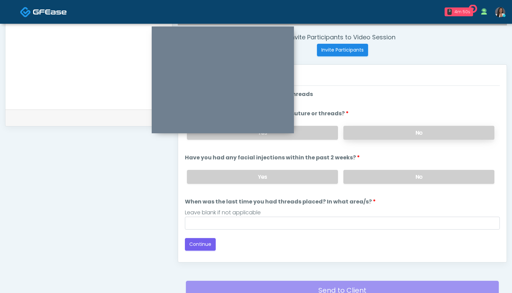
click at [369, 130] on label "No" at bounding box center [418, 133] width 151 height 14
click at [369, 172] on label "No" at bounding box center [418, 177] width 151 height 14
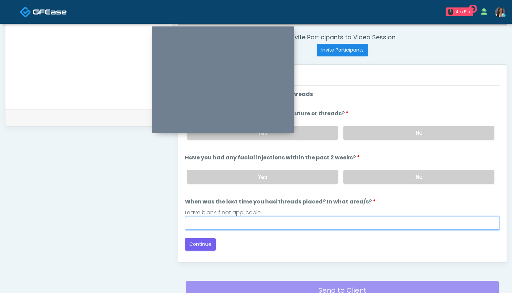
click at [338, 219] on input "When was the last time you had threads placed? In what area/s?" at bounding box center [342, 222] width 315 height 13
type input "***"
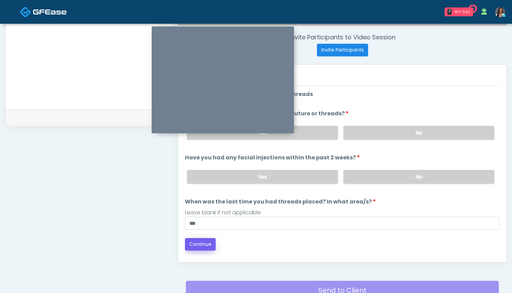
click at [209, 242] on button "Continue" at bounding box center [200, 244] width 31 height 13
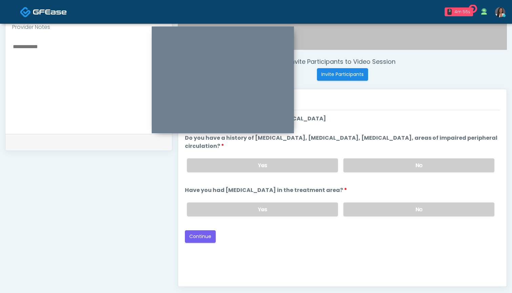
scroll to position [225, 0]
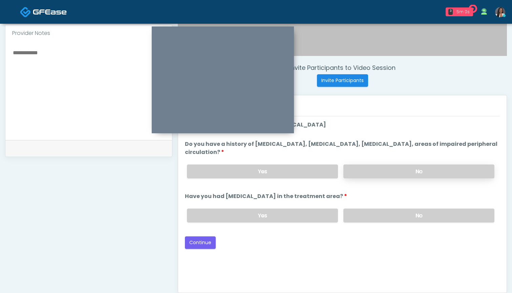
click at [384, 170] on label "No" at bounding box center [418, 171] width 151 height 14
click at [372, 219] on label "No" at bounding box center [418, 215] width 151 height 14
click at [206, 244] on button "Continue" at bounding box center [200, 242] width 31 height 13
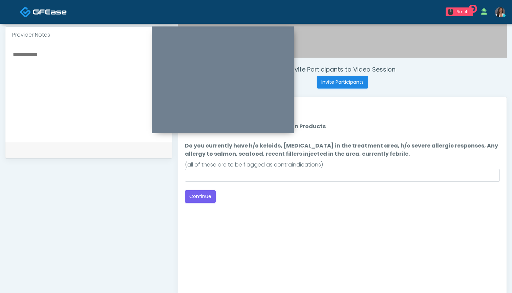
scroll to position [217, 0]
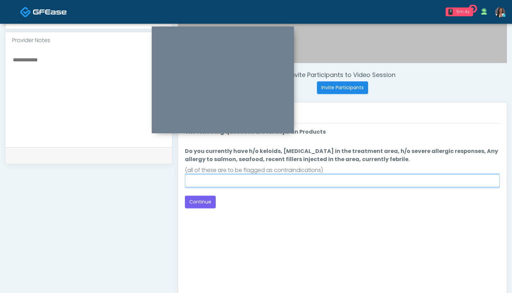
click at [349, 180] on input "Do you currently have h/o keloids, skin infection in the treatment area, h/o se…" at bounding box center [342, 180] width 315 height 13
click at [349, 183] on input "Do you currently have h/o keloids, skin infection in the treatment area, h/o se…" at bounding box center [342, 180] width 315 height 13
type input "**"
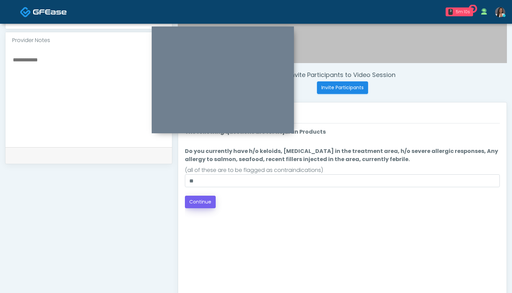
click at [204, 204] on button "Continue" at bounding box center [200, 201] width 31 height 13
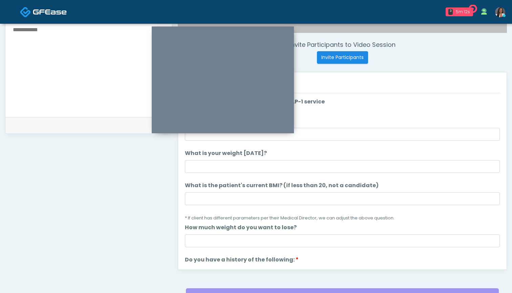
scroll to position [230, 0]
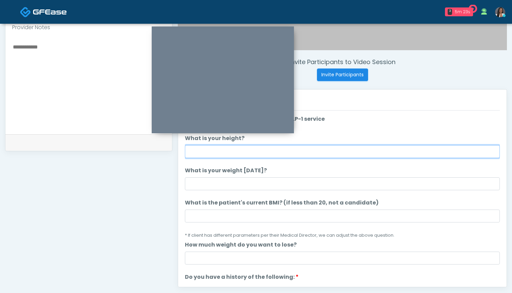
click at [271, 153] on input "What is your height?" at bounding box center [342, 151] width 315 height 13
type input "*****"
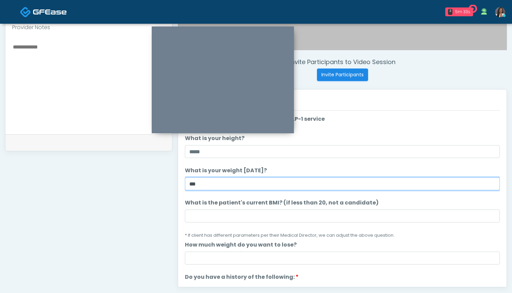
type input "***"
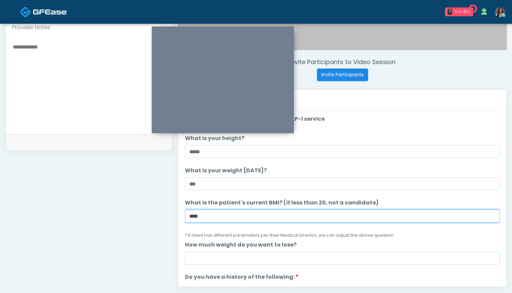
type input "****"
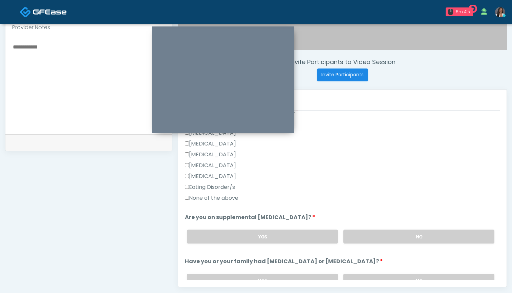
scroll to position [181, 0]
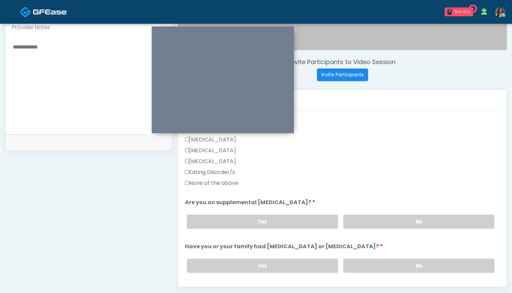
type input "*"
click at [224, 184] on label "None of the above" at bounding box center [212, 183] width 54 height 8
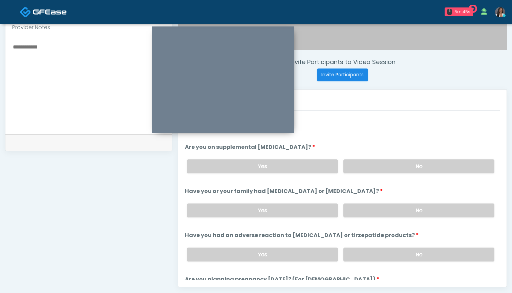
scroll to position [244, 0]
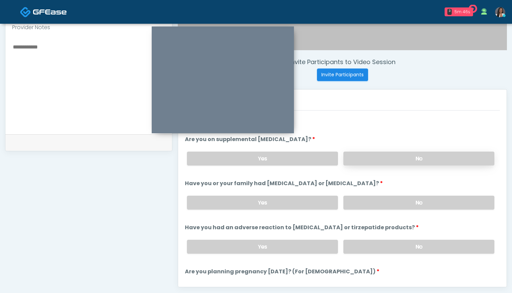
click at [384, 157] on label "No" at bounding box center [418, 158] width 151 height 14
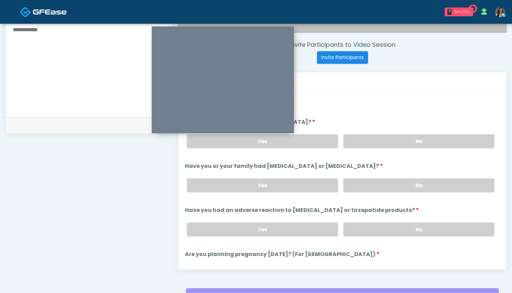
scroll to position [251, 0]
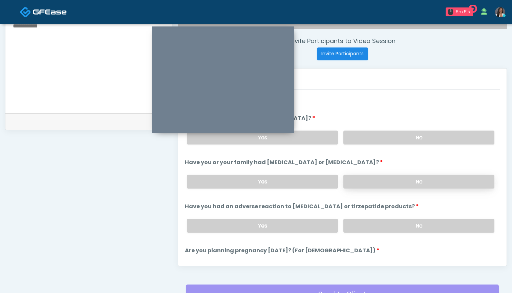
click at [369, 177] on label "No" at bounding box center [418, 181] width 151 height 14
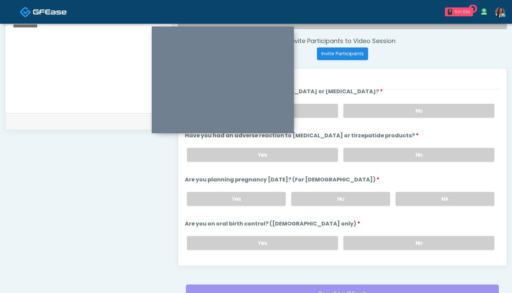
scroll to position [315, 0]
click at [367, 153] on label "No" at bounding box center [418, 154] width 151 height 14
click at [358, 205] on div "Yes No NA" at bounding box center [341, 197] width 318 height 25
click at [360, 195] on label "No" at bounding box center [340, 198] width 99 height 14
click at [370, 242] on label "No" at bounding box center [418, 242] width 151 height 14
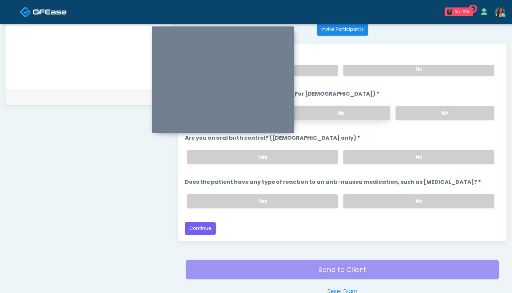
scroll to position [276, 0]
click at [366, 203] on label "No" at bounding box center [418, 201] width 151 height 14
click at [208, 229] on button "Continue" at bounding box center [200, 228] width 31 height 13
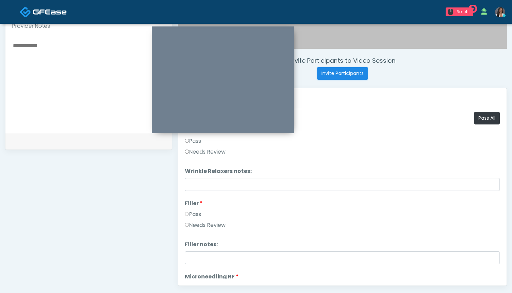
scroll to position [220, 0]
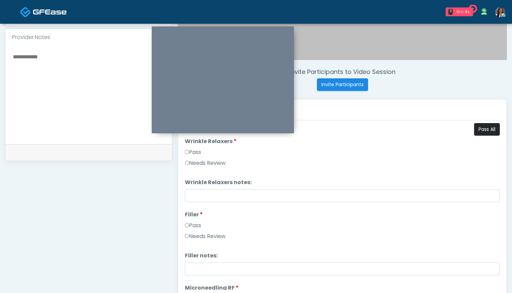
click at [485, 133] on button "Pass All" at bounding box center [487, 129] width 26 height 13
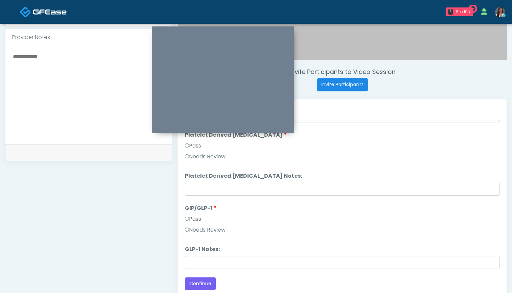
scroll to position [1334, 0]
click at [206, 280] on button "Continue" at bounding box center [200, 283] width 31 height 13
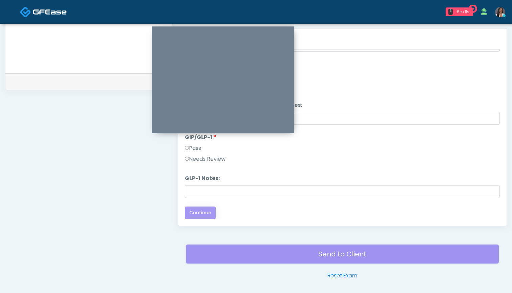
scroll to position [293, 0]
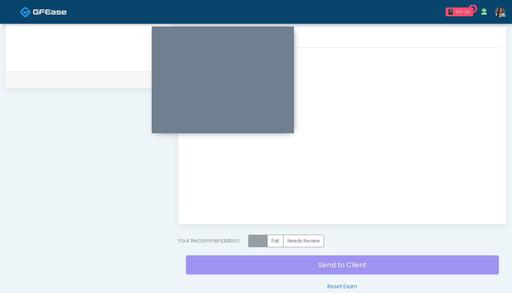
click at [258, 242] on label "Pass" at bounding box center [257, 240] width 19 height 13
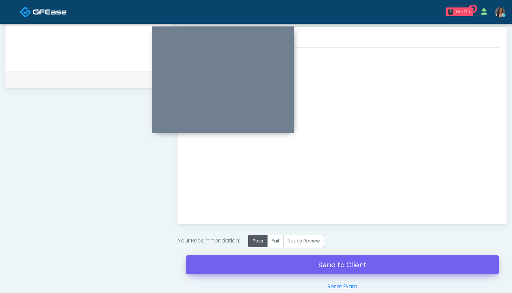
click at [338, 265] on link "Send to Client" at bounding box center [342, 264] width 313 height 19
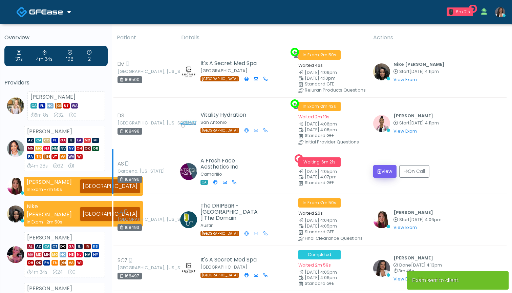
click at [385, 169] on button "View" at bounding box center [384, 171] width 23 height 13
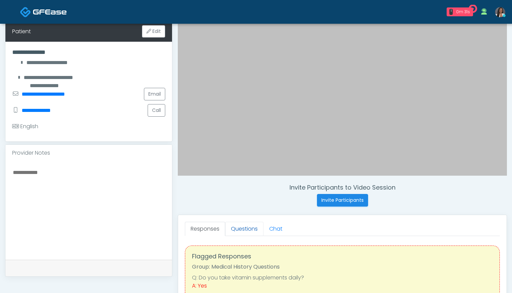
scroll to position [112, 0]
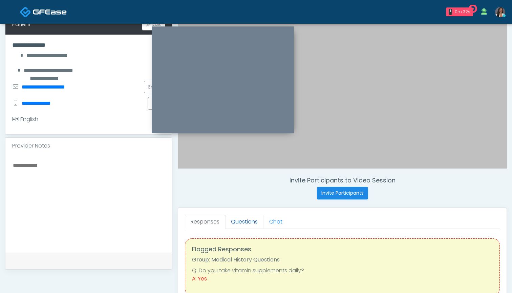
click at [244, 222] on link "Questions" at bounding box center [244, 221] width 38 height 14
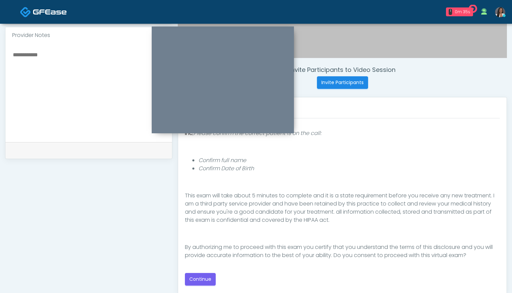
scroll to position [223, 0]
click at [207, 278] on button "Continue" at bounding box center [200, 278] width 31 height 13
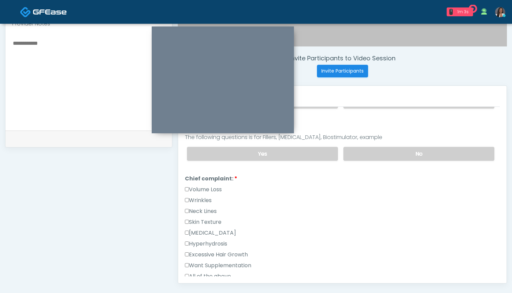
scroll to position [126, 0]
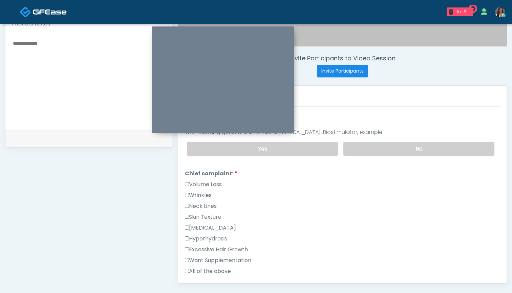
click at [203, 195] on label "Wrinkles" at bounding box center [198, 195] width 27 height 8
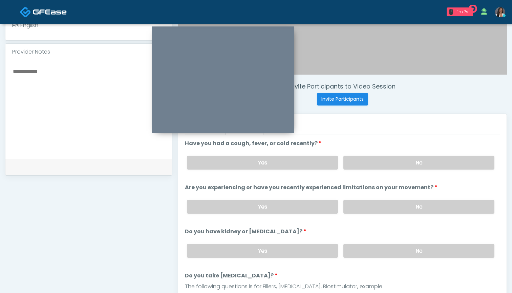
scroll to position [198, 0]
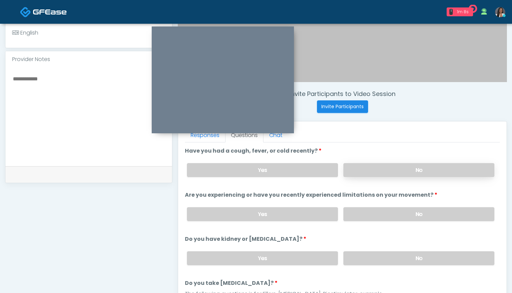
click at [388, 168] on label "No" at bounding box center [418, 170] width 151 height 14
click at [60, 97] on textarea at bounding box center [88, 115] width 153 height 83
type textarea "**********"
click at [368, 214] on label "No" at bounding box center [418, 214] width 151 height 14
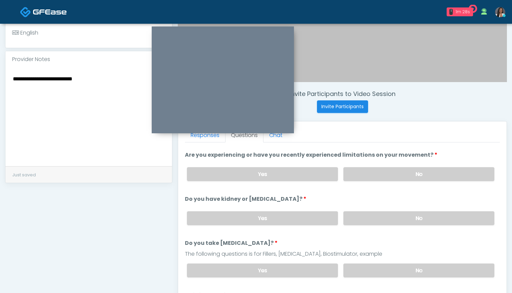
scroll to position [51, 0]
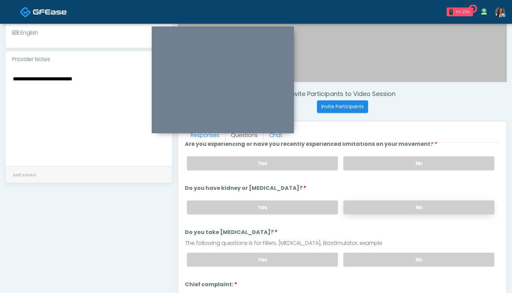
click at [383, 208] on label "No" at bounding box center [418, 207] width 151 height 14
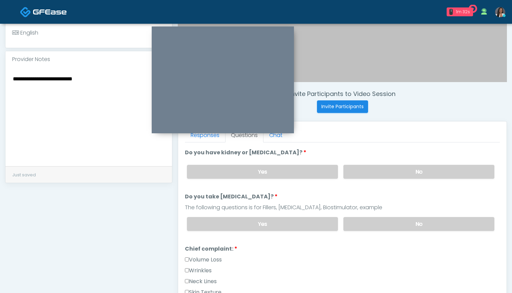
scroll to position [88, 0]
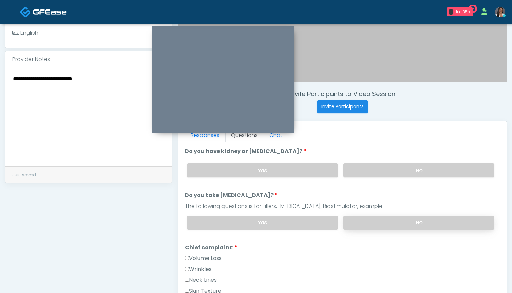
click at [381, 216] on label "No" at bounding box center [418, 222] width 151 height 14
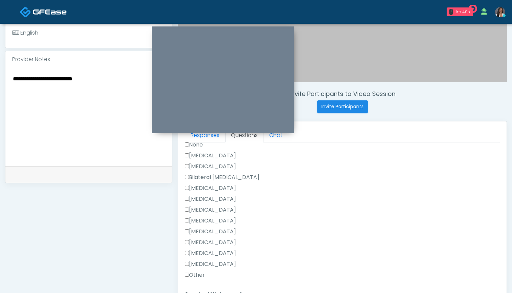
scroll to position [374, 0]
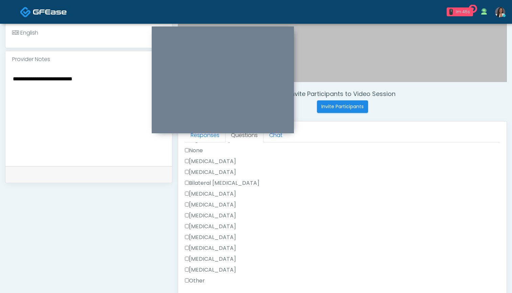
click at [198, 152] on label "None" at bounding box center [194, 150] width 18 height 8
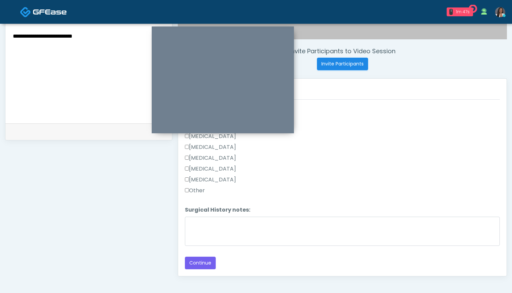
scroll to position [244, 0]
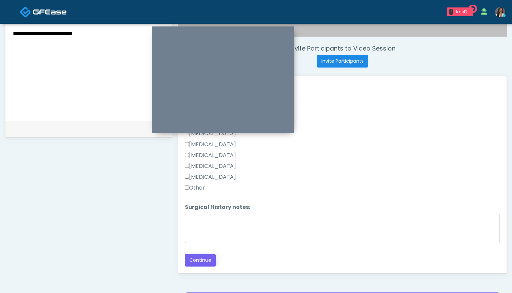
click at [202, 260] on button "Continue" at bounding box center [200, 260] width 31 height 13
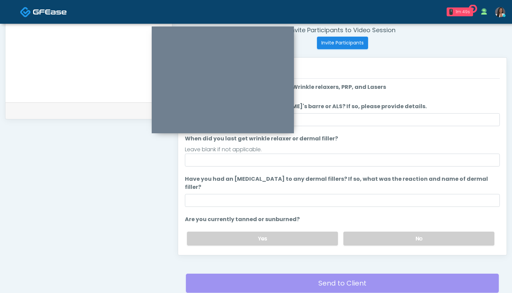
scroll to position [214, 0]
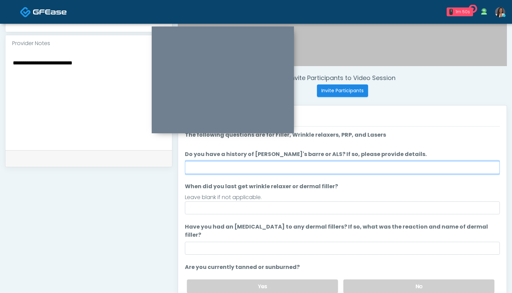
click at [359, 164] on input "Do you have a history of [PERSON_NAME]'s barre or ALS? If so, please provide de…" at bounding box center [342, 167] width 315 height 13
type input "**"
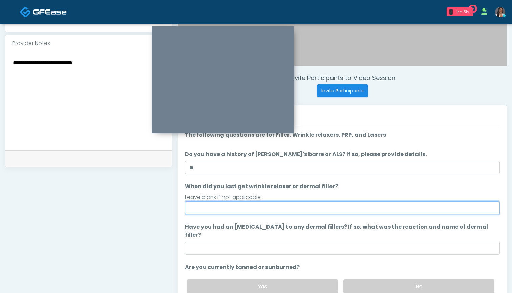
click at [335, 207] on input "When did you last get wrinkle relaxer or dermal filler?" at bounding box center [342, 207] width 315 height 13
type input "*"
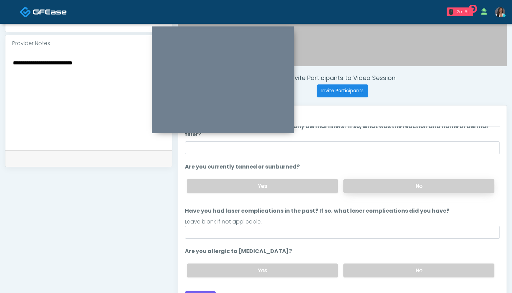
scroll to position [100, 0]
type input "***"
click at [387, 179] on label "No" at bounding box center [418, 186] width 151 height 14
click at [336, 247] on li "Are you allergic to [MEDICAL_DATA]? Are you allergic to [MEDICAL_DATA]? Yes No" at bounding box center [342, 265] width 315 height 36
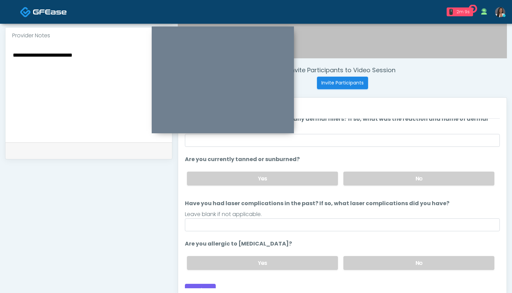
scroll to position [224, 0]
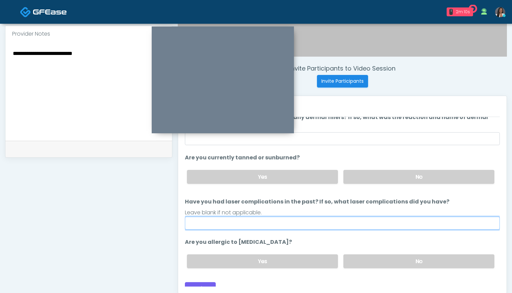
click at [320, 216] on input "Have you had laser complications in the past? If so, what laser complications d…" at bounding box center [342, 222] width 315 height 13
type input "***"
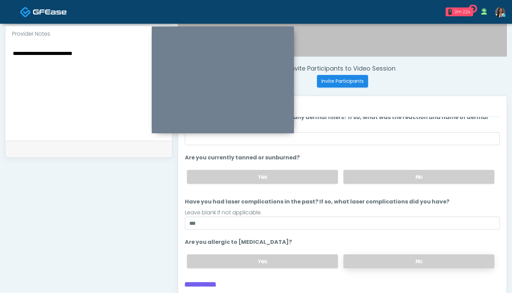
click at [377, 254] on label "No" at bounding box center [418, 261] width 151 height 14
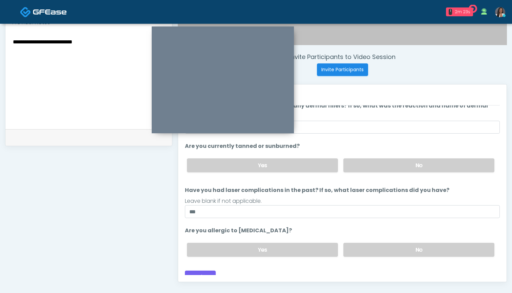
scroll to position [235, 0]
click at [202, 270] on button "Continue" at bounding box center [200, 276] width 31 height 13
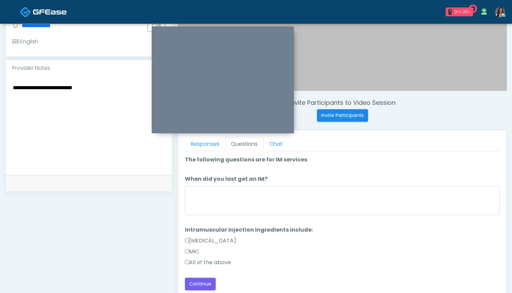
scroll to position [181, 0]
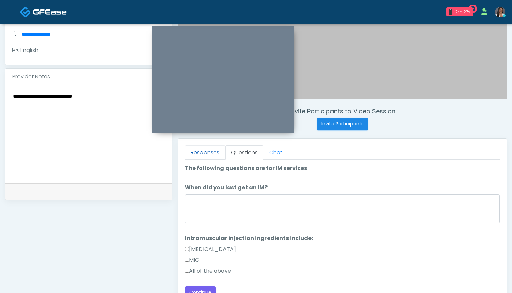
click at [204, 153] on link "Responses" at bounding box center [205, 152] width 40 height 14
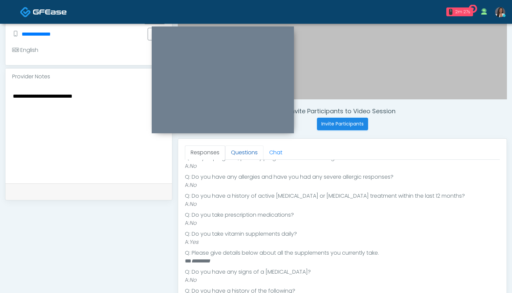
click at [239, 152] on link "Questions" at bounding box center [244, 152] width 38 height 14
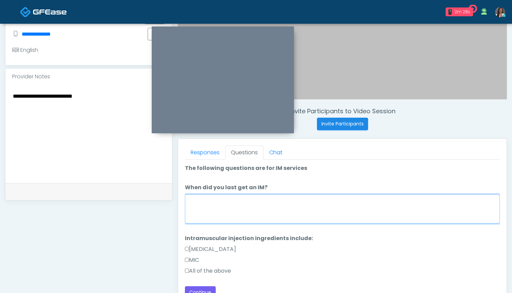
click at [275, 205] on textarea "When did you last get an IM?" at bounding box center [342, 208] width 315 height 29
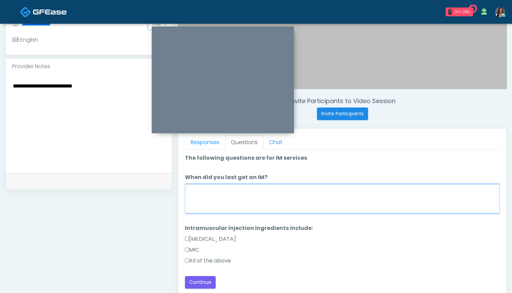
scroll to position [195, 0]
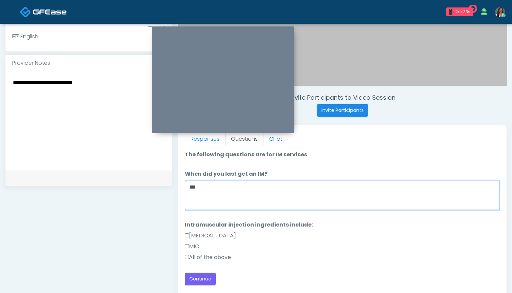
type textarea "***"
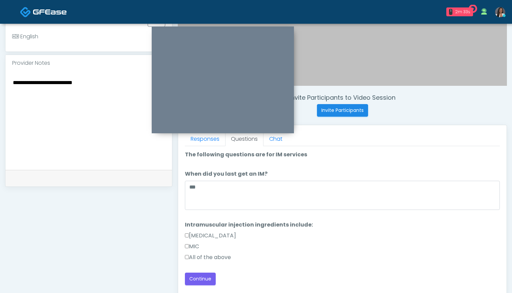
click at [215, 256] on label "All of the above" at bounding box center [208, 257] width 46 height 8
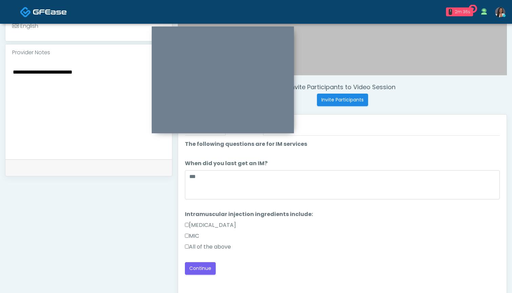
scroll to position [209, 0]
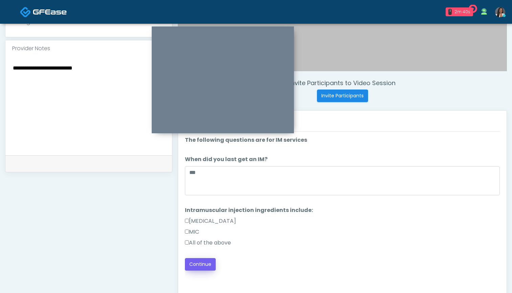
click at [194, 264] on button "Continue" at bounding box center [200, 264] width 31 height 13
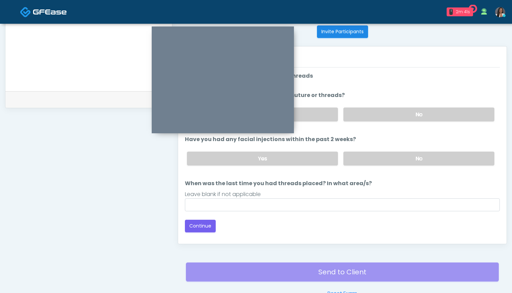
scroll to position [267, 0]
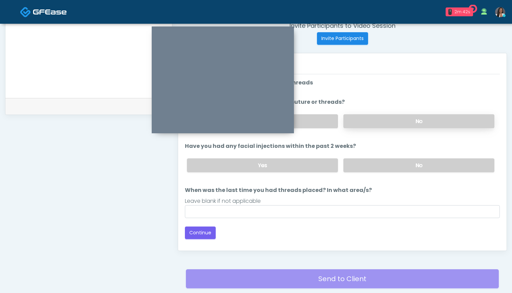
click at [367, 122] on label "No" at bounding box center [418, 121] width 151 height 14
click at [367, 172] on label "No" at bounding box center [418, 165] width 151 height 14
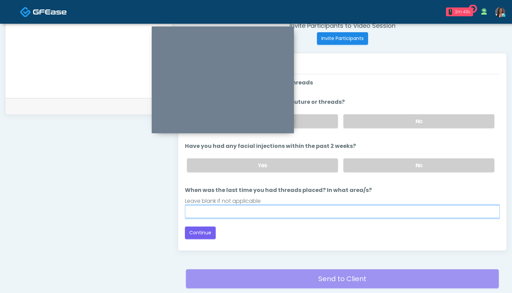
click at [349, 214] on input "When was the last time you had threads placed? In what area/s?" at bounding box center [342, 211] width 315 height 13
type input "***"
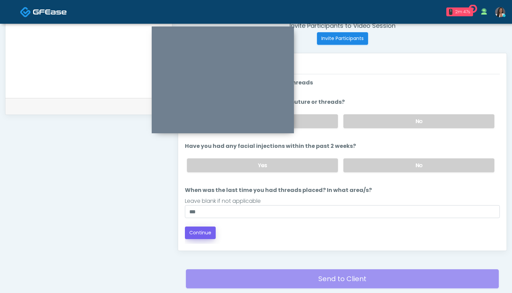
click at [198, 234] on button "Continue" at bounding box center [200, 232] width 31 height 13
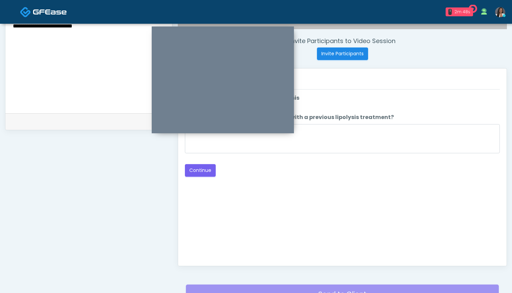
scroll to position [250, 0]
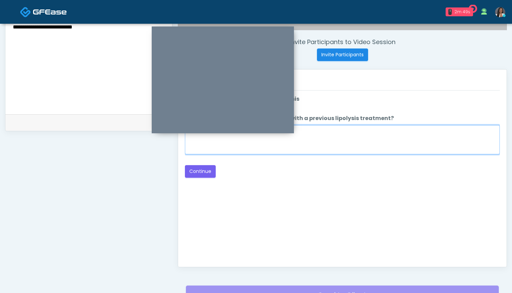
click at [344, 149] on textarea "When did you have the area treated with a previous lipolysis treatment?" at bounding box center [342, 139] width 315 height 29
type textarea "***"
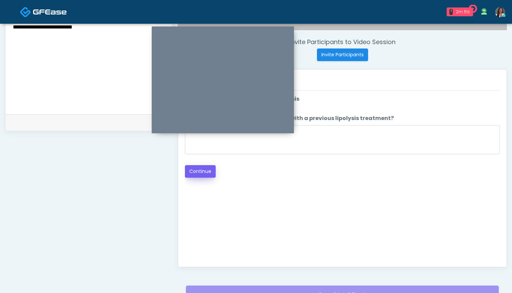
click at [199, 172] on button "Continue" at bounding box center [200, 171] width 31 height 13
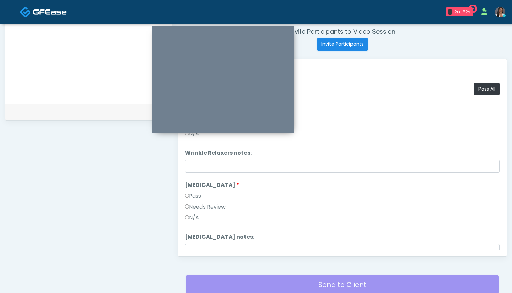
scroll to position [260, 0]
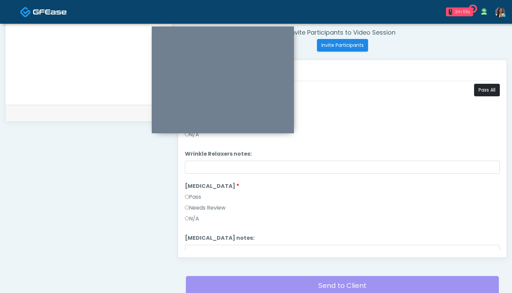
click at [485, 87] on button "Pass All" at bounding box center [487, 90] width 26 height 13
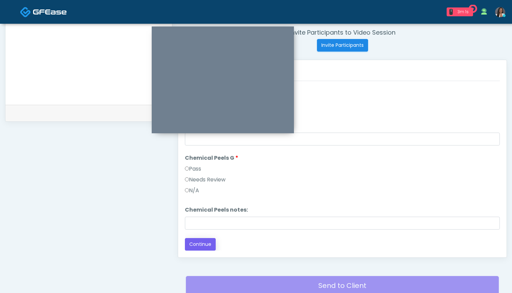
scroll to position [700, 0]
click at [211, 244] on button "Continue" at bounding box center [200, 244] width 31 height 13
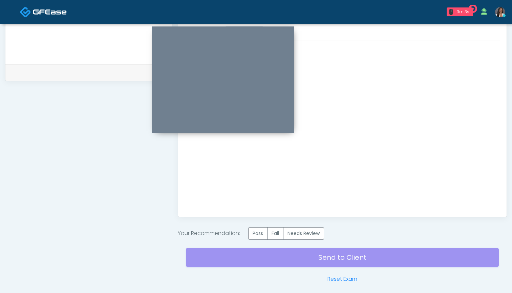
scroll to position [308, 0]
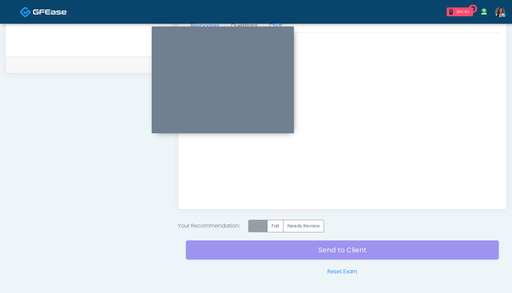
click at [259, 228] on label "Pass" at bounding box center [257, 225] width 19 height 13
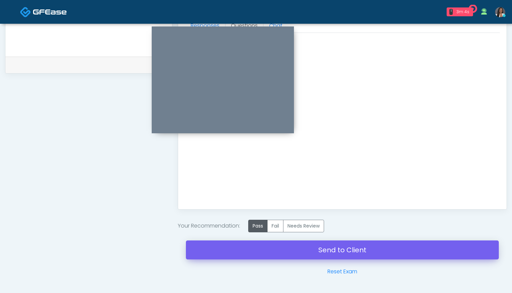
click at [345, 250] on link "Send to Client" at bounding box center [342, 249] width 313 height 19
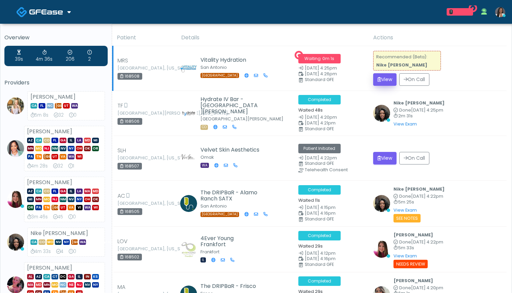
click at [385, 80] on button "View" at bounding box center [384, 79] width 23 height 13
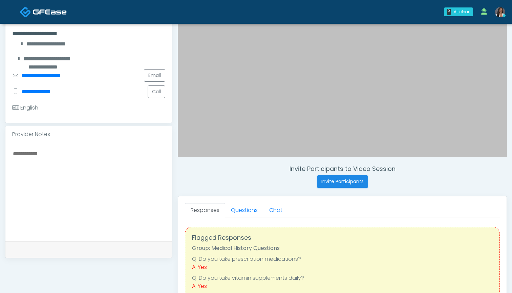
scroll to position [139, 0]
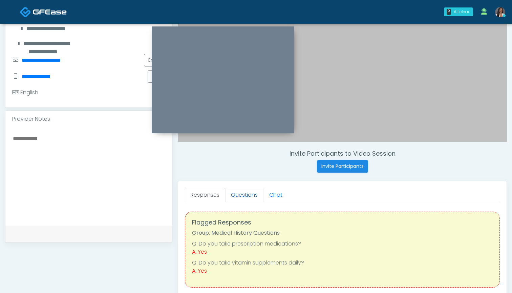
click at [248, 198] on link "Questions" at bounding box center [244, 195] width 38 height 14
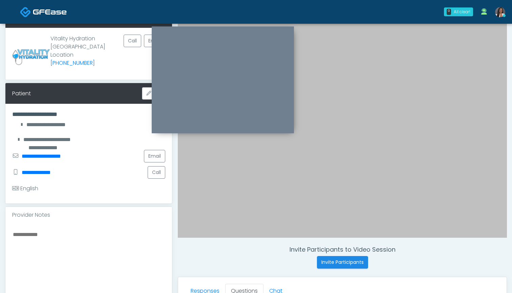
scroll to position [38, 0]
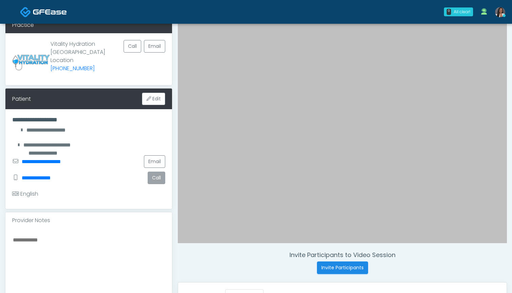
click at [154, 179] on button "Call" at bounding box center [157, 177] width 18 height 13
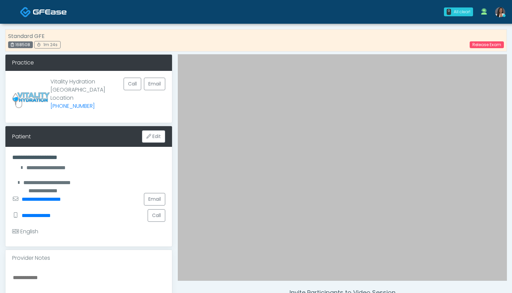
scroll to position [0, 0]
click at [154, 217] on button "Call" at bounding box center [157, 215] width 18 height 13
drag, startPoint x: 31, startPoint y: 44, endPoint x: 16, endPoint y: 44, distance: 14.6
click at [16, 44] on div "168508" at bounding box center [20, 44] width 25 height 7
copy div "168508"
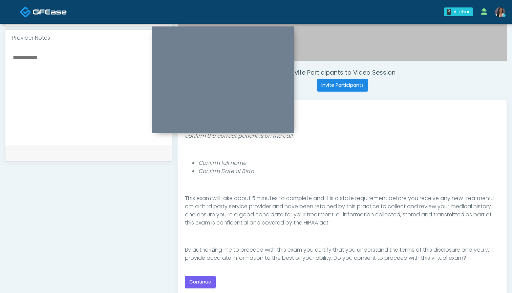
scroll to position [226, 0]
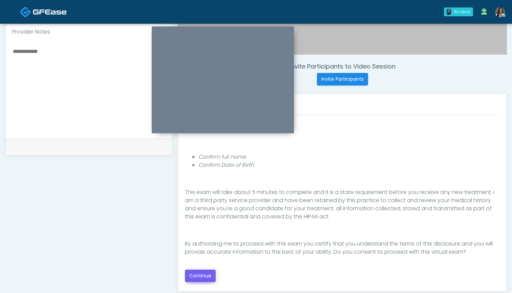
click at [205, 275] on button "Continue" at bounding box center [200, 275] width 31 height 13
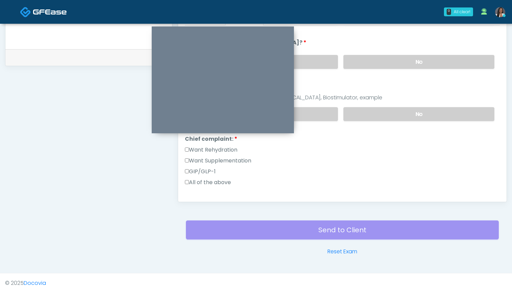
scroll to position [81, 0]
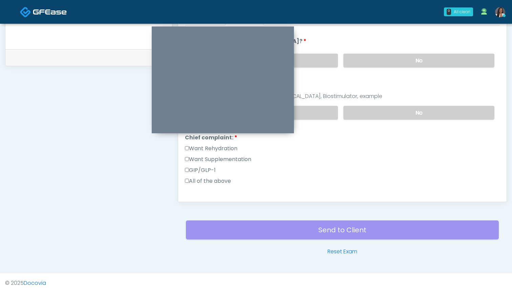
click at [219, 151] on label "Want Rehydration" at bounding box center [211, 148] width 52 height 8
click at [219, 161] on label "Want Supplementation" at bounding box center [218, 159] width 66 height 8
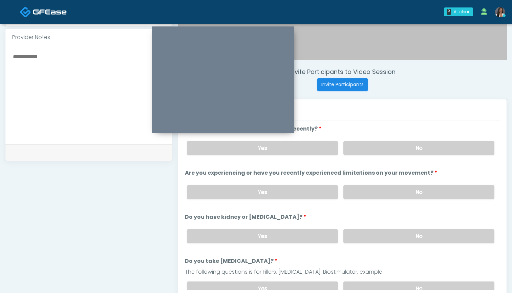
scroll to position [214, 0]
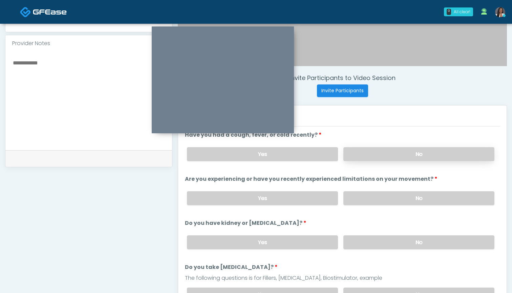
click at [380, 154] on label "No" at bounding box center [418, 154] width 151 height 14
click at [377, 194] on label "No" at bounding box center [418, 198] width 151 height 14
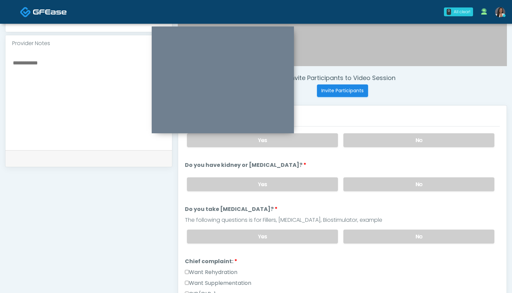
scroll to position [59, 0]
click at [380, 184] on label "No" at bounding box center [418, 183] width 151 height 14
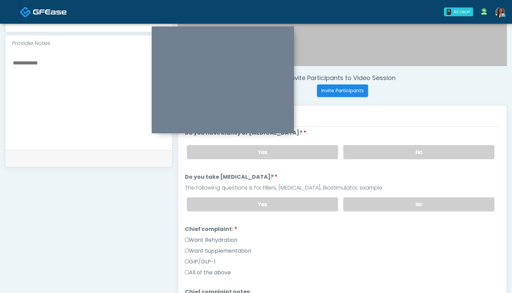
scroll to position [90, 0]
click at [371, 200] on label "No" at bounding box center [418, 204] width 151 height 14
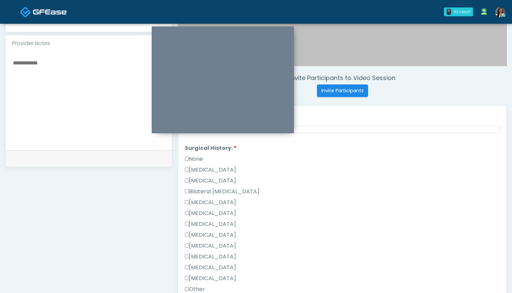
scroll to position [283, 0]
click at [211, 172] on label "[MEDICAL_DATA]" at bounding box center [210, 171] width 51 height 8
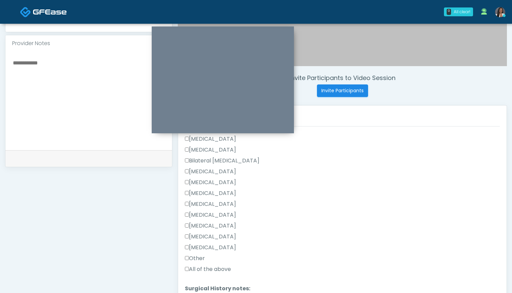
scroll to position [316, 0]
click at [197, 258] on label "Other" at bounding box center [195, 257] width 20 height 8
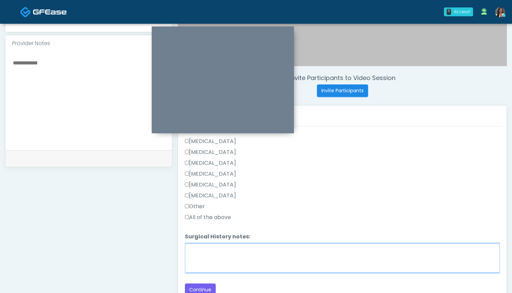
click at [242, 248] on textarea "Surgical History notes:" at bounding box center [342, 257] width 315 height 29
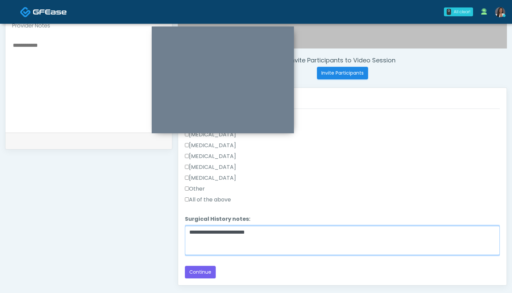
click at [189, 235] on textarea "**********" at bounding box center [342, 240] width 315 height 29
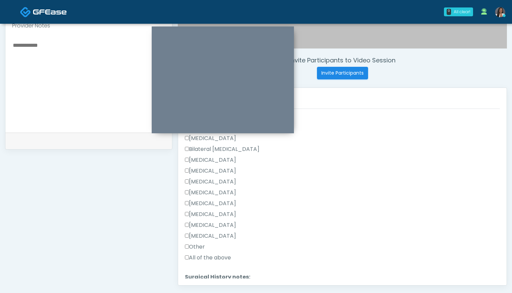
scroll to position [286, 0]
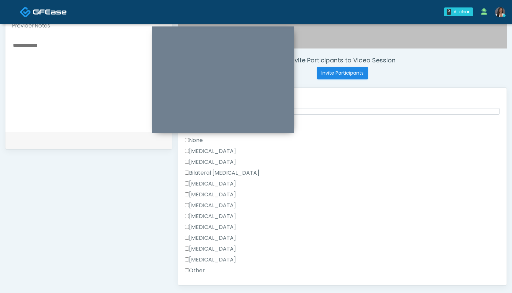
click at [222, 185] on label "Breast Augmentation" at bounding box center [210, 184] width 51 height 8
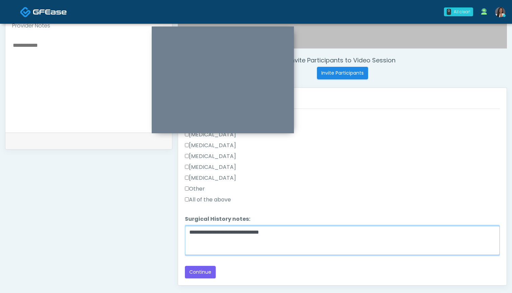
click at [296, 229] on textarea "**********" at bounding box center [342, 240] width 315 height 29
type textarea "**********"
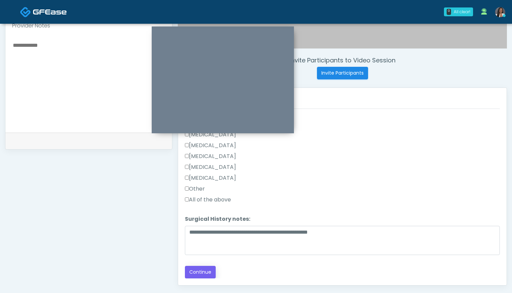
click at [199, 272] on button "Continue" at bounding box center [200, 272] width 31 height 13
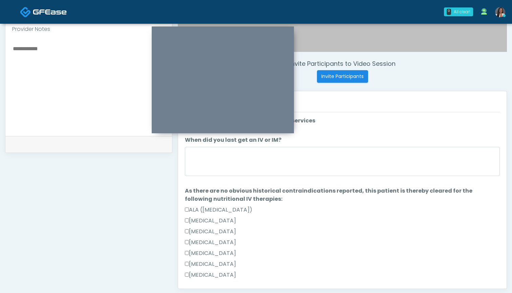
scroll to position [211, 0]
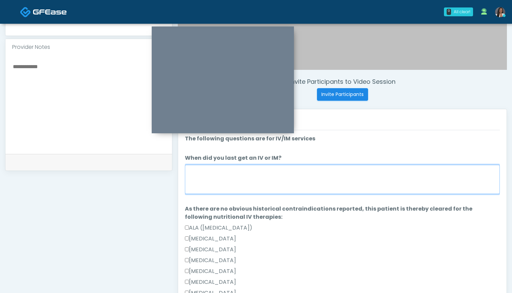
click at [327, 173] on textarea "When did you last get an IV or IM?" at bounding box center [342, 179] width 315 height 29
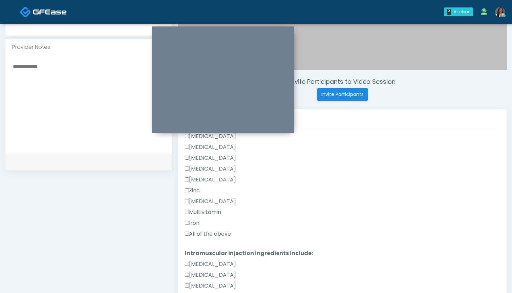
scroll to position [337, 0]
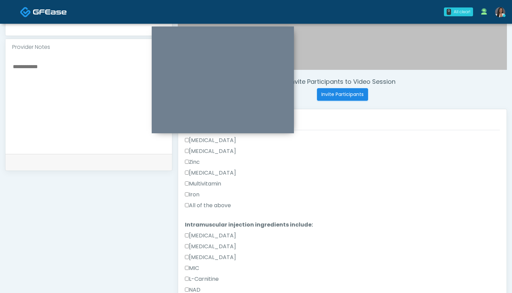
type textarea "*******"
click at [210, 205] on label "All of the above" at bounding box center [208, 205] width 46 height 8
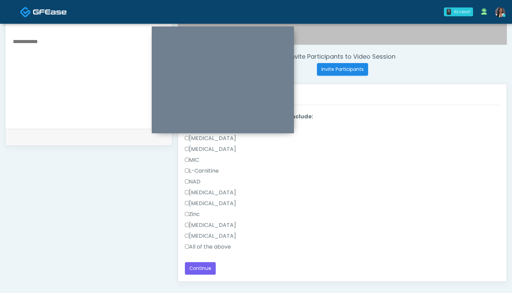
scroll to position [237, 0]
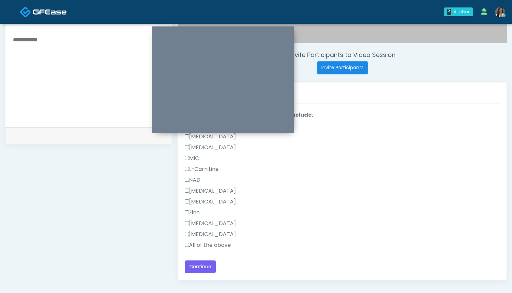
click at [208, 245] on label "All of the above" at bounding box center [208, 245] width 46 height 8
click at [205, 267] on button "Continue" at bounding box center [200, 266] width 31 height 13
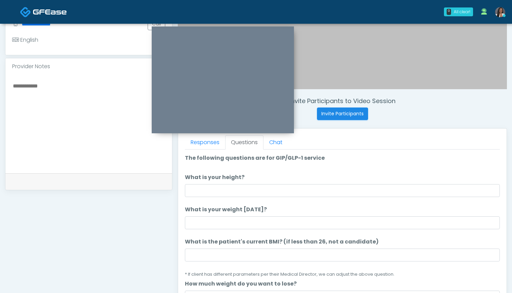
scroll to position [186, 0]
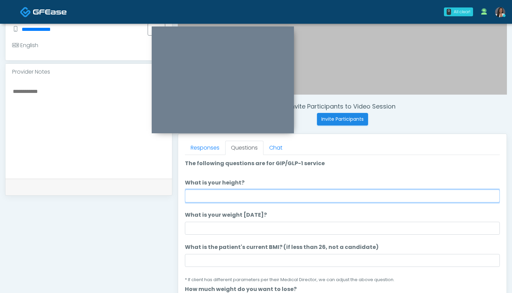
click at [254, 195] on input "What is your height?" at bounding box center [342, 195] width 315 height 13
type input "*****"
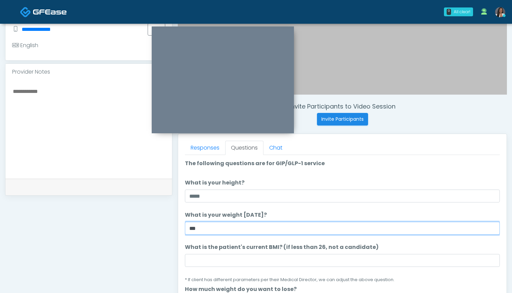
type input "***"
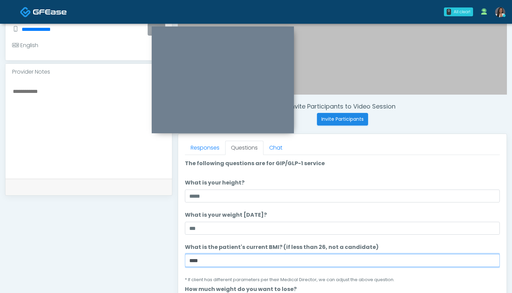
type input "****"
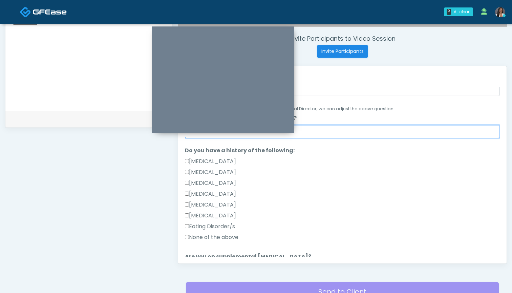
scroll to position [115, 0]
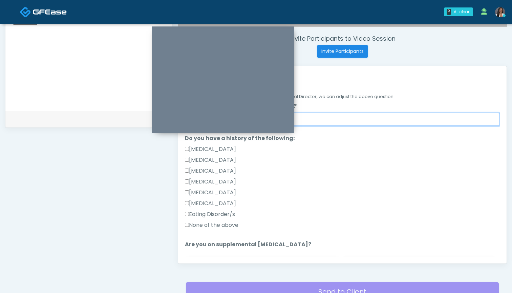
type input "*"
click at [225, 224] on label "None of the above" at bounding box center [212, 225] width 54 height 8
click at [104, 98] on textarea at bounding box center [88, 60] width 153 height 83
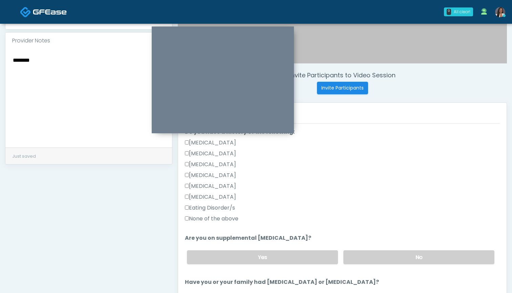
scroll to position [179, 0]
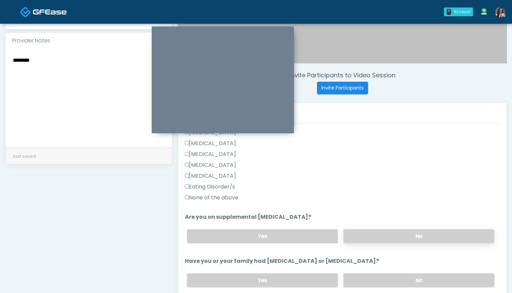
type textarea "********"
click at [368, 233] on label "No" at bounding box center [418, 236] width 151 height 14
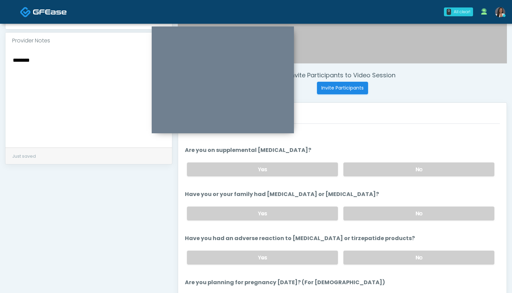
scroll to position [250, 0]
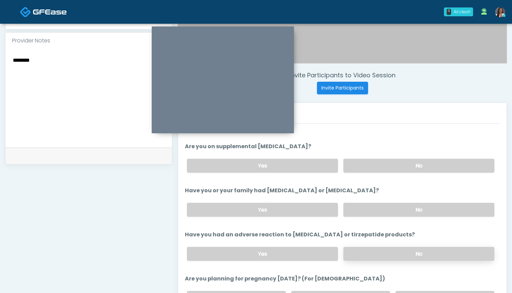
click at [367, 255] on label "No" at bounding box center [418, 254] width 151 height 14
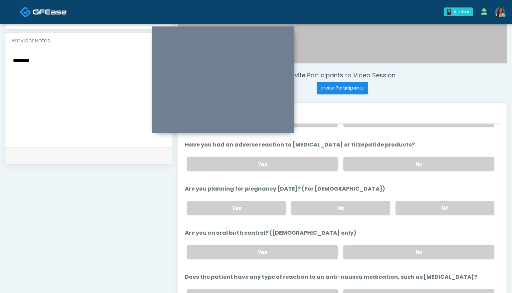
scroll to position [340, 0]
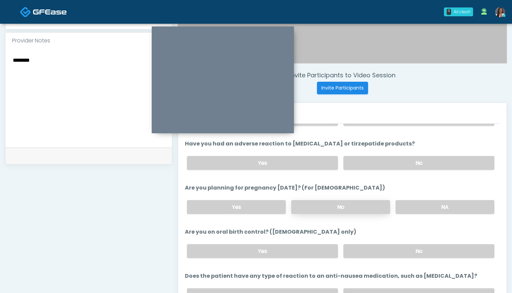
click at [356, 206] on label "No" at bounding box center [340, 207] width 99 height 14
click at [366, 252] on label "No" at bounding box center [418, 251] width 151 height 14
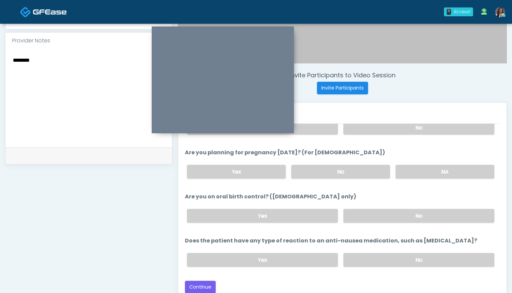
scroll to position [230, 0]
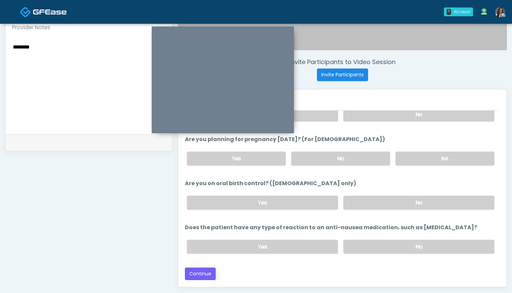
click at [204, 273] on button "Continue" at bounding box center [200, 273] width 31 height 13
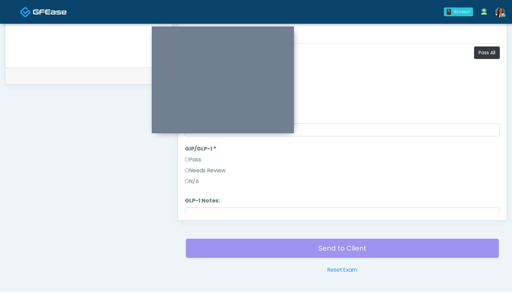
scroll to position [268, 0]
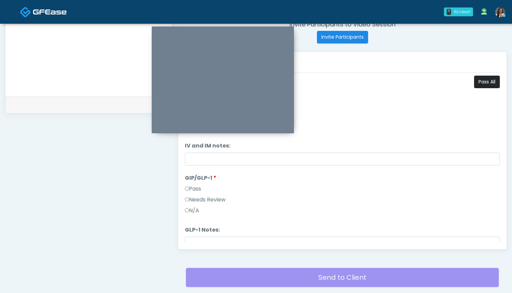
click at [476, 84] on button "Pass All" at bounding box center [487, 82] width 26 height 13
click at [216, 198] on label "Needs Review" at bounding box center [205, 199] width 41 height 8
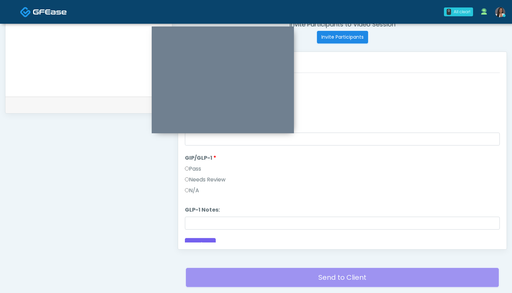
scroll to position [19, 0]
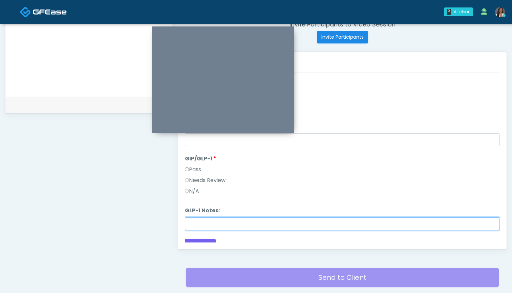
click at [216, 225] on input "GLP-1 Notes:" at bounding box center [342, 223] width 315 height 13
type input "********"
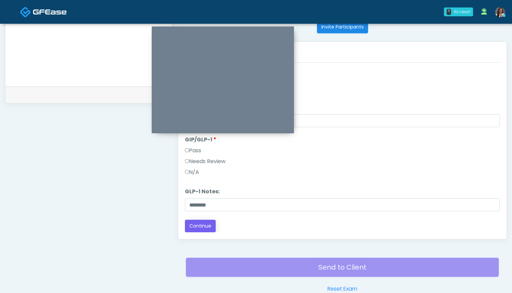
scroll to position [28, 0]
click at [199, 226] on button "Continue" at bounding box center [200, 225] width 31 height 13
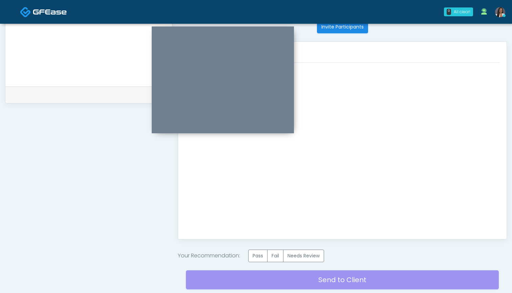
scroll to position [0, 0]
click at [316, 258] on label "Needs Review" at bounding box center [303, 255] width 41 height 13
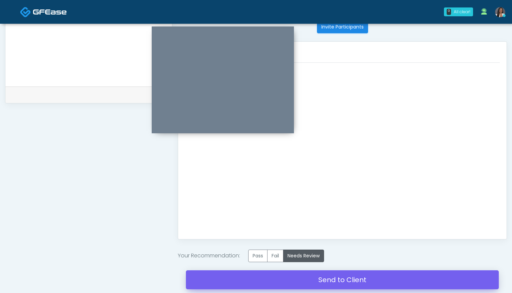
click at [342, 275] on link "Send to Client" at bounding box center [342, 279] width 313 height 19
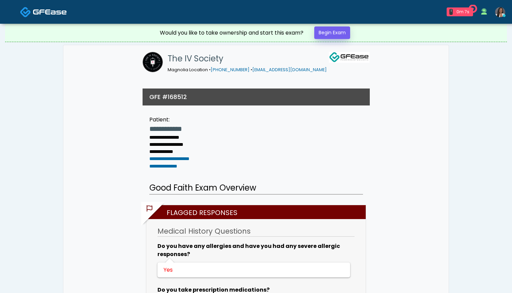
click at [332, 32] on link "Begin Exam" at bounding box center [332, 32] width 36 height 13
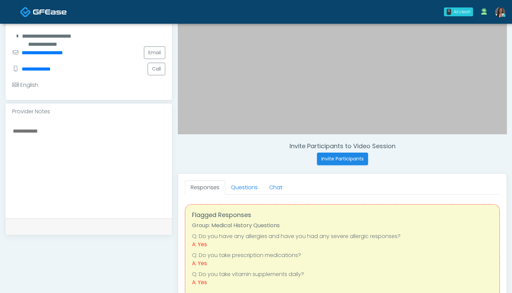
scroll to position [147, 0]
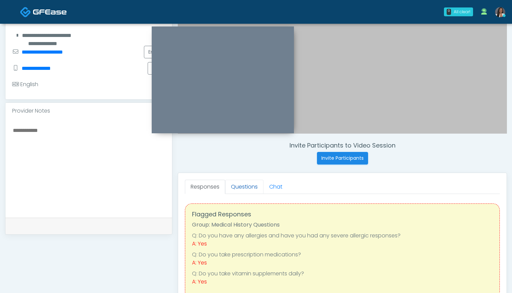
click at [237, 187] on link "Questions" at bounding box center [244, 187] width 38 height 14
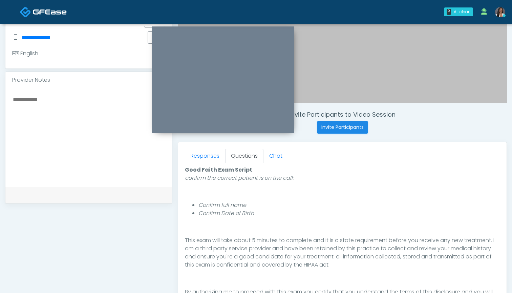
scroll to position [177, 0]
click at [199, 157] on link "Responses" at bounding box center [205, 156] width 40 height 14
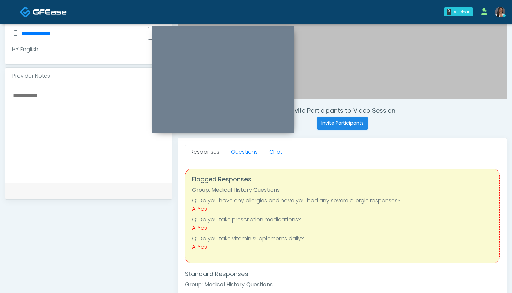
scroll to position [174, 0]
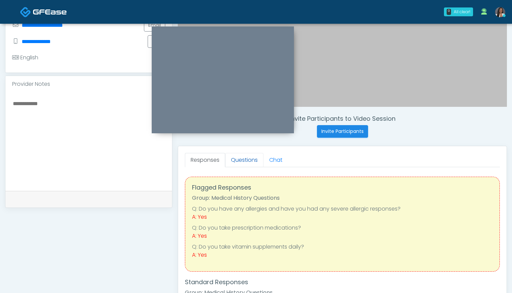
click at [238, 153] on link "Questions" at bounding box center [244, 160] width 38 height 14
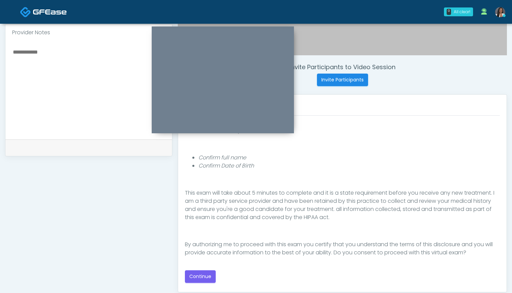
scroll to position [227, 0]
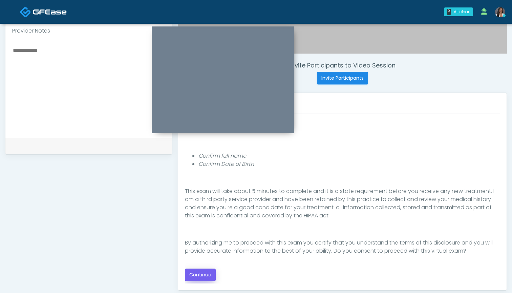
click at [203, 274] on button "Continue" at bounding box center [200, 274] width 31 height 13
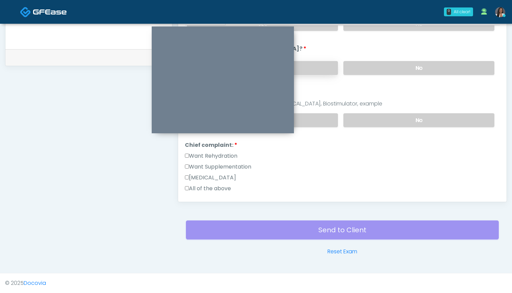
scroll to position [85, 0]
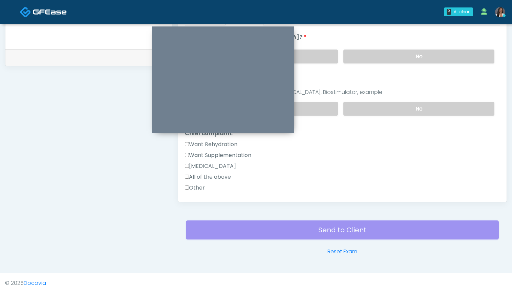
click at [235, 149] on div "Want Rehydration" at bounding box center [342, 145] width 315 height 11
click at [235, 155] on label "Want Supplementation" at bounding box center [218, 155] width 66 height 8
click at [235, 146] on label "Want Rehydration" at bounding box center [211, 144] width 52 height 8
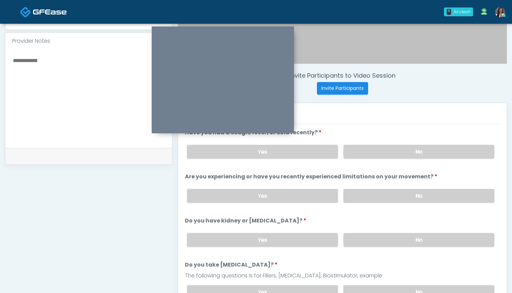
scroll to position [204, 0]
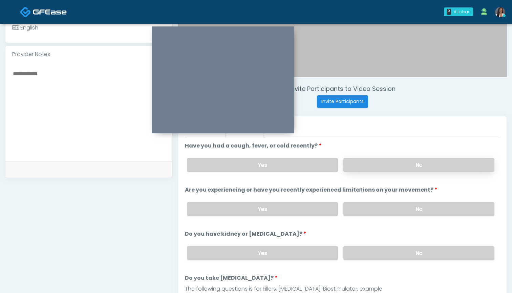
click at [373, 167] on label "No" at bounding box center [418, 165] width 151 height 14
click at [291, 166] on label "Yes" at bounding box center [262, 165] width 151 height 14
click at [89, 112] on textarea at bounding box center [88, 110] width 153 height 83
type textarea "**********"
drag, startPoint x: 37, startPoint y: 76, endPoint x: 0, endPoint y: 75, distance: 36.6
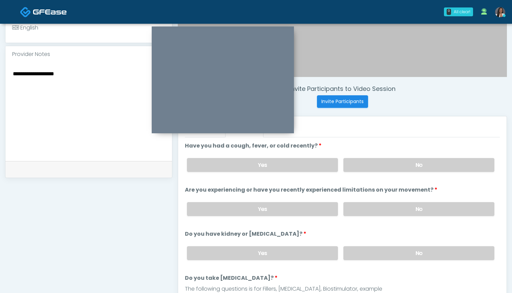
click at [0, 75] on div "**********" at bounding box center [256, 102] width 512 height 564
click at [374, 206] on label "No" at bounding box center [418, 209] width 151 height 14
click at [372, 253] on label "No" at bounding box center [418, 253] width 151 height 14
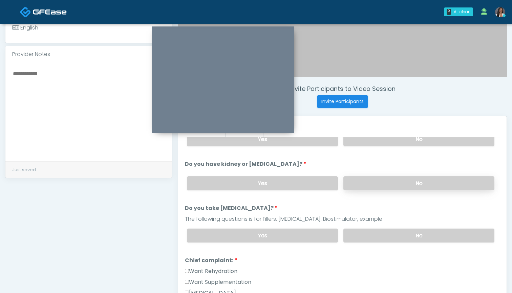
scroll to position [77, 0]
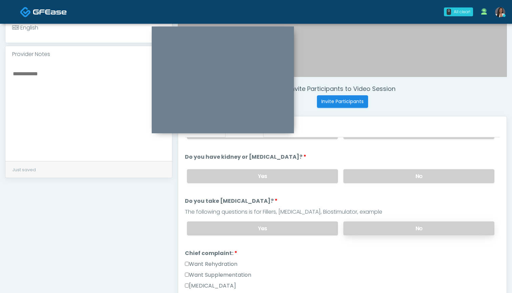
click at [373, 232] on label "No" at bounding box center [418, 228] width 151 height 14
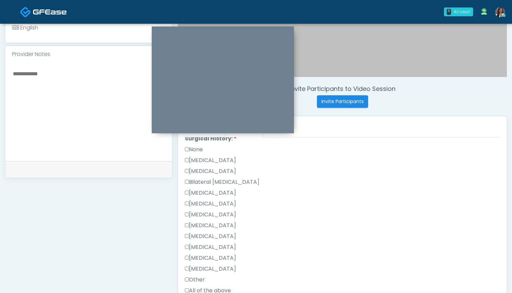
scroll to position [331, 0]
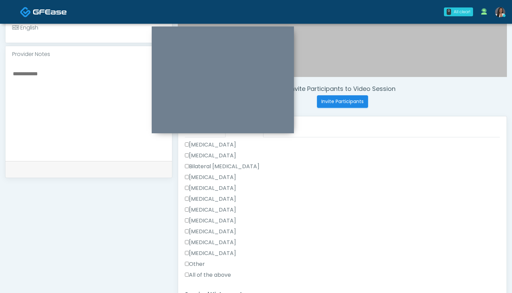
click at [203, 262] on label "Other" at bounding box center [195, 264] width 20 height 8
click at [215, 157] on label "[MEDICAL_DATA]" at bounding box center [210, 155] width 51 height 8
click at [196, 232] on label "Other" at bounding box center [195, 232] width 20 height 8
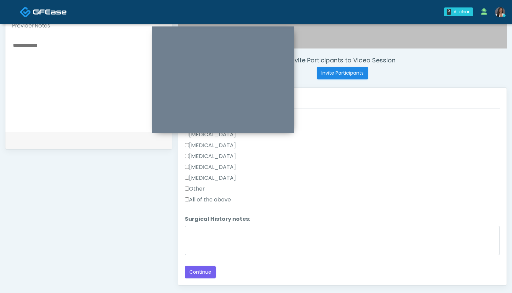
scroll to position [235, 0]
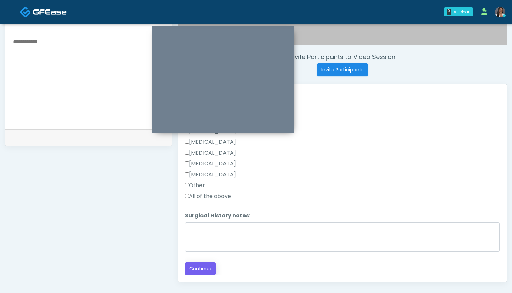
click at [201, 270] on button "Continue" at bounding box center [200, 268] width 31 height 13
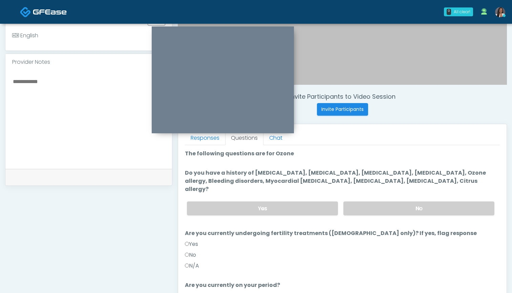
scroll to position [198, 0]
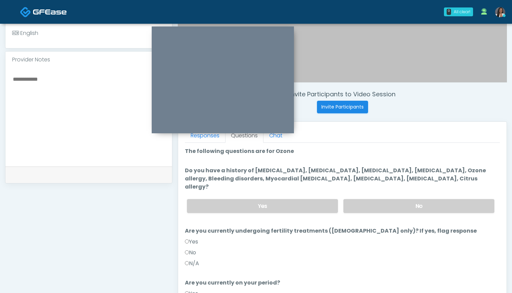
click at [88, 122] on textarea at bounding box center [88, 116] width 153 height 83
type textarea "**********"
click at [303, 199] on label "Yes" at bounding box center [262, 206] width 151 height 14
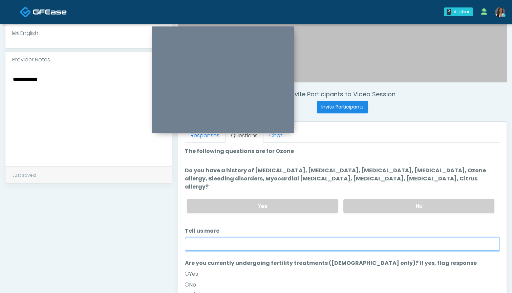
click at [279, 237] on input "Tell us more" at bounding box center [342, 243] width 315 height 13
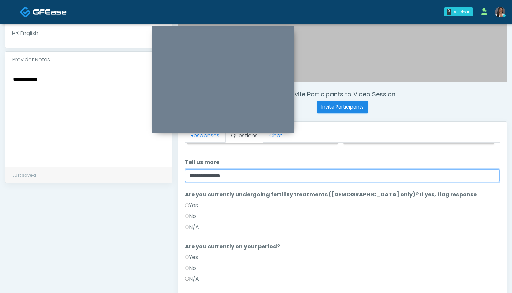
scroll to position [74, 0]
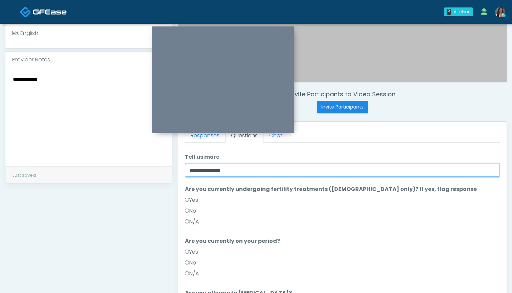
type input "**********"
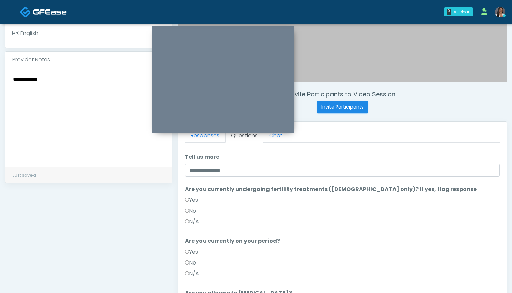
click at [193, 207] on label "No" at bounding box center [190, 211] width 11 height 8
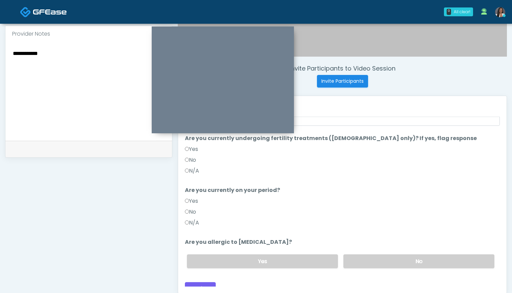
scroll to position [226, 0]
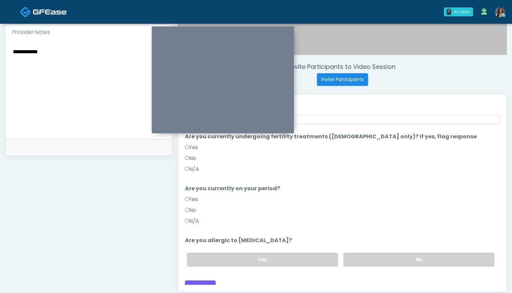
click at [192, 206] on label "No" at bounding box center [190, 210] width 11 height 8
click at [380, 252] on label "No" at bounding box center [418, 259] width 151 height 14
click at [201, 280] on button "Continue" at bounding box center [200, 286] width 31 height 13
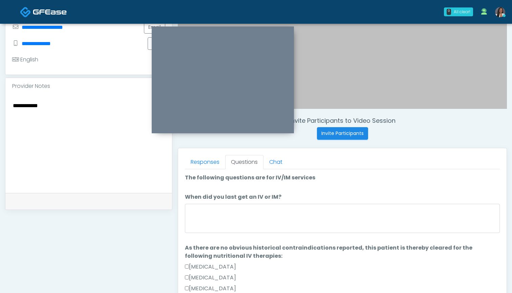
scroll to position [177, 0]
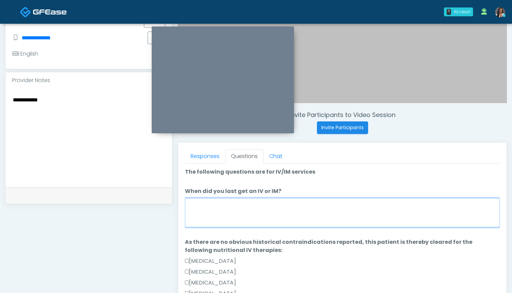
click at [323, 209] on textarea "When did you last get an IV or IM?" at bounding box center [342, 212] width 315 height 29
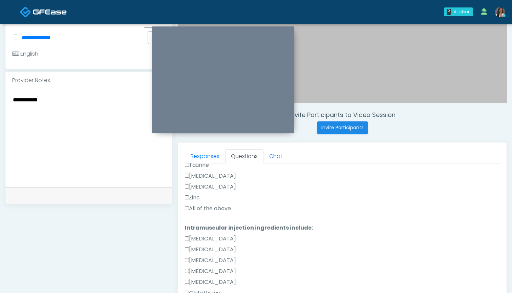
scroll to position [304, 0]
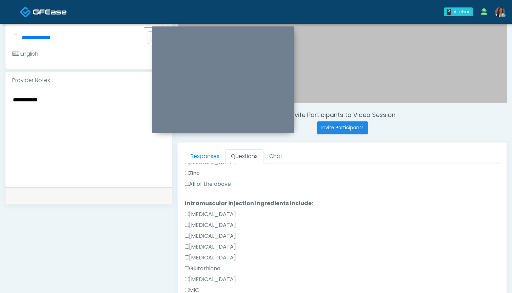
type textarea "********"
click at [205, 186] on label "All of the above" at bounding box center [208, 184] width 46 height 8
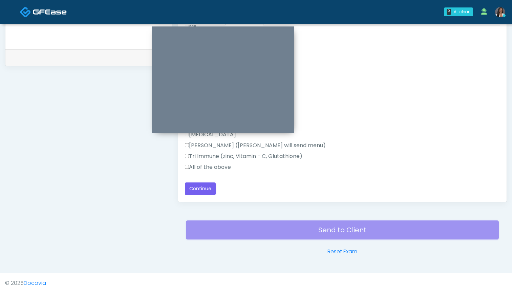
scroll to position [315, 0]
click at [209, 165] on label "All of the above" at bounding box center [208, 167] width 46 height 8
click at [199, 188] on button "Continue" at bounding box center [200, 188] width 31 height 13
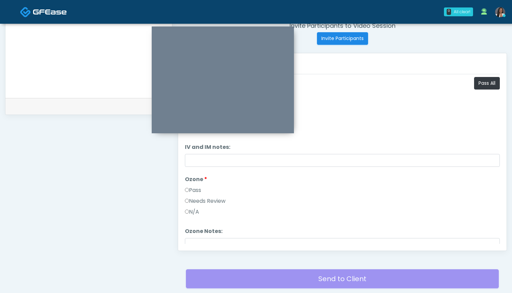
scroll to position [253, 0]
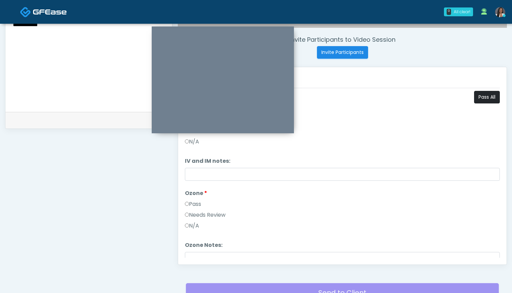
click at [485, 95] on button "Pass All" at bounding box center [487, 97] width 26 height 13
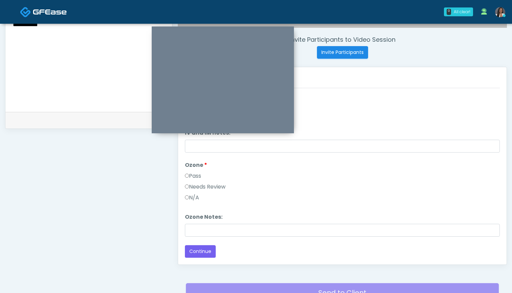
scroll to position [28, 0]
click at [203, 251] on button "Continue" at bounding box center [200, 251] width 31 height 13
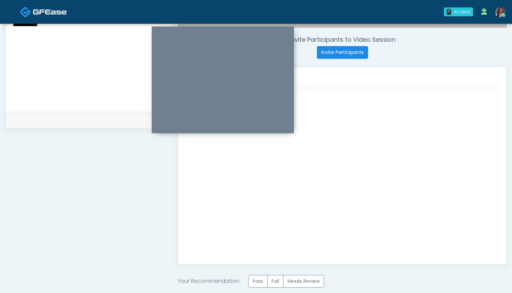
scroll to position [0, 0]
click at [299, 278] on label "Needs Review" at bounding box center [303, 281] width 41 height 13
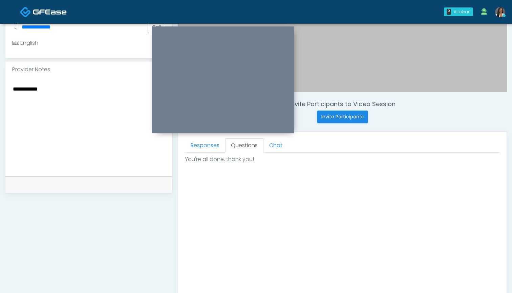
scroll to position [150, 0]
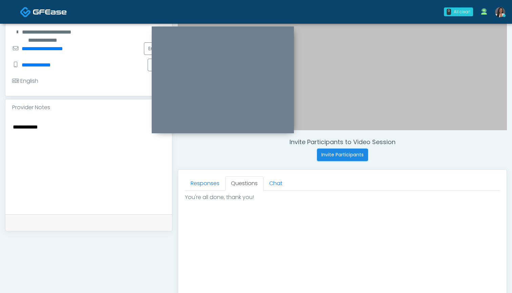
click at [48, 131] on textarea "**********" at bounding box center [88, 163] width 153 height 83
drag, startPoint x: 48, startPoint y: 131, endPoint x: 0, endPoint y: 140, distance: 48.6
click at [0, 140] on div "**********" at bounding box center [256, 161] width 512 height 576
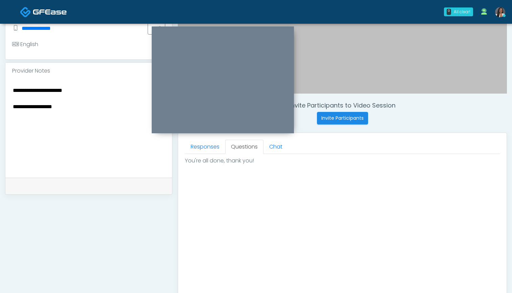
scroll to position [165, 0]
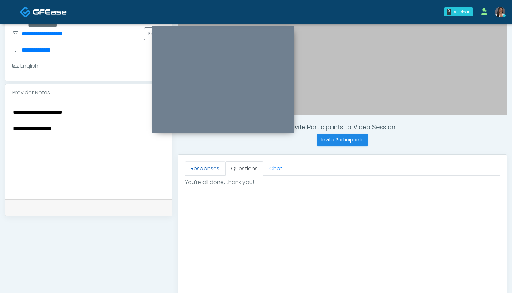
type textarea "**********"
click at [212, 171] on link "Responses" at bounding box center [205, 168] width 40 height 14
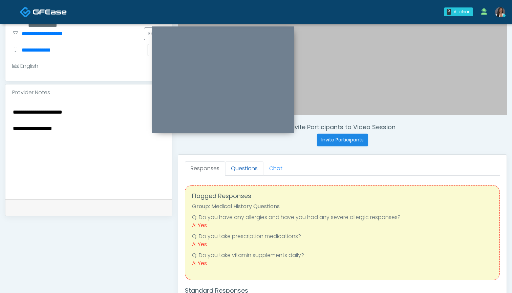
click at [245, 169] on link "Questions" at bounding box center [244, 168] width 38 height 14
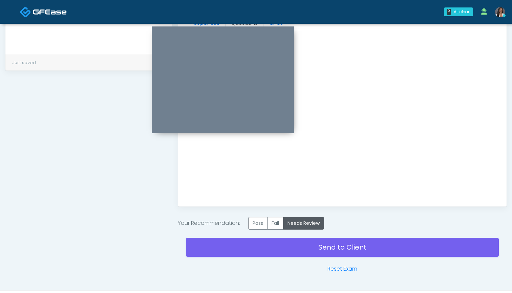
scroll to position [318, 0]
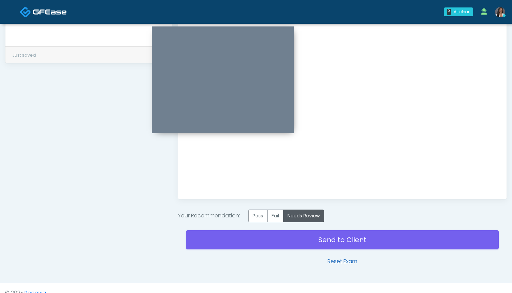
click at [345, 261] on link "Reset Exam" at bounding box center [343, 261] width 30 height 8
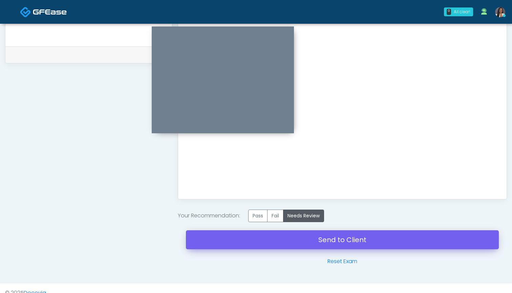
click at [342, 238] on link "Send to Client" at bounding box center [342, 239] width 313 height 19
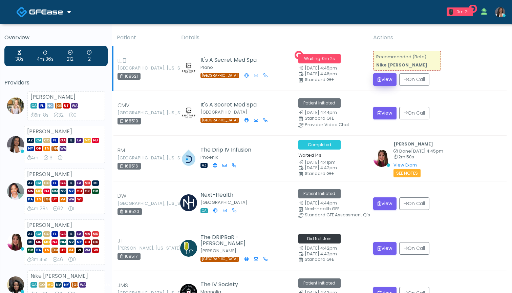
click at [380, 82] on button "View" at bounding box center [384, 79] width 23 height 13
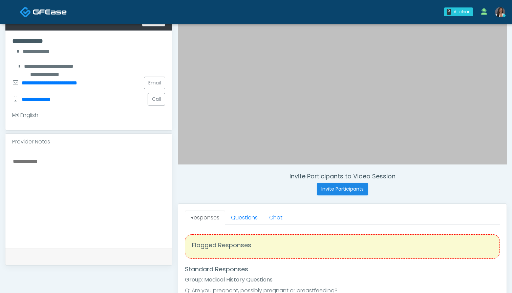
scroll to position [118, 0]
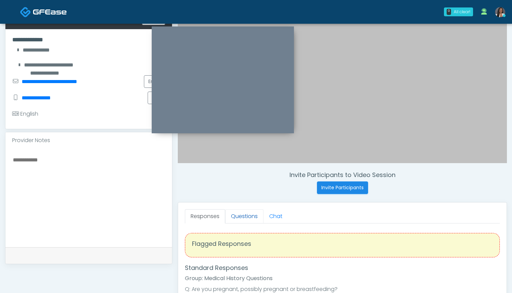
click at [238, 213] on link "Questions" at bounding box center [244, 216] width 38 height 14
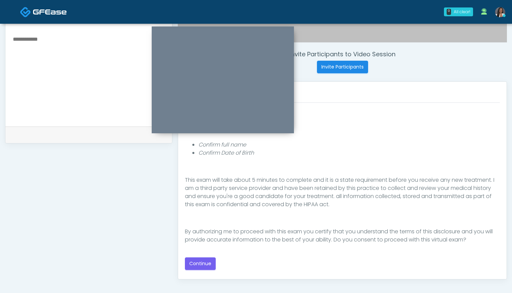
scroll to position [62, 0]
click at [206, 260] on button "Continue" at bounding box center [200, 263] width 31 height 13
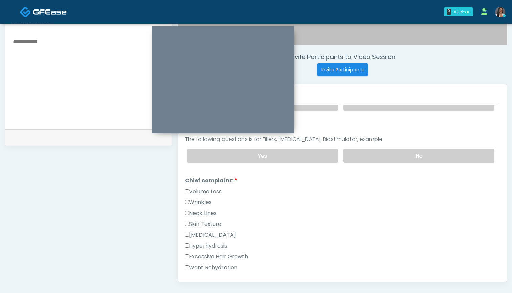
scroll to position [232, 0]
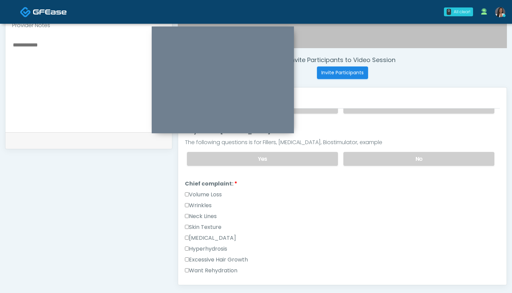
click at [207, 206] on label "Wrinkles" at bounding box center [198, 205] width 27 height 8
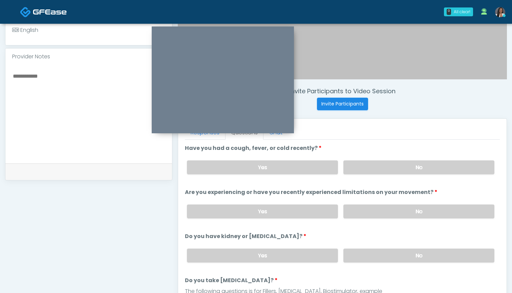
scroll to position [201, 0]
click at [366, 170] on label "No" at bounding box center [418, 168] width 151 height 14
click at [370, 213] on label "No" at bounding box center [418, 212] width 151 height 14
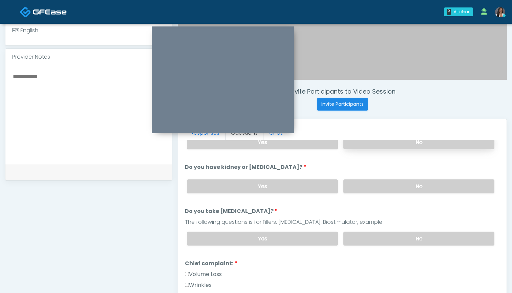
scroll to position [82, 0]
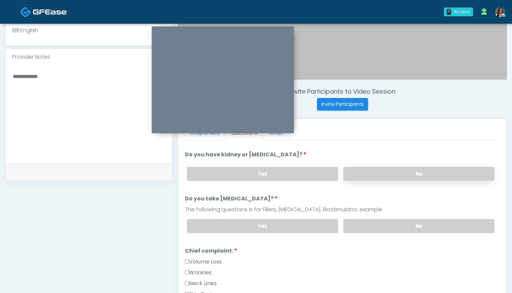
click at [370, 174] on label "No" at bounding box center [418, 174] width 151 height 14
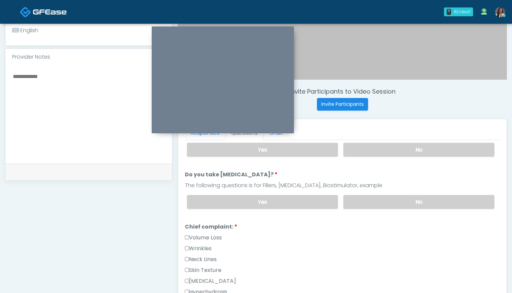
scroll to position [107, 0]
click at [367, 198] on label "No" at bounding box center [418, 201] width 151 height 14
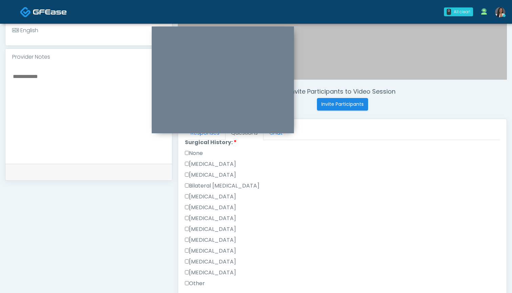
scroll to position [398, 0]
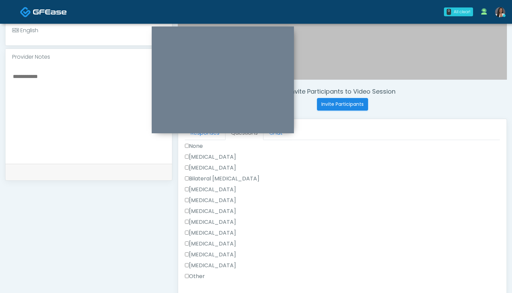
click at [198, 147] on label "None" at bounding box center [194, 146] width 18 height 8
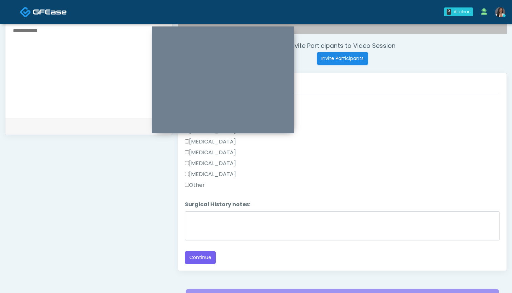
scroll to position [272, 0]
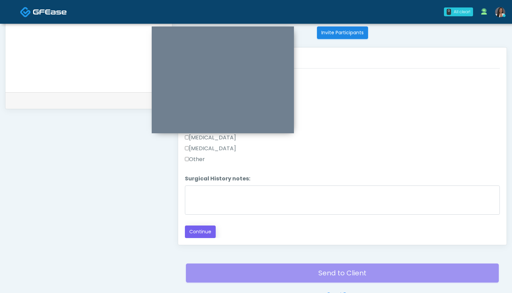
click at [201, 228] on button "Continue" at bounding box center [200, 231] width 31 height 13
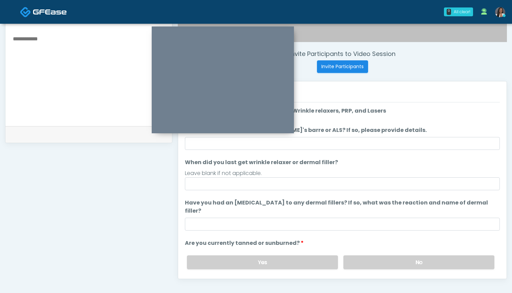
scroll to position [237, 0]
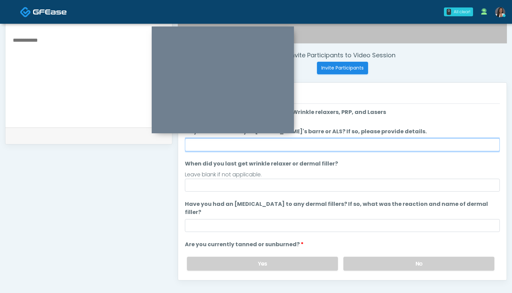
click at [360, 143] on input "Do you have a history of [PERSON_NAME]'s barre or ALS? If so, please provide de…" at bounding box center [342, 144] width 315 height 13
type input "**"
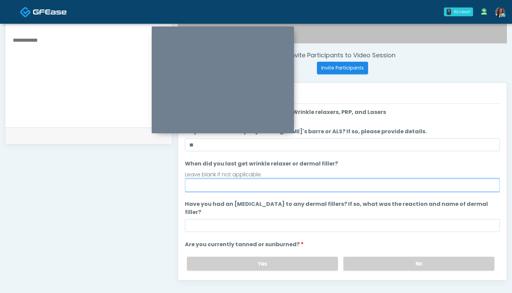
click at [352, 190] on input "When did you last get wrinkle relaxer or dermal filler?" at bounding box center [342, 184] width 315 height 13
type input "**********"
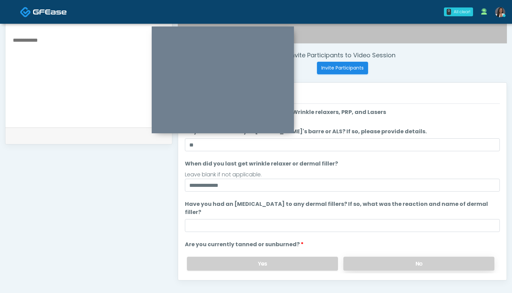
click at [370, 256] on label "No" at bounding box center [418, 263] width 151 height 14
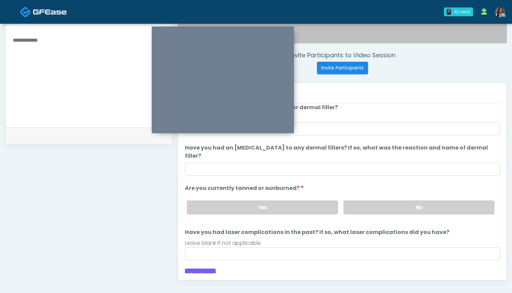
scroll to position [56, 0]
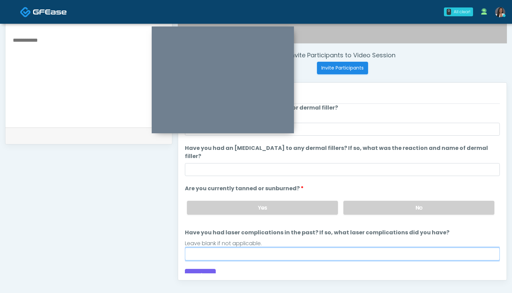
click at [365, 248] on input "Have you had laser complications in the past? If so, what laser complications d…" at bounding box center [342, 253] width 315 height 13
type input "***"
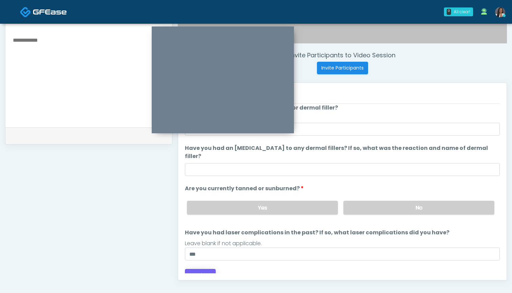
click at [196, 269] on button "Continue" at bounding box center [200, 275] width 31 height 13
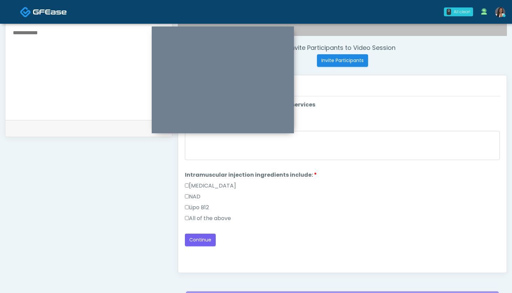
scroll to position [243, 0]
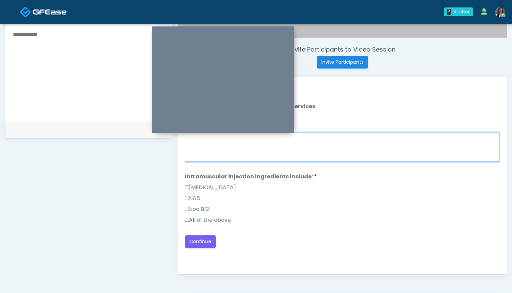
click at [384, 156] on textarea "When did you last get an IV or IM?" at bounding box center [342, 146] width 315 height 29
type textarea "***"
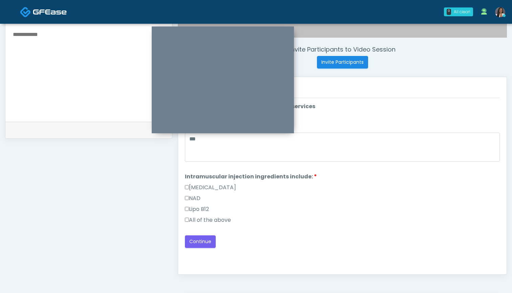
click at [223, 219] on label "All of the above" at bounding box center [208, 220] width 46 height 8
click at [209, 241] on button "Continue" at bounding box center [200, 241] width 31 height 13
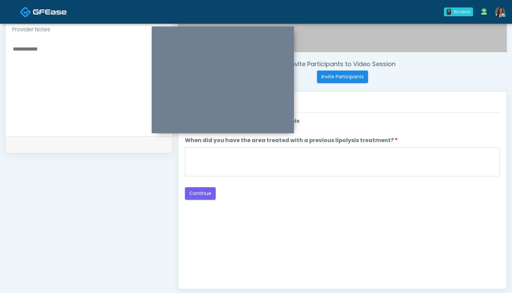
scroll to position [222, 0]
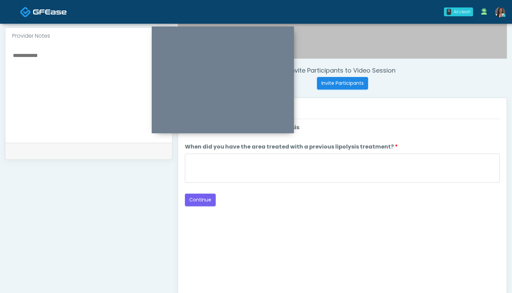
click at [347, 148] on label "When did you have the area treated with a previous lipolysis treatment?" at bounding box center [291, 147] width 213 height 8
click at [347, 153] on textarea "When did you have the area treated with a previous lipolysis treatment?" at bounding box center [342, 167] width 315 height 29
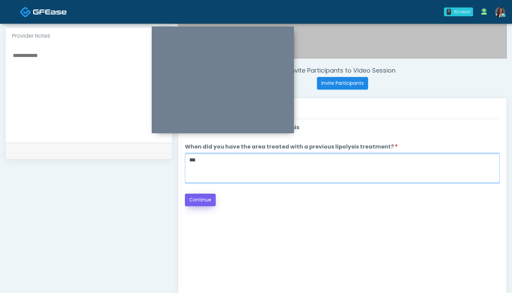
type textarea "***"
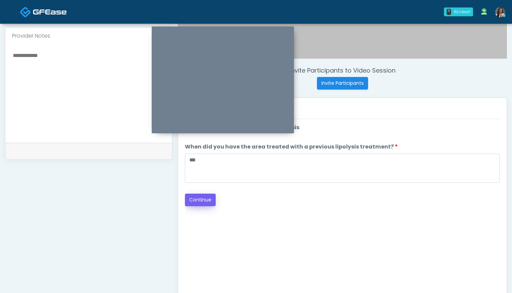
click at [204, 199] on button "Continue" at bounding box center [200, 199] width 31 height 13
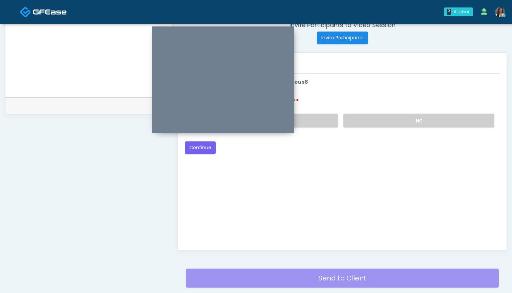
scroll to position [249, 0]
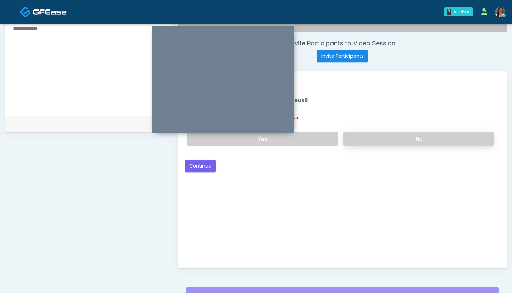
click at [366, 143] on label "No" at bounding box center [418, 139] width 151 height 14
click at [193, 166] on button "Continue" at bounding box center [200, 166] width 31 height 13
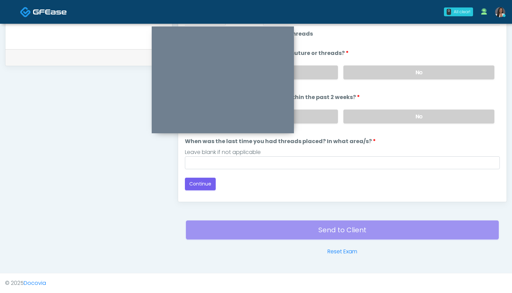
drag, startPoint x: 364, startPoint y: 71, endPoint x: 364, endPoint y: 87, distance: 15.9
click at [364, 71] on label "No" at bounding box center [418, 72] width 151 height 14
click at [361, 121] on label "No" at bounding box center [418, 116] width 151 height 14
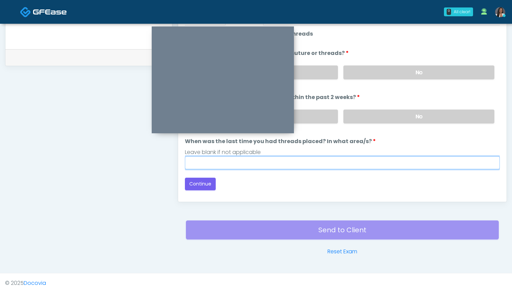
click at [335, 165] on input "When was the last time you had threads placed? In what area/s?" at bounding box center [342, 162] width 315 height 13
type input "***"
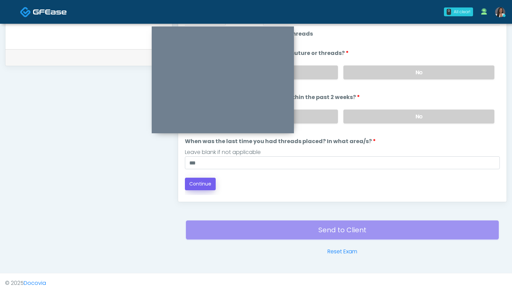
click at [202, 184] on button "Continue" at bounding box center [200, 183] width 31 height 13
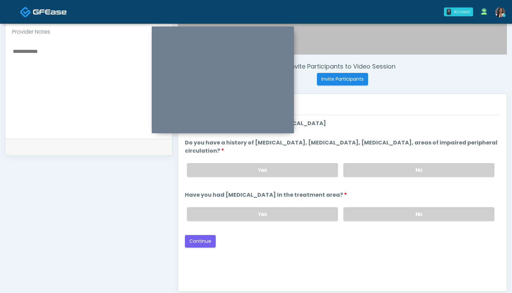
scroll to position [224, 0]
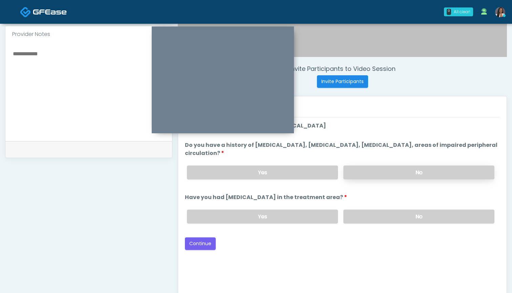
click at [384, 171] on label "No" at bounding box center [418, 172] width 151 height 14
click at [370, 220] on label "No" at bounding box center [418, 216] width 151 height 14
click at [202, 247] on button "Continue" at bounding box center [200, 243] width 31 height 13
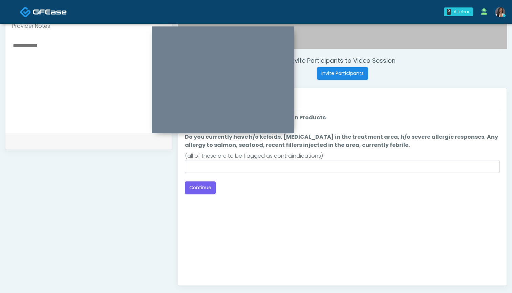
scroll to position [219, 0]
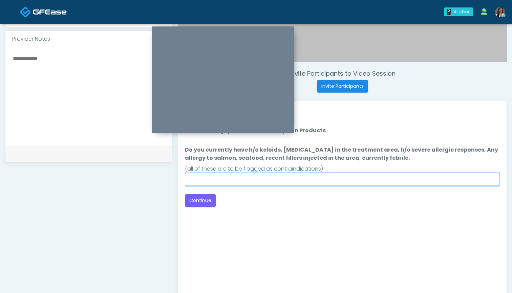
click at [334, 181] on input "Do you currently have h/o keloids, [MEDICAL_DATA] in the treatment area, h/o se…" at bounding box center [342, 179] width 315 height 13
type input "**"
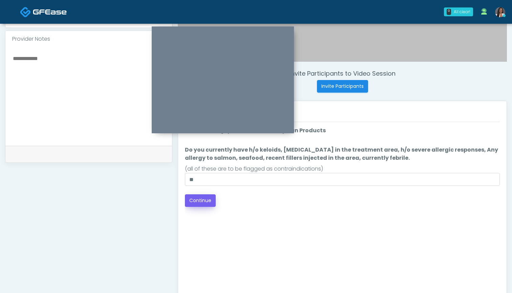
click at [198, 201] on button "Continue" at bounding box center [200, 200] width 31 height 13
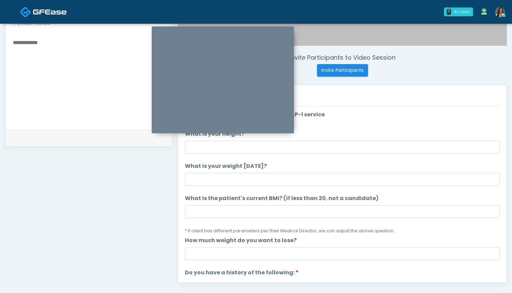
scroll to position [234, 0]
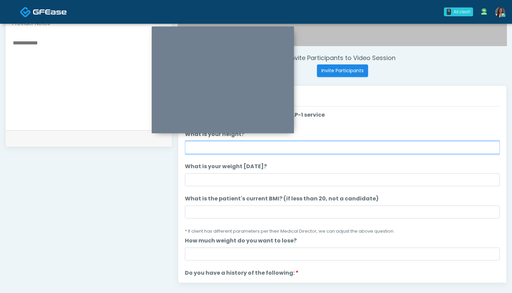
click at [228, 151] on input "What is your height?" at bounding box center [342, 147] width 315 height 13
type input "*****"
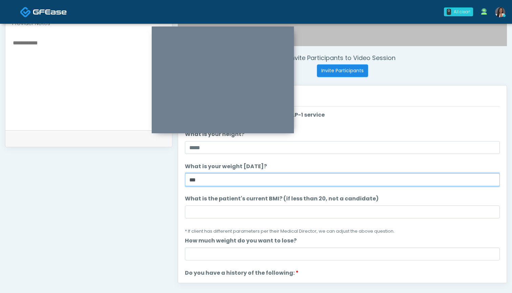
type input "***"
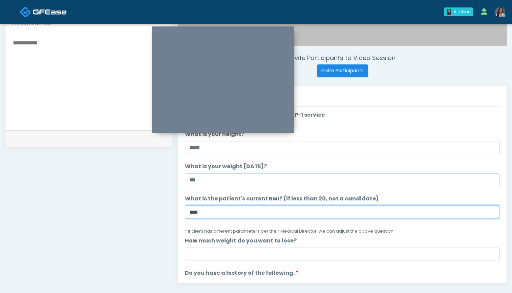
type input "****"
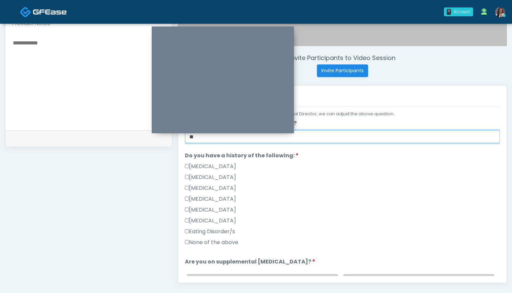
scroll to position [118, 0]
type input "**"
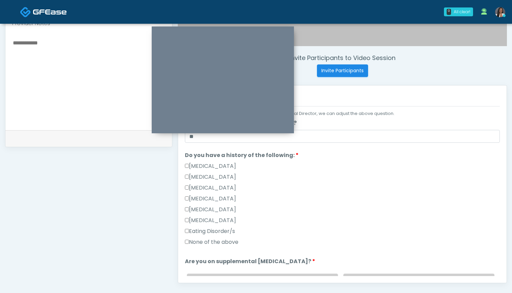
click at [238, 240] on label "None of the above" at bounding box center [212, 242] width 54 height 8
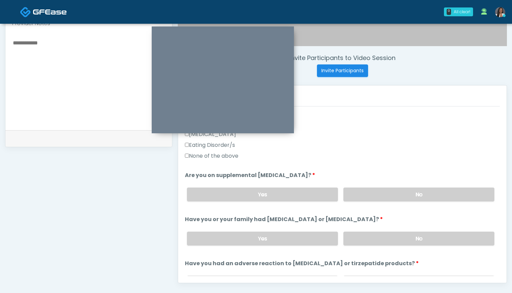
scroll to position [213, 0]
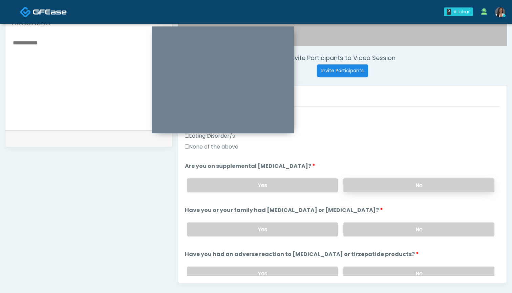
click at [366, 183] on label "No" at bounding box center [418, 185] width 151 height 14
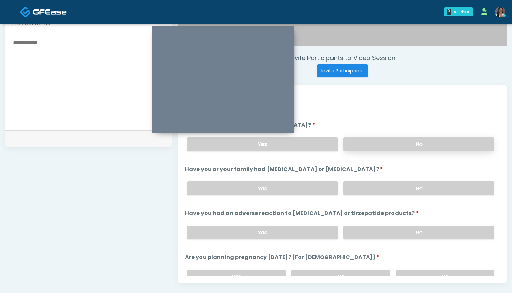
scroll to position [254, 0]
click at [363, 187] on label "No" at bounding box center [418, 188] width 151 height 14
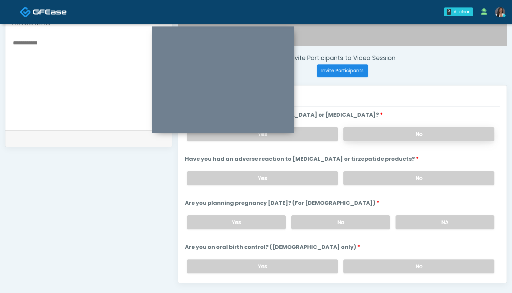
scroll to position [310, 0]
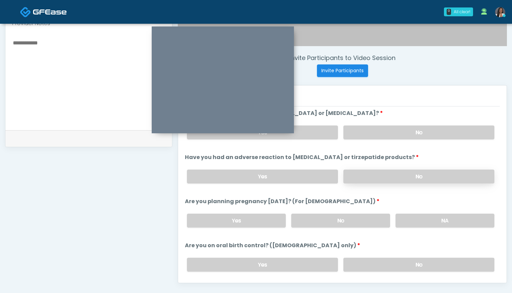
click at [365, 179] on label "No" at bounding box center [418, 176] width 151 height 14
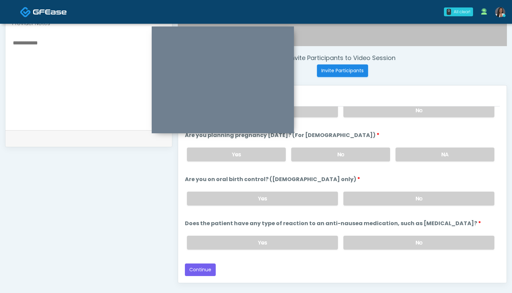
scroll to position [376, 0]
click at [321, 154] on label "No" at bounding box center [340, 154] width 99 height 14
click at [356, 195] on label "No" at bounding box center [418, 198] width 151 height 14
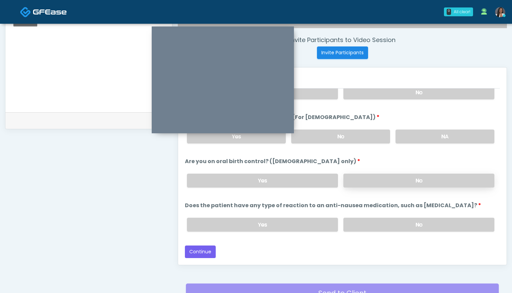
scroll to position [254, 0]
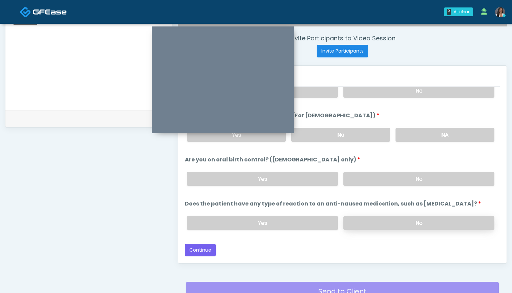
click at [357, 222] on label "No" at bounding box center [418, 223] width 151 height 14
click at [206, 251] on button "Continue" at bounding box center [200, 250] width 31 height 13
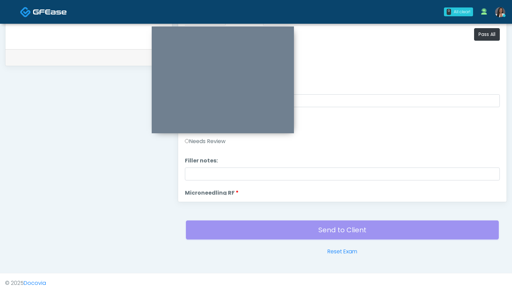
scroll to position [0, 0]
click at [480, 39] on button "Pass All" at bounding box center [487, 34] width 26 height 13
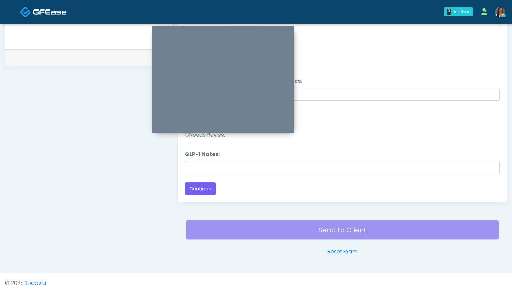
scroll to position [1334, 0]
click at [195, 185] on button "Continue" at bounding box center [200, 188] width 31 height 13
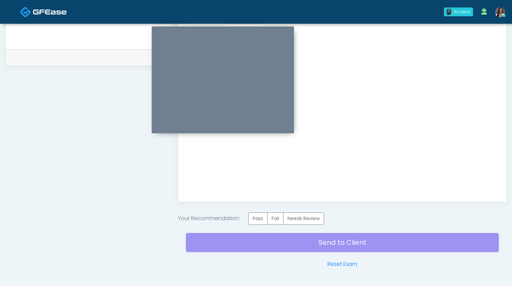
scroll to position [0, 0]
click at [260, 216] on label "Pass" at bounding box center [257, 218] width 19 height 13
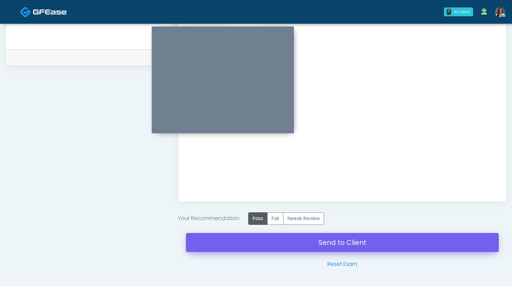
click at [340, 241] on link "Send to Client" at bounding box center [342, 242] width 313 height 19
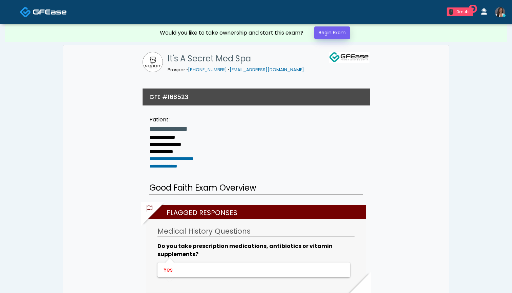
click at [328, 34] on link "Begin Exam" at bounding box center [332, 32] width 36 height 13
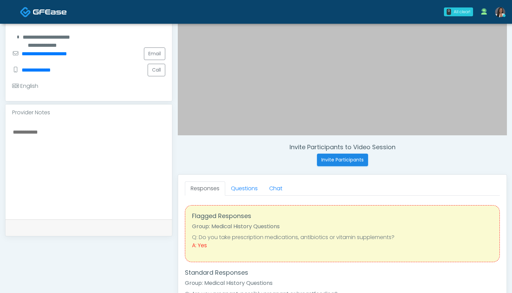
scroll to position [148, 0]
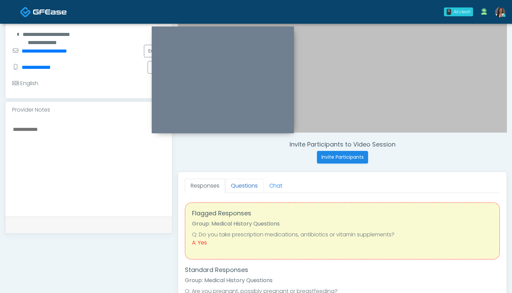
click at [241, 188] on link "Questions" at bounding box center [244, 185] width 38 height 14
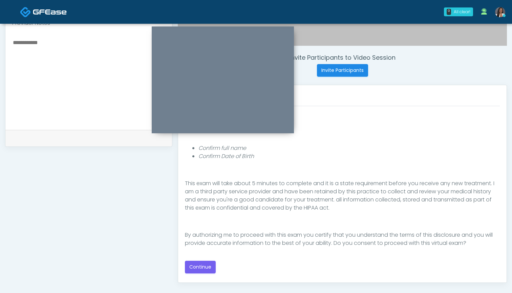
scroll to position [235, 0]
click at [194, 266] on button "Continue" at bounding box center [200, 266] width 31 height 13
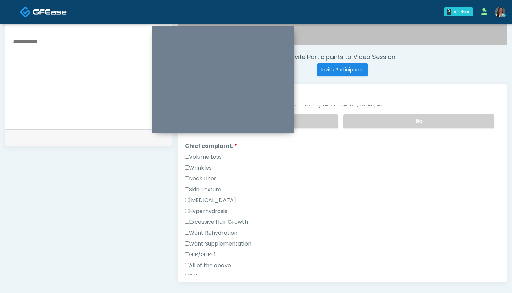
scroll to position [154, 0]
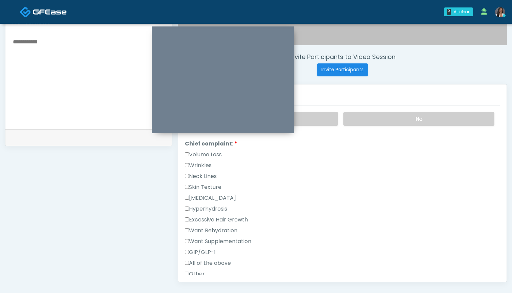
click at [210, 166] on label "Wrinkles" at bounding box center [198, 165] width 27 height 8
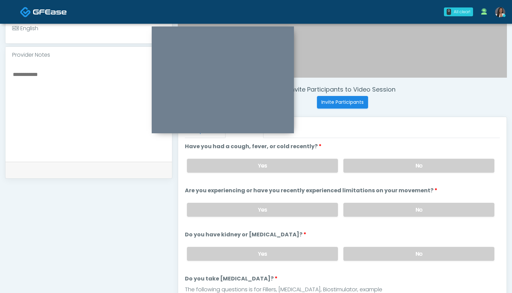
scroll to position [196, 0]
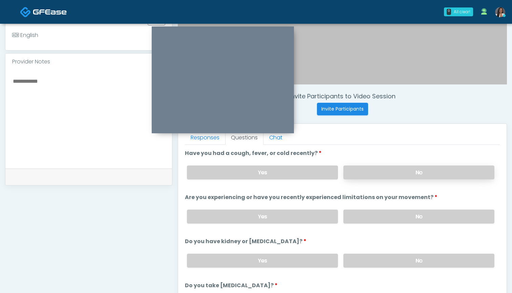
click at [377, 170] on label "No" at bounding box center [418, 172] width 151 height 14
click at [303, 172] on label "Yes" at bounding box center [262, 172] width 151 height 14
click at [373, 215] on label "No" at bounding box center [418, 216] width 151 height 14
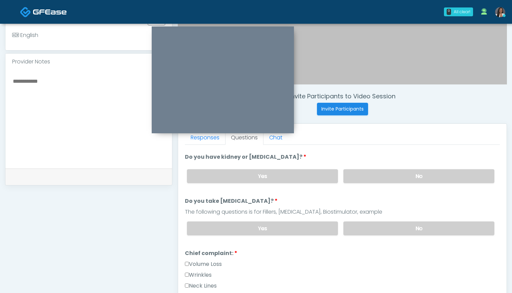
scroll to position [88, 0]
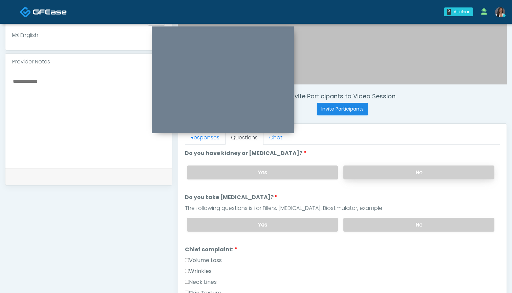
click at [361, 171] on label "No" at bounding box center [418, 172] width 151 height 14
click at [374, 225] on label "No" at bounding box center [418, 224] width 151 height 14
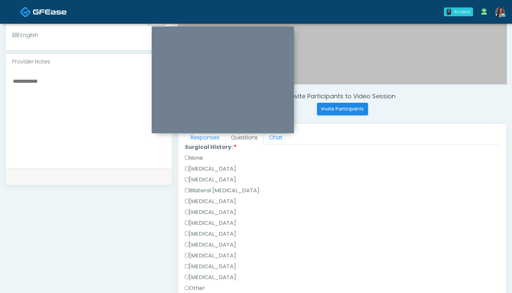
scroll to position [388, 0]
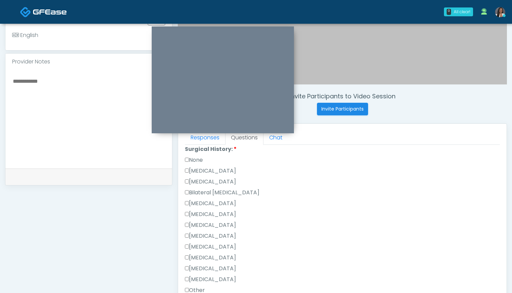
click at [198, 160] on label "None" at bounding box center [194, 160] width 18 height 8
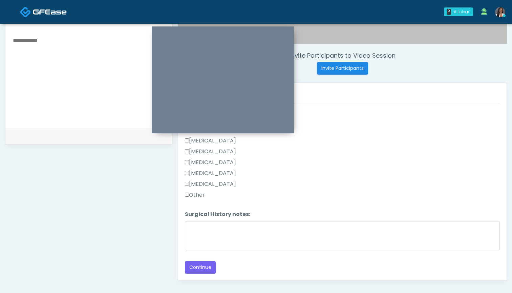
scroll to position [239, 0]
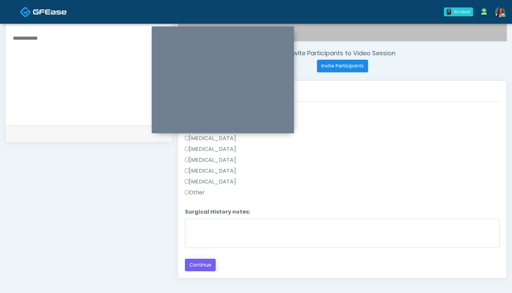
click at [198, 265] on button "Continue" at bounding box center [200, 264] width 31 height 13
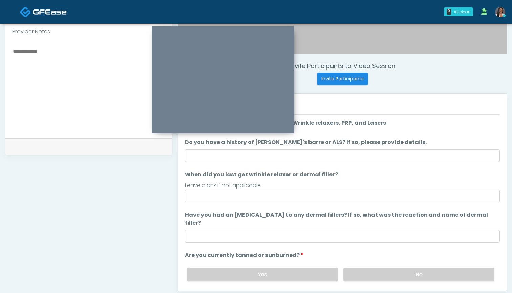
scroll to position [226, 0]
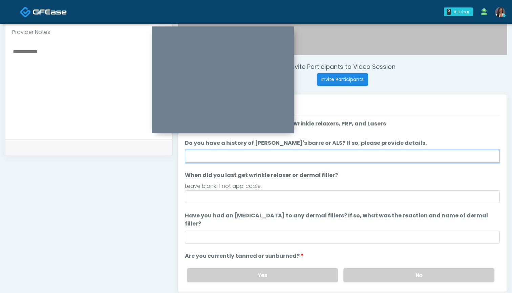
click at [351, 161] on input "Do you have a history of Guillain's barre or ALS? If so, please provide details." at bounding box center [342, 156] width 315 height 13
type input "*"
type input "**"
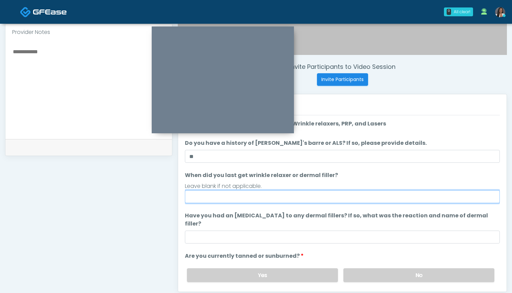
click at [316, 198] on input "When did you last get wrinkle relaxer or dermal filler?" at bounding box center [342, 196] width 315 height 13
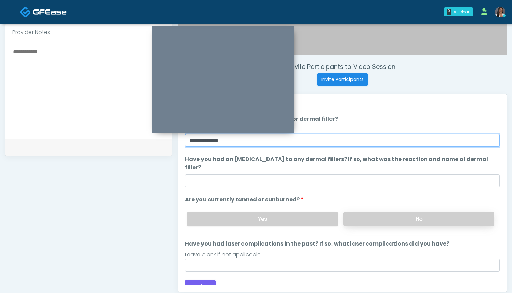
scroll to position [56, 0]
type input "**********"
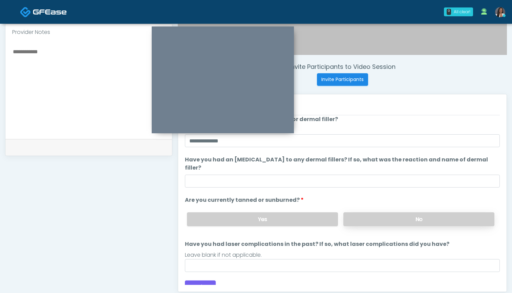
click at [361, 212] on label "No" at bounding box center [418, 219] width 151 height 14
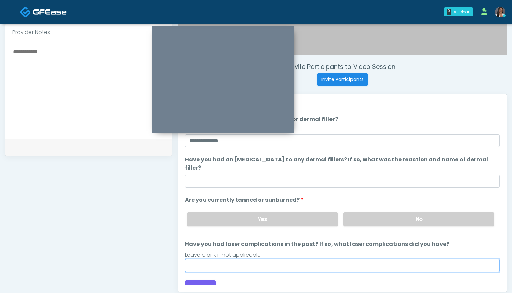
click at [320, 261] on input "Have you had laser complications in the past? If so, what laser complications d…" at bounding box center [342, 265] width 315 height 13
type input "***"
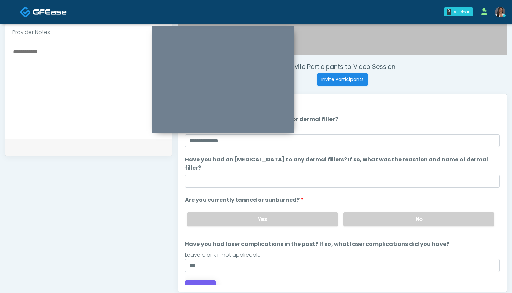
click at [208, 280] on button "Continue" at bounding box center [200, 286] width 31 height 13
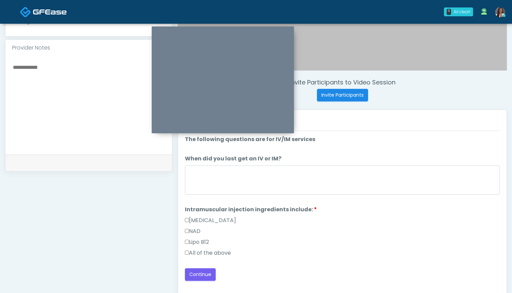
scroll to position [210, 0]
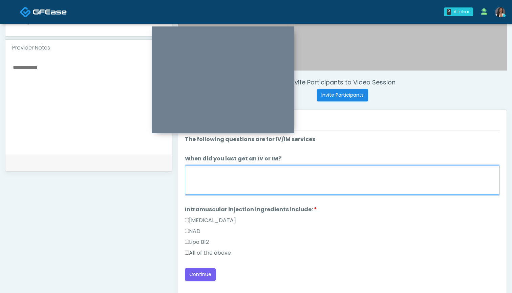
click at [326, 174] on textarea "When did you last get an IV or IM?" at bounding box center [342, 179] width 315 height 29
type textarea "***"
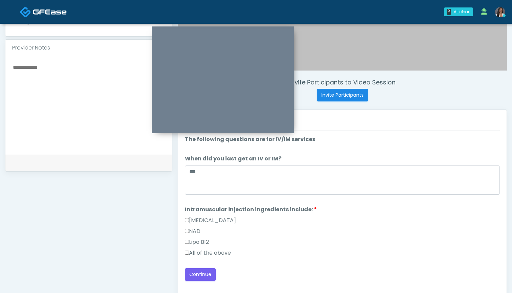
click at [215, 253] on label "All of the above" at bounding box center [208, 253] width 46 height 8
click at [194, 274] on button "Continue" at bounding box center [200, 274] width 31 height 13
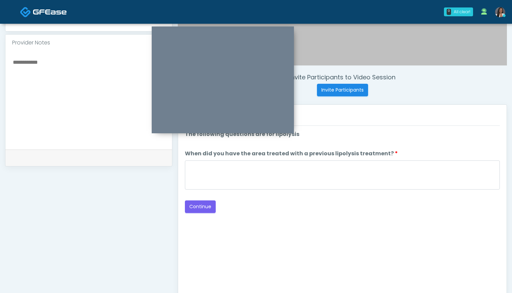
scroll to position [208, 0]
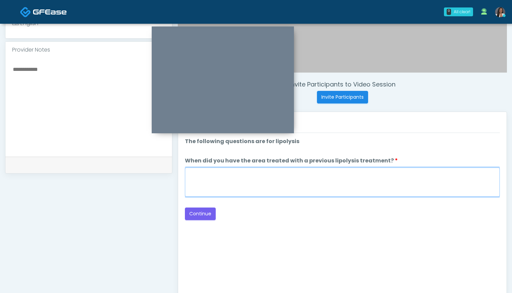
click at [319, 178] on textarea "When did you have the area treated with a previous lipolysis treatment?" at bounding box center [342, 181] width 315 height 29
type textarea "***"
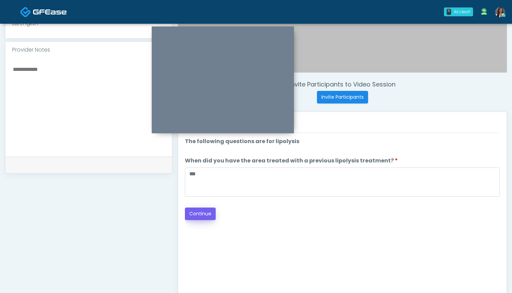
click at [207, 214] on button "Continue" at bounding box center [200, 213] width 31 height 13
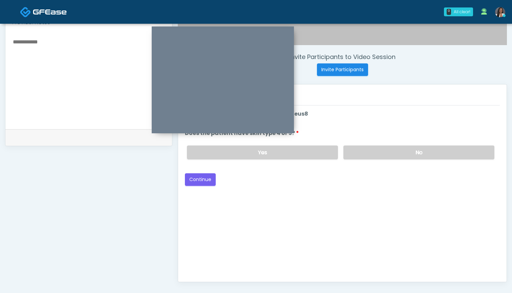
scroll to position [204, 0]
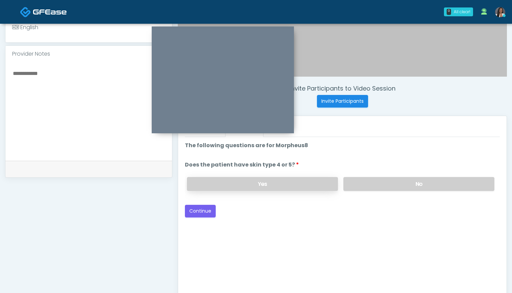
click at [305, 185] on label "Yes" at bounding box center [262, 184] width 151 height 14
click at [207, 208] on button "Continue" at bounding box center [200, 211] width 31 height 13
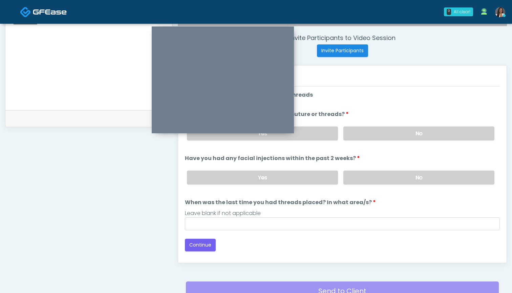
scroll to position [254, 0]
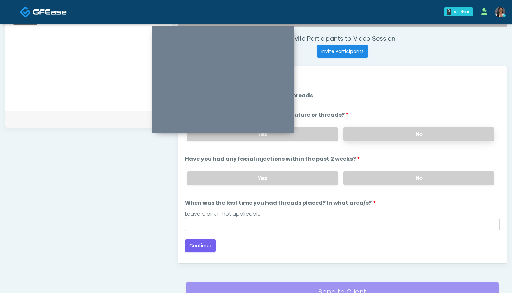
click at [359, 133] on label "No" at bounding box center [418, 134] width 151 height 14
click at [360, 178] on label "No" at bounding box center [418, 178] width 151 height 14
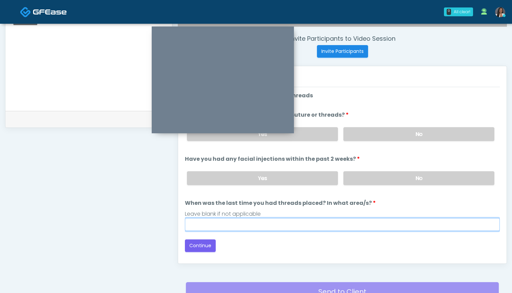
click at [346, 224] on input "When was the last time you had threads placed? In what area/s?" at bounding box center [342, 224] width 315 height 13
type input "***"
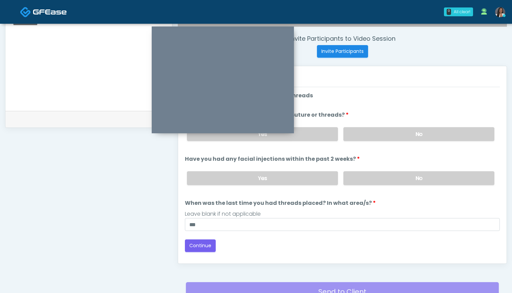
click at [312, 236] on div "Loading... Connecting to your agent... Please wait while we prepare your person…" at bounding box center [342, 171] width 315 height 160
click at [204, 244] on button "Continue" at bounding box center [200, 245] width 31 height 13
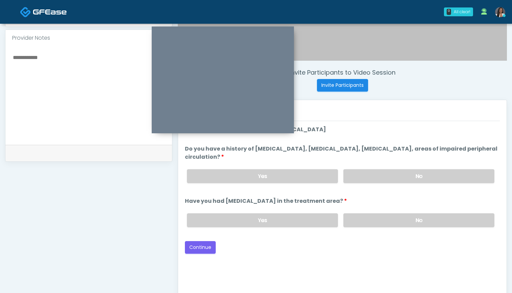
scroll to position [219, 0]
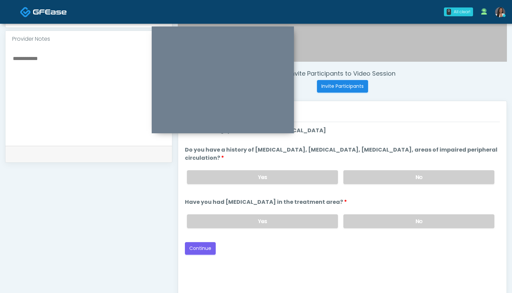
click at [375, 168] on div "Yes No" at bounding box center [341, 177] width 318 height 25
click at [373, 173] on label "No" at bounding box center [418, 177] width 151 height 14
click at [370, 223] on label "No" at bounding box center [418, 221] width 151 height 14
click at [197, 251] on button "Continue" at bounding box center [200, 248] width 31 height 13
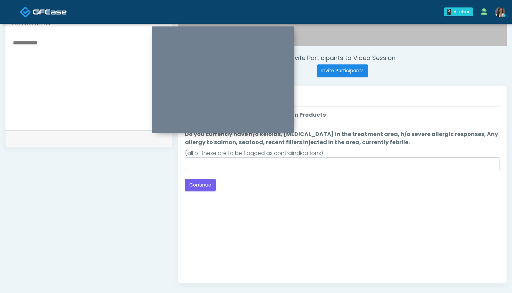
scroll to position [226, 0]
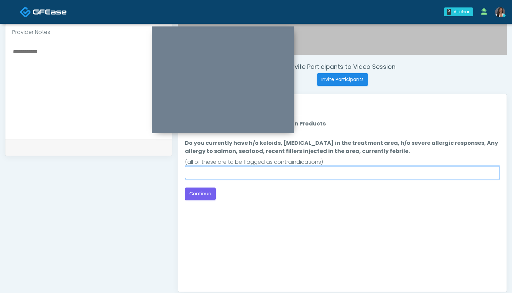
click at [316, 174] on input "Do you currently have h/o keloids, skin infection in the treatment area, h/o se…" at bounding box center [342, 172] width 315 height 13
type input "**"
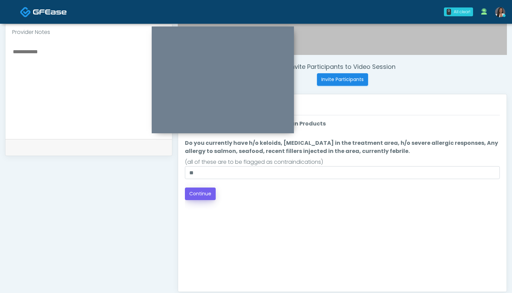
click at [211, 194] on button "Continue" at bounding box center [200, 193] width 31 height 13
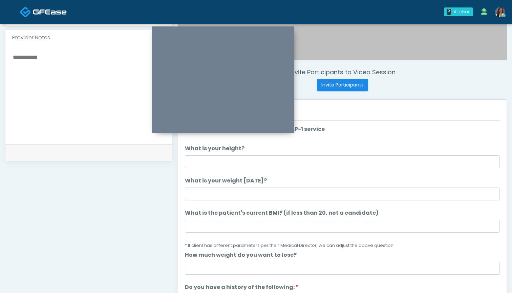
scroll to position [215, 0]
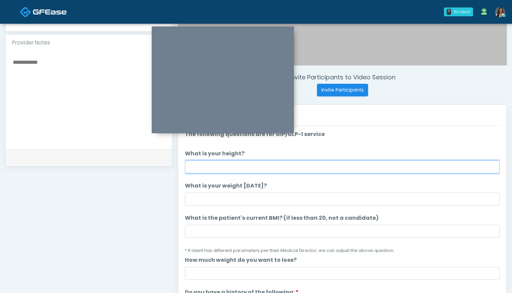
click at [233, 166] on input "What is your height?" at bounding box center [342, 166] width 315 height 13
type input "*****"
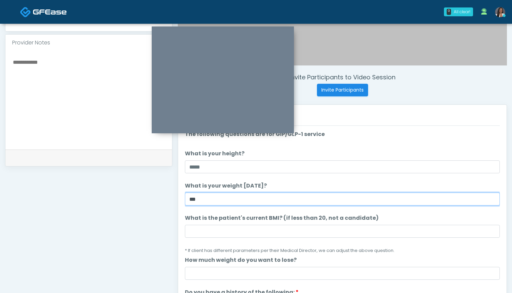
type input "***"
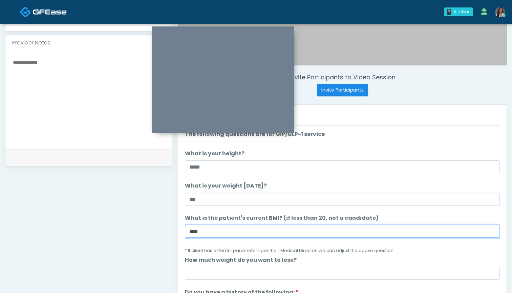
type input "****"
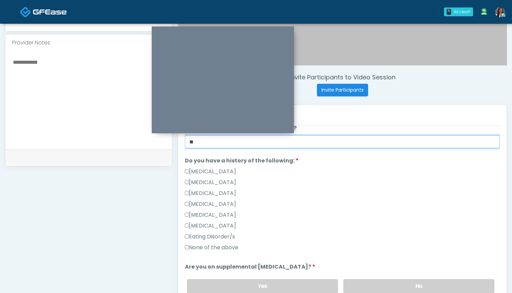
scroll to position [133, 0]
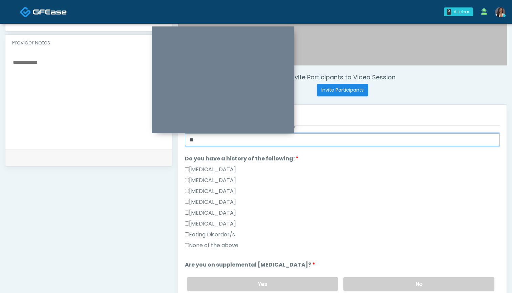
type input "**"
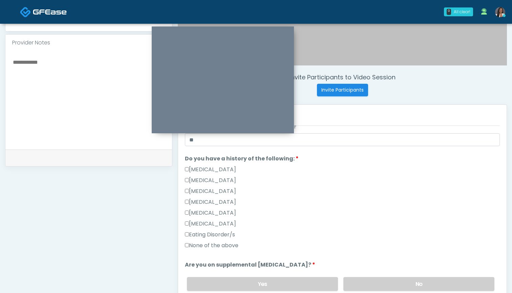
click at [223, 248] on label "None of the above" at bounding box center [212, 245] width 54 height 8
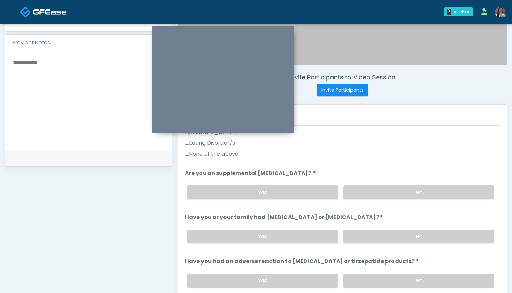
scroll to position [229, 0]
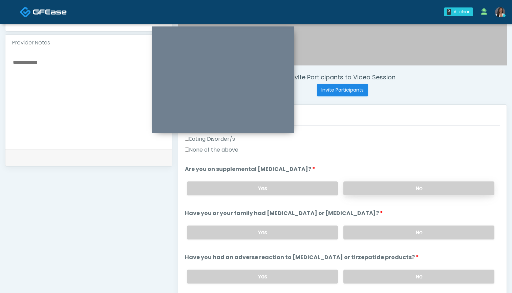
click at [363, 192] on label "No" at bounding box center [418, 188] width 151 height 14
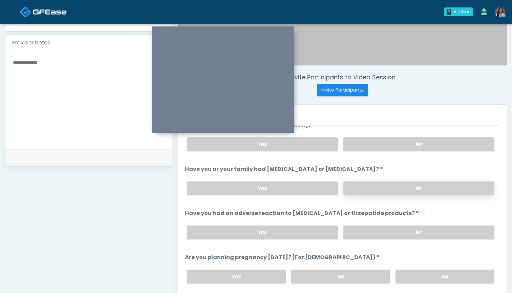
scroll to position [273, 0]
click at [371, 188] on label "No" at bounding box center [418, 188] width 151 height 14
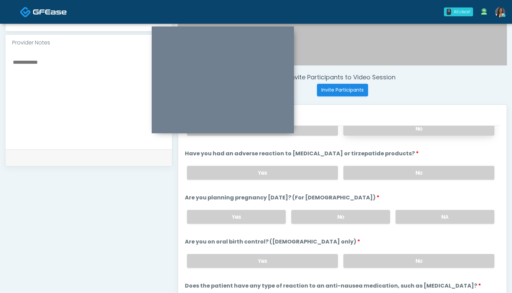
scroll to position [331, 0]
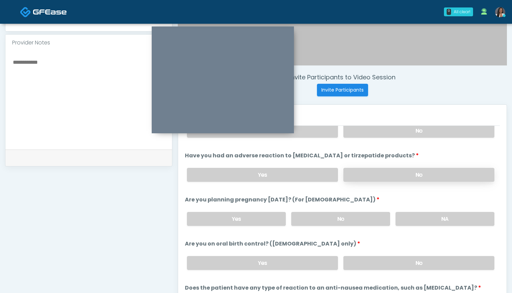
click at [378, 176] on label "No" at bounding box center [418, 175] width 151 height 14
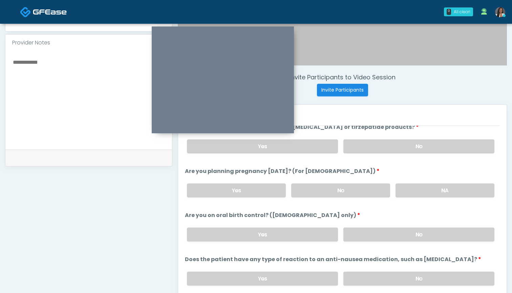
scroll to position [372, 0]
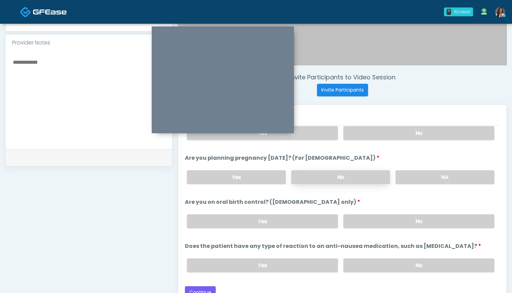
click at [351, 176] on label "No" at bounding box center [340, 177] width 99 height 14
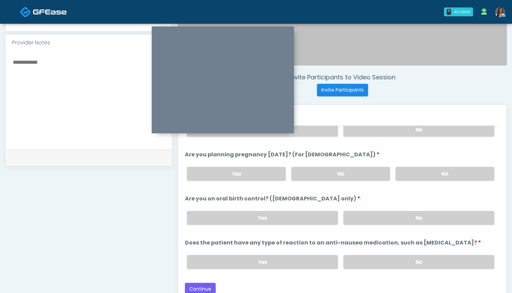
scroll to position [376, 0]
click at [362, 215] on label "No" at bounding box center [418, 218] width 151 height 14
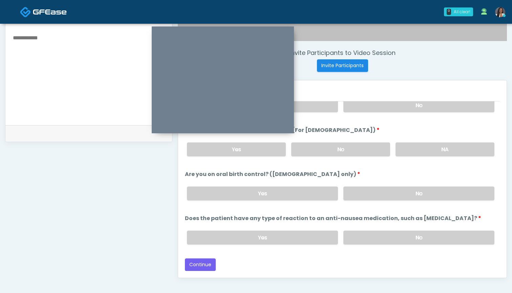
scroll to position [240, 0]
click at [371, 236] on label "No" at bounding box center [418, 237] width 151 height 14
click at [202, 265] on button "Continue" at bounding box center [200, 264] width 31 height 13
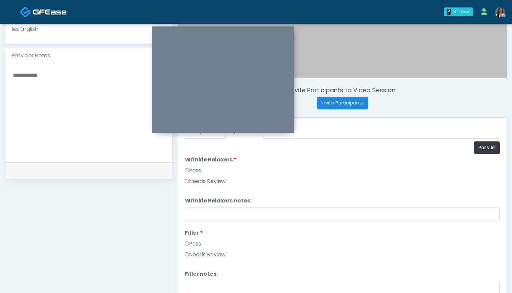
scroll to position [181, 0]
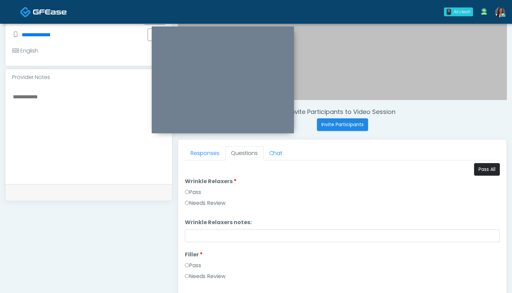
click at [483, 169] on button "Pass All" at bounding box center [487, 169] width 26 height 13
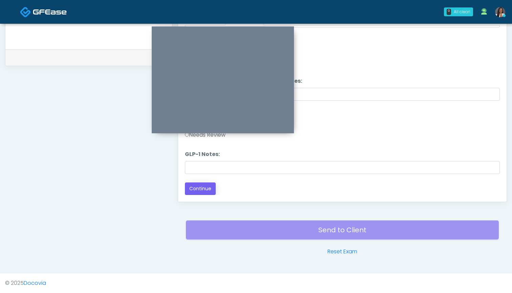
scroll to position [315, 0]
click at [206, 188] on button "Continue" at bounding box center [200, 188] width 31 height 13
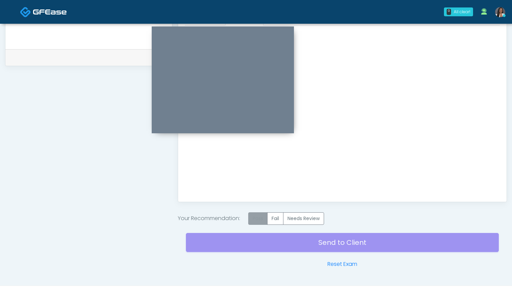
click at [262, 213] on label "Pass" at bounding box center [257, 218] width 19 height 13
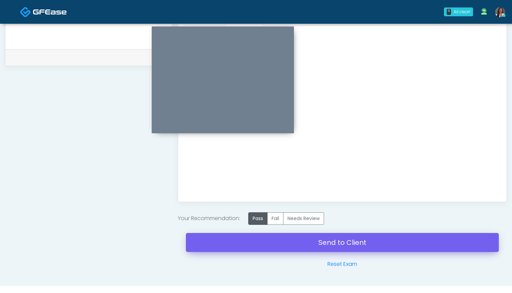
click at [329, 241] on link "Send to Client" at bounding box center [342, 242] width 313 height 19
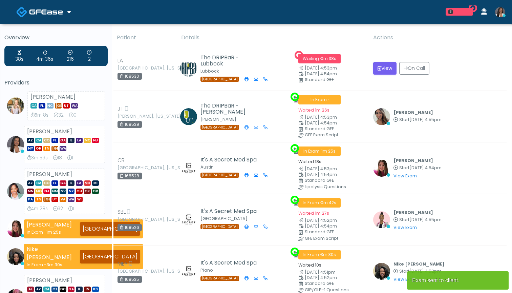
click at [382, 114] on img at bounding box center [381, 116] width 17 height 17
click at [384, 67] on button "View" at bounding box center [384, 68] width 23 height 13
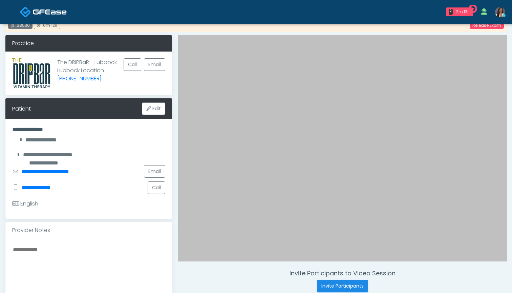
scroll to position [27, 0]
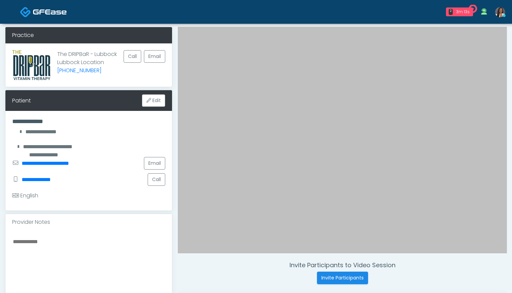
click at [128, 253] on textarea at bounding box center [88, 278] width 153 height 83
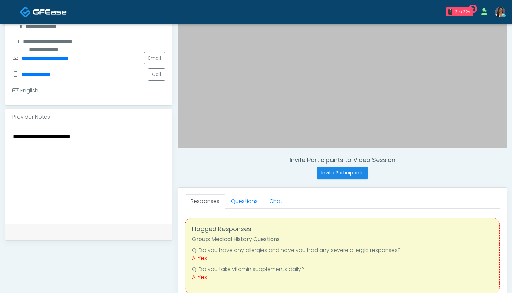
scroll to position [144, 0]
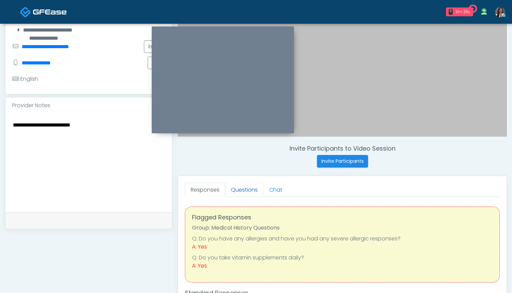
click at [243, 190] on link "Questions" at bounding box center [244, 190] width 38 height 14
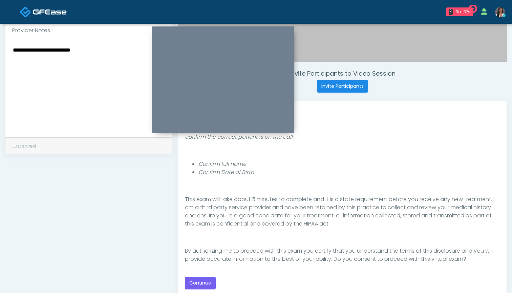
scroll to position [219, 0]
click at [114, 73] on textarea "**********" at bounding box center [88, 86] width 153 height 83
click at [201, 283] on button "Continue" at bounding box center [200, 282] width 31 height 13
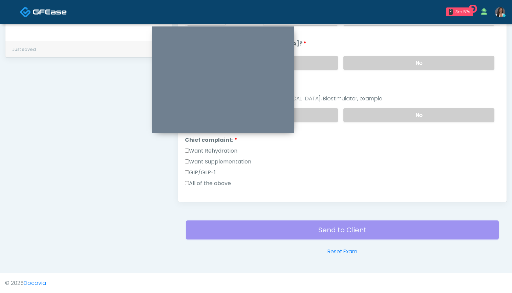
scroll to position [61, 0]
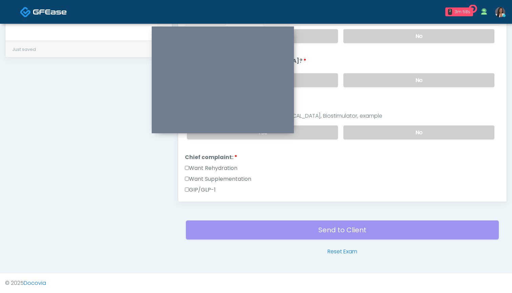
click at [221, 170] on label "Want Rehydration" at bounding box center [211, 168] width 52 height 8
click at [223, 177] on label "Want Supplementation" at bounding box center [218, 179] width 66 height 8
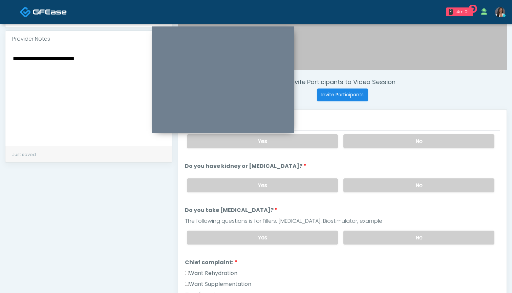
scroll to position [206, 0]
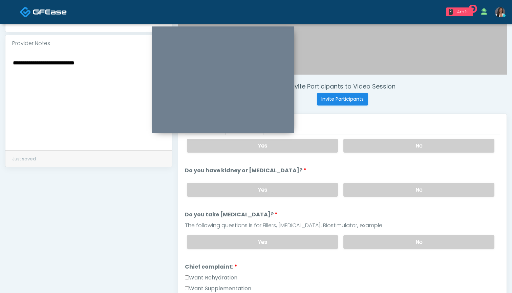
click at [119, 70] on textarea "**********" at bounding box center [88, 99] width 153 height 83
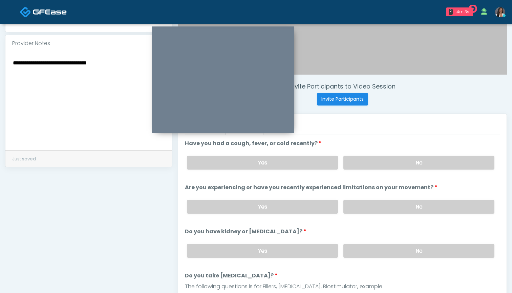
scroll to position [0, 0]
type textarea "**********"
click at [391, 158] on label "No" at bounding box center [418, 162] width 151 height 14
click at [270, 159] on label "Yes" at bounding box center [262, 162] width 151 height 14
click at [380, 206] on label "No" at bounding box center [418, 206] width 151 height 14
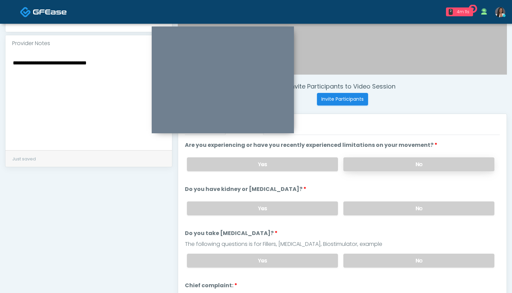
scroll to position [55, 0]
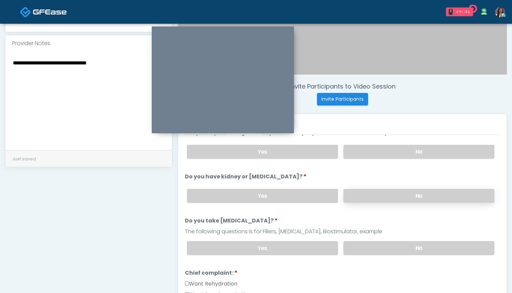
click at [379, 196] on label "No" at bounding box center [418, 196] width 151 height 14
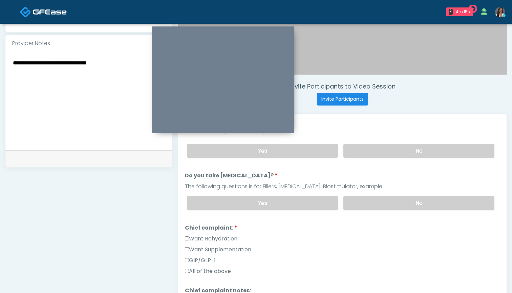
scroll to position [100, 0]
click at [374, 200] on label "No" at bounding box center [418, 202] width 151 height 14
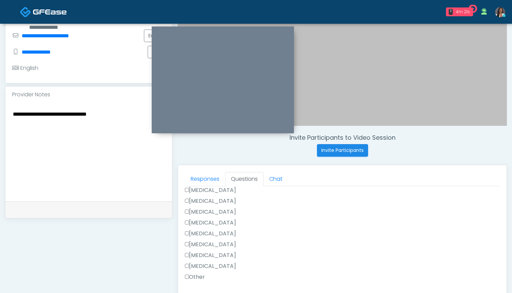
scroll to position [158, 0]
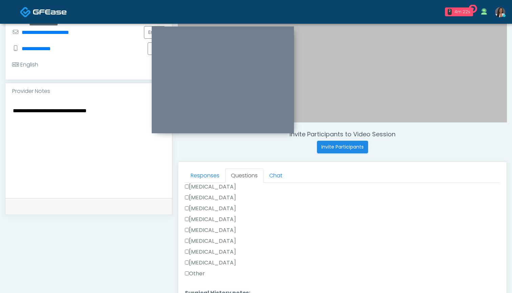
click at [222, 261] on label "[MEDICAL_DATA]" at bounding box center [210, 262] width 51 height 8
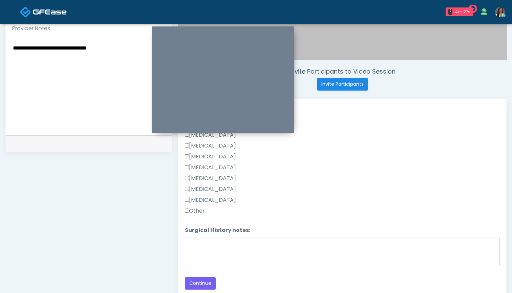
scroll to position [228, 0]
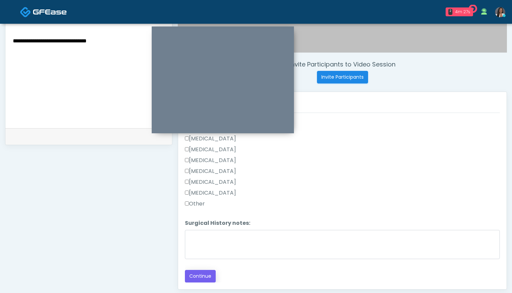
click at [207, 274] on button "Continue" at bounding box center [200, 276] width 31 height 13
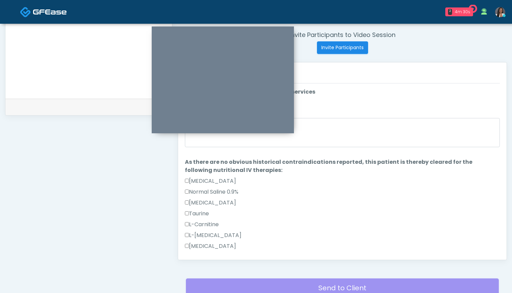
scroll to position [240, 0]
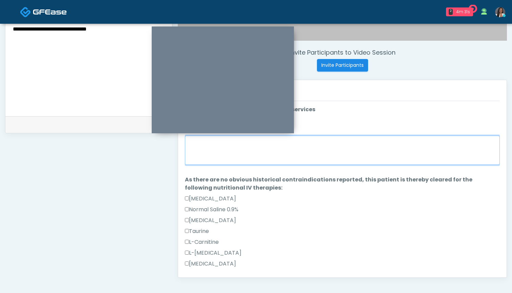
click at [351, 155] on textarea "When did you last get an IV or IM?" at bounding box center [342, 149] width 315 height 29
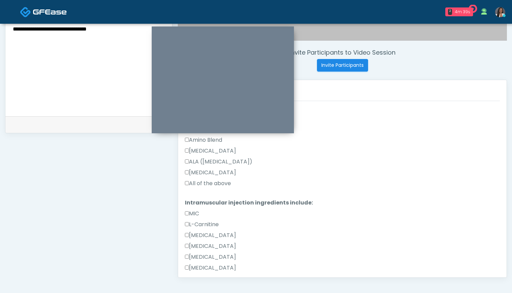
scroll to position [277, 0]
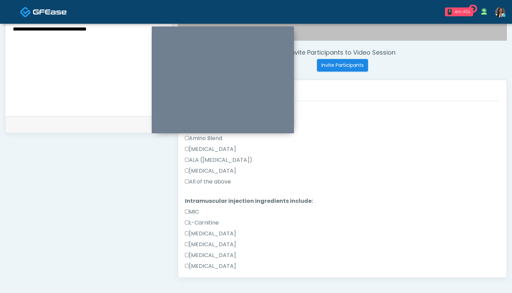
type textarea "*******"
click at [218, 182] on label "All of the above" at bounding box center [208, 181] width 46 height 8
click at [118, 61] on textarea "**********" at bounding box center [88, 65] width 153 height 83
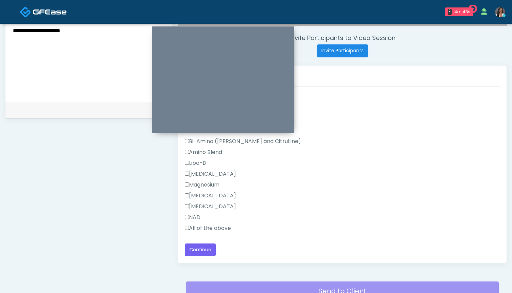
scroll to position [261, 0]
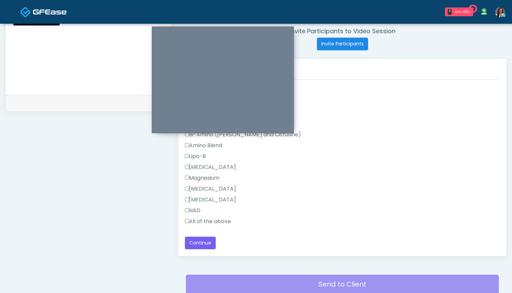
type textarea "**********"
click at [219, 222] on label "All of the above" at bounding box center [208, 221] width 46 height 8
click at [207, 238] on button "Continue" at bounding box center [200, 242] width 31 height 13
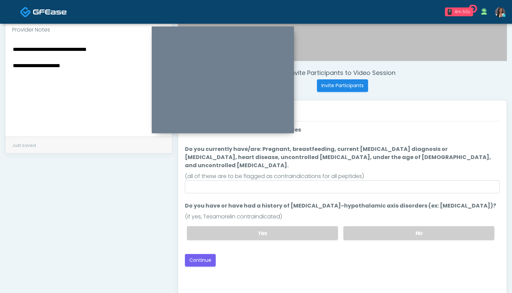
scroll to position [178, 0]
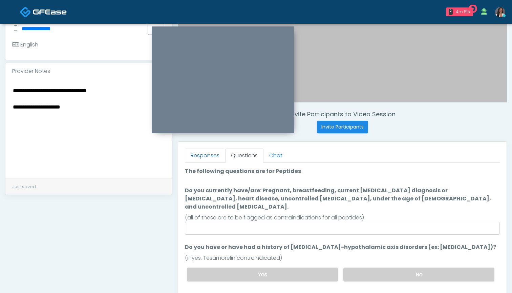
click at [198, 153] on link "Responses" at bounding box center [205, 155] width 40 height 14
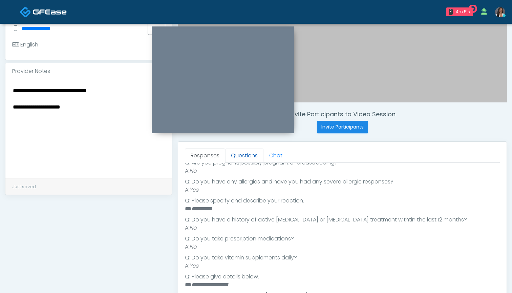
click at [248, 156] on link "Questions" at bounding box center [244, 155] width 38 height 14
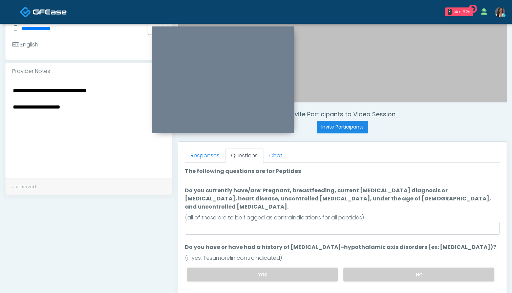
scroll to position [0, 0]
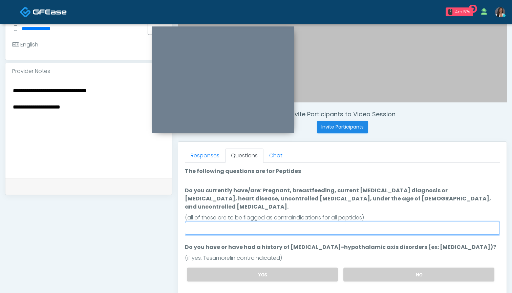
click at [319, 222] on input "Do you currently have/are: Pregnant, breastfeeding, current [MEDICAL_DATA] diag…" at bounding box center [342, 228] width 315 height 13
type input "*"
drag, startPoint x: 281, startPoint y: 221, endPoint x: 162, endPoint y: 206, distance: 119.9
click at [162, 206] on div "**********" at bounding box center [256, 134] width 502 height 517
type input "**********"
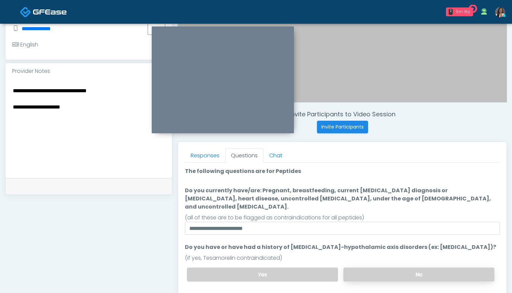
click at [387, 267] on label "No" at bounding box center [418, 274] width 151 height 14
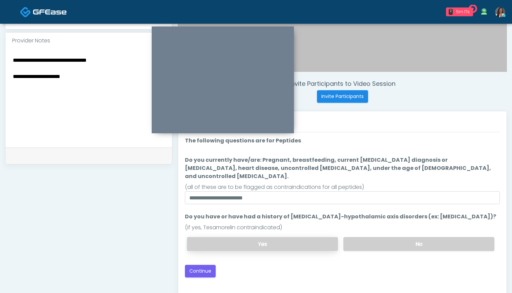
scroll to position [212, 0]
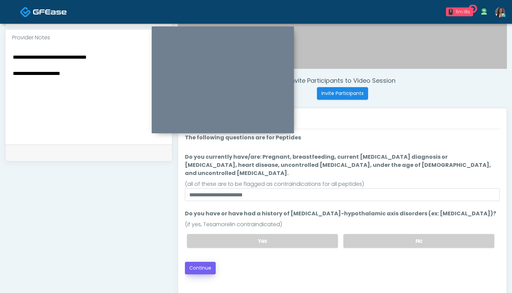
click at [206, 261] on button "Continue" at bounding box center [200, 267] width 31 height 13
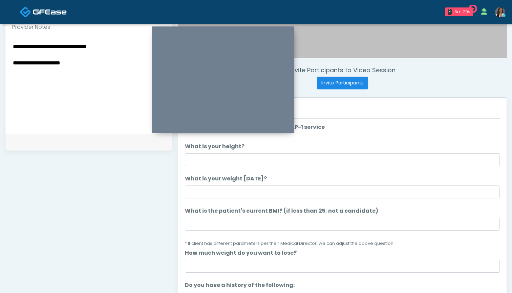
scroll to position [221, 0]
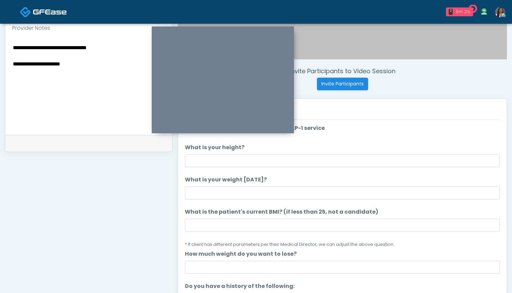
click at [110, 72] on textarea "**********" at bounding box center [88, 84] width 153 height 83
paste textarea "**********"
type textarea "**********"
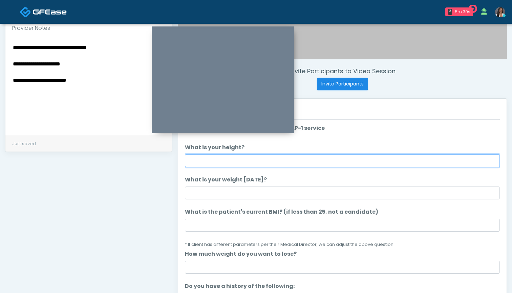
click at [226, 165] on input "What is your height?" at bounding box center [342, 160] width 315 height 13
type input "*****"
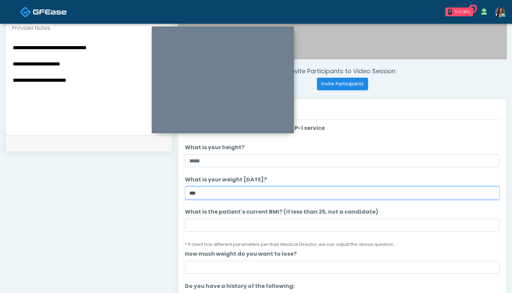
type input "***"
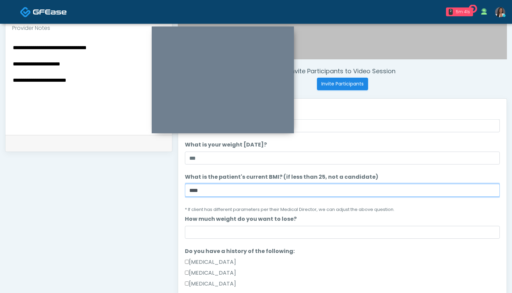
scroll to position [38, 0]
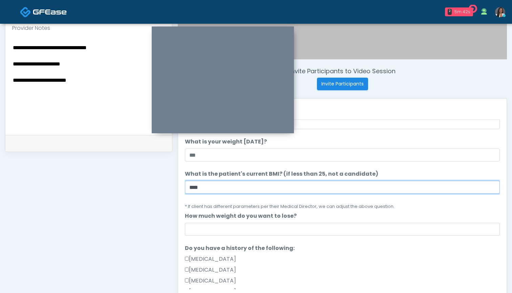
type input "****"
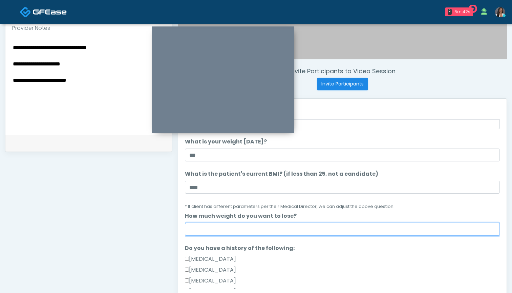
click at [233, 230] on input "How much weight do you want to lose?" at bounding box center [342, 229] width 315 height 13
type input "*"
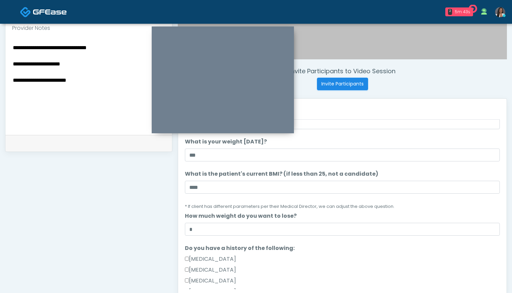
click at [102, 83] on textarea "**********" at bounding box center [88, 84] width 153 height 83
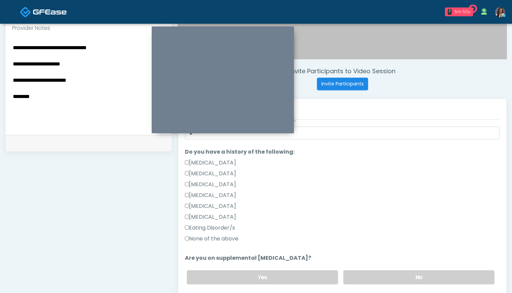
scroll to position [139, 0]
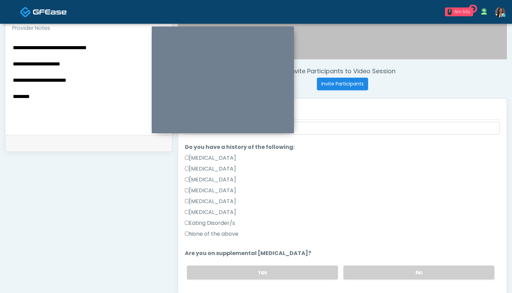
type textarea "**********"
click at [220, 230] on label "None of the above" at bounding box center [212, 234] width 54 height 8
click at [371, 276] on label "No" at bounding box center [418, 272] width 151 height 14
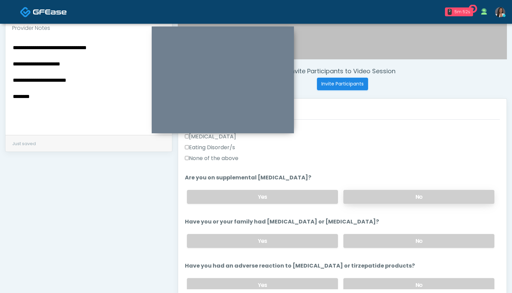
scroll to position [264, 0]
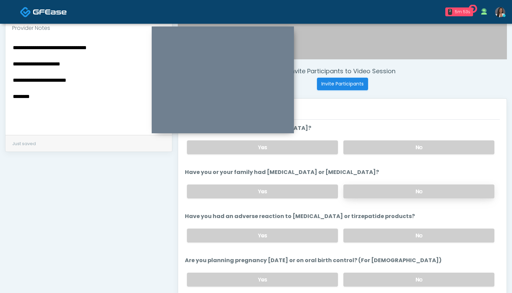
click at [363, 188] on label "No" at bounding box center [418, 191] width 151 height 14
click at [366, 232] on label "No" at bounding box center [418, 235] width 151 height 14
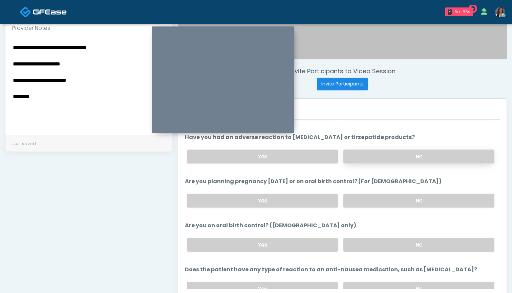
scroll to position [343, 0]
click at [360, 201] on label "No" at bounding box center [418, 200] width 151 height 14
click at [372, 238] on label "No" at bounding box center [418, 244] width 151 height 14
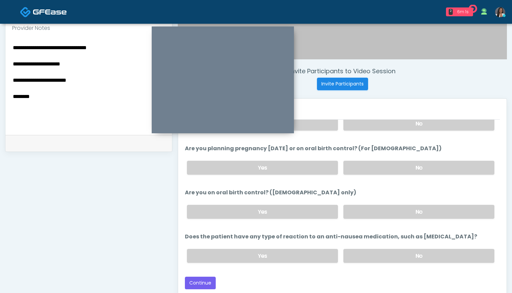
scroll to position [376, 0]
click at [283, 213] on label "Yes" at bounding box center [262, 212] width 151 height 14
click at [377, 255] on label "No" at bounding box center [418, 256] width 151 height 14
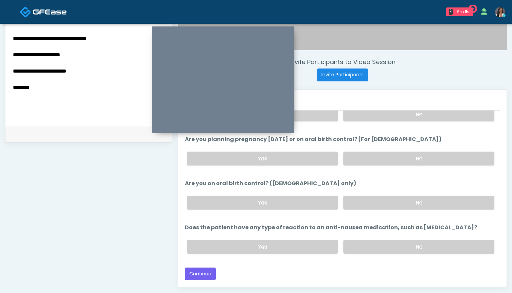
scroll to position [233, 0]
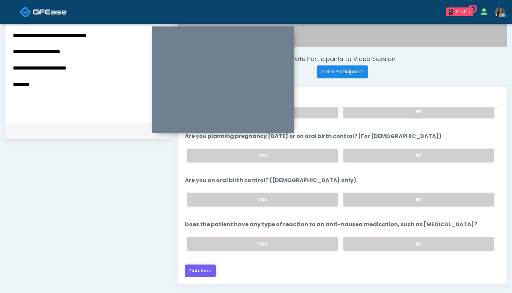
click at [210, 270] on button "Continue" at bounding box center [200, 270] width 31 height 13
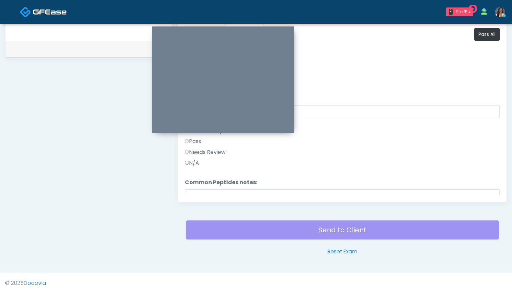
scroll to position [0, 0]
click at [483, 37] on button "Pass All" at bounding box center [487, 34] width 26 height 13
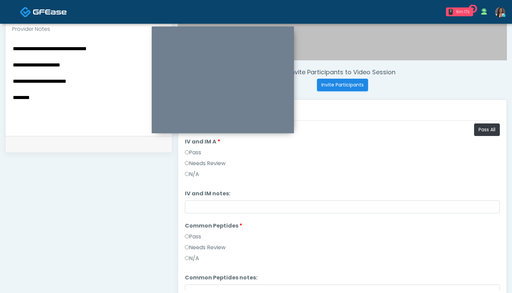
scroll to position [219, 0]
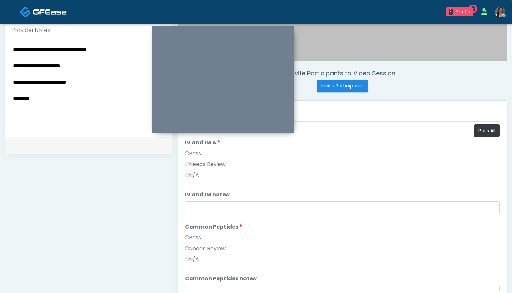
drag, startPoint x: 86, startPoint y: 84, endPoint x: 10, endPoint y: 84, distance: 76.2
click at [10, 84] on div "**********" at bounding box center [88, 87] width 167 height 99
click at [129, 88] on textarea "**********" at bounding box center [88, 86] width 153 height 83
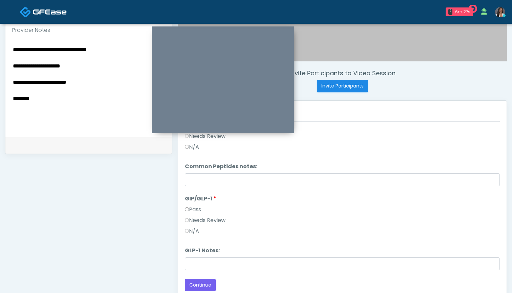
scroll to position [97, 0]
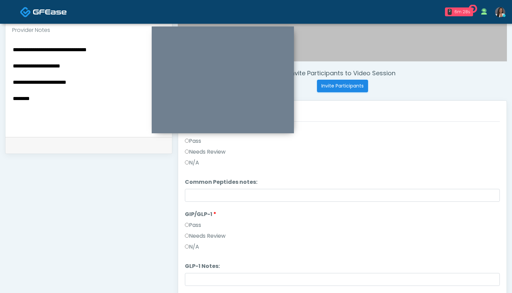
click at [216, 151] on label "Needs Review" at bounding box center [205, 152] width 41 height 8
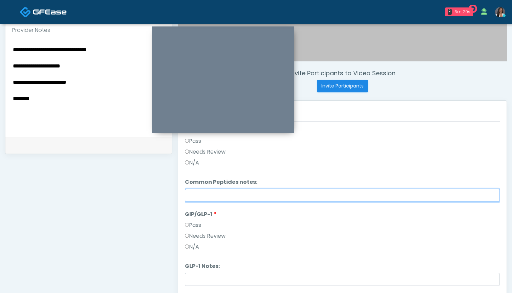
click at [221, 197] on input "Common Peptides notes:" at bounding box center [342, 195] width 315 height 13
paste input "**********"
type input "**********"
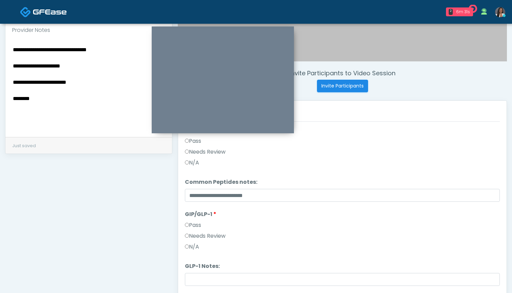
click at [0, 101] on div "**********" at bounding box center [256, 87] width 512 height 564
click at [202, 232] on label "Needs Review" at bounding box center [205, 236] width 41 height 8
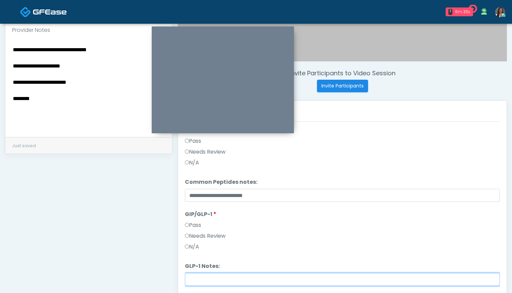
click at [209, 285] on input "GLP-1 Notes:" at bounding box center [342, 279] width 315 height 13
paste input "********"
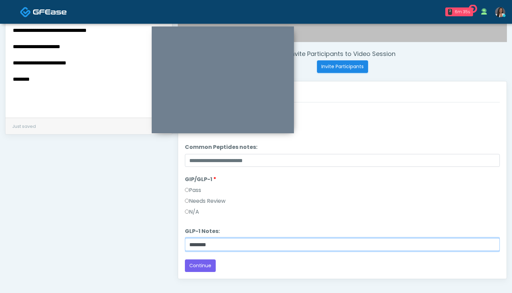
scroll to position [242, 0]
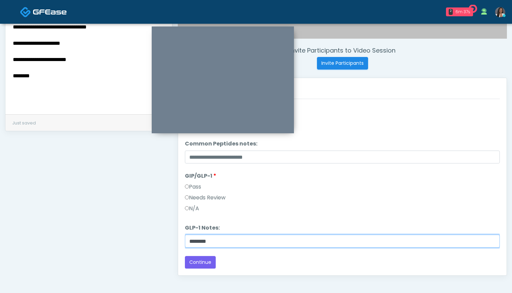
type input "********"
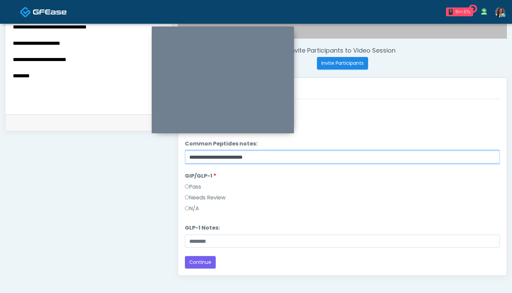
drag, startPoint x: 271, startPoint y: 159, endPoint x: 180, endPoint y: 157, distance: 91.1
click at [180, 157] on div "Responses Questions Chat Good Faith Exam Script Good Faith Exam Script INTRODUC…" at bounding box center [342, 176] width 329 height 197
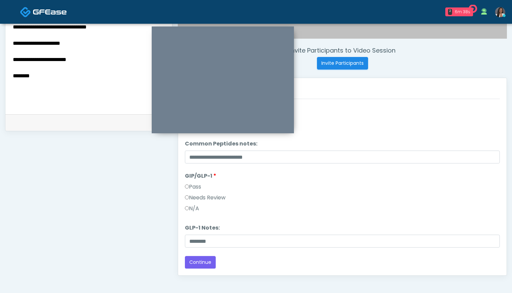
click at [238, 200] on div "Needs Review" at bounding box center [342, 198] width 315 height 11
click at [201, 261] on button "Continue" at bounding box center [200, 262] width 31 height 13
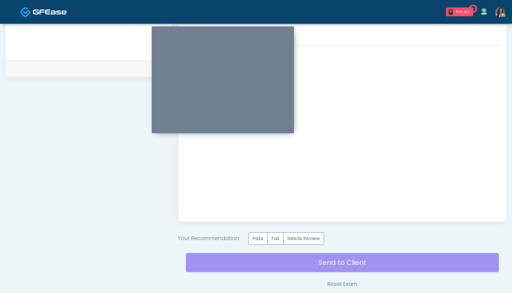
scroll to position [315, 0]
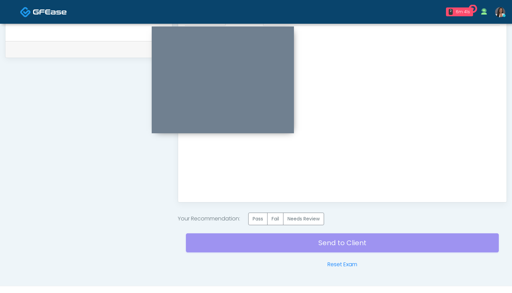
click at [293, 212] on div "Invite Participants to Video Session Invite Participants Responses Questions Ch…" at bounding box center [339, 3] width 335 height 529
click at [297, 217] on label "Needs Review" at bounding box center [303, 218] width 41 height 13
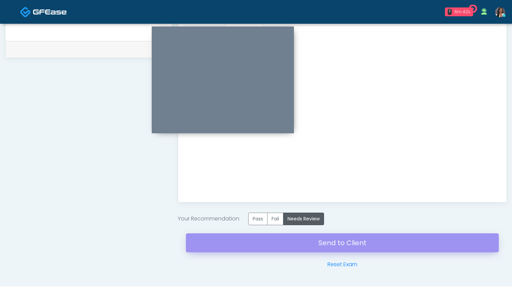
click at [341, 245] on link "Send to Client" at bounding box center [342, 242] width 313 height 19
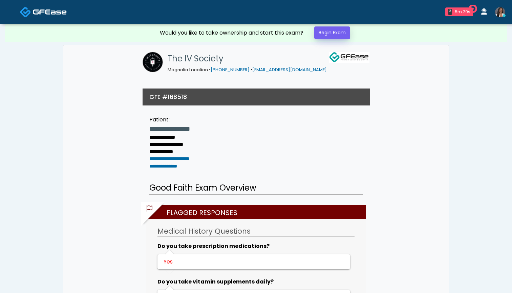
click at [329, 34] on link "Begin Exam" at bounding box center [332, 32] width 36 height 13
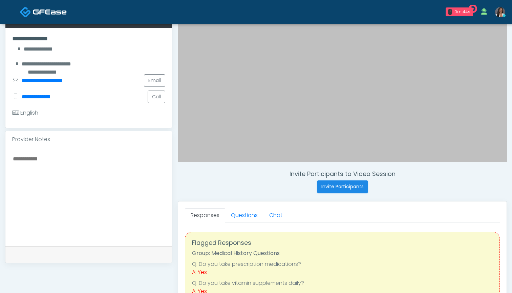
scroll to position [123, 0]
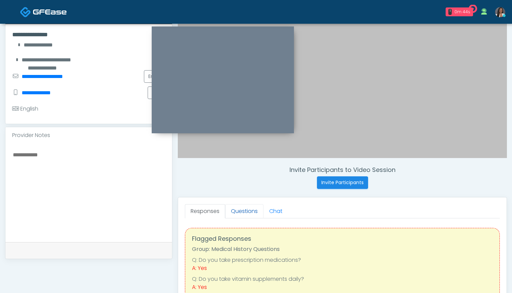
click at [246, 212] on link "Questions" at bounding box center [244, 211] width 38 height 14
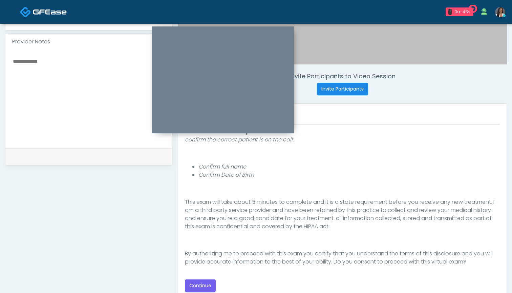
scroll to position [218, 0]
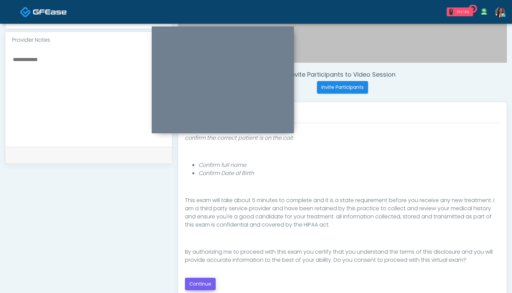
click at [196, 282] on button "Continue" at bounding box center [200, 283] width 31 height 13
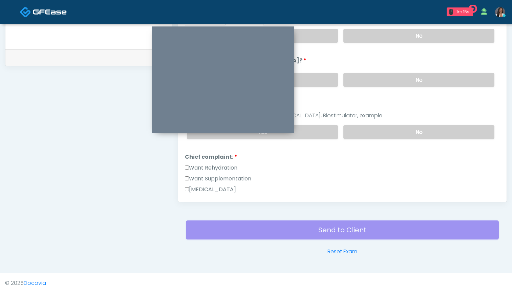
scroll to position [63, 0]
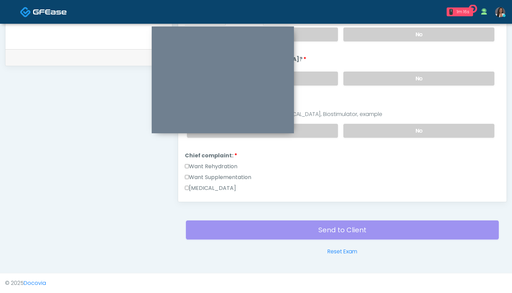
click at [211, 166] on label "Want Rehydration" at bounding box center [211, 166] width 52 height 8
click at [211, 175] on label "Want Supplementation" at bounding box center [218, 177] width 66 height 8
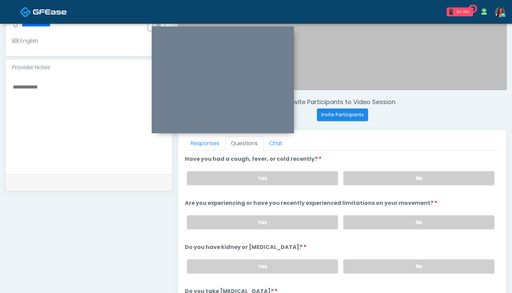
scroll to position [181, 0]
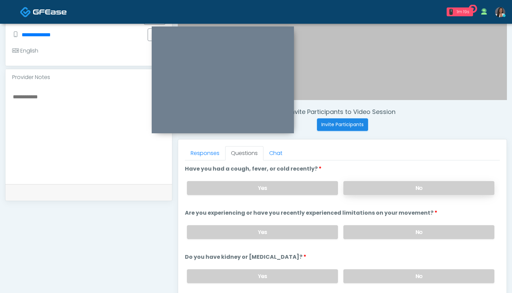
click at [359, 185] on label "No" at bounding box center [418, 188] width 151 height 14
click at [379, 233] on label "No" at bounding box center [418, 232] width 151 height 14
click at [313, 236] on label "Yes" at bounding box center [262, 232] width 151 height 14
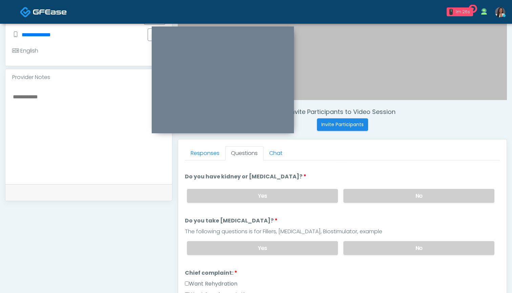
scroll to position [82, 0]
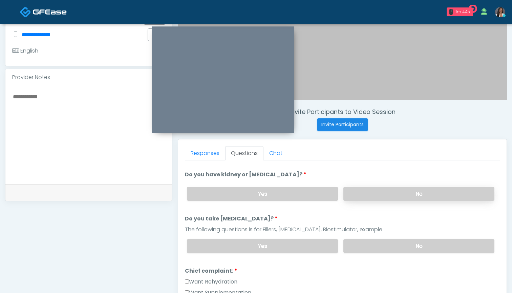
click at [366, 190] on label "No" at bounding box center [418, 194] width 151 height 14
click at [309, 197] on label "Yes" at bounding box center [262, 194] width 151 height 14
click at [124, 140] on textarea at bounding box center [88, 133] width 153 height 83
drag, startPoint x: 75, startPoint y: 98, endPoint x: 30, endPoint y: 95, distance: 44.5
click at [30, 95] on textarea "**********" at bounding box center [88, 133] width 153 height 83
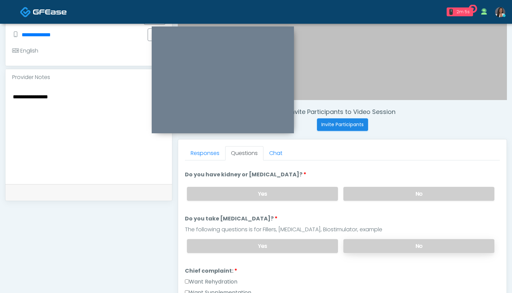
type textarea "**********"
click at [358, 246] on label "No" at bounding box center [418, 246] width 151 height 14
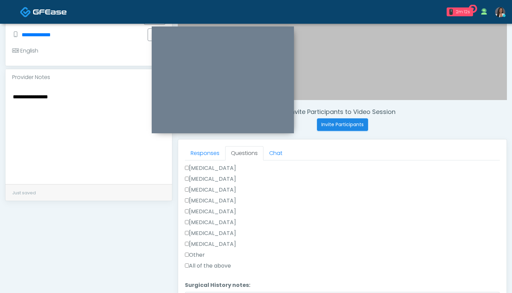
scroll to position [369, 0]
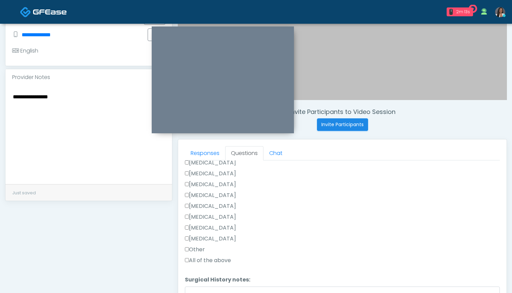
click at [199, 249] on label "Other" at bounding box center [195, 249] width 20 height 8
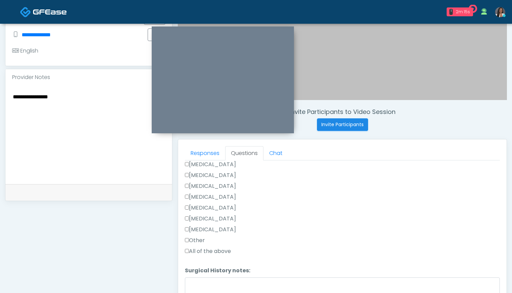
scroll to position [378, 0]
click at [239, 284] on textarea "Surgical History notes:" at bounding box center [342, 291] width 315 height 29
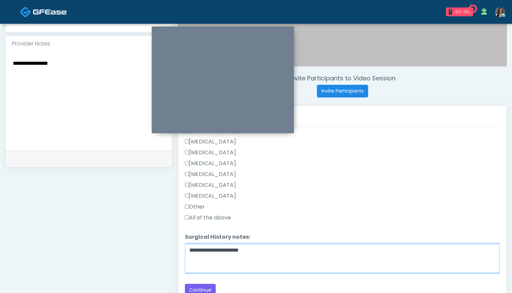
scroll to position [219, 0]
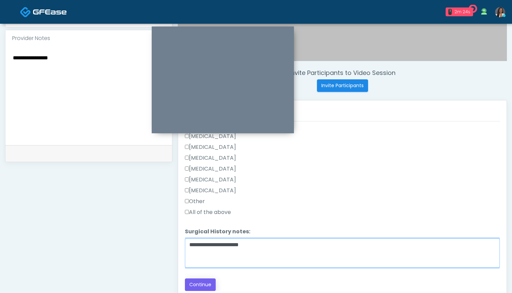
type textarea "**********"
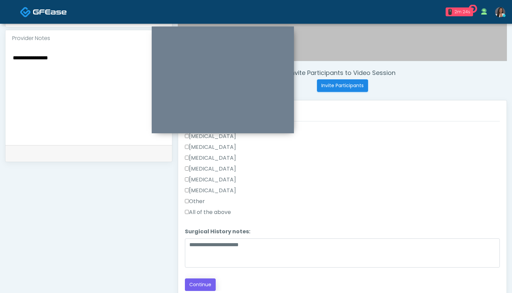
click at [205, 283] on button "Continue" at bounding box center [200, 284] width 31 height 13
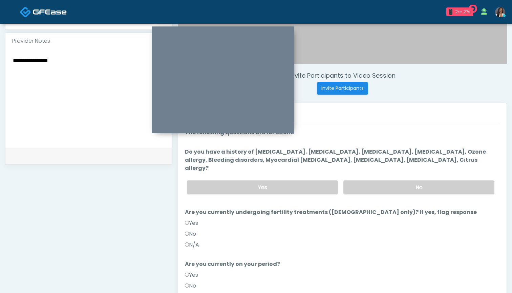
scroll to position [206, 0]
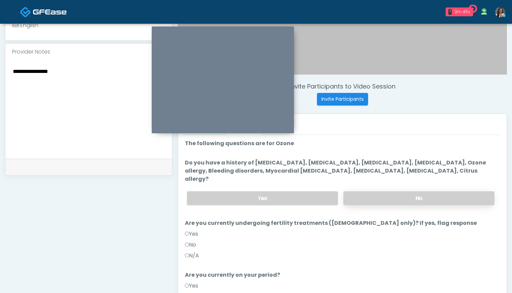
click at [361, 191] on label "No" at bounding box center [418, 198] width 151 height 14
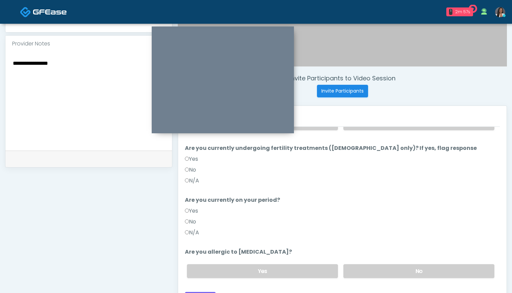
scroll to position [224, 0]
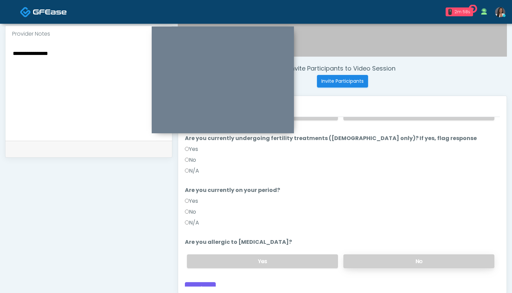
click at [374, 254] on label "No" at bounding box center [418, 261] width 151 height 14
click at [195, 282] on button "Continue" at bounding box center [200, 288] width 31 height 13
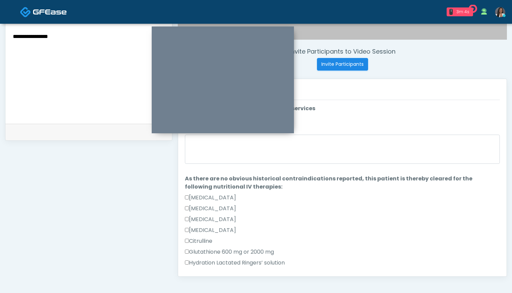
scroll to position [235, 0]
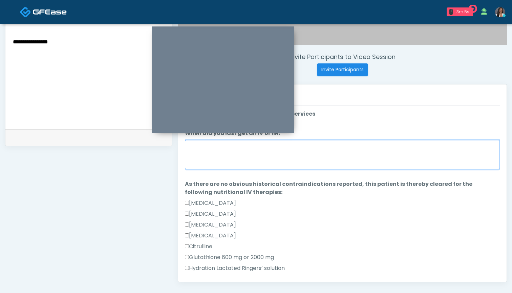
click at [331, 161] on textarea "When did you last get an IV or IM?" at bounding box center [342, 154] width 315 height 29
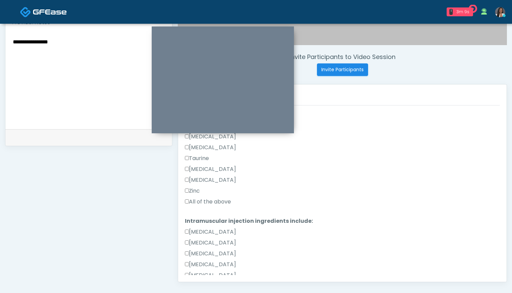
type textarea "*******"
click at [223, 202] on label "All of the above" at bounding box center [208, 201] width 46 height 8
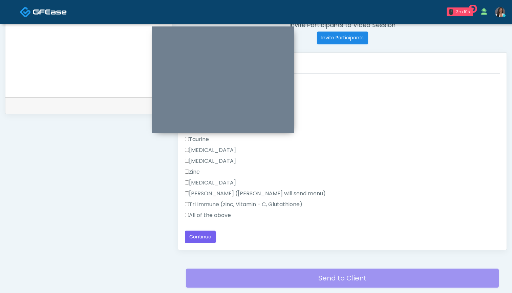
scroll to position [278, 0]
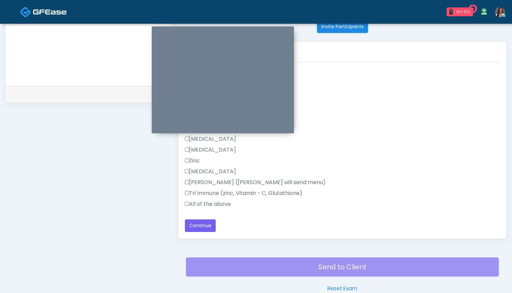
click at [218, 204] on label "All of the above" at bounding box center [208, 204] width 46 height 8
click at [199, 226] on button "Continue" at bounding box center [200, 225] width 31 height 13
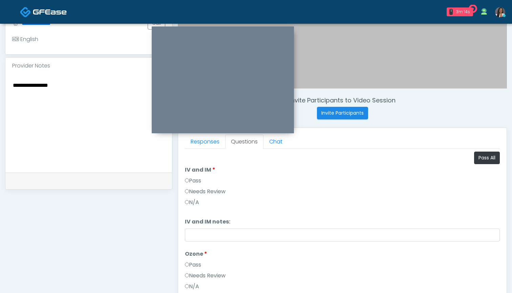
scroll to position [187, 0]
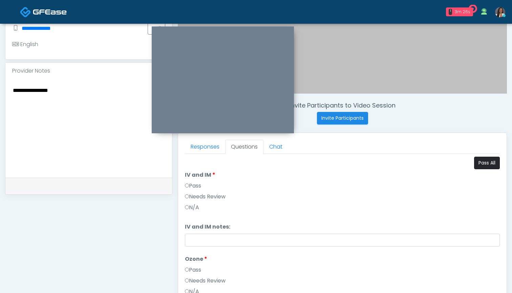
click at [480, 163] on button "Pass All" at bounding box center [487, 162] width 26 height 13
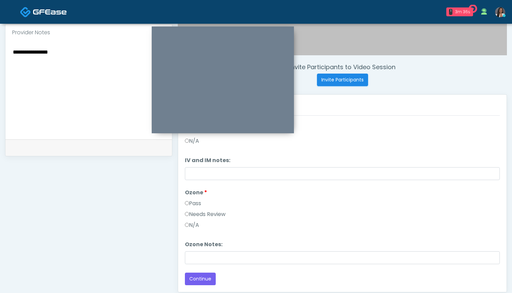
scroll to position [242, 0]
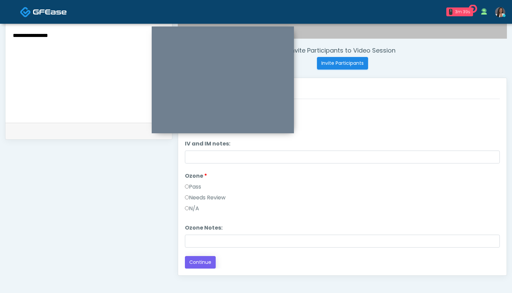
click at [198, 259] on button "Continue" at bounding box center [200, 262] width 31 height 13
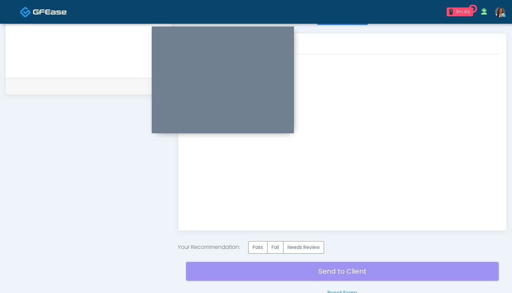
scroll to position [294, 0]
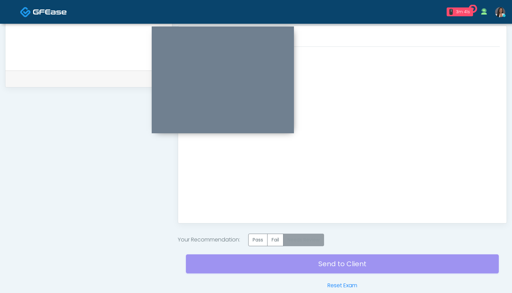
click at [306, 239] on label "Needs Review" at bounding box center [303, 239] width 41 height 13
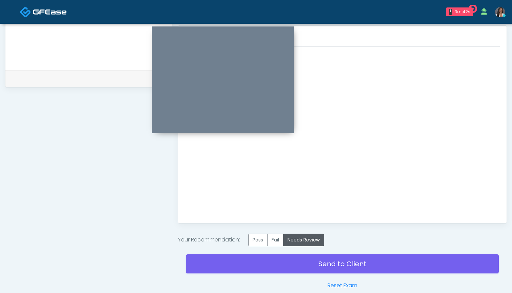
click at [343, 264] on link "Send to Client" at bounding box center [342, 263] width 313 height 19
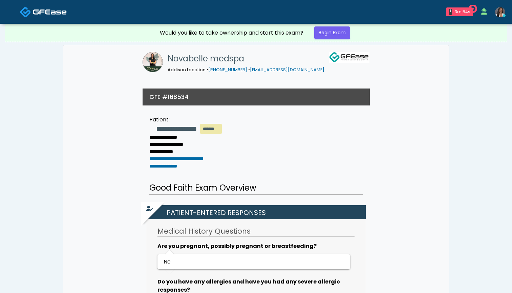
click at [55, 10] on img at bounding box center [50, 11] width 34 height 7
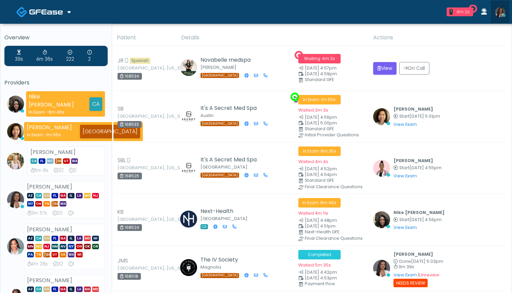
click at [501, 15] on img at bounding box center [500, 12] width 10 height 10
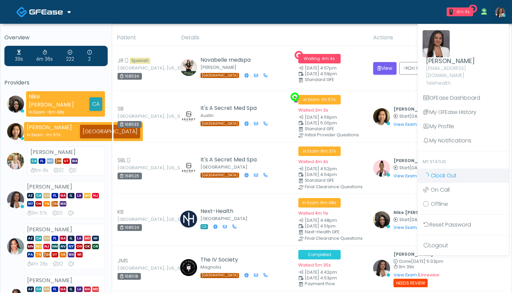
click at [448, 171] on span "Clock Out" at bounding box center [444, 175] width 26 height 8
